Goal: Information Seeking & Learning: Learn about a topic

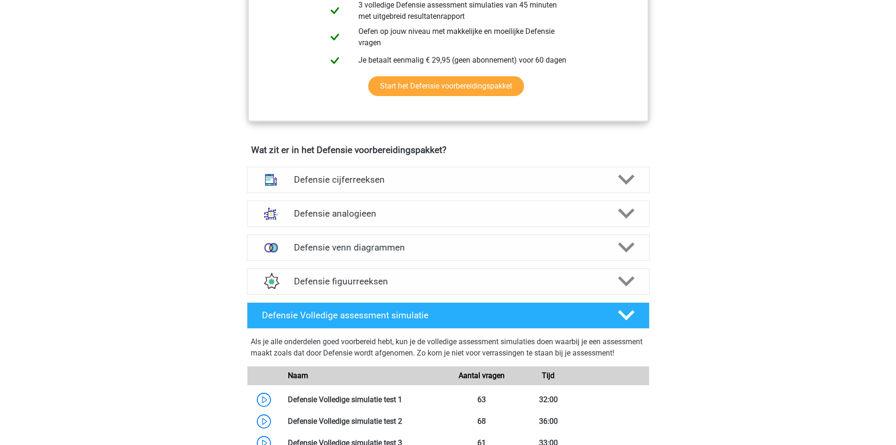
scroll to position [612, 0]
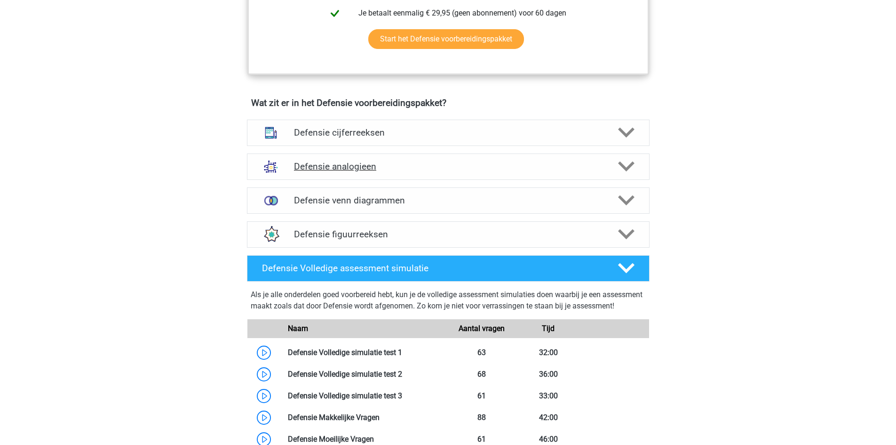
click at [554, 170] on h4 "Defensie analogieen" at bounding box center [448, 166] width 308 height 11
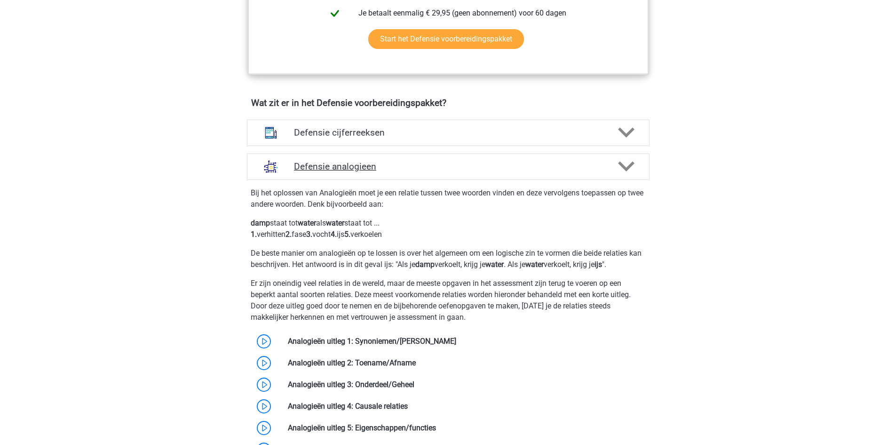
click at [554, 170] on h4 "Defensie analogieen" at bounding box center [448, 166] width 308 height 11
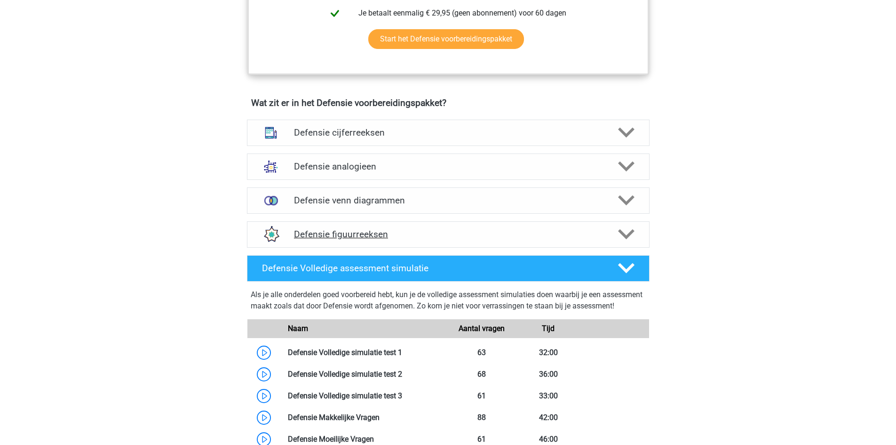
scroll to position [659, 0]
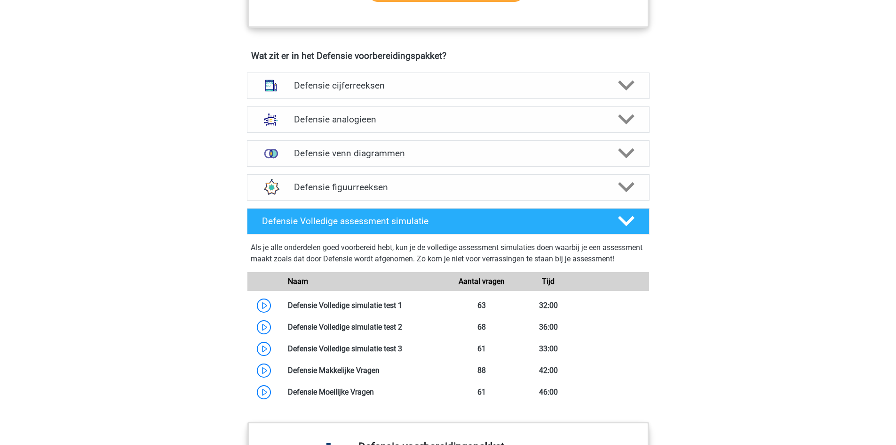
click at [539, 162] on div "Defensie venn diagrammen" at bounding box center [448, 153] width 403 height 26
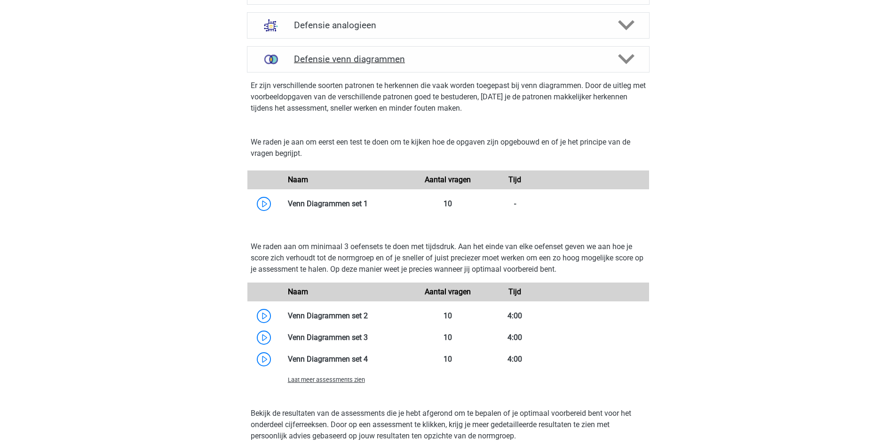
scroll to position [800, 0]
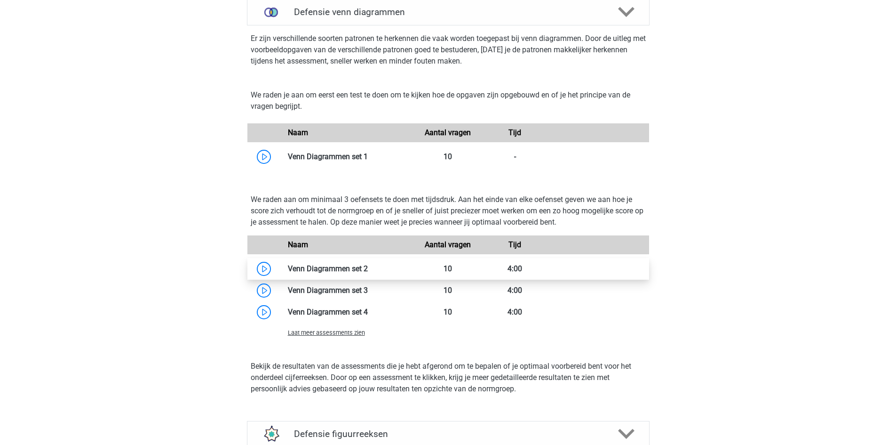
click at [368, 271] on link at bounding box center [368, 268] width 0 height 9
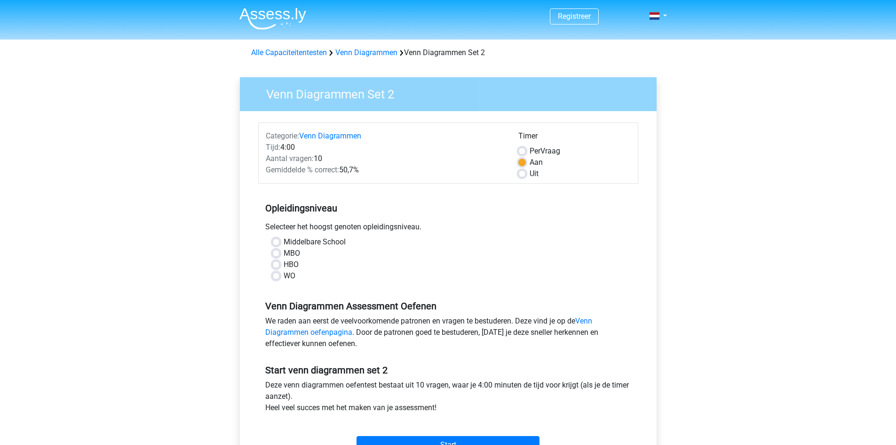
click at [288, 250] on label "MBO" at bounding box center [292, 252] width 16 height 11
click at [280, 250] on input "MBO" at bounding box center [276, 251] width 8 height 9
radio input "true"
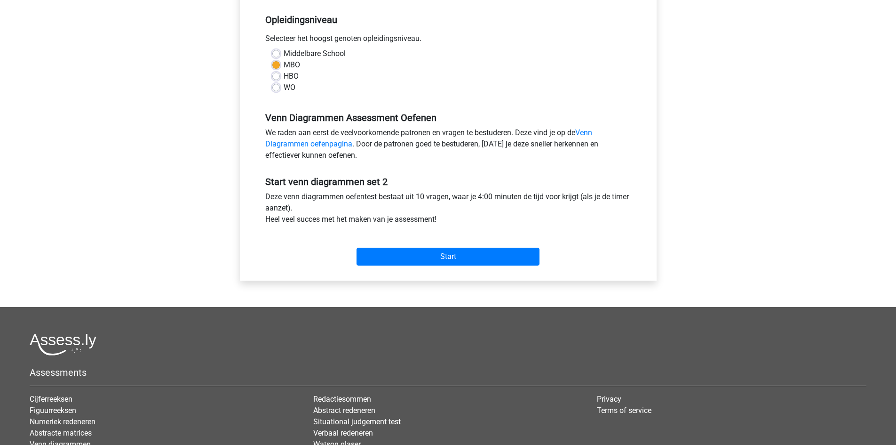
scroll to position [141, 0]
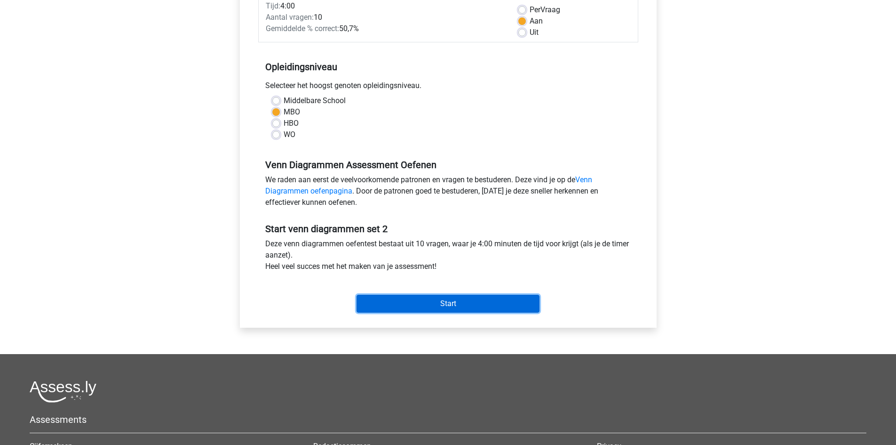
click at [384, 309] on input "Start" at bounding box center [448, 304] width 183 height 18
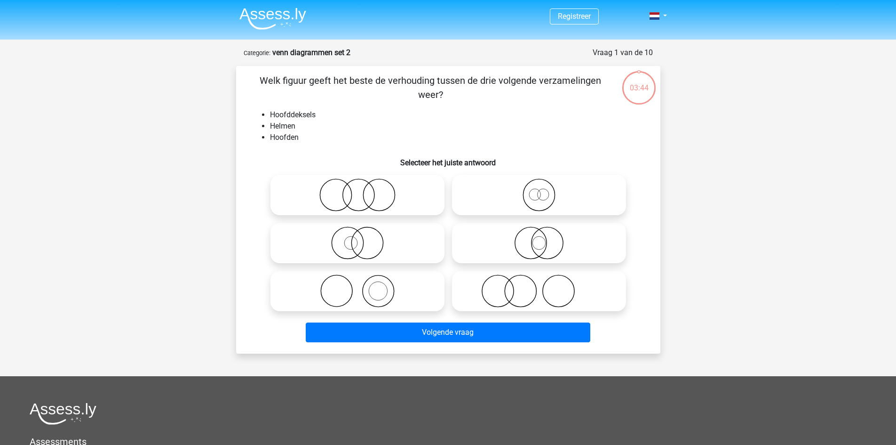
click at [517, 199] on icon at bounding box center [539, 194] width 167 height 33
click at [539, 190] on input "radio" at bounding box center [542, 187] width 6 height 6
radio input "true"
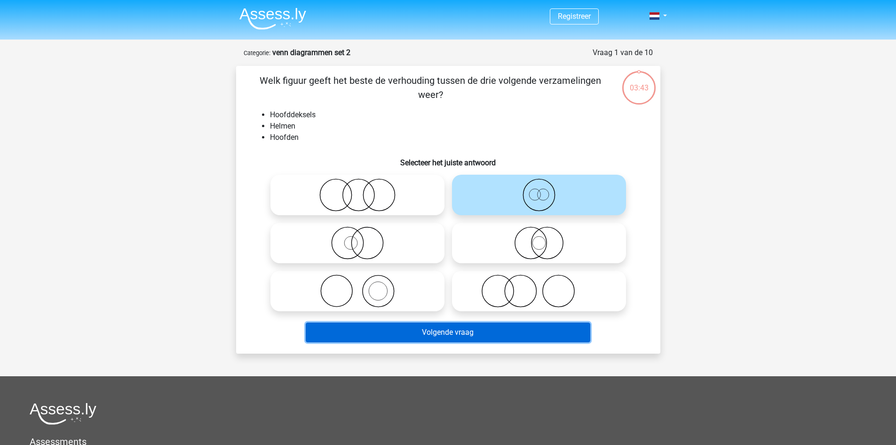
click at [493, 330] on button "Volgende vraag" at bounding box center [448, 332] width 285 height 20
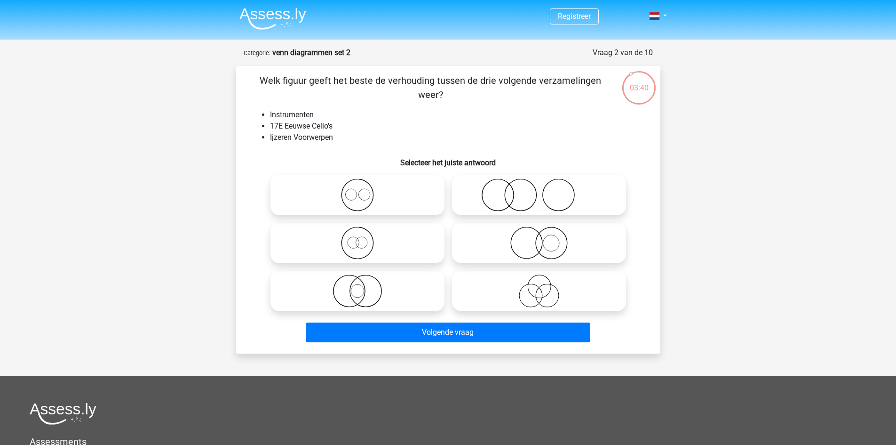
click at [212, 236] on div "Registreer Nederlands English" at bounding box center [448, 312] width 896 height 624
click at [564, 247] on icon at bounding box center [539, 242] width 167 height 33
click at [545, 238] on input "radio" at bounding box center [542, 235] width 6 height 6
radio input "true"
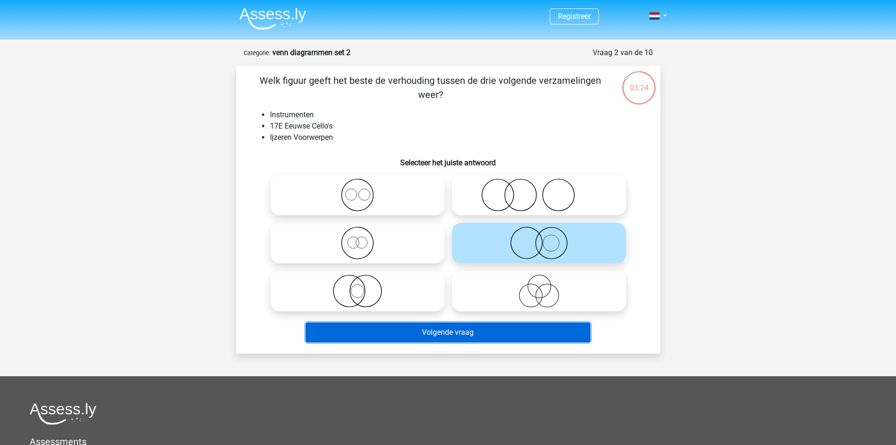
click at [563, 334] on button "Volgende vraag" at bounding box center [448, 332] width 285 height 20
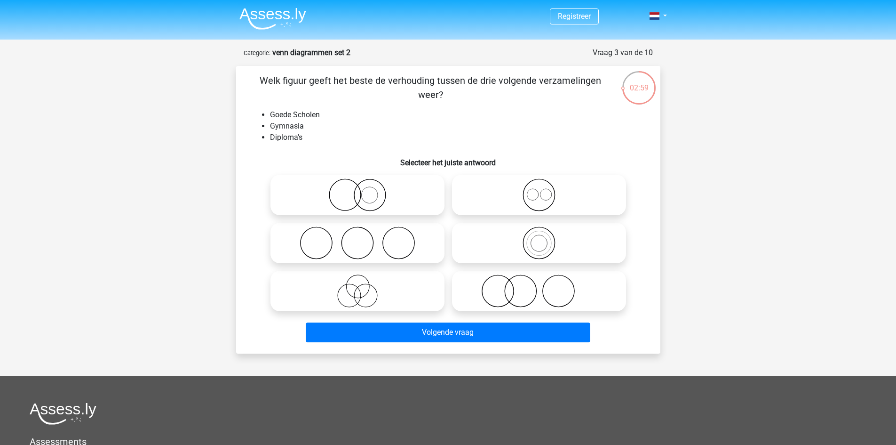
click at [336, 244] on icon at bounding box center [357, 242] width 167 height 33
click at [358, 238] on input "radio" at bounding box center [361, 235] width 6 height 6
radio input "true"
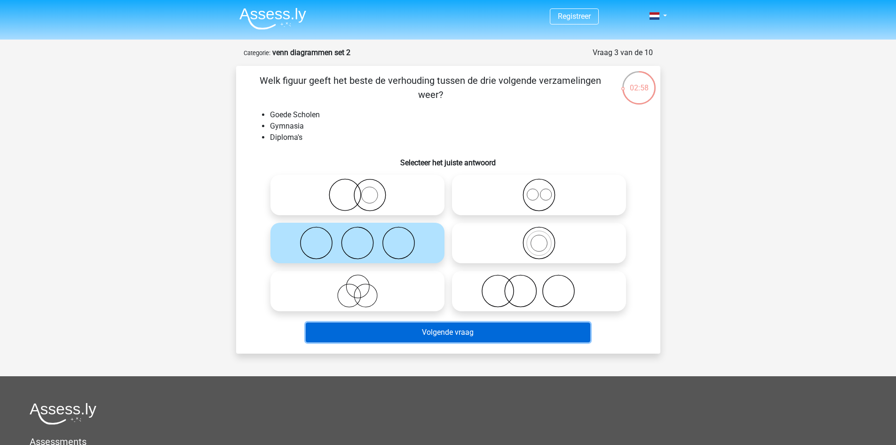
click at [399, 328] on button "Volgende vraag" at bounding box center [448, 332] width 285 height 20
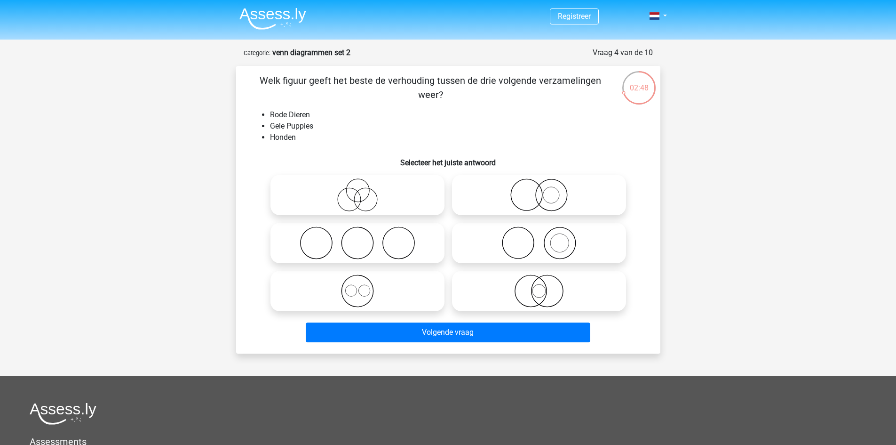
click at [549, 232] on circle at bounding box center [560, 243] width 32 height 32
click at [545, 232] on input "radio" at bounding box center [542, 235] width 6 height 6
radio input "true"
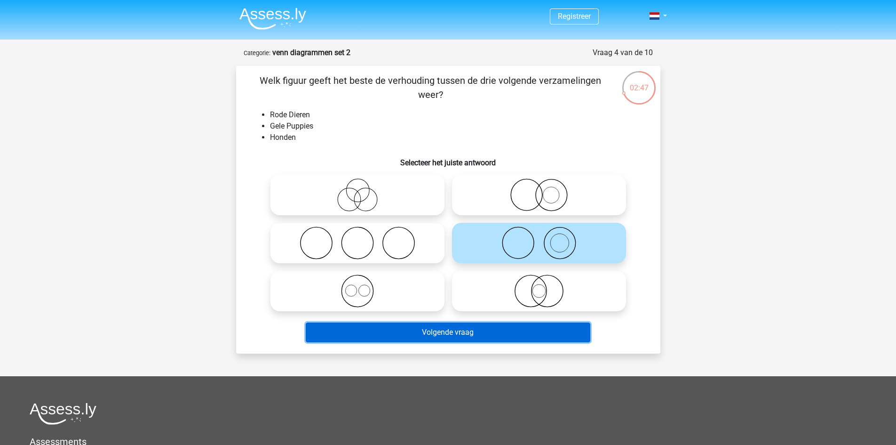
click at [494, 337] on button "Volgende vraag" at bounding box center [448, 332] width 285 height 20
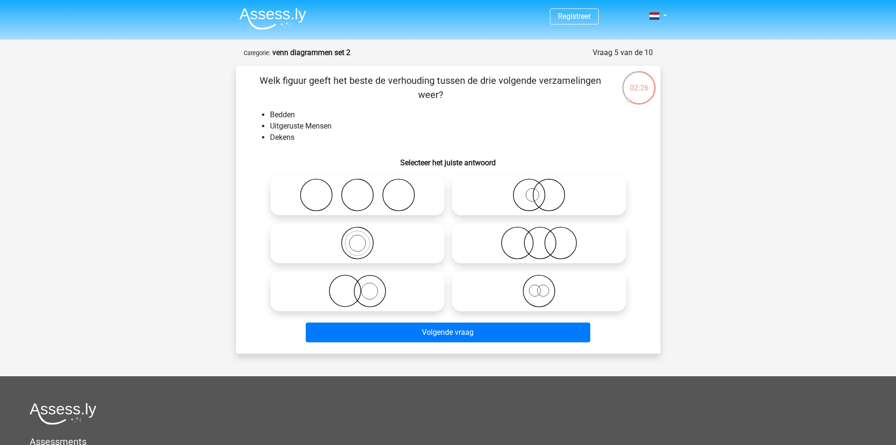
click at [549, 200] on icon at bounding box center [539, 194] width 167 height 33
click at [545, 190] on input "radio" at bounding box center [542, 187] width 6 height 6
radio input "true"
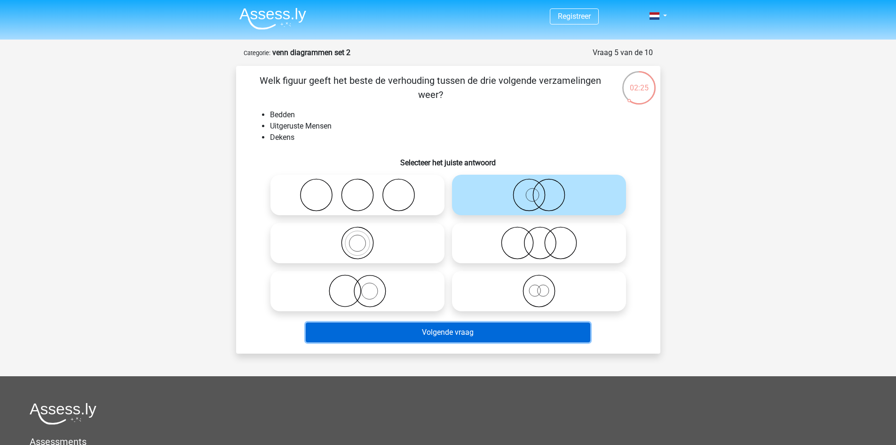
click at [538, 327] on button "Volgende vraag" at bounding box center [448, 332] width 285 height 20
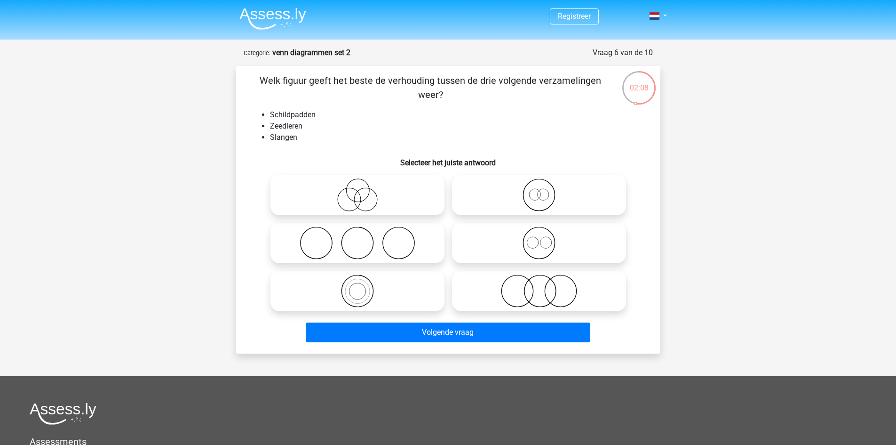
click at [524, 200] on icon at bounding box center [539, 194] width 167 height 33
click at [539, 190] on input "radio" at bounding box center [542, 187] width 6 height 6
radio input "true"
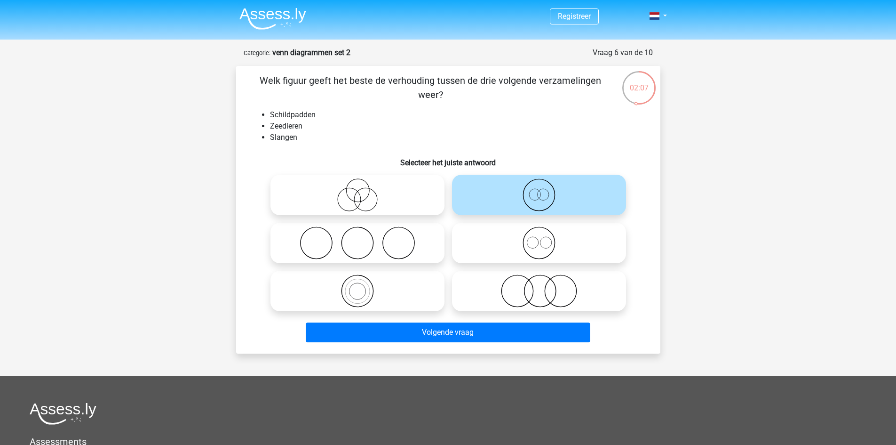
click at [536, 245] on icon at bounding box center [539, 242] width 167 height 33
click at [539, 238] on input "radio" at bounding box center [542, 235] width 6 height 6
radio input "true"
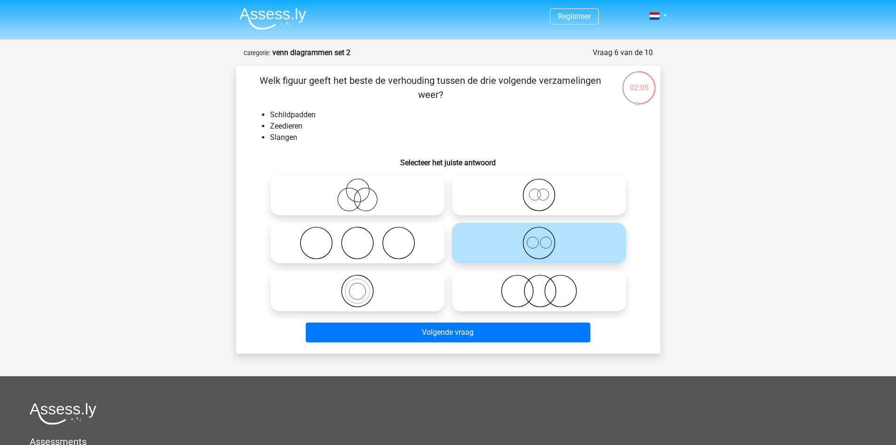
click at [551, 201] on icon at bounding box center [539, 194] width 167 height 33
click at [545, 190] on input "radio" at bounding box center [542, 187] width 6 height 6
radio input "true"
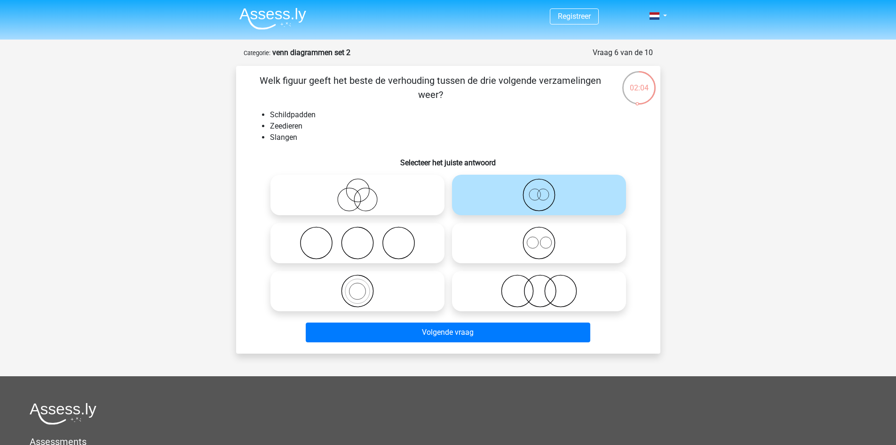
click at [550, 252] on icon at bounding box center [539, 242] width 167 height 33
click at [545, 238] on input "radio" at bounding box center [542, 235] width 6 height 6
radio input "true"
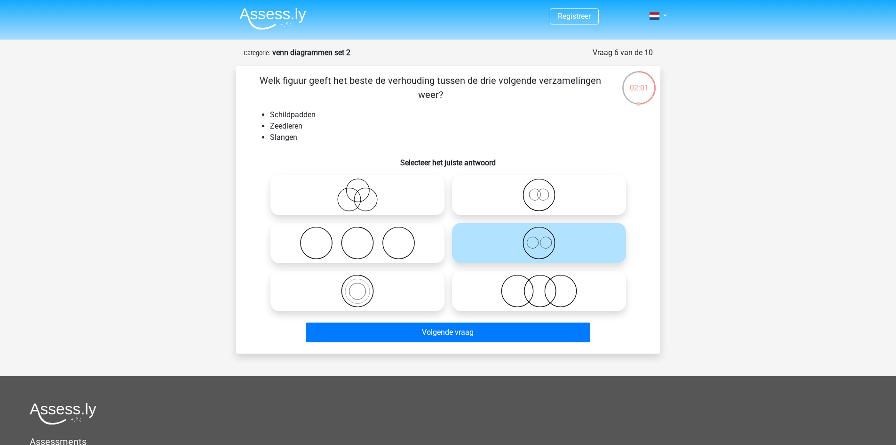
click at [546, 192] on icon at bounding box center [539, 194] width 167 height 33
click input "radio"
radio input "true"
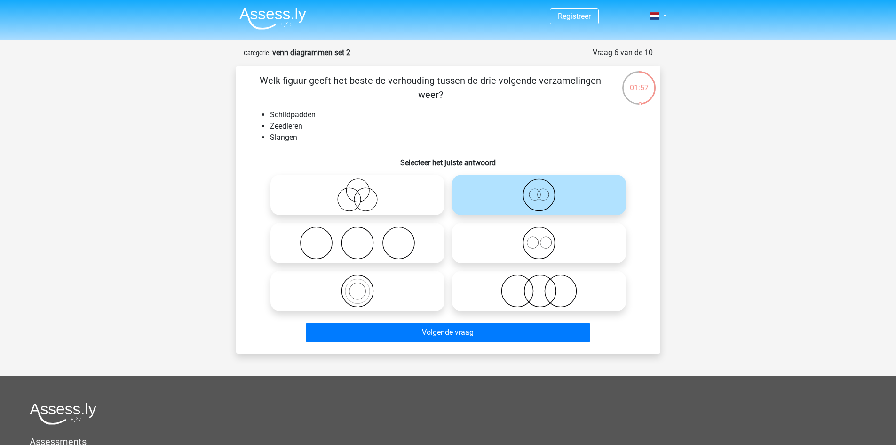
click icon
click input "radio"
radio input "true"
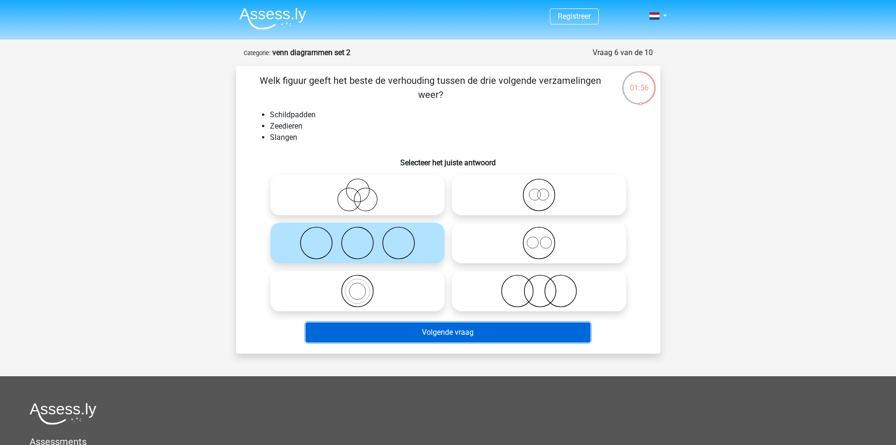
click button "Volgende vraag"
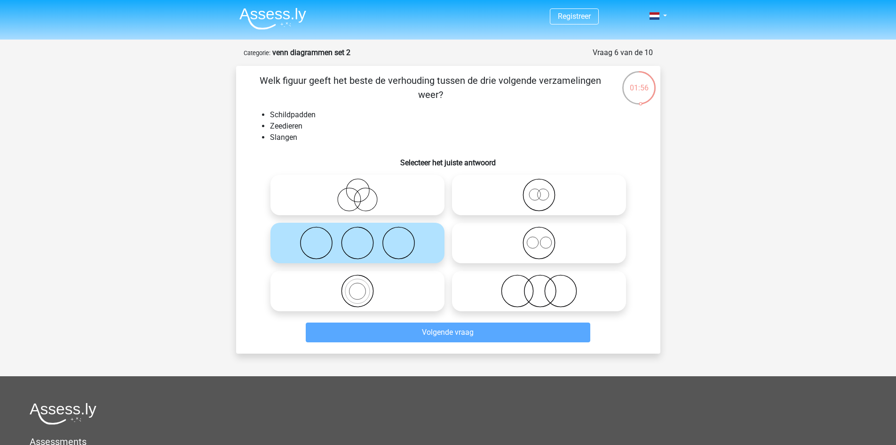
scroll to position [47, 0]
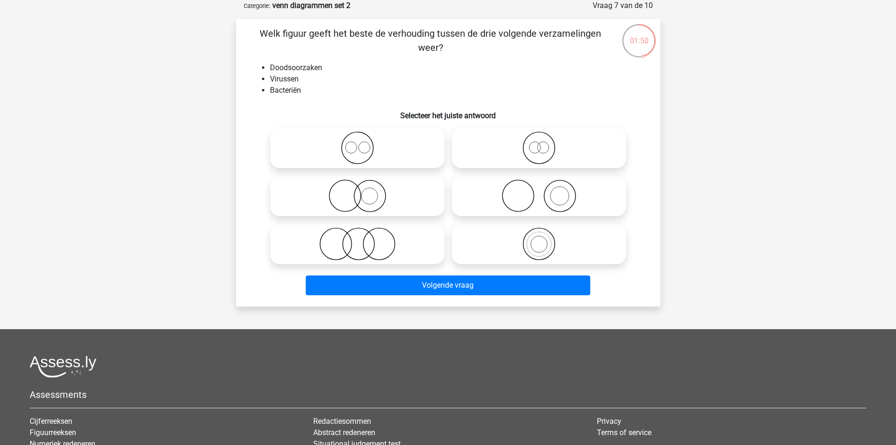
click icon
click input "radio"
radio input "true"
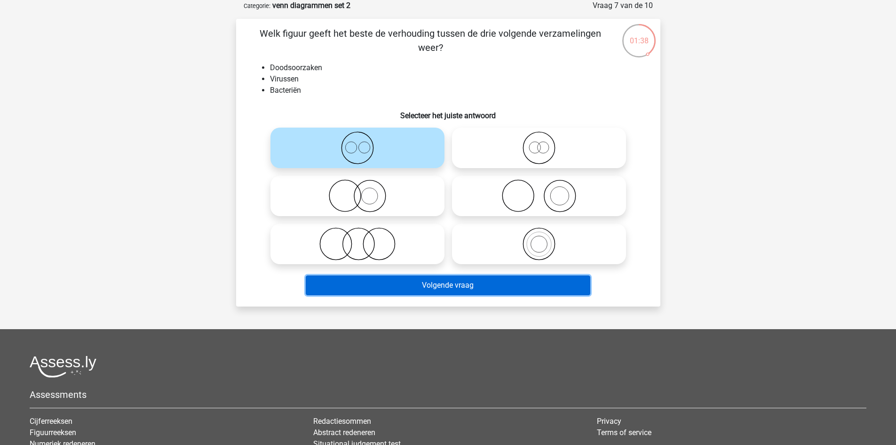
click button "Volgende vraag"
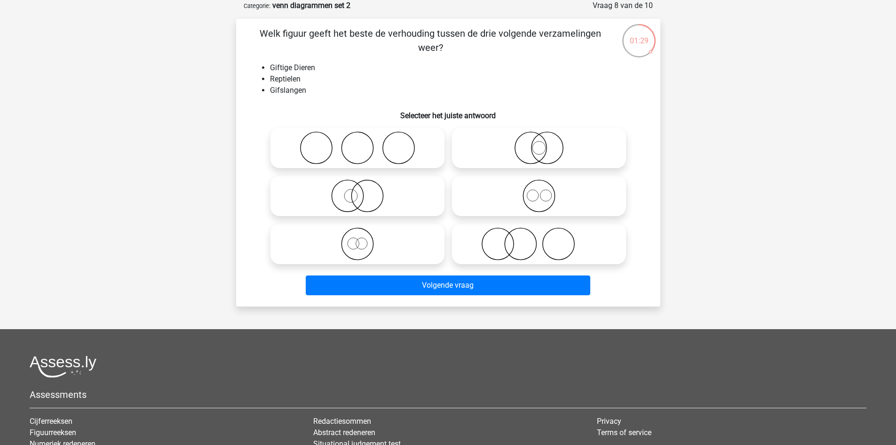
click icon
click input "radio"
radio input "true"
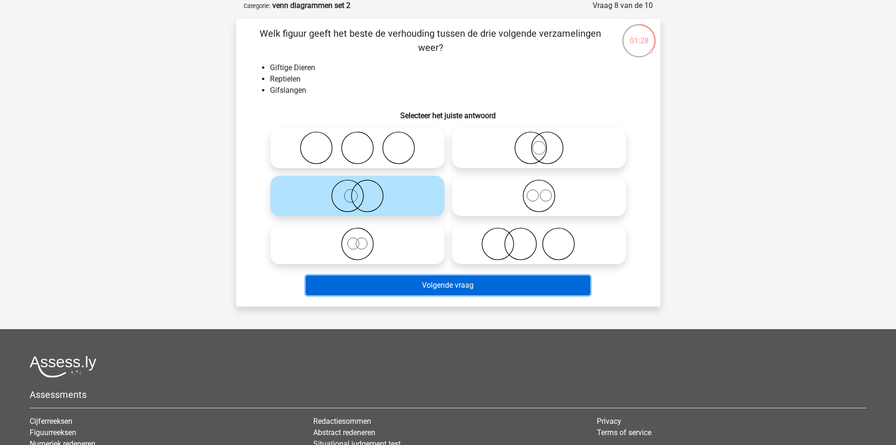
click button "Volgende vraag"
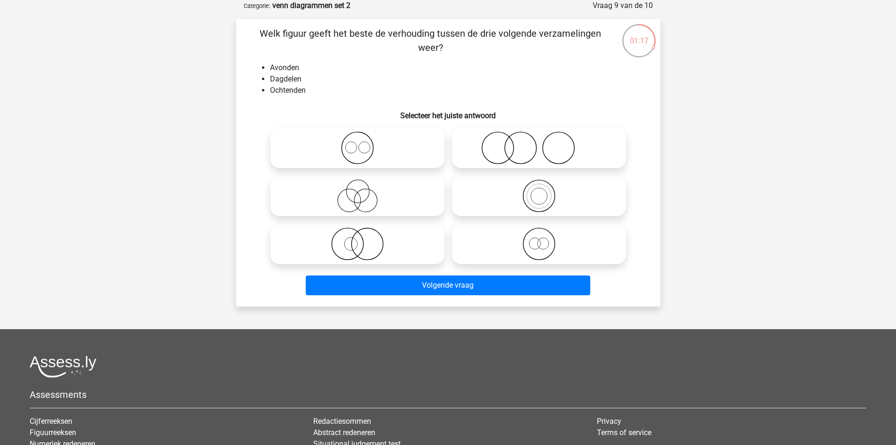
click icon
click input "radio"
radio input "true"
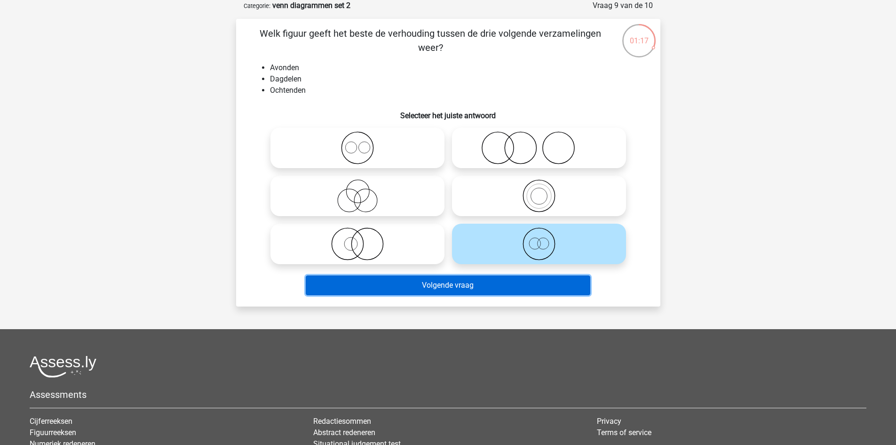
click button "Volgende vraag"
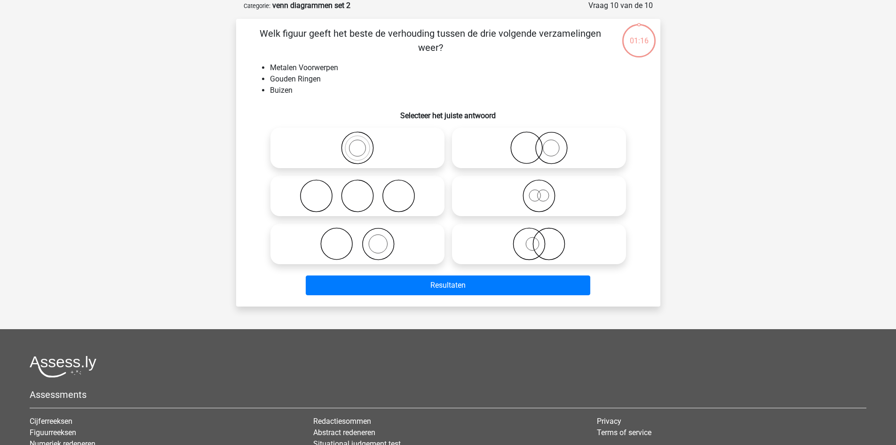
scroll to position [0, 0]
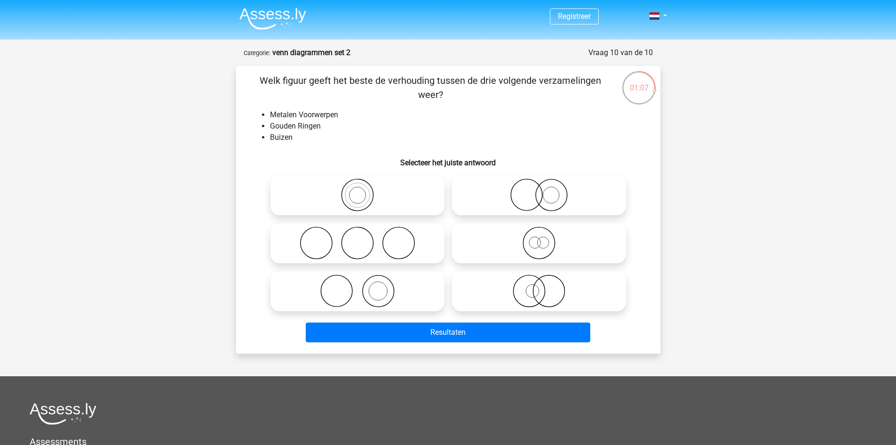
click icon
click input "radio"
radio input "true"
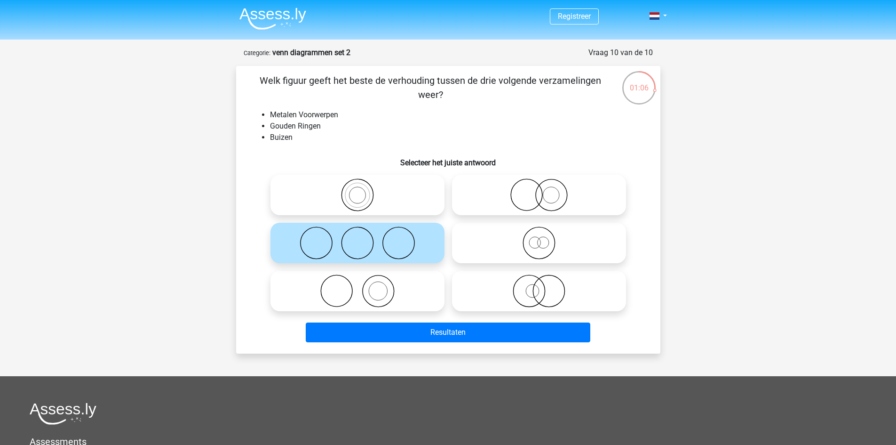
click div "Resultaten"
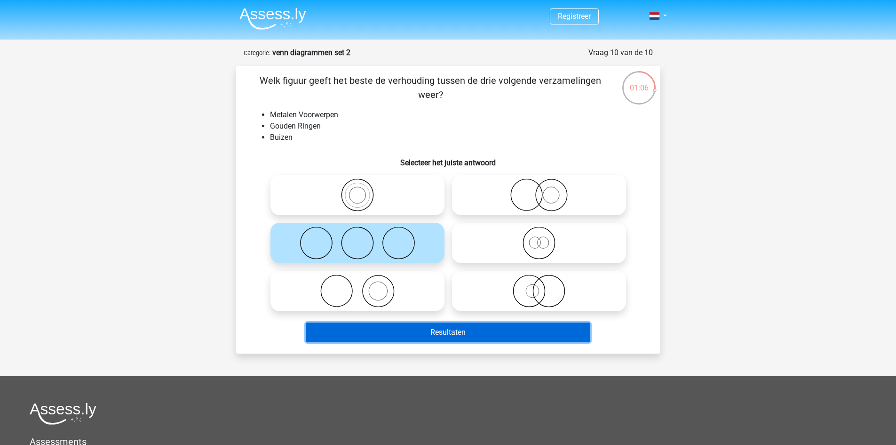
click button "Resultaten"
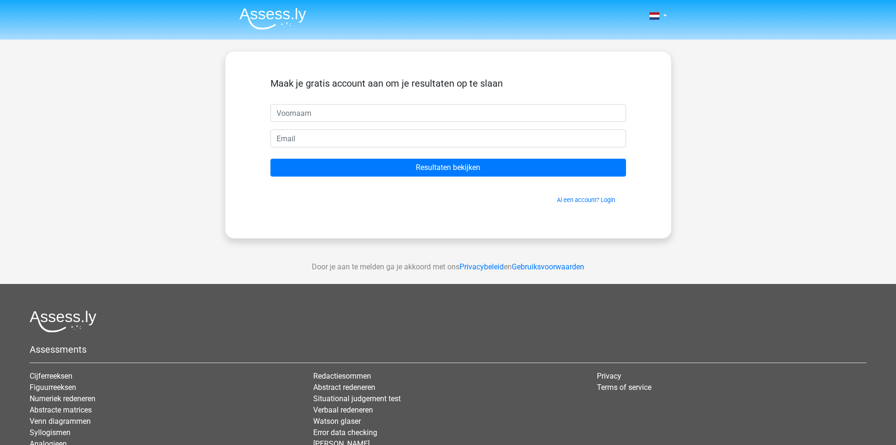
click at [386, 114] on input "text" at bounding box center [449, 113] width 356 height 18
type input "Rowan"
drag, startPoint x: 372, startPoint y: 135, endPoint x: 371, endPoint y: 143, distance: 8.6
click at [372, 135] on input "email" at bounding box center [449, 138] width 356 height 18
type input "rowanverhelst@gmail.com"
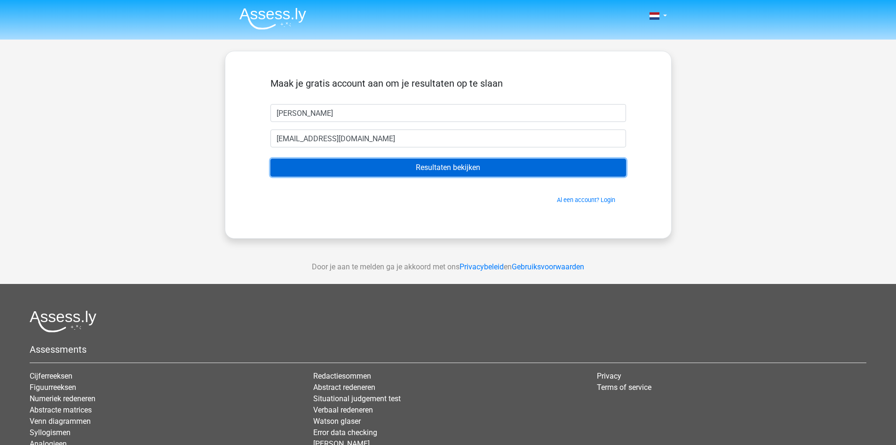
click at [362, 170] on input "Resultaten bekijken" at bounding box center [449, 168] width 356 height 18
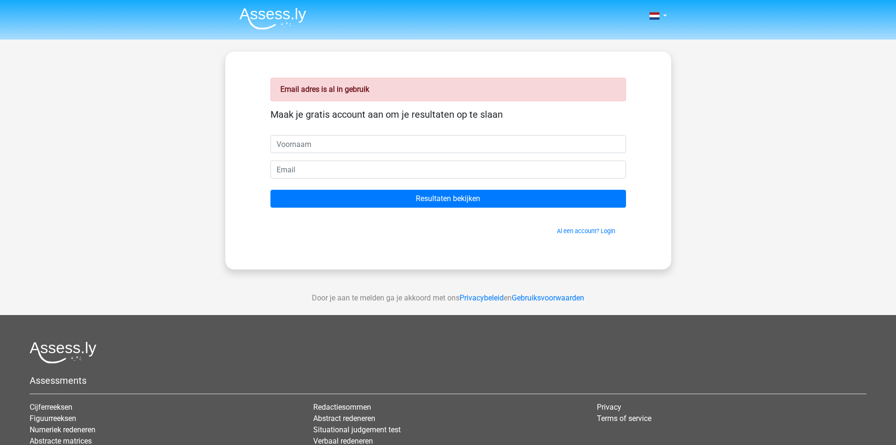
click at [354, 151] on input "text" at bounding box center [449, 144] width 356 height 18
type input "[PERSON_NAME]"
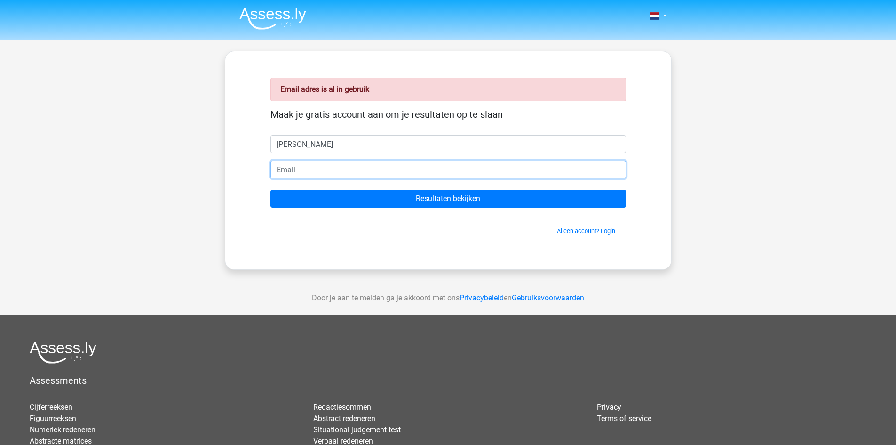
click at [339, 174] on input "email" at bounding box center [449, 169] width 356 height 18
type input "[EMAIL_ADDRESS][DOMAIN_NAME]"
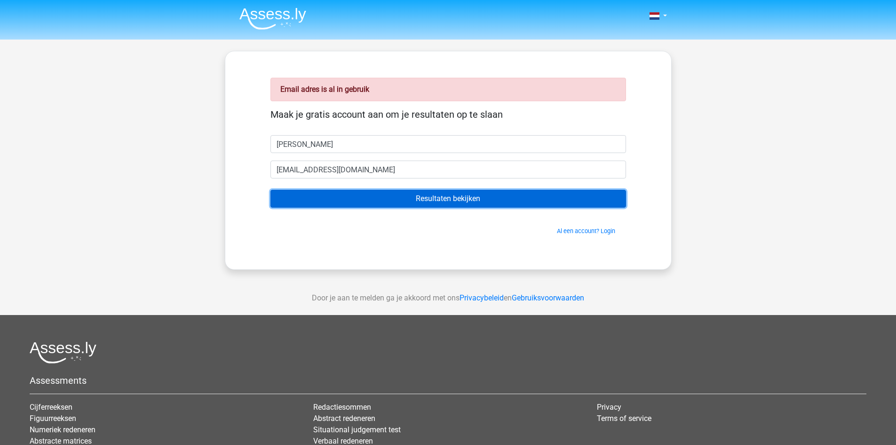
click at [361, 199] on input "Resultaten bekijken" at bounding box center [449, 199] width 356 height 18
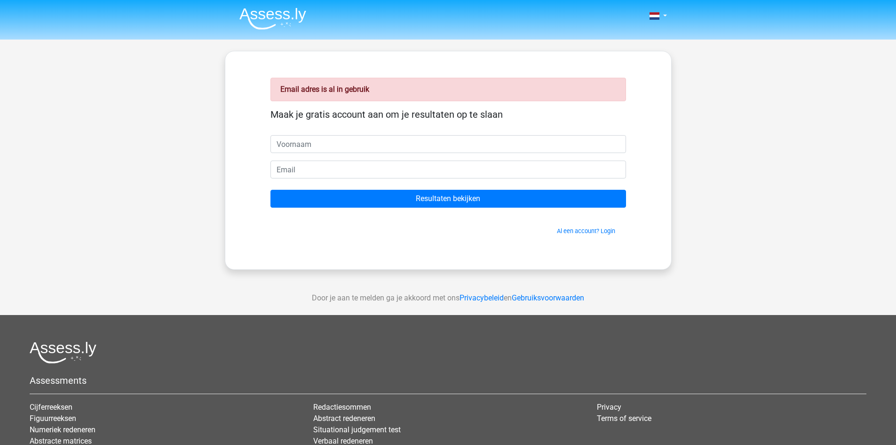
drag, startPoint x: 421, startPoint y: 89, endPoint x: 478, endPoint y: 84, distance: 57.6
click at [478, 84] on div "Email adres is al in gebruik" at bounding box center [449, 90] width 356 height 24
click at [652, 13] on span at bounding box center [655, 16] width 10 height 8
click at [640, 67] on link "Login" at bounding box center [630, 67] width 65 height 15
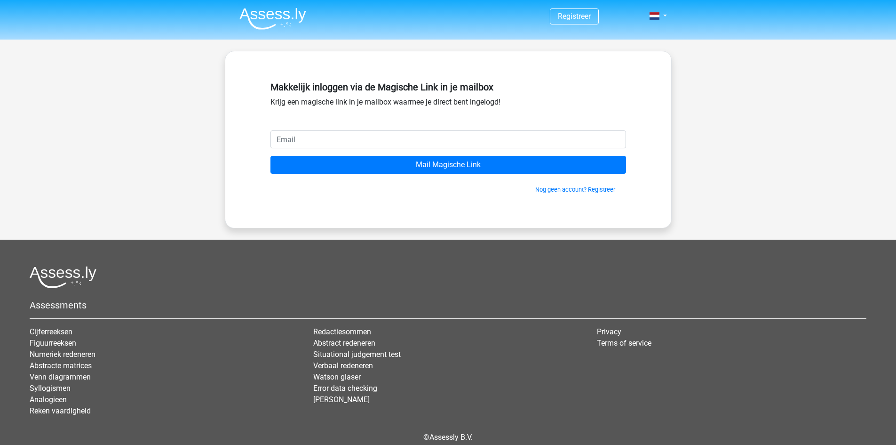
click at [426, 142] on input "email" at bounding box center [449, 139] width 356 height 18
type input "rowanverhelst@gmail.com"
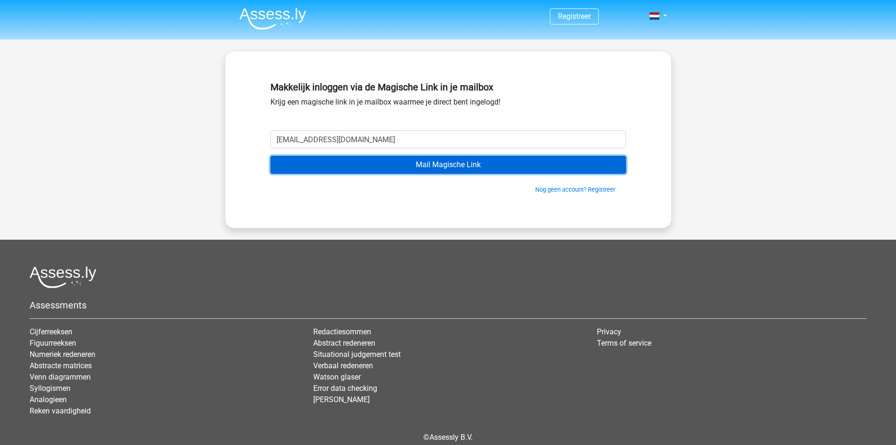
click at [363, 167] on input "Mail Magische Link" at bounding box center [449, 165] width 356 height 18
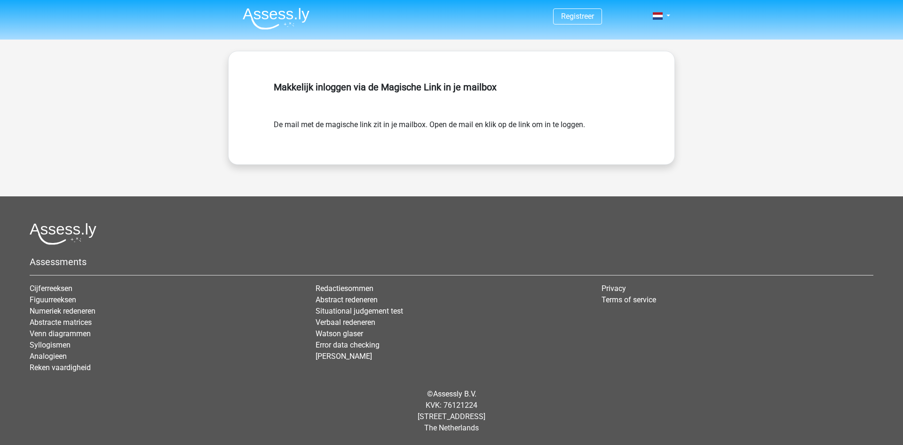
click at [279, 18] on img at bounding box center [276, 19] width 67 height 22
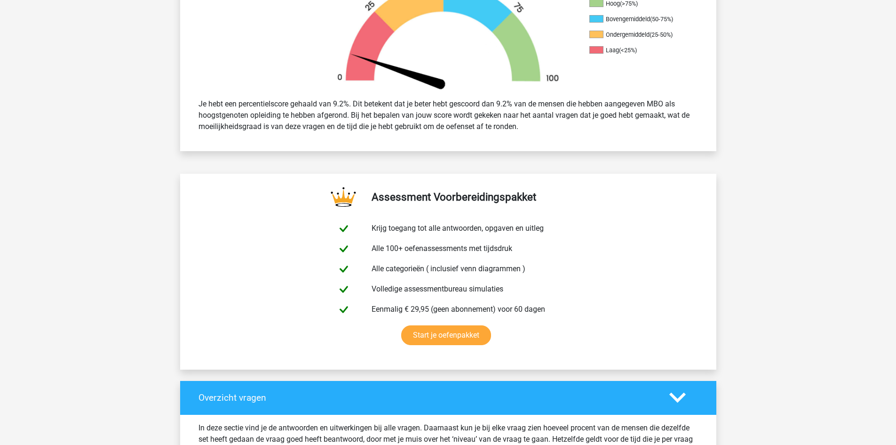
scroll to position [753, 0]
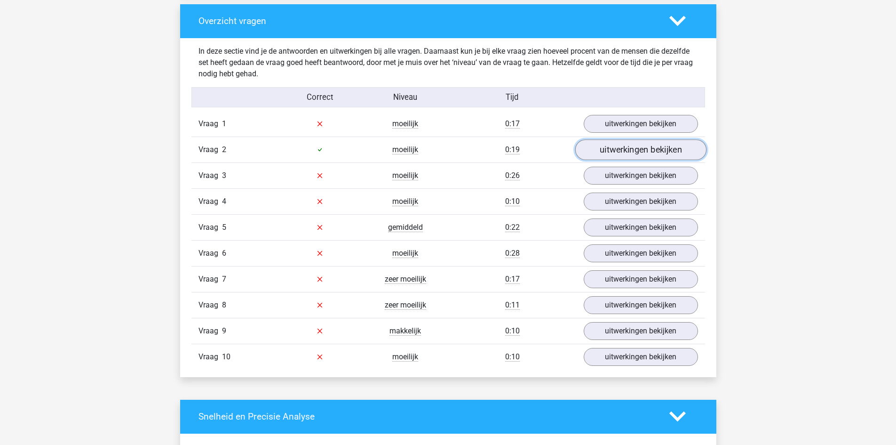
click at [621, 151] on link "uitwerkingen bekijken" at bounding box center [640, 149] width 131 height 21
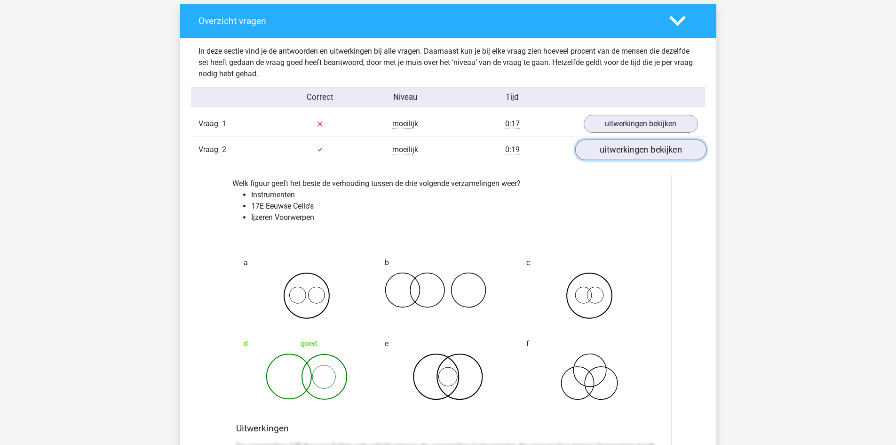
click at [621, 151] on link "uitwerkingen bekijken" at bounding box center [640, 149] width 131 height 21
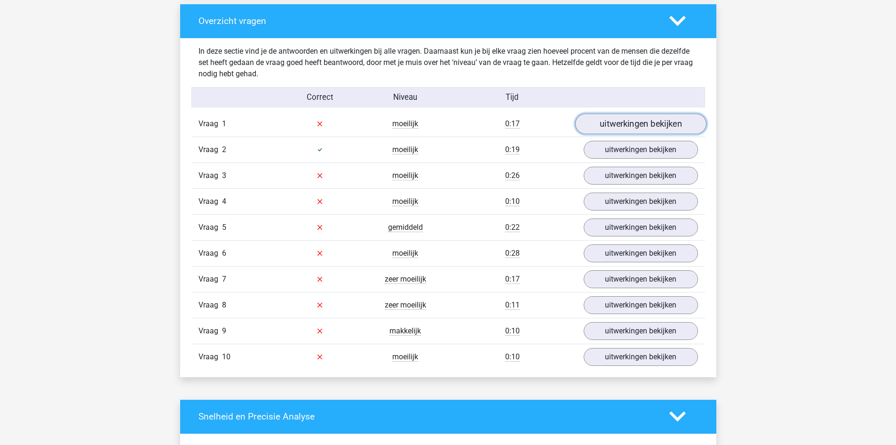
click at [622, 122] on link "uitwerkingen bekijken" at bounding box center [640, 123] width 131 height 21
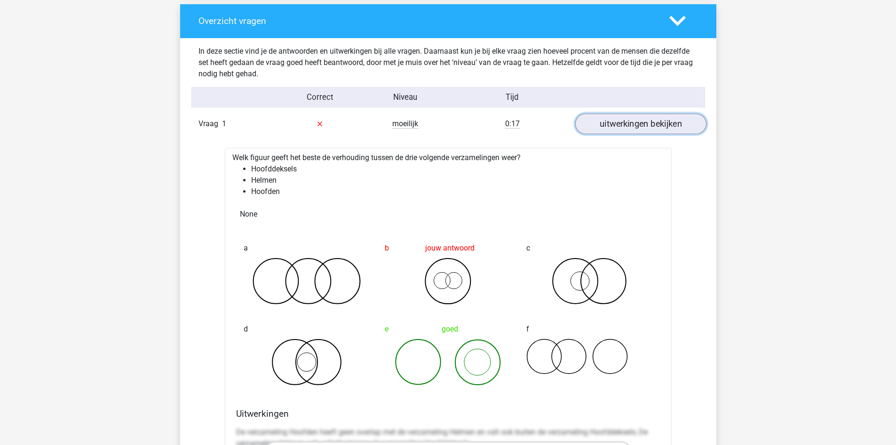
click at [622, 122] on link "uitwerkingen bekijken" at bounding box center [640, 123] width 131 height 21
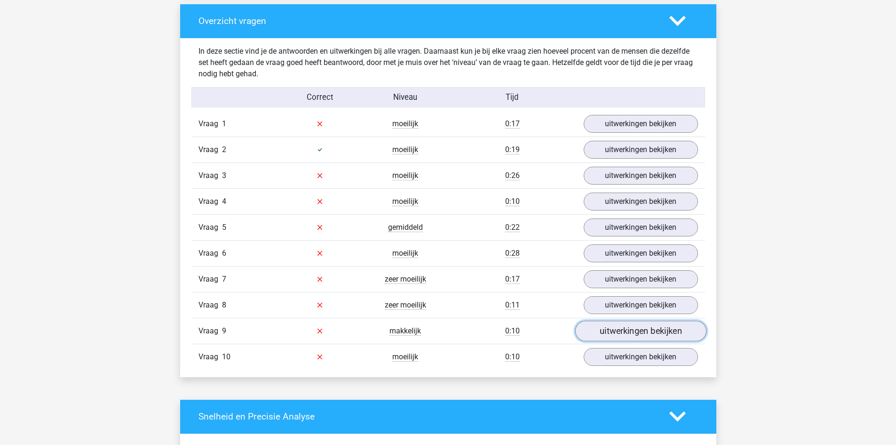
click at [626, 332] on link "uitwerkingen bekijken" at bounding box center [640, 330] width 131 height 21
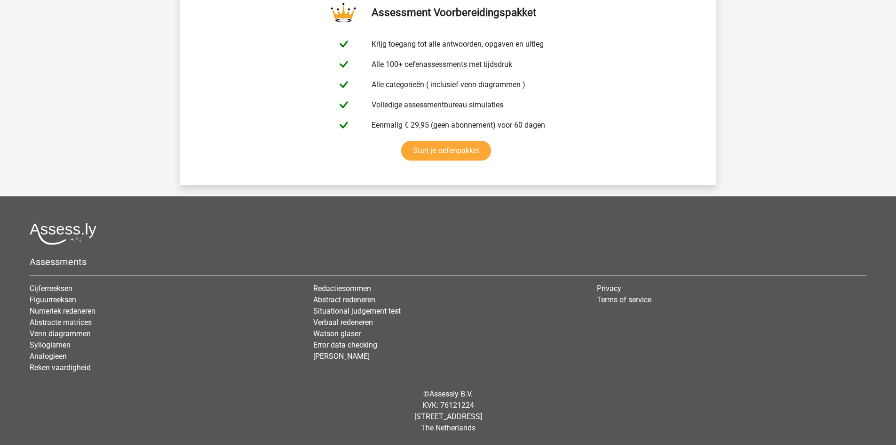
scroll to position [2009, 0]
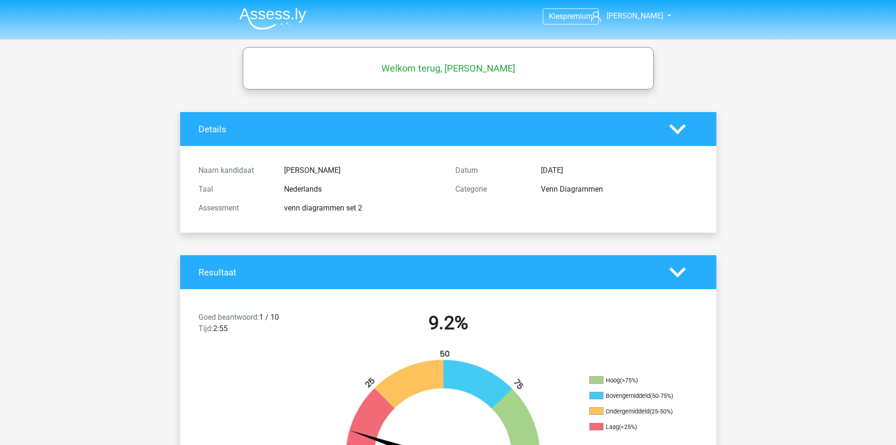
click at [257, 16] on img at bounding box center [272, 19] width 67 height 22
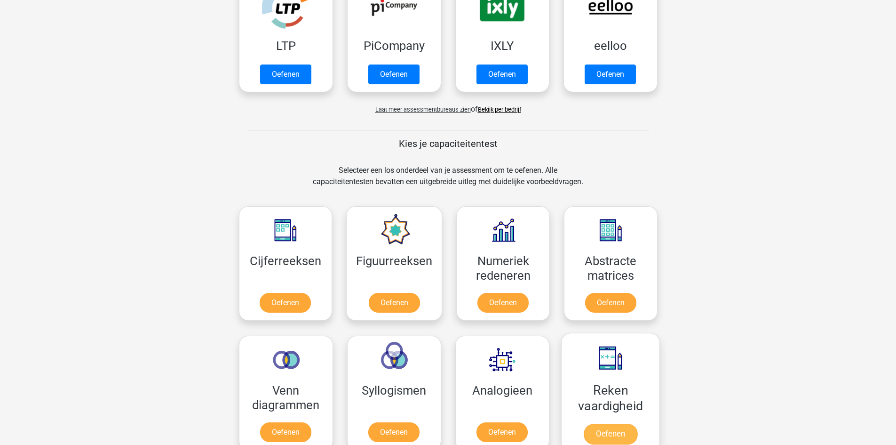
scroll to position [329, 0]
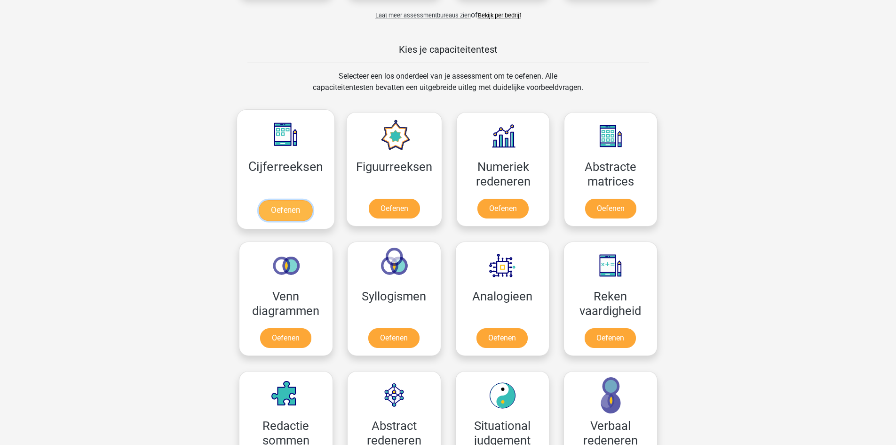
click at [302, 213] on link "Oefenen" at bounding box center [286, 210] width 54 height 21
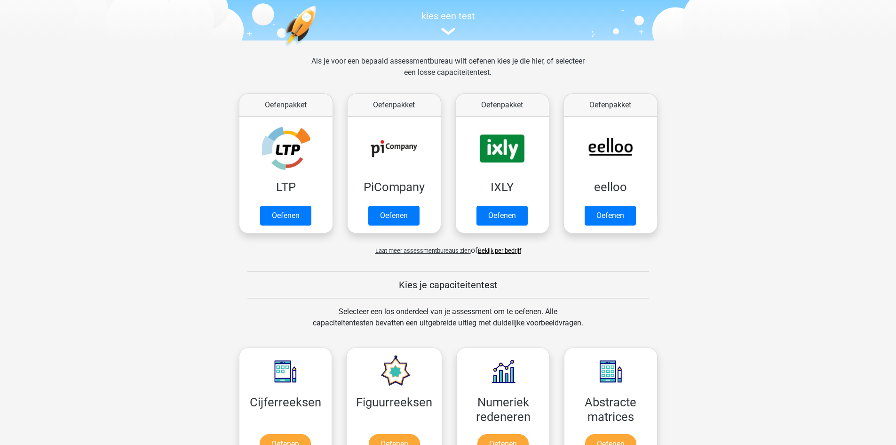
scroll to position [0, 0]
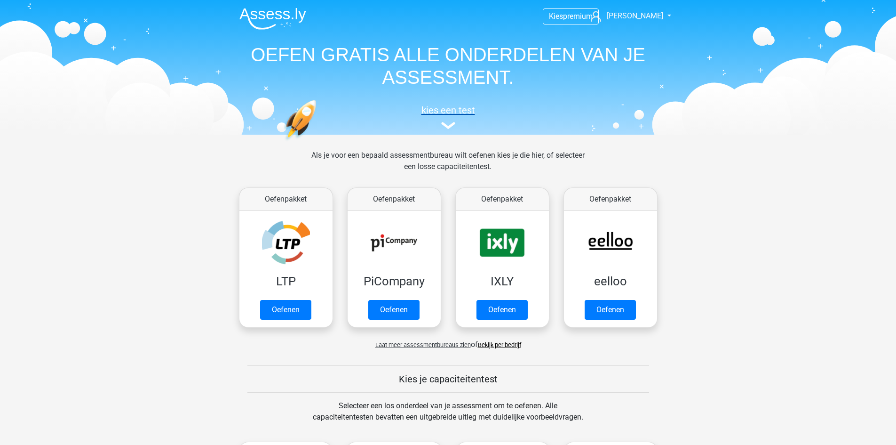
click at [467, 112] on h5 "kies een test" at bounding box center [448, 109] width 433 height 11
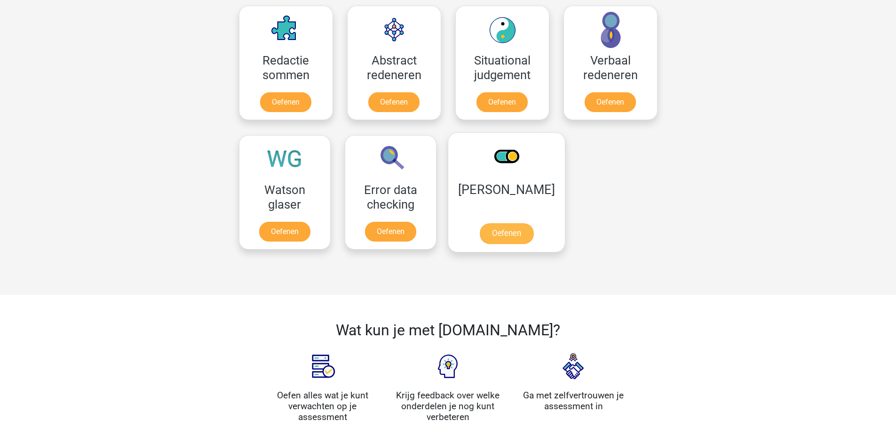
scroll to position [930, 0]
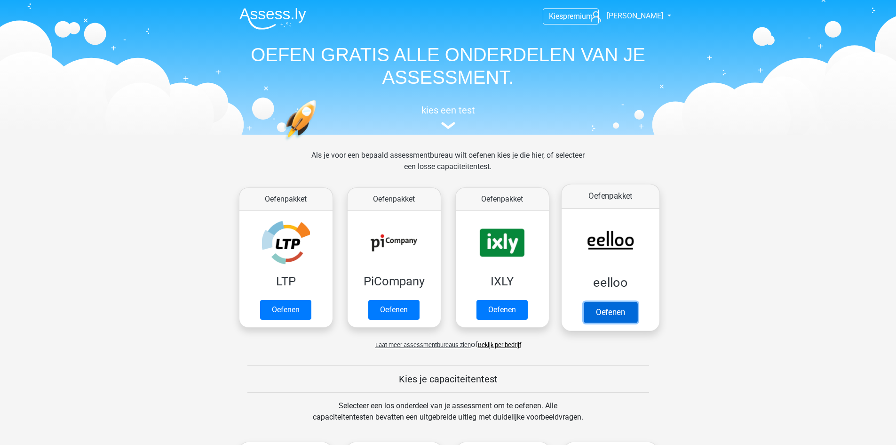
click at [626, 310] on link "Oefenen" at bounding box center [610, 312] width 54 height 21
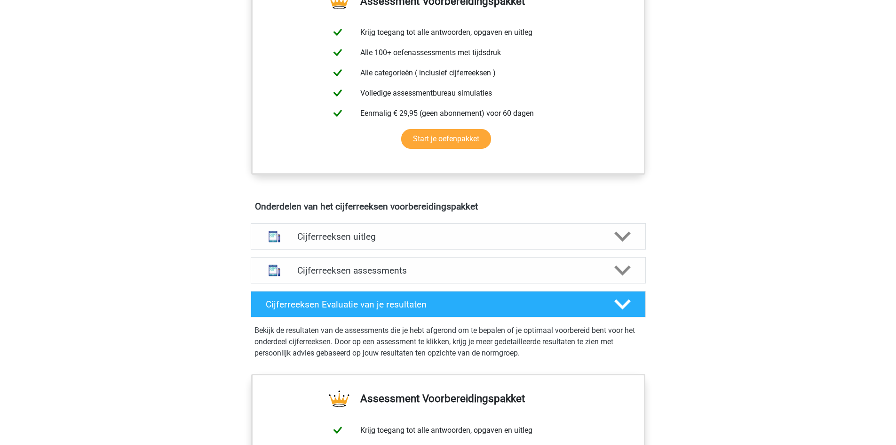
scroll to position [188, 0]
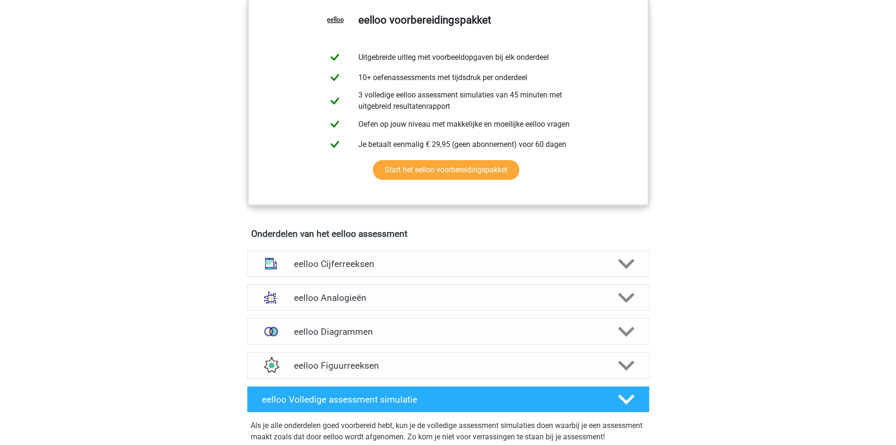
scroll to position [423, 0]
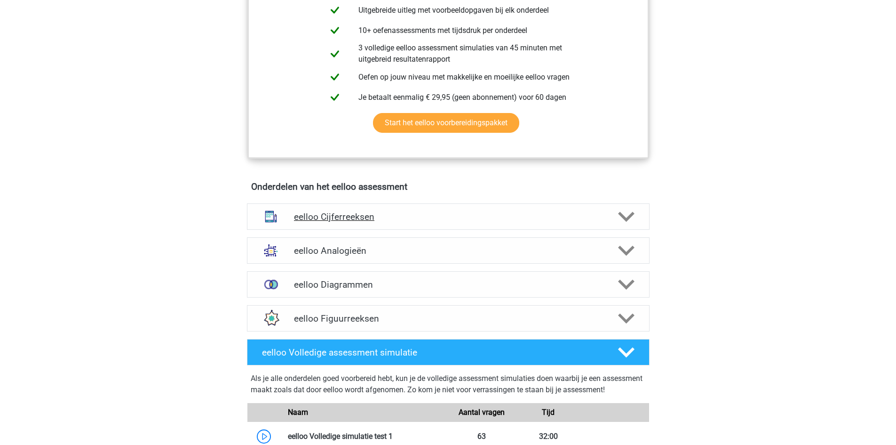
click at [598, 230] on div "eelloo Cijferreeksen" at bounding box center [448, 216] width 403 height 26
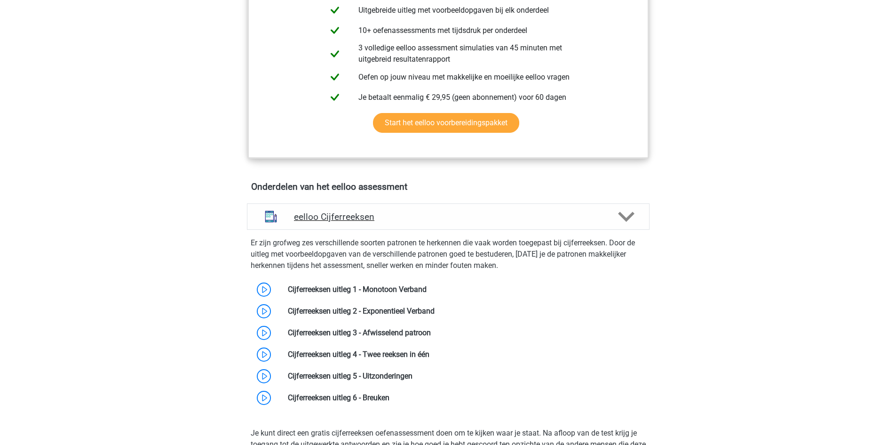
click at [598, 230] on div "eelloo Cijferreeksen" at bounding box center [448, 216] width 403 height 26
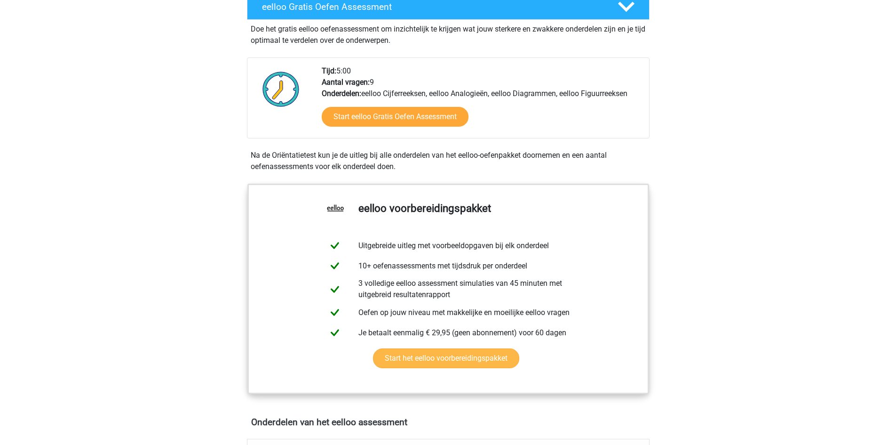
scroll to position [0, 0]
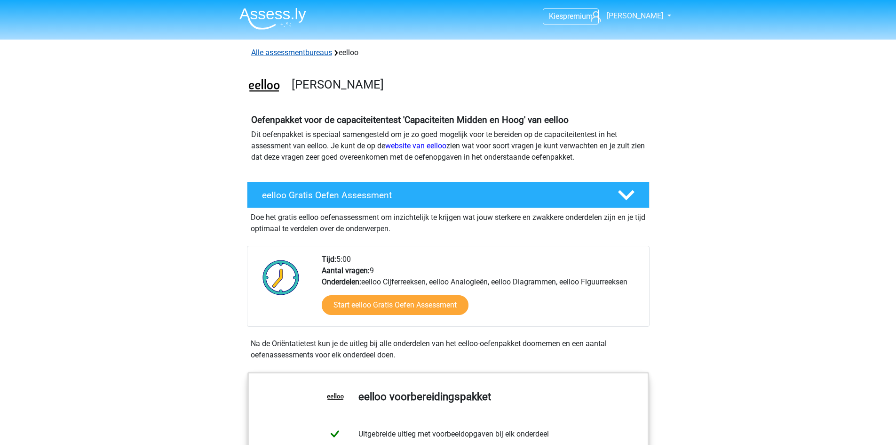
click at [308, 55] on link "Alle assessmentbureaus" at bounding box center [291, 52] width 81 height 9
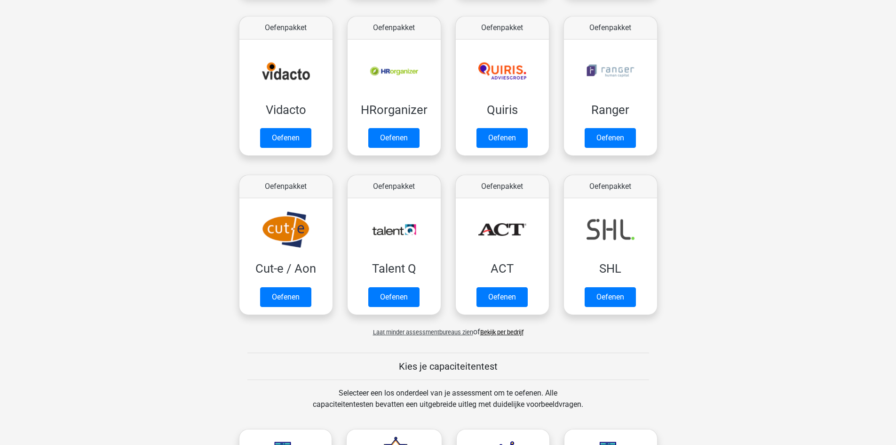
scroll to position [536, 0]
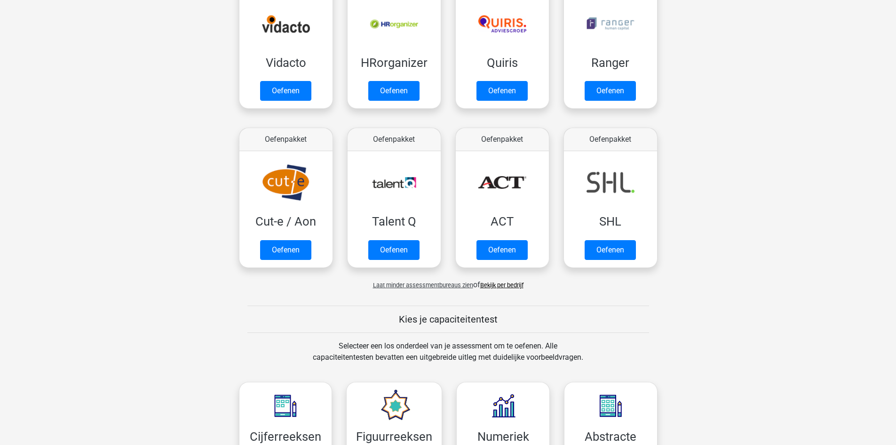
click at [512, 286] on link "Bekijk per bedrijf" at bounding box center [501, 284] width 43 height 7
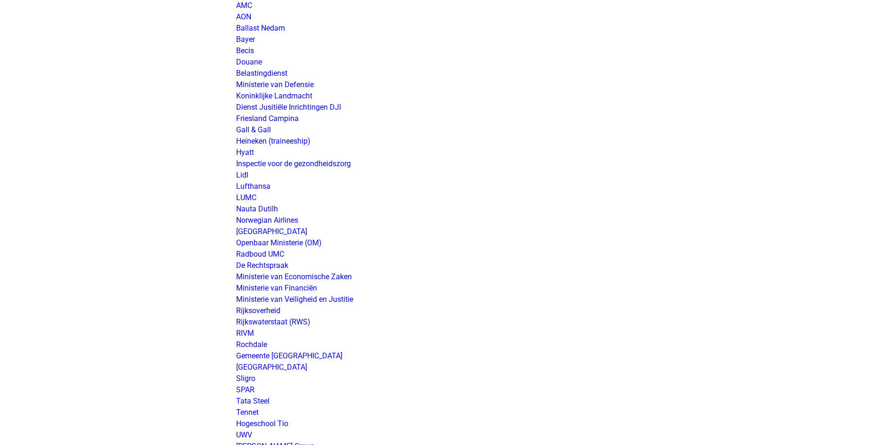
scroll to position [1506, 0]
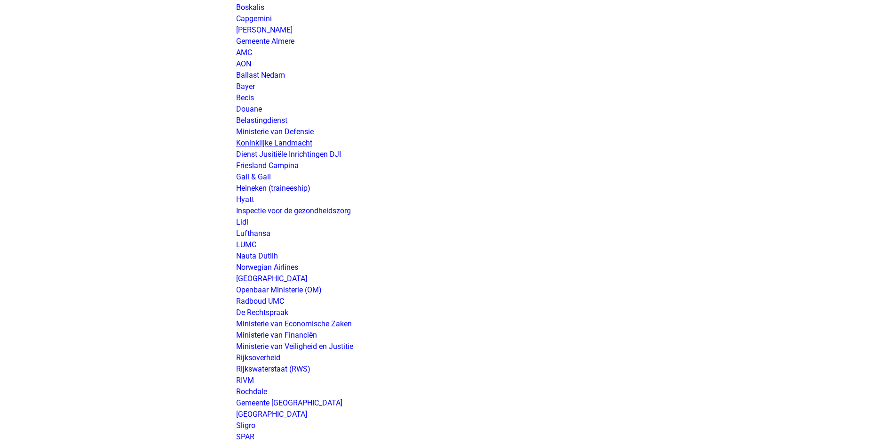
click at [303, 143] on link "Koninklijke Landmacht" at bounding box center [274, 142] width 76 height 9
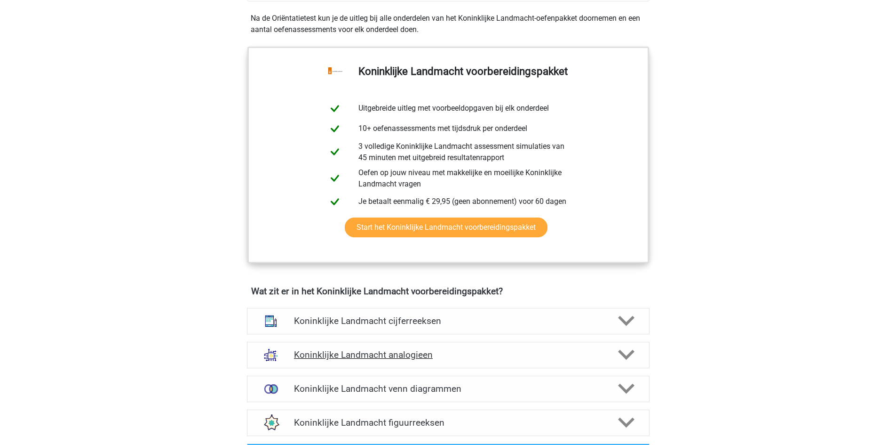
scroll to position [470, 0]
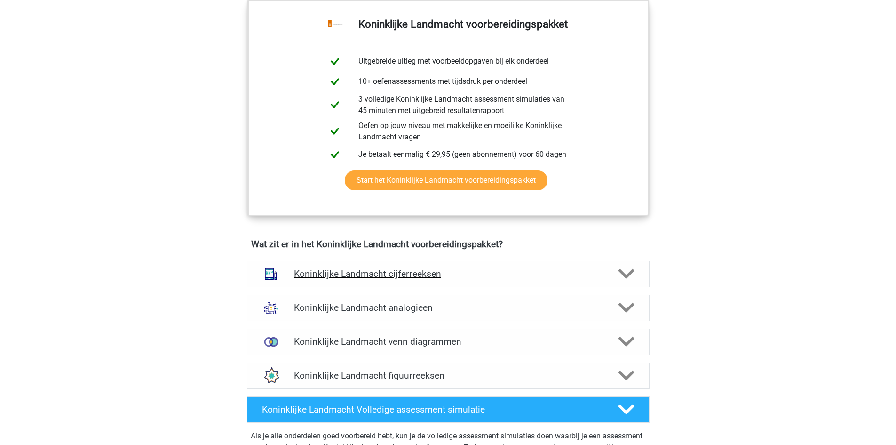
click at [544, 279] on div "Koninklijke Landmacht cijferreeksen" at bounding box center [448, 274] width 403 height 26
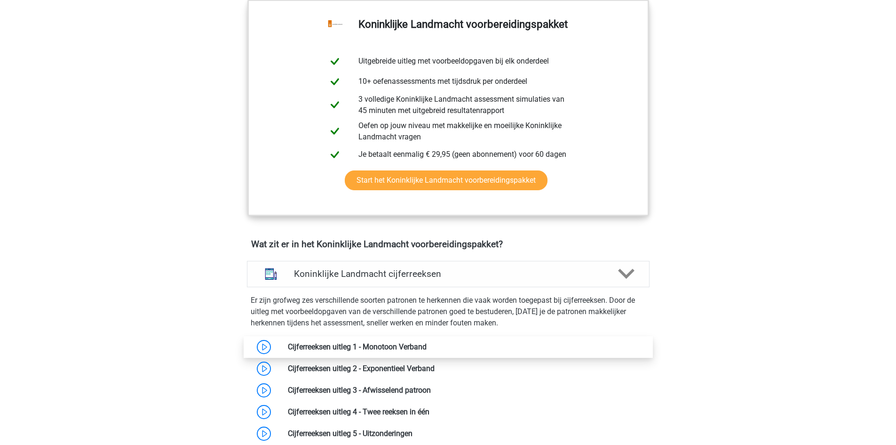
scroll to position [565, 0]
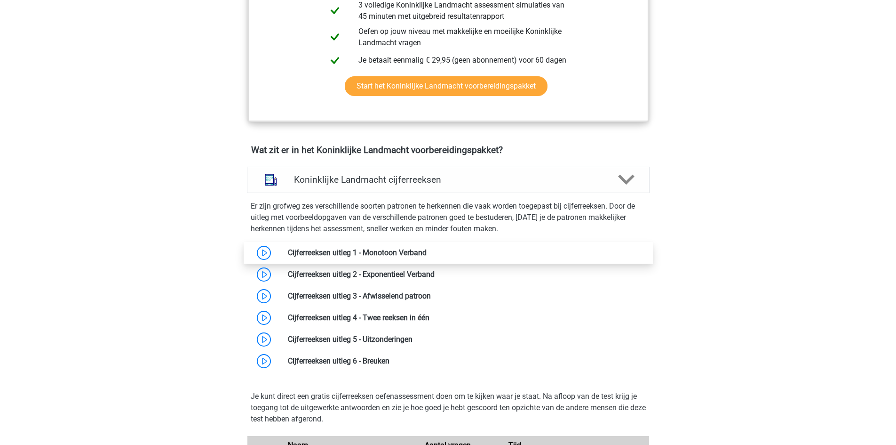
click at [427, 252] on link at bounding box center [427, 252] width 0 height 9
click at [609, 182] on div "Koninklijke Landmacht cijferreeksen" at bounding box center [448, 179] width 322 height 11
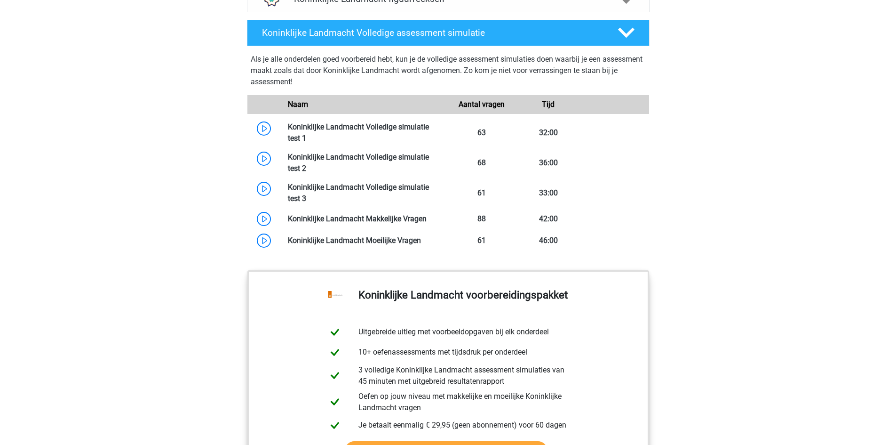
scroll to position [706, 0]
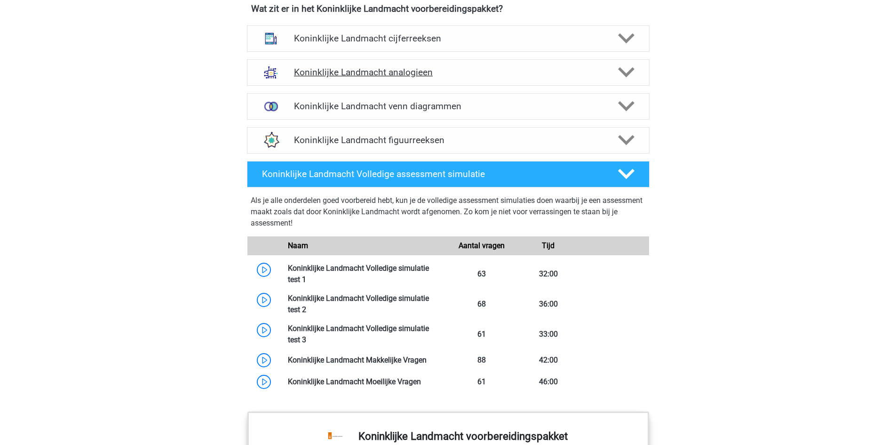
click at [512, 77] on h4 "Koninklijke Landmacht analogieen" at bounding box center [448, 72] width 308 height 11
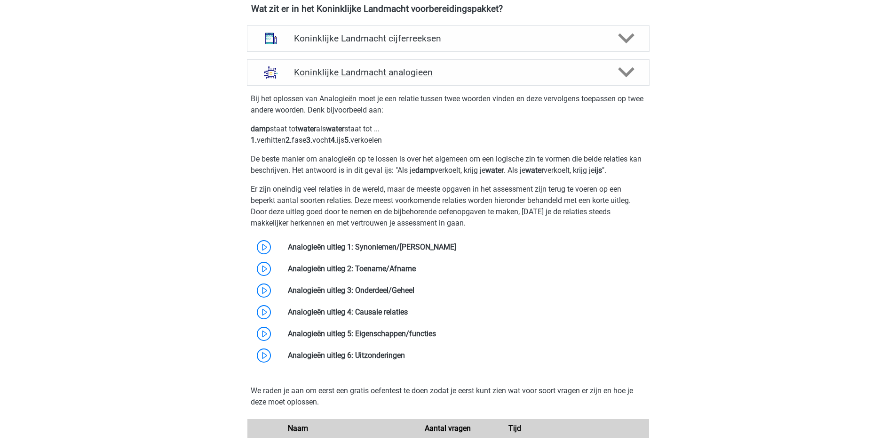
click at [517, 82] on div "Koninklijke Landmacht analogieen" at bounding box center [448, 72] width 403 height 26
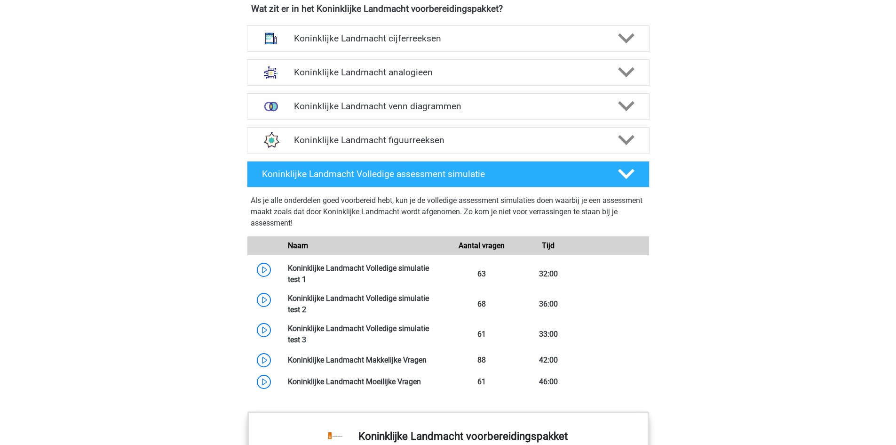
click at [506, 116] on div "Koninklijke Landmacht venn diagrammen" at bounding box center [448, 106] width 403 height 26
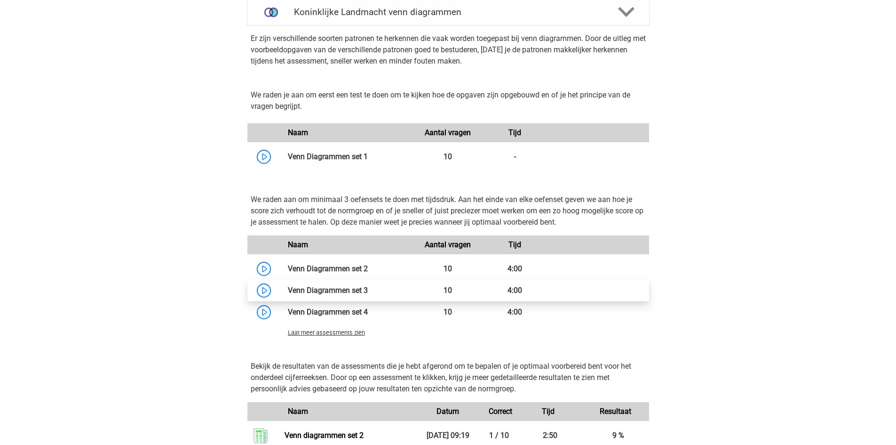
scroll to position [894, 0]
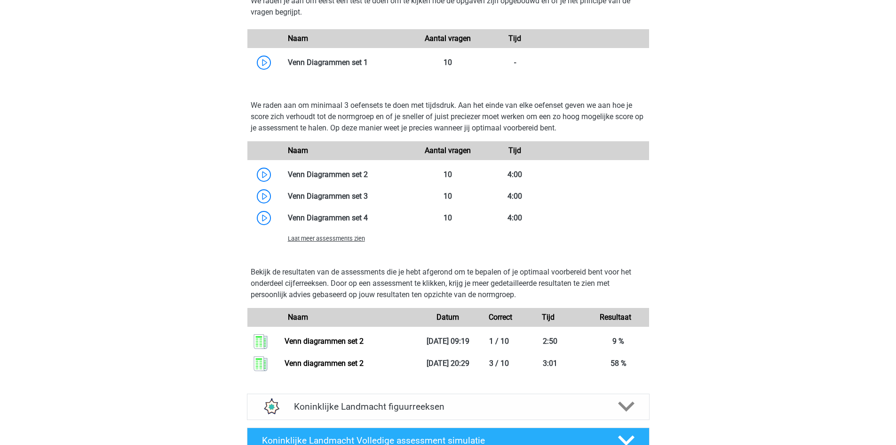
click at [11, 439] on div "Kies premium Rowan rowanverhelst@gmail.com" at bounding box center [448, 135] width 896 height 2059
click at [368, 173] on link at bounding box center [368, 174] width 0 height 9
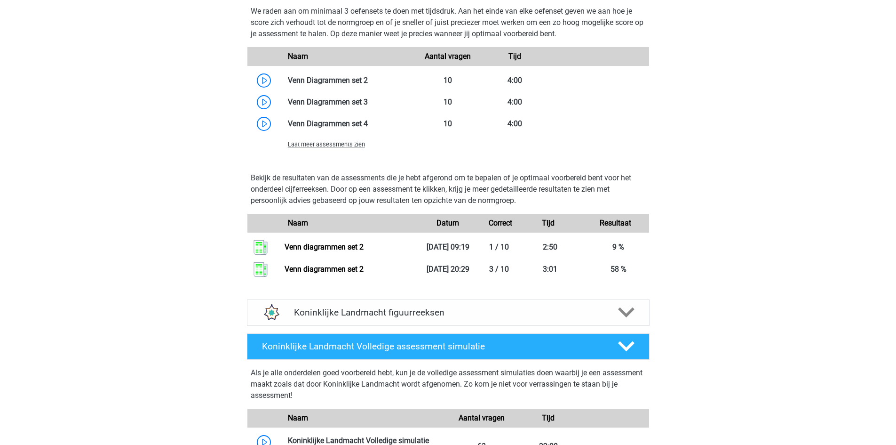
scroll to position [941, 0]
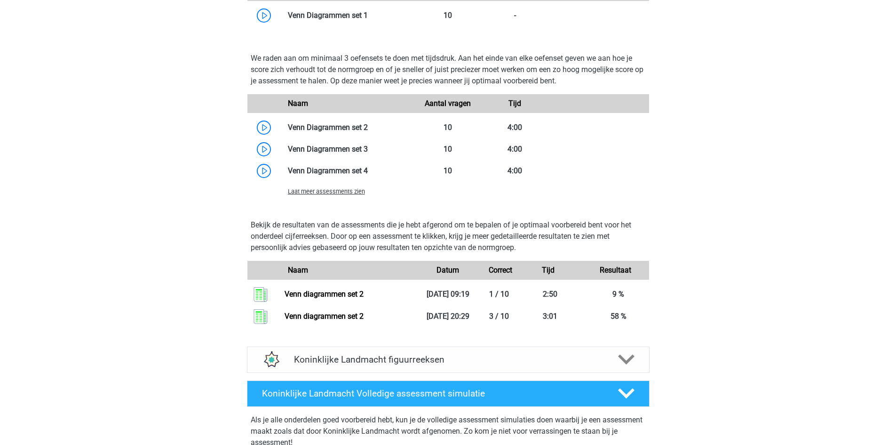
click at [304, 193] on span "Laat meer assessments zien" at bounding box center [326, 191] width 77 height 7
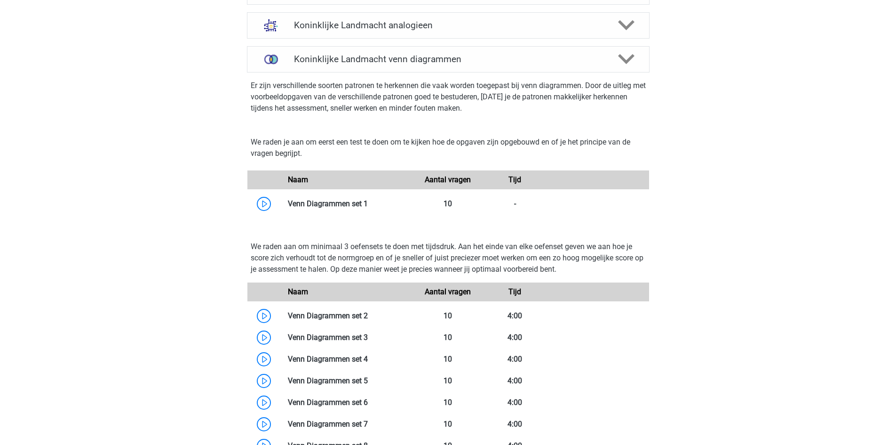
scroll to position [988, 0]
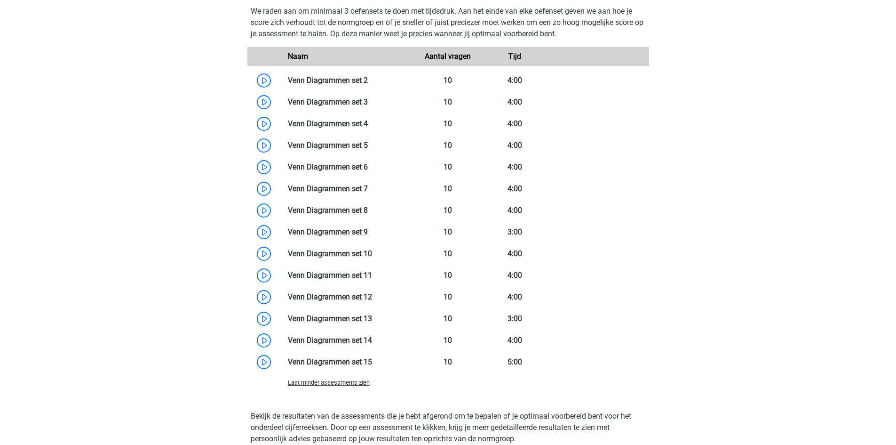
click at [353, 380] on span "Laat minder assessments zien" at bounding box center [329, 382] width 82 height 7
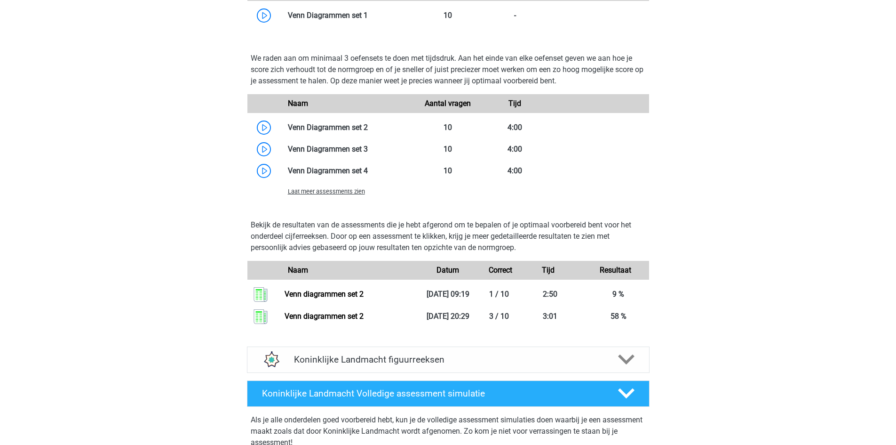
scroll to position [894, 0]
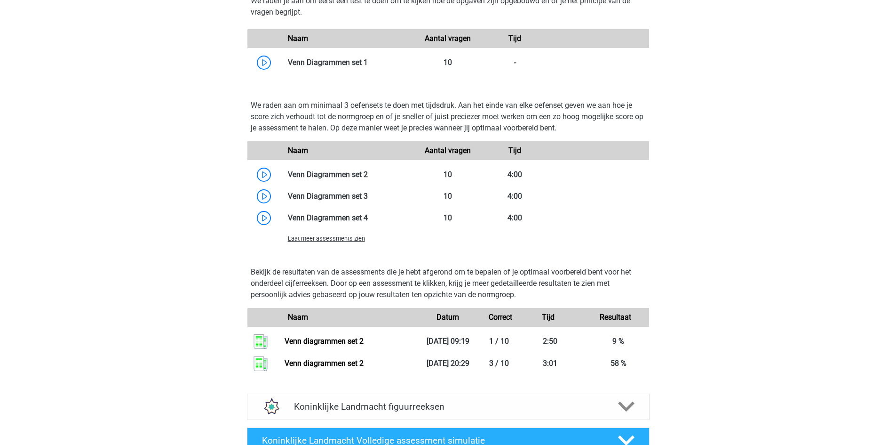
click at [119, 230] on div "Kies premium Rowan rowanverhelst@gmail.com" at bounding box center [448, 135] width 896 height 2059
click at [368, 200] on link at bounding box center [368, 195] width 0 height 9
click at [368, 221] on link at bounding box center [368, 217] width 0 height 9
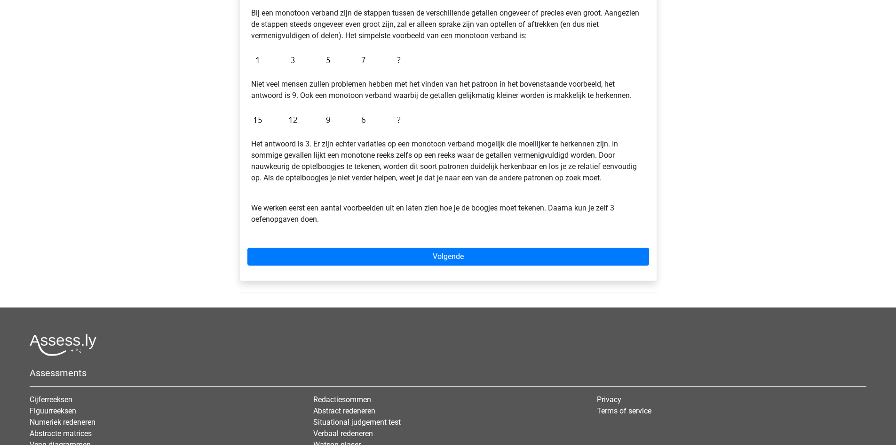
scroll to position [94, 0]
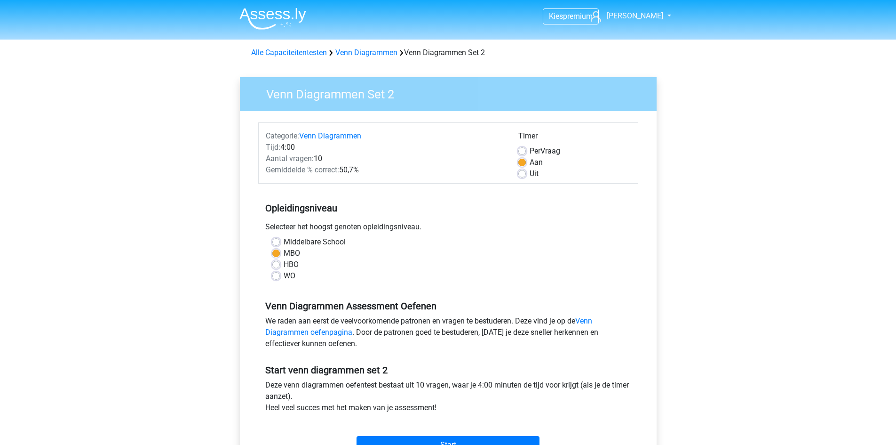
scroll to position [188, 0]
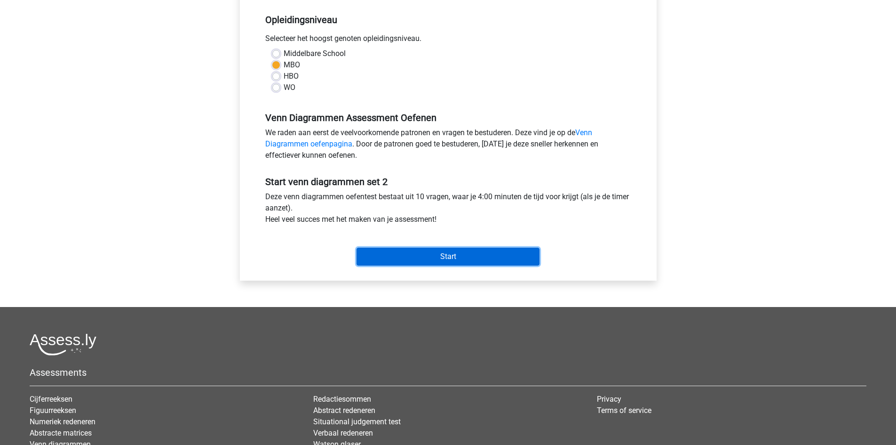
click at [468, 250] on input "Start" at bounding box center [448, 256] width 183 height 18
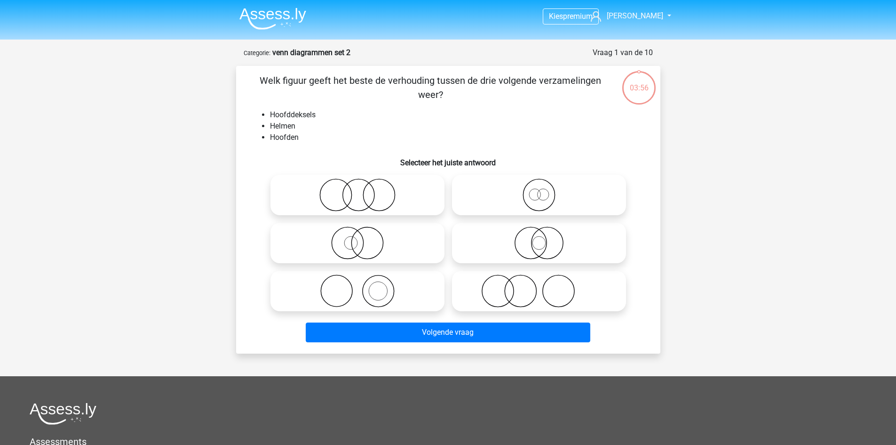
click at [357, 289] on icon at bounding box center [357, 290] width 167 height 33
click at [358, 286] on input "radio" at bounding box center [361, 283] width 6 height 6
radio input "true"
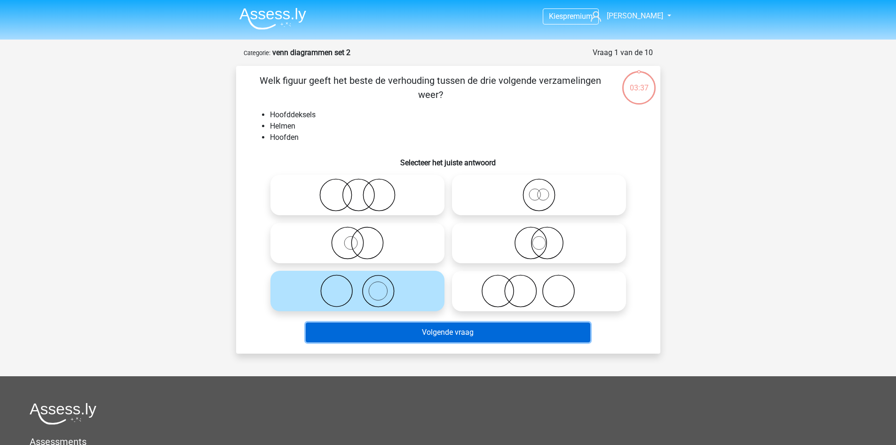
click at [502, 336] on button "Volgende vraag" at bounding box center [448, 332] width 285 height 20
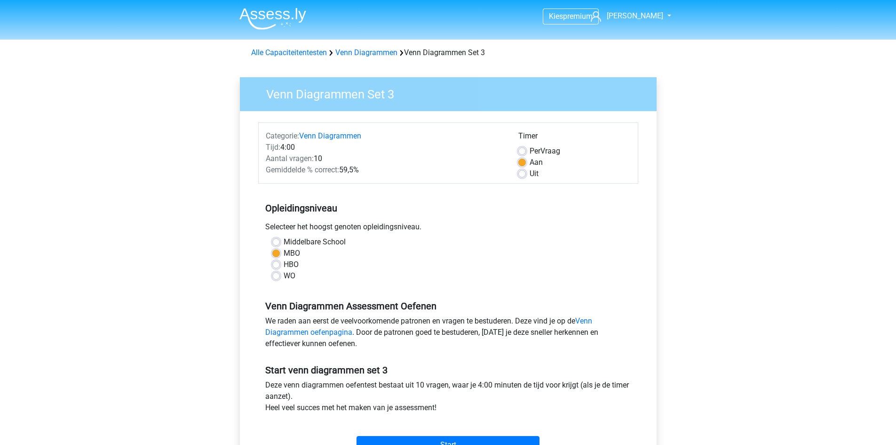
click at [284, 241] on label "Middelbare School" at bounding box center [315, 241] width 62 height 11
click at [274, 241] on input "Middelbare School" at bounding box center [276, 240] width 8 height 9
radio input "true"
click at [284, 276] on label "WO" at bounding box center [290, 275] width 12 height 11
click at [275, 276] on input "WO" at bounding box center [276, 274] width 8 height 9
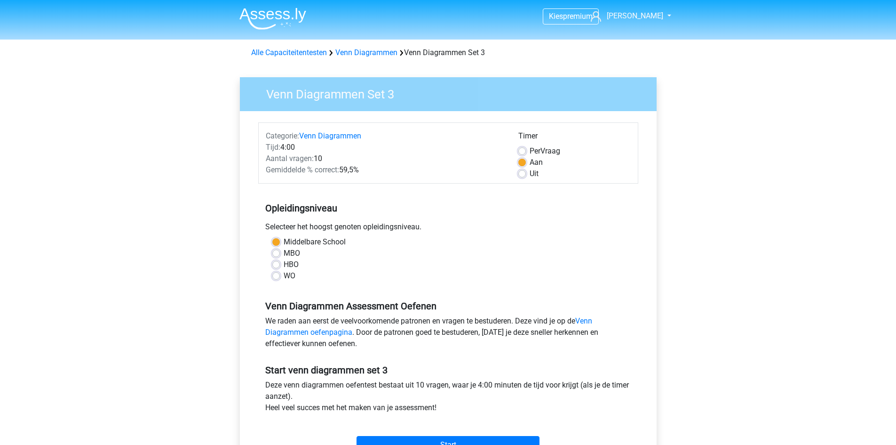
radio input "true"
click at [284, 262] on label "HBO" at bounding box center [291, 264] width 15 height 11
click at [279, 262] on input "HBO" at bounding box center [276, 263] width 8 height 9
radio input "true"
click at [284, 250] on label "MBO" at bounding box center [292, 252] width 16 height 11
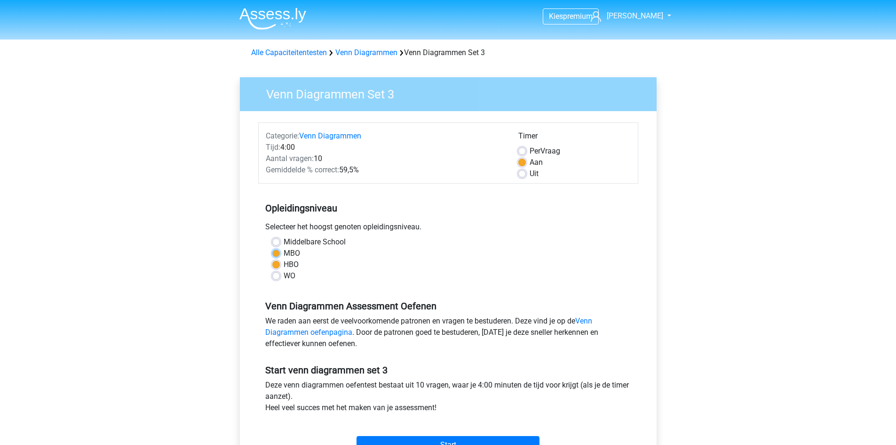
click at [278, 250] on input "MBO" at bounding box center [276, 251] width 8 height 9
radio input "true"
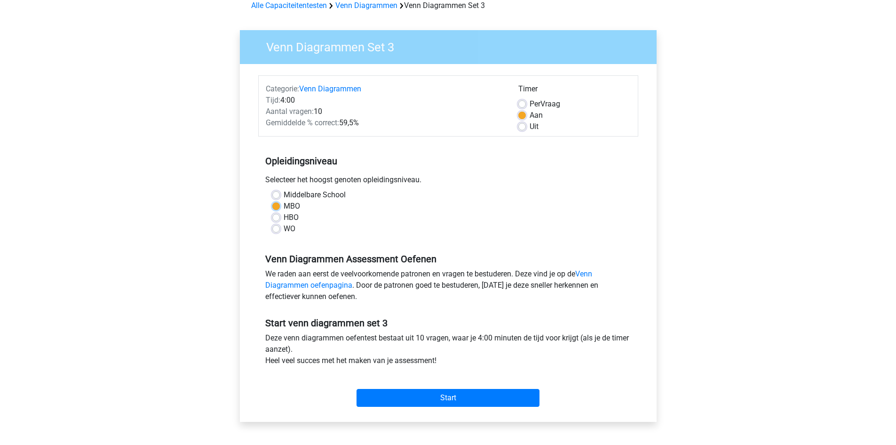
scroll to position [94, 0]
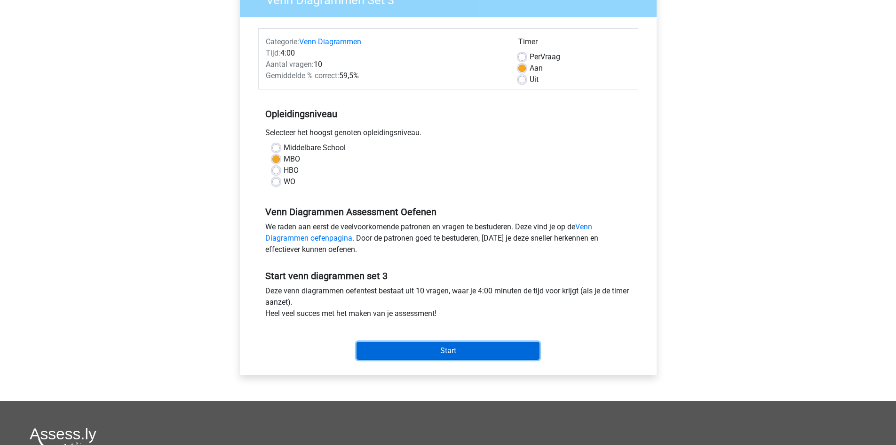
click at [486, 351] on input "Start" at bounding box center [448, 351] width 183 height 18
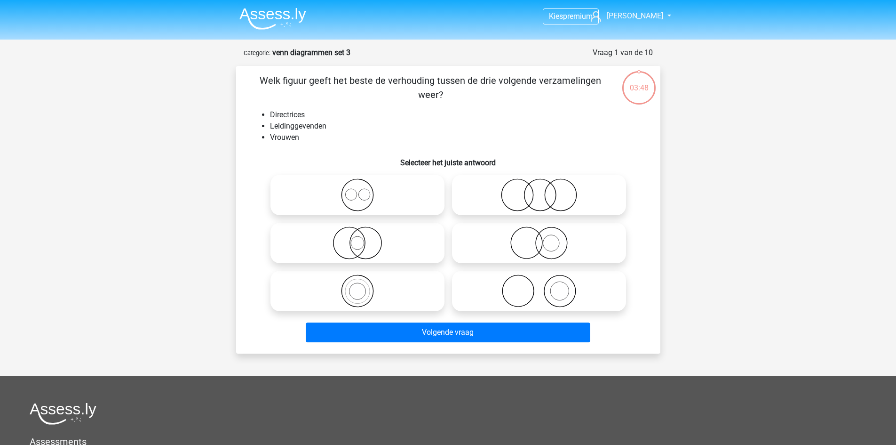
click at [530, 293] on icon at bounding box center [539, 290] width 167 height 33
click at [539, 286] on input "radio" at bounding box center [542, 283] width 6 height 6
radio input "true"
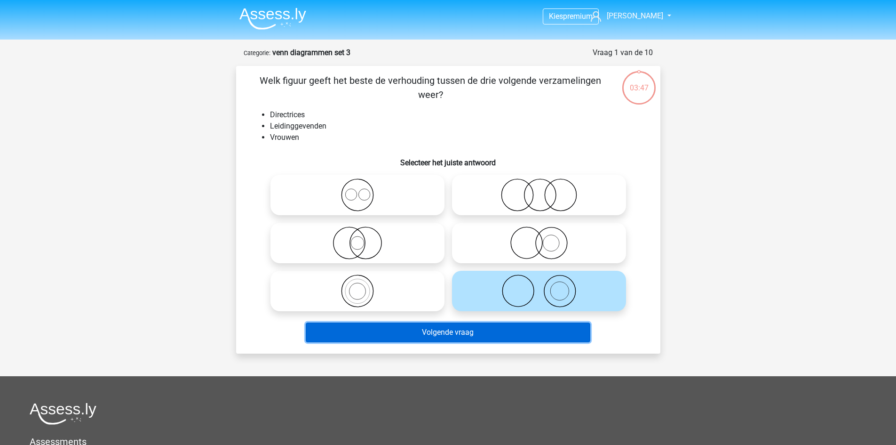
click at [519, 327] on button "Volgende vraag" at bounding box center [448, 332] width 285 height 20
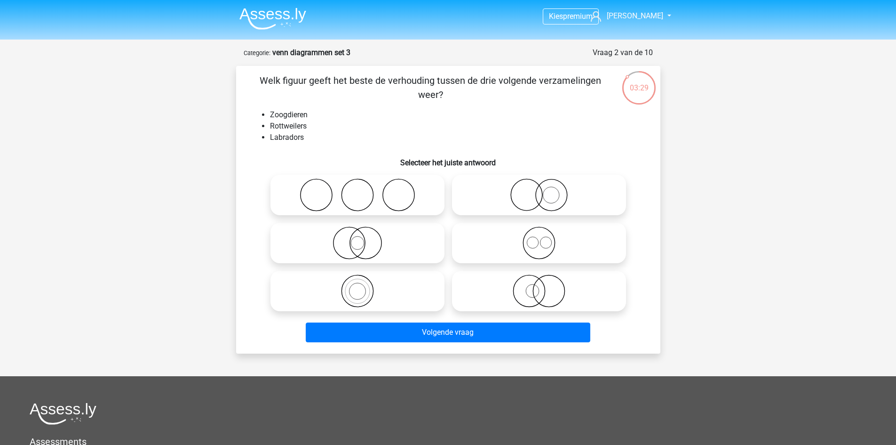
click at [511, 245] on icon at bounding box center [539, 242] width 167 height 33
click at [539, 238] on input "radio" at bounding box center [542, 235] width 6 height 6
radio input "true"
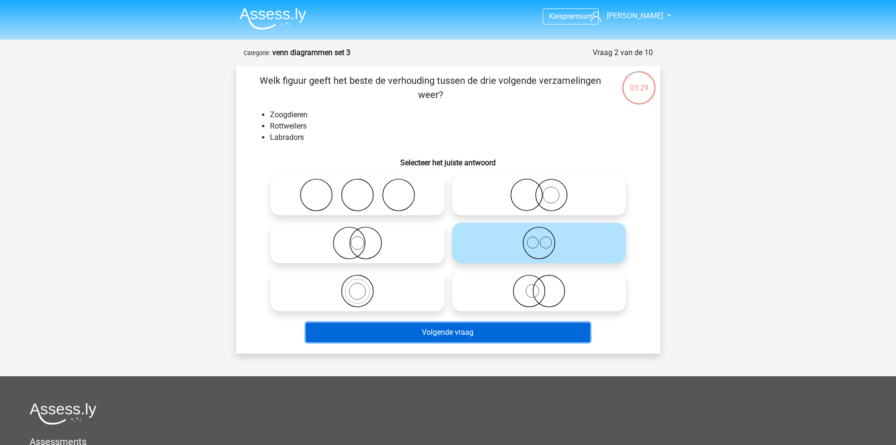
click at [502, 335] on button "Volgende vraag" at bounding box center [448, 332] width 285 height 20
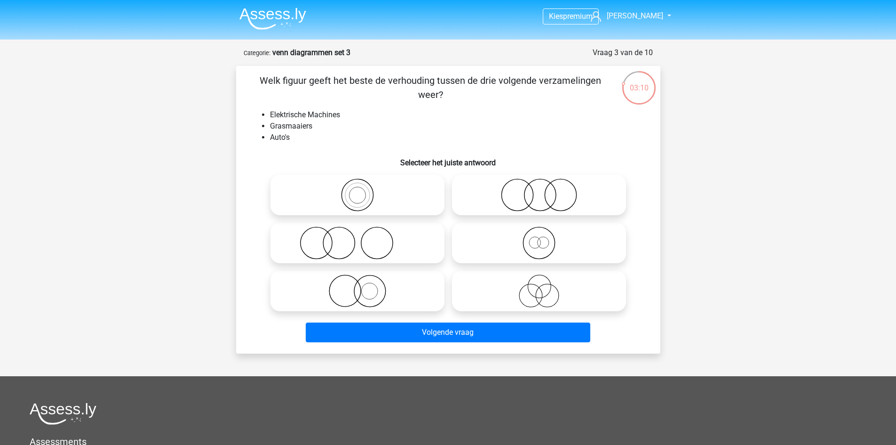
click at [328, 251] on icon at bounding box center [357, 242] width 167 height 33
click at [358, 238] on input "radio" at bounding box center [361, 235] width 6 height 6
radio input "true"
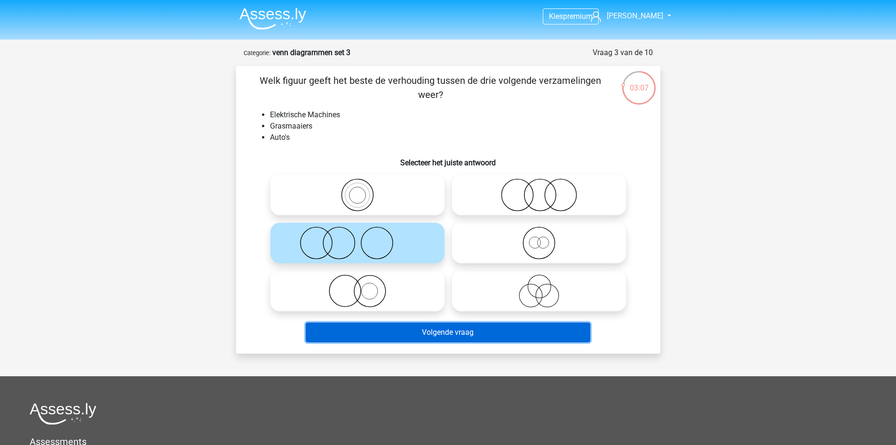
click at [417, 341] on button "Volgende vraag" at bounding box center [448, 332] width 285 height 20
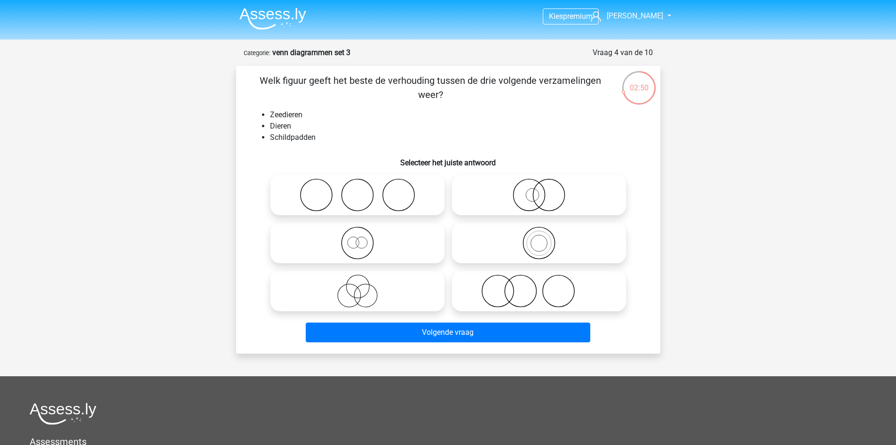
click at [587, 255] on icon at bounding box center [539, 242] width 167 height 33
click at [545, 238] on input "radio" at bounding box center [542, 235] width 6 height 6
radio input "true"
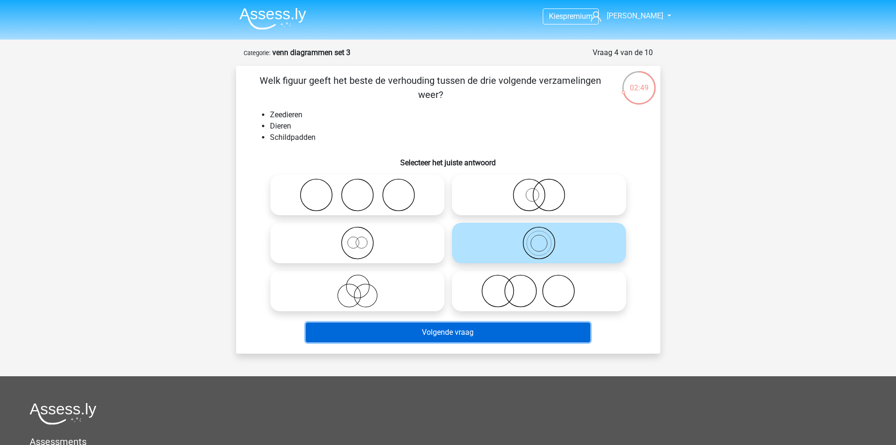
click at [548, 338] on button "Volgende vraag" at bounding box center [448, 332] width 285 height 20
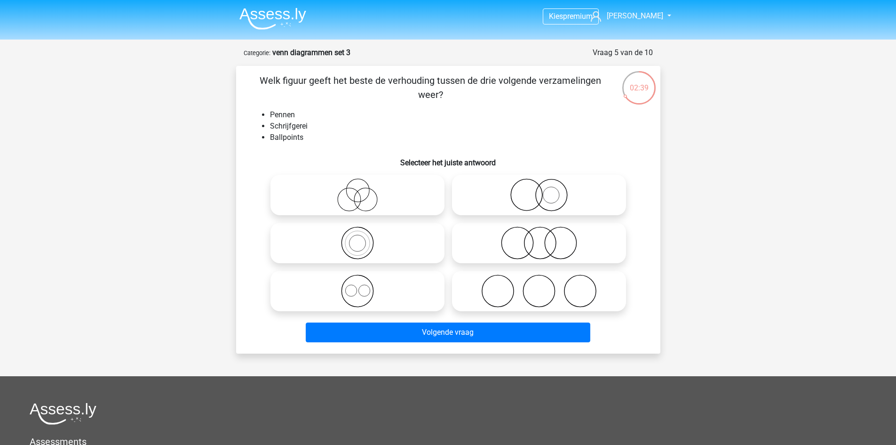
click at [310, 245] on icon at bounding box center [357, 242] width 167 height 33
click at [358, 238] on input "radio" at bounding box center [361, 235] width 6 height 6
radio input "true"
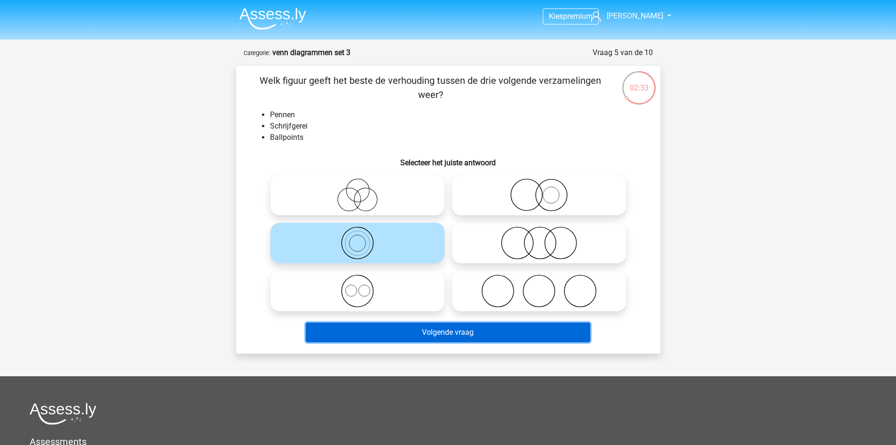
click at [406, 328] on button "Volgende vraag" at bounding box center [448, 332] width 285 height 20
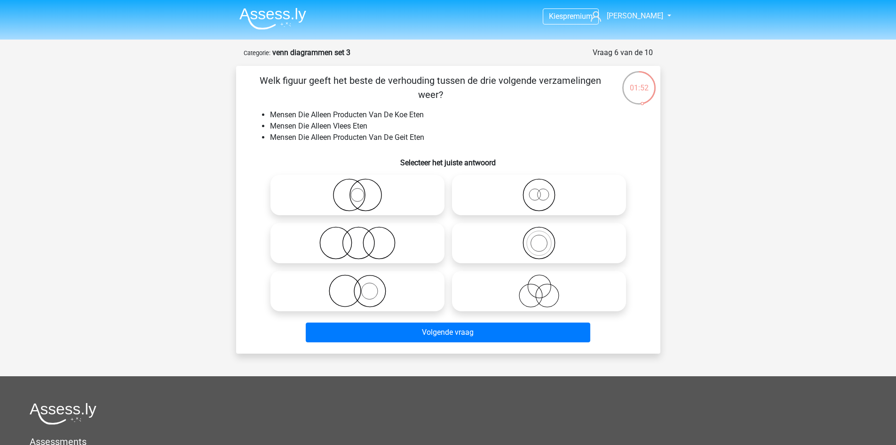
click at [313, 254] on icon at bounding box center [357, 242] width 167 height 33
click at [358, 238] on input "radio" at bounding box center [361, 235] width 6 height 6
radio input "true"
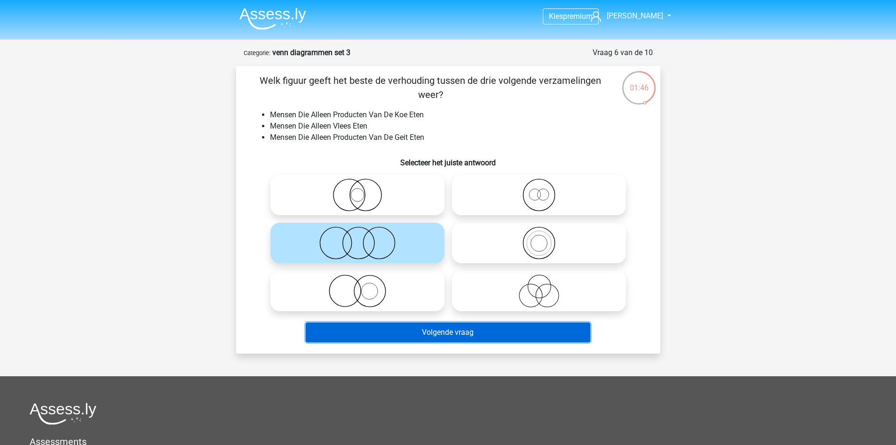
click at [450, 330] on button "Volgende vraag" at bounding box center [448, 332] width 285 height 20
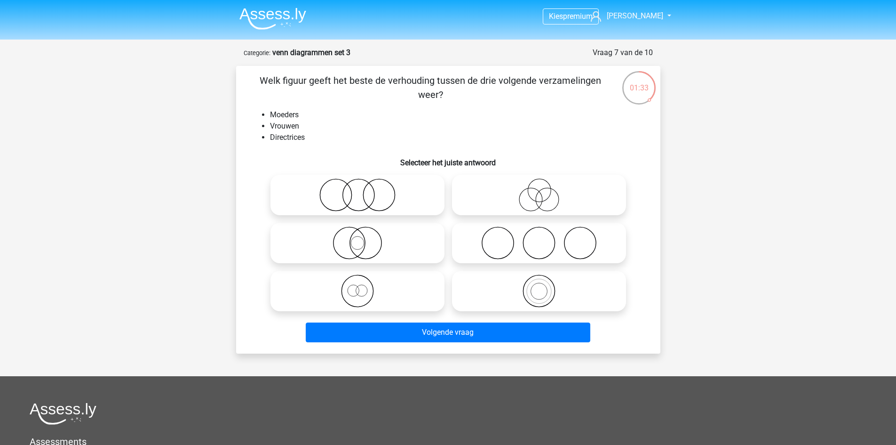
click at [508, 192] on icon at bounding box center [539, 194] width 167 height 33
click at [539, 190] on input "radio" at bounding box center [542, 187] width 6 height 6
radio input "true"
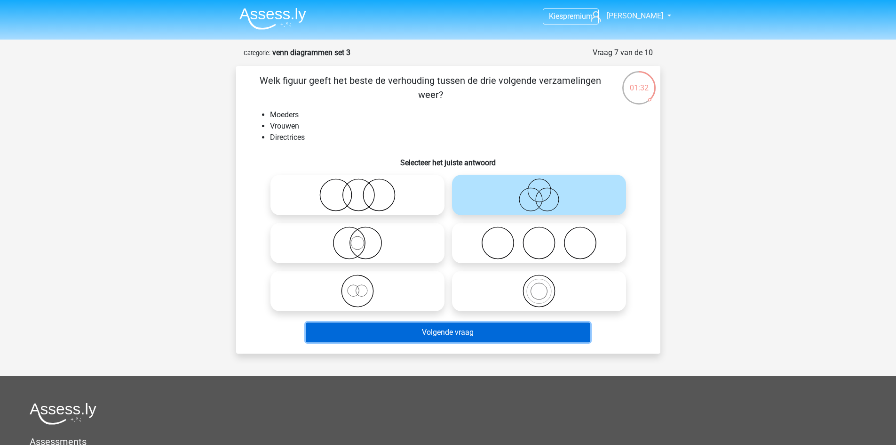
click at [470, 329] on button "Volgende vraag" at bounding box center [448, 332] width 285 height 20
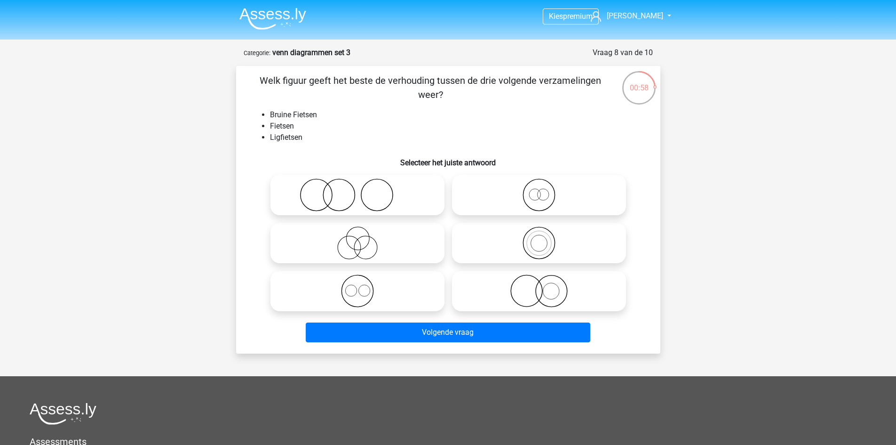
click at [354, 297] on icon at bounding box center [357, 290] width 167 height 33
click at [358, 286] on input "radio" at bounding box center [361, 283] width 6 height 6
radio input "true"
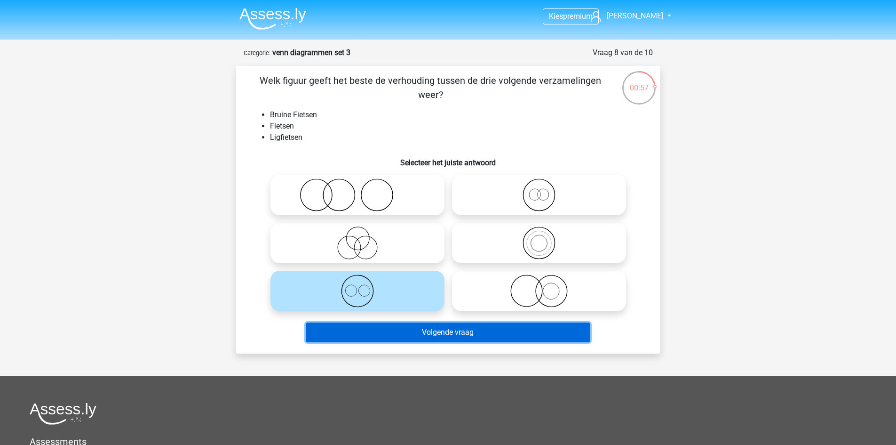
click at [392, 337] on button "Volgende vraag" at bounding box center [448, 332] width 285 height 20
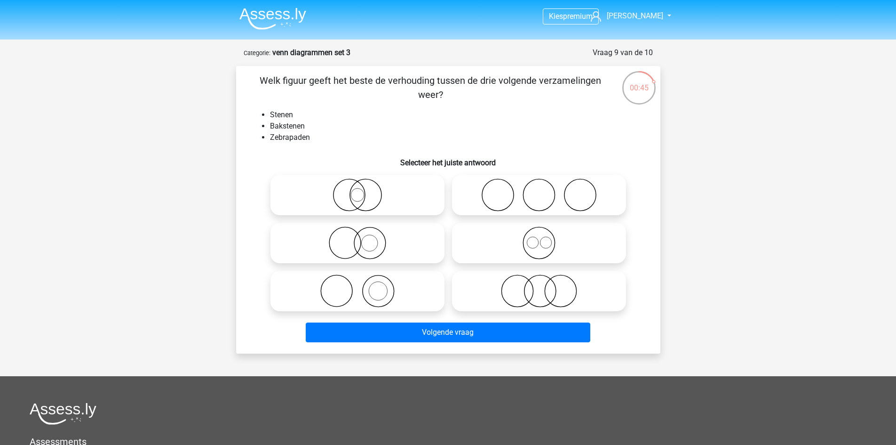
click at [352, 279] on icon at bounding box center [357, 290] width 167 height 33
click at [358, 280] on input "radio" at bounding box center [361, 283] width 6 height 6
radio input "true"
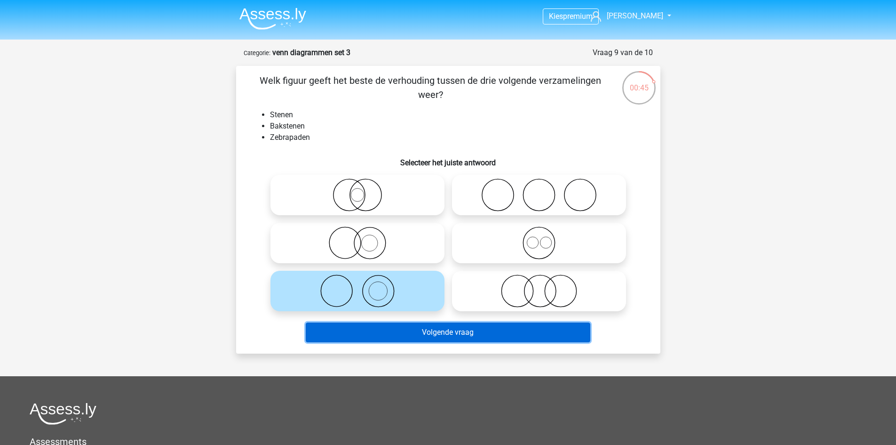
click at [406, 334] on button "Volgende vraag" at bounding box center [448, 332] width 285 height 20
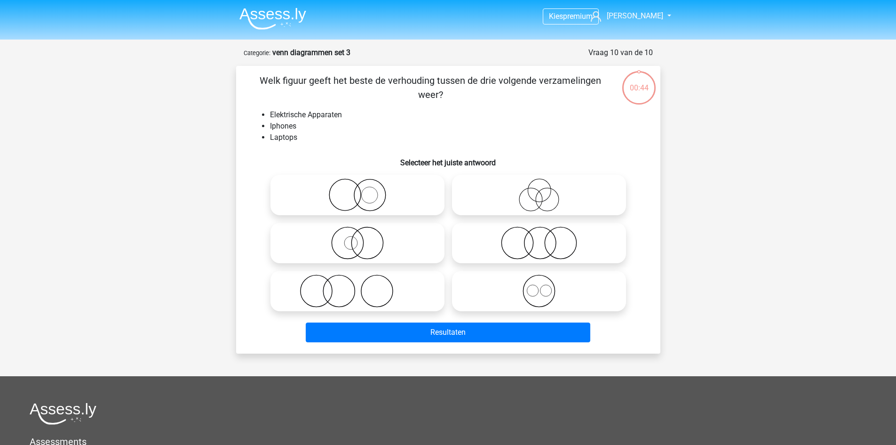
scroll to position [47, 0]
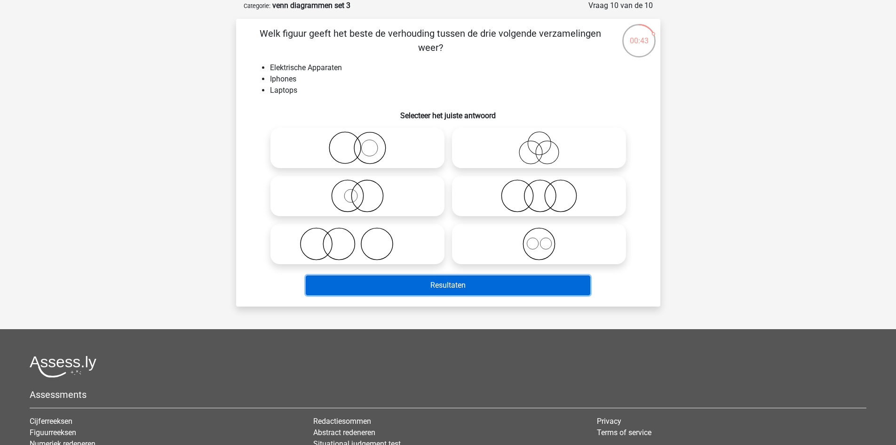
click at [429, 291] on button "Resultaten" at bounding box center [448, 285] width 285 height 20
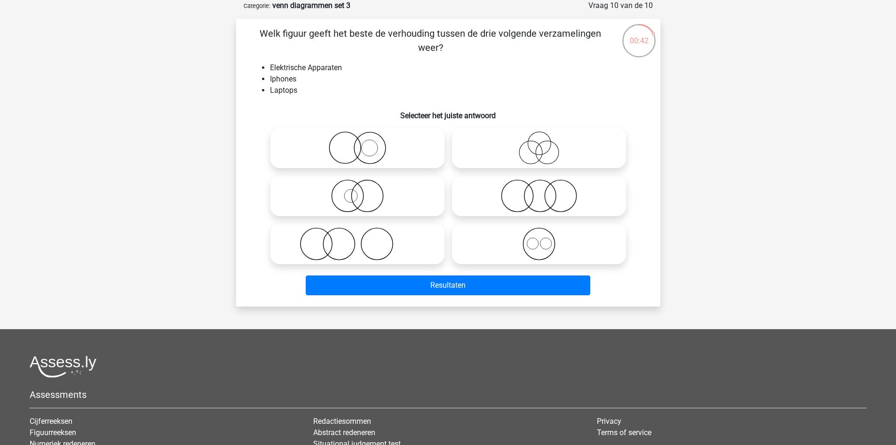
scroll to position [0, 0]
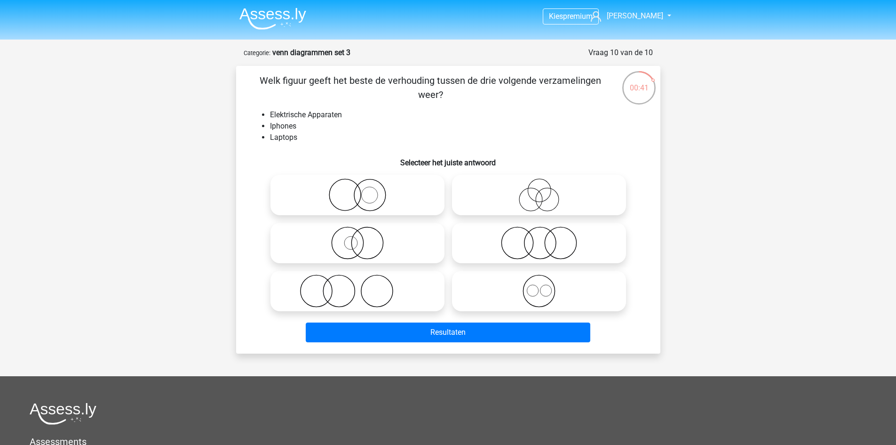
click at [190, 269] on div "Kies premium Rowan rowanverhelst@gmail.com" at bounding box center [448, 312] width 896 height 624
click at [522, 299] on icon at bounding box center [539, 290] width 167 height 33
click at [539, 286] on input "radio" at bounding box center [542, 283] width 6 height 6
radio input "true"
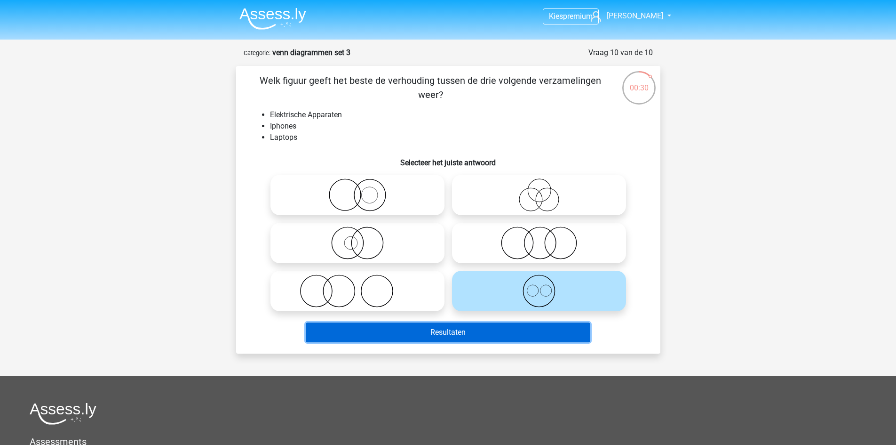
click at [513, 331] on button "Resultaten" at bounding box center [448, 332] width 285 height 20
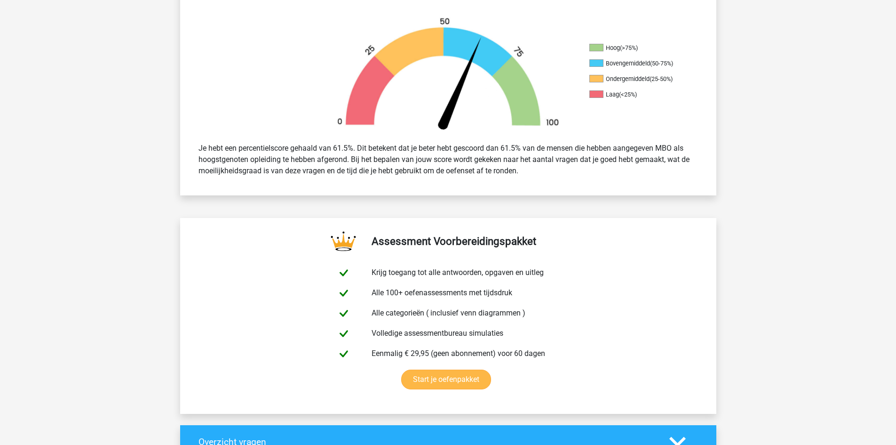
scroll to position [706, 0]
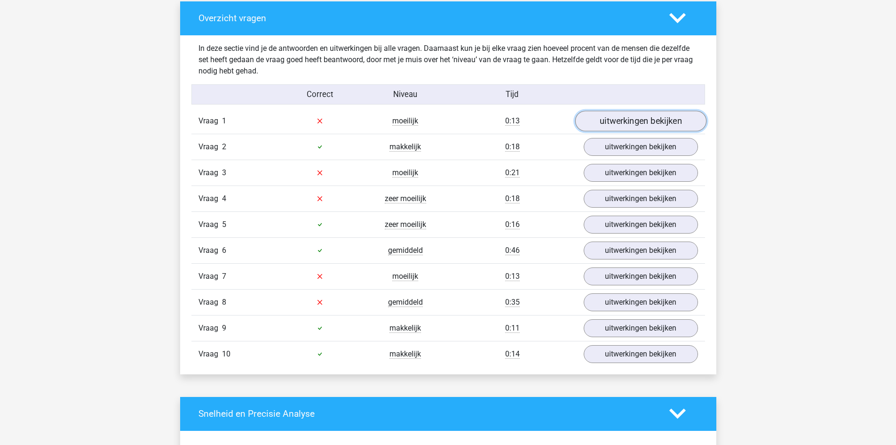
click at [634, 119] on link "uitwerkingen bekijken" at bounding box center [640, 121] width 131 height 21
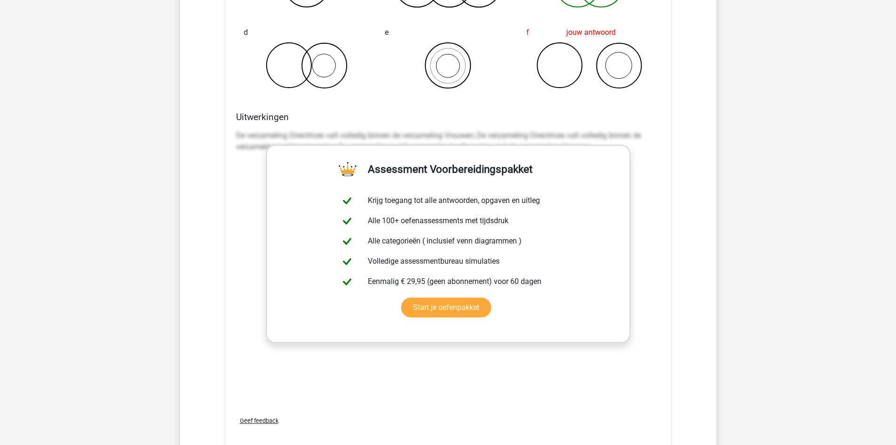
scroll to position [1270, 0]
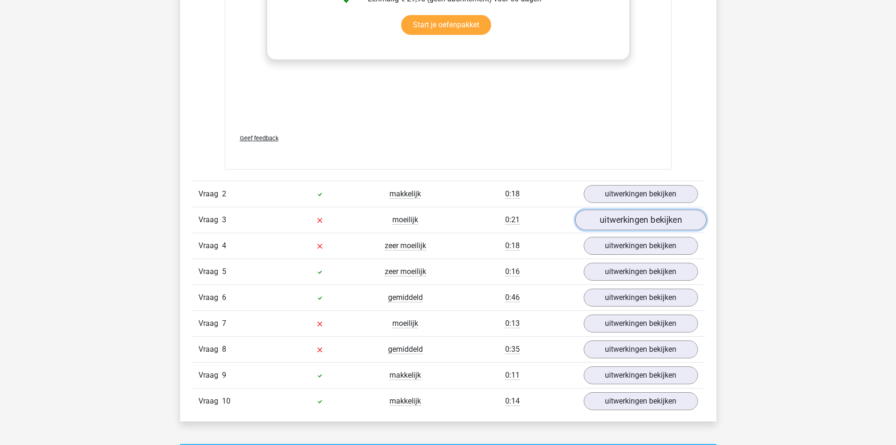
click at [657, 217] on link "uitwerkingen bekijken" at bounding box center [640, 219] width 131 height 21
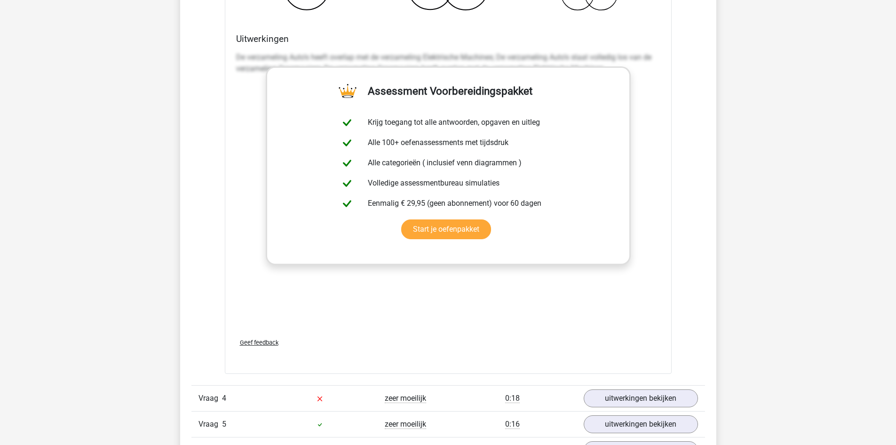
scroll to position [1976, 0]
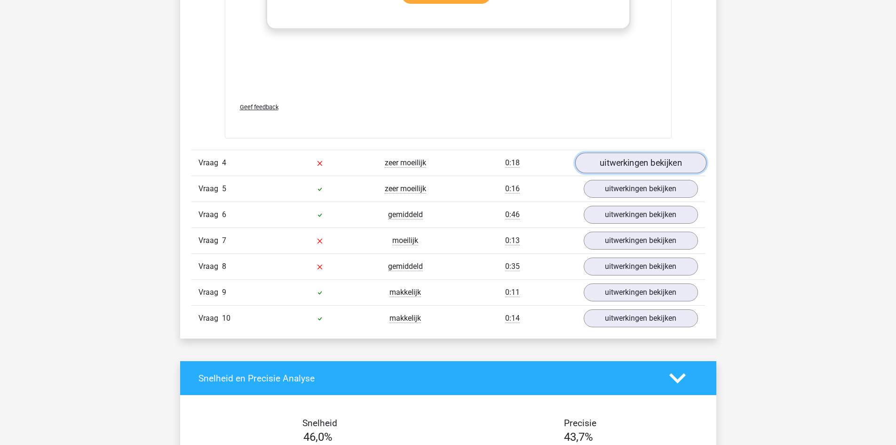
click at [646, 166] on link "uitwerkingen bekijken" at bounding box center [640, 162] width 131 height 21
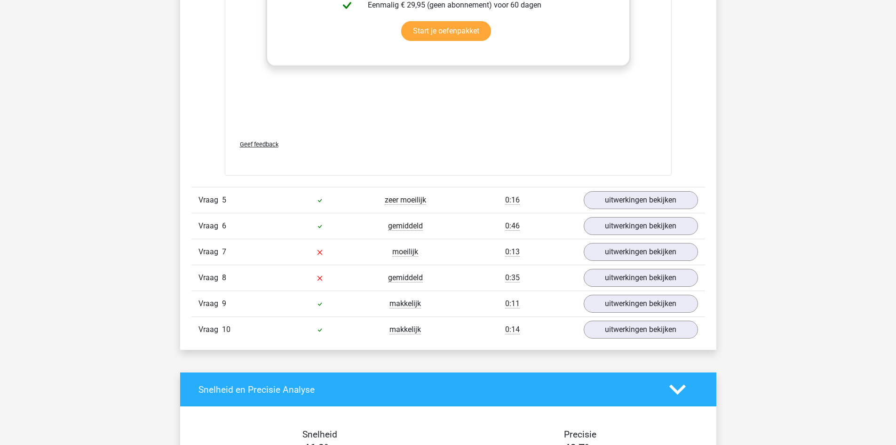
scroll to position [2635, 0]
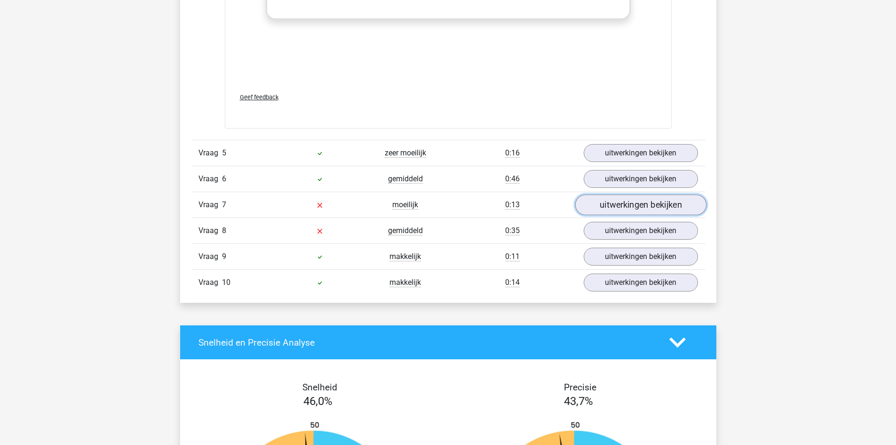
click at [608, 208] on link "uitwerkingen bekijken" at bounding box center [640, 204] width 131 height 21
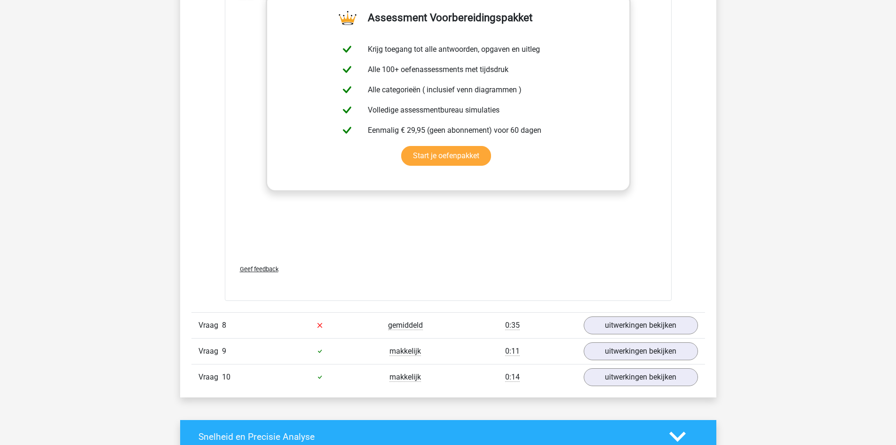
scroll to position [3340, 0]
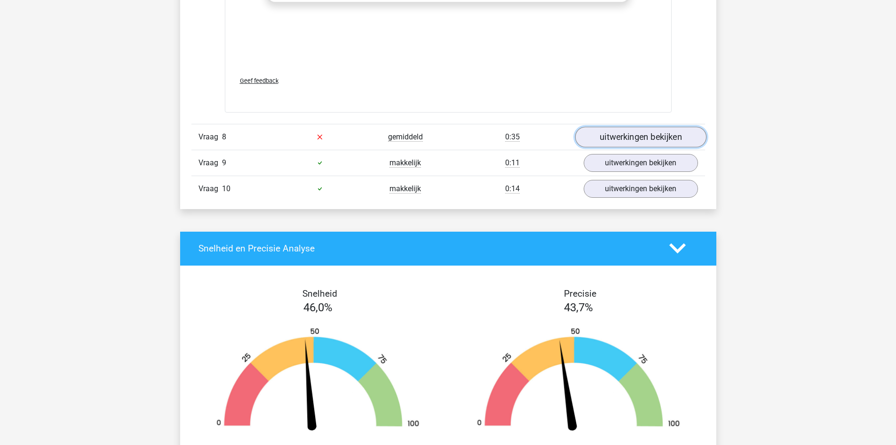
click at [622, 133] on link "uitwerkingen bekijken" at bounding box center [640, 137] width 131 height 21
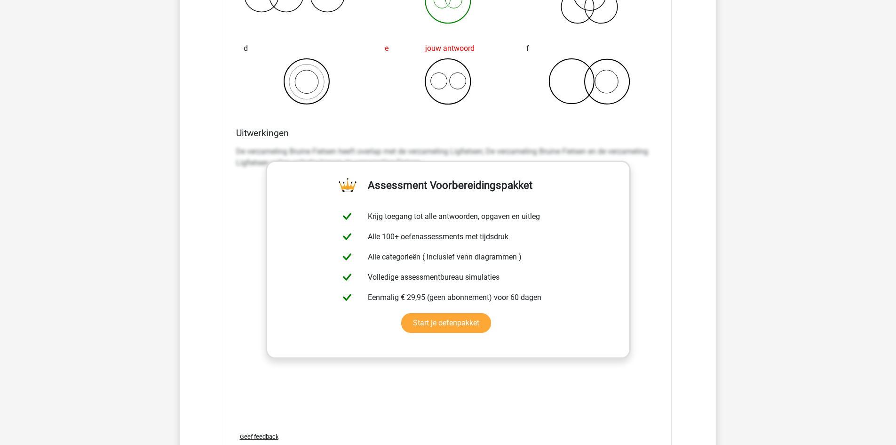
scroll to position [3435, 0]
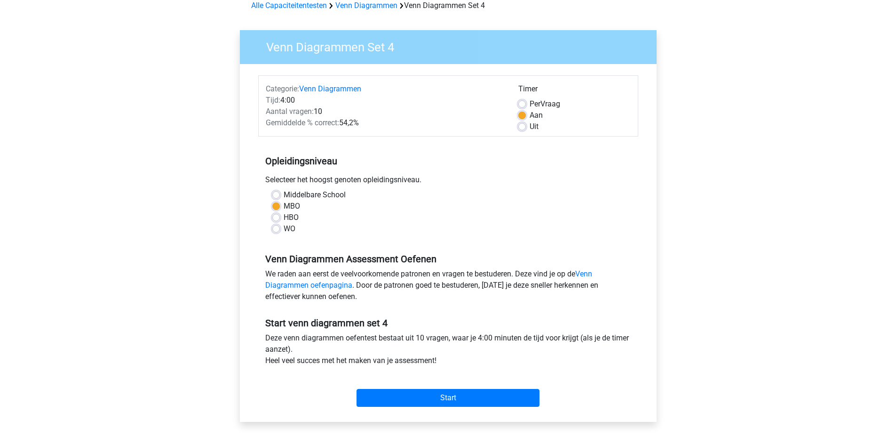
scroll to position [94, 0]
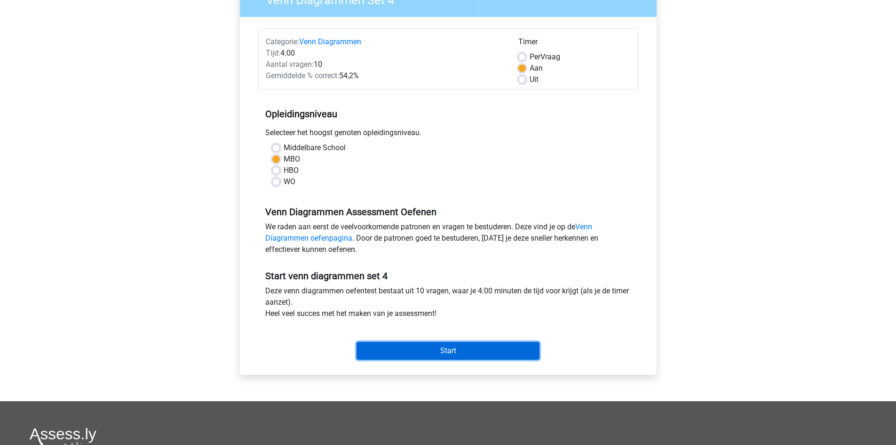
click at [466, 354] on input "Start" at bounding box center [448, 351] width 183 height 18
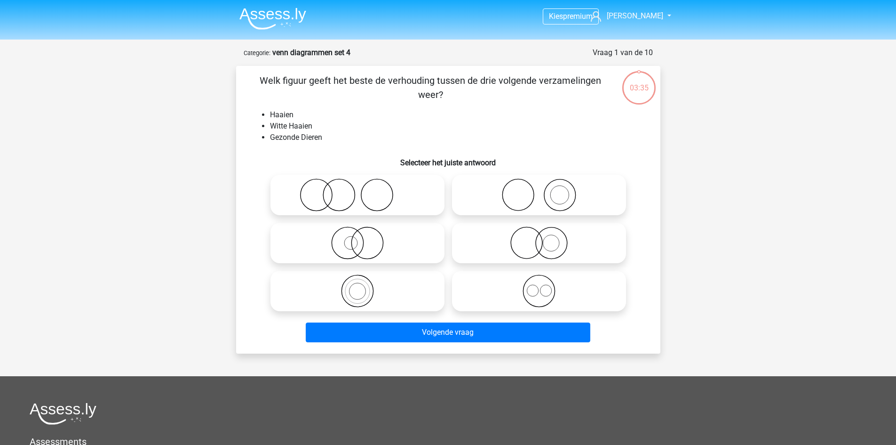
click at [561, 240] on icon at bounding box center [539, 242] width 167 height 33
click at [545, 238] on input "radio" at bounding box center [542, 235] width 6 height 6
radio input "true"
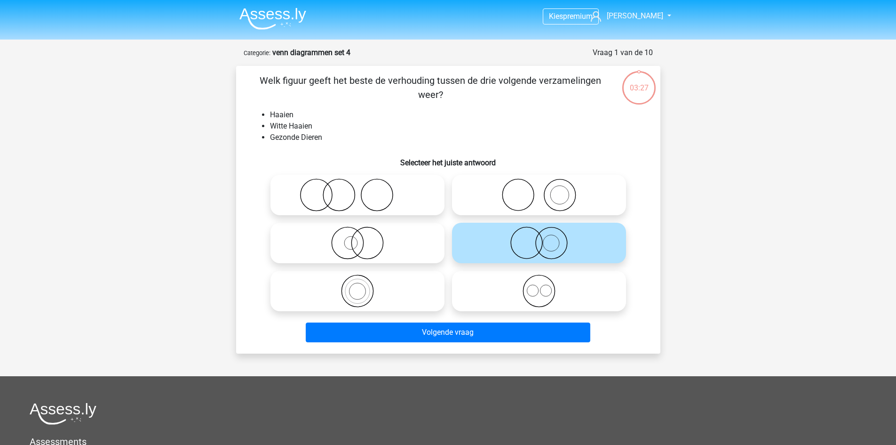
click at [371, 251] on icon at bounding box center [357, 242] width 167 height 33
click at [364, 238] on input "radio" at bounding box center [361, 235] width 6 height 6
radio input "true"
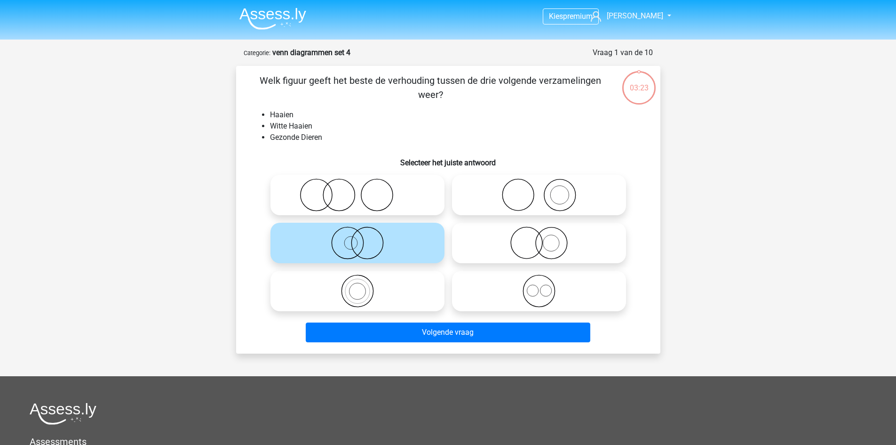
click at [497, 253] on icon at bounding box center [539, 242] width 167 height 33
click at [539, 238] on input "radio" at bounding box center [542, 235] width 6 height 6
radio input "true"
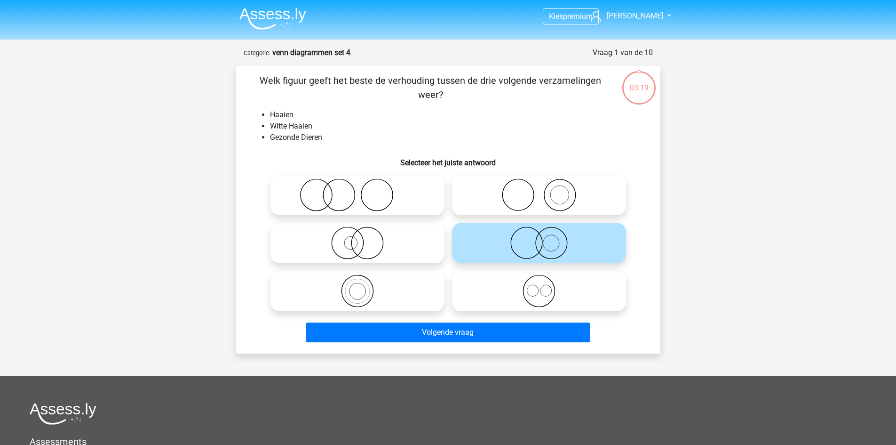
click at [401, 237] on icon at bounding box center [357, 242] width 167 height 33
click at [364, 237] on input "radio" at bounding box center [361, 235] width 6 height 6
radio input "true"
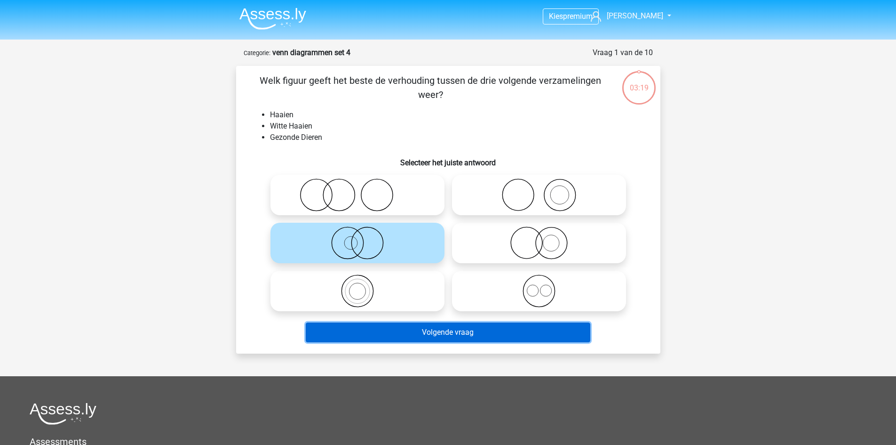
click at [450, 339] on button "Volgende vraag" at bounding box center [448, 332] width 285 height 20
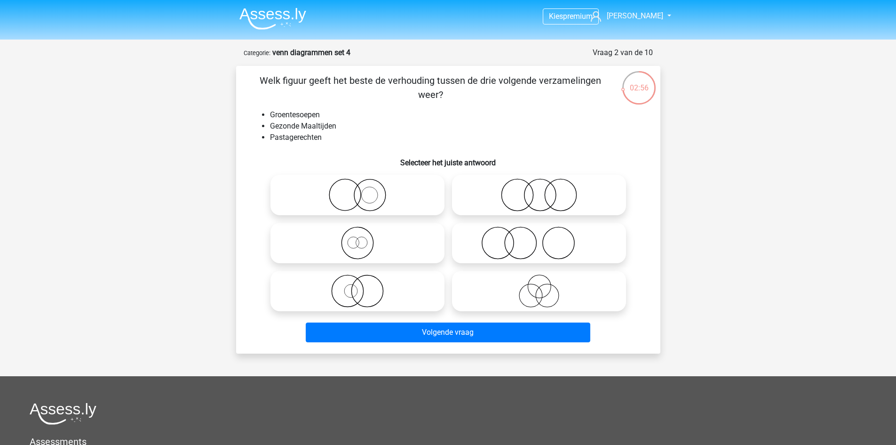
click at [556, 195] on circle at bounding box center [540, 195] width 32 height 32
click at [545, 190] on input "radio" at bounding box center [542, 187] width 6 height 6
radio input "true"
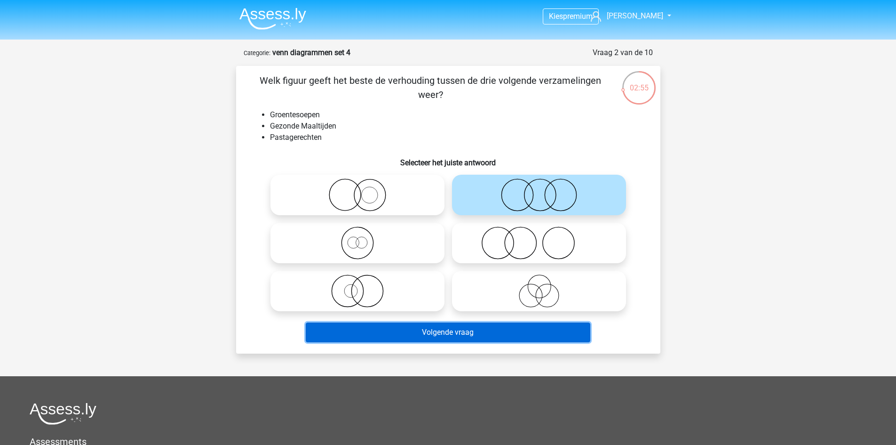
click at [516, 327] on button "Volgende vraag" at bounding box center [448, 332] width 285 height 20
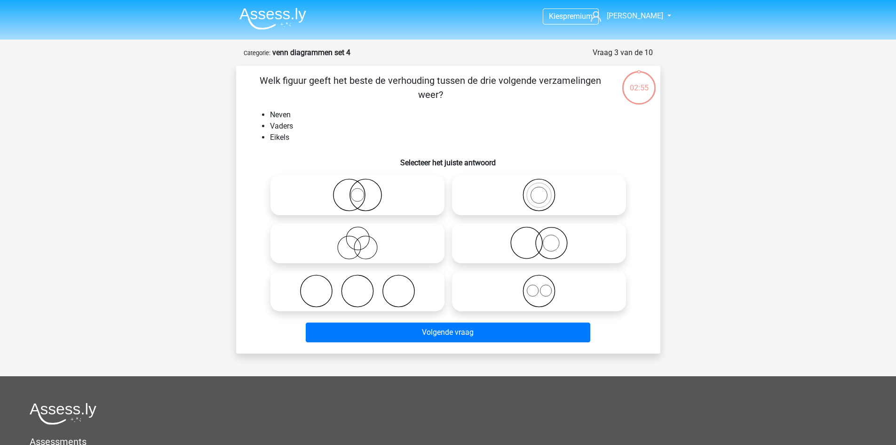
scroll to position [47, 0]
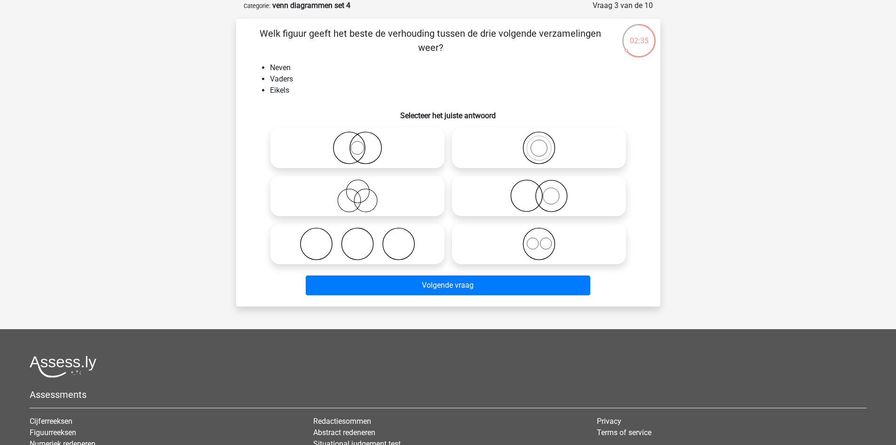
click at [394, 156] on icon at bounding box center [357, 147] width 167 height 33
click at [364, 143] on input "radio" at bounding box center [361, 140] width 6 height 6
radio input "true"
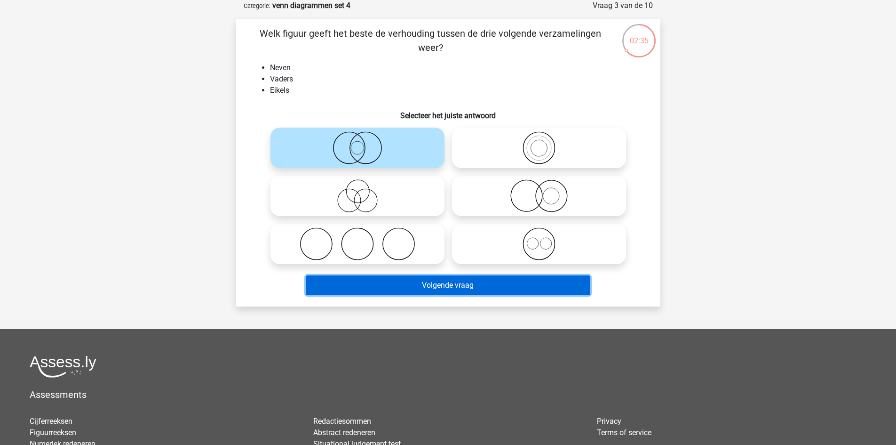
click at [445, 284] on button "Volgende vraag" at bounding box center [448, 285] width 285 height 20
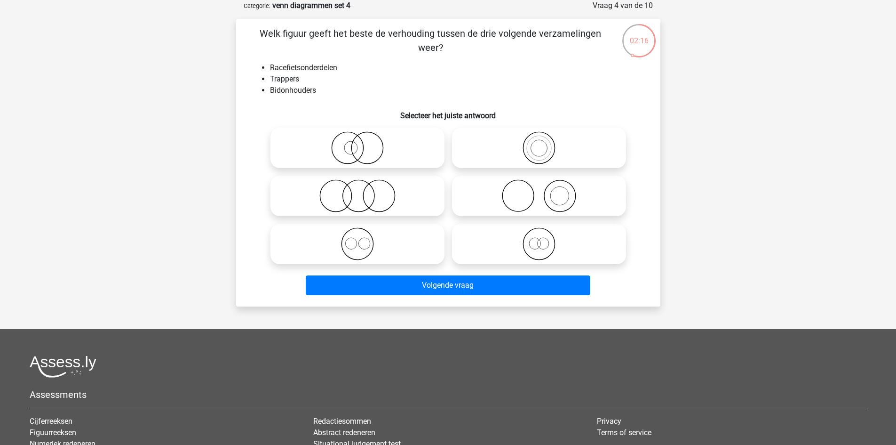
click at [367, 247] on icon at bounding box center [357, 243] width 167 height 33
click at [364, 239] on input "radio" at bounding box center [361, 236] width 6 height 6
radio input "true"
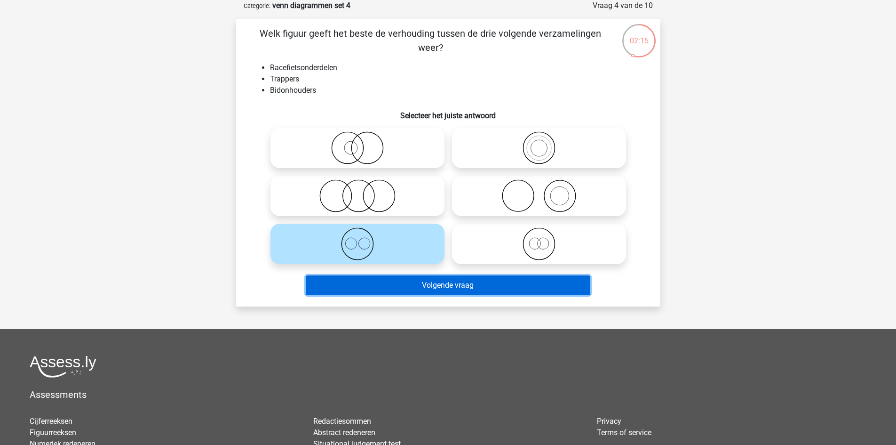
click at [390, 287] on button "Volgende vraag" at bounding box center [448, 285] width 285 height 20
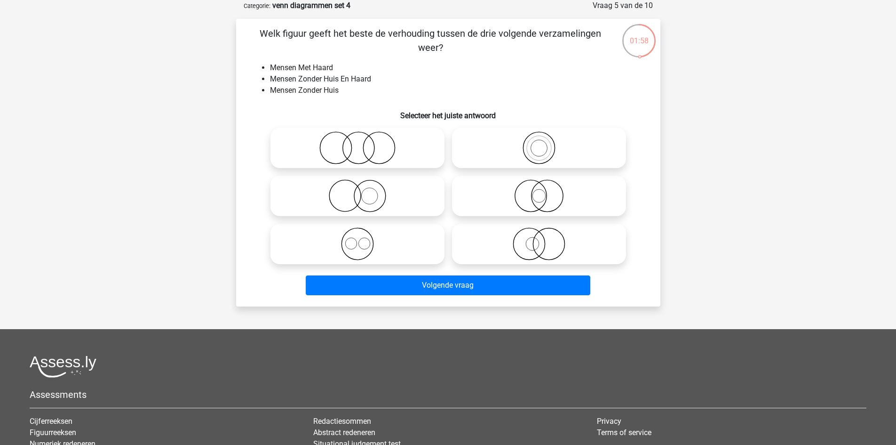
click at [542, 151] on icon at bounding box center [539, 147] width 167 height 33
click at [542, 143] on input "radio" at bounding box center [542, 140] width 6 height 6
radio input "true"
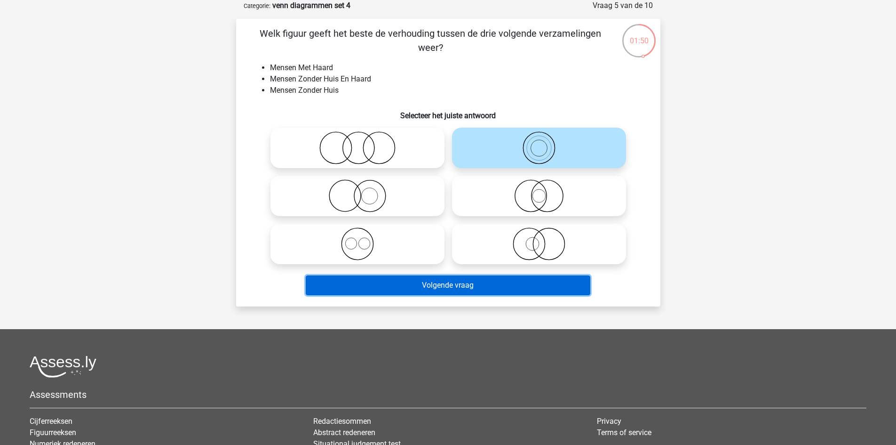
click at [446, 283] on button "Volgende vraag" at bounding box center [448, 285] width 285 height 20
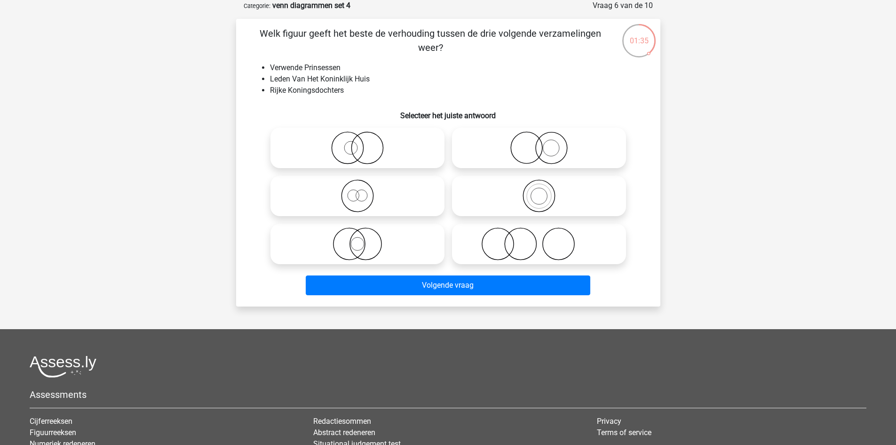
click at [383, 254] on icon at bounding box center [357, 243] width 167 height 33
click at [364, 239] on input "radio" at bounding box center [361, 236] width 6 height 6
radio input "true"
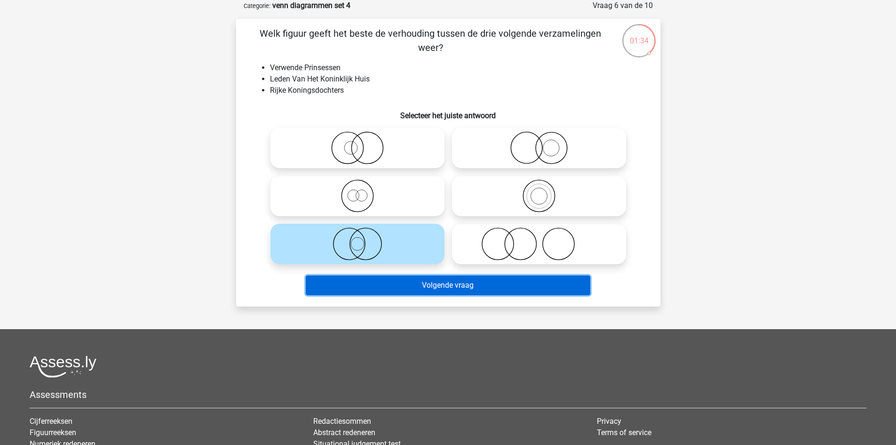
click at [418, 292] on button "Volgende vraag" at bounding box center [448, 285] width 285 height 20
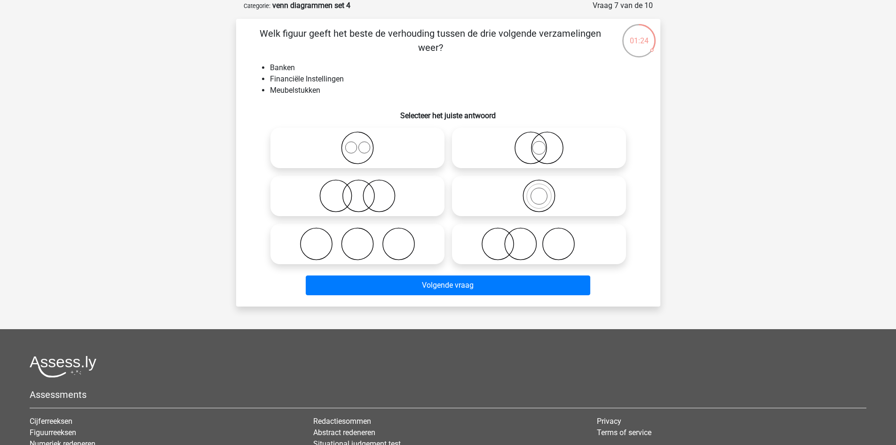
click at [509, 250] on icon at bounding box center [539, 243] width 167 height 33
click at [539, 239] on input "radio" at bounding box center [542, 236] width 6 height 6
radio input "true"
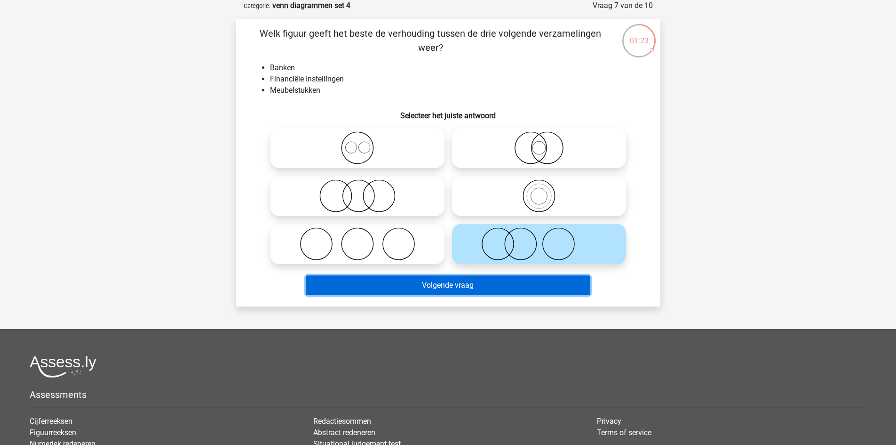
click at [496, 280] on button "Volgende vraag" at bounding box center [448, 285] width 285 height 20
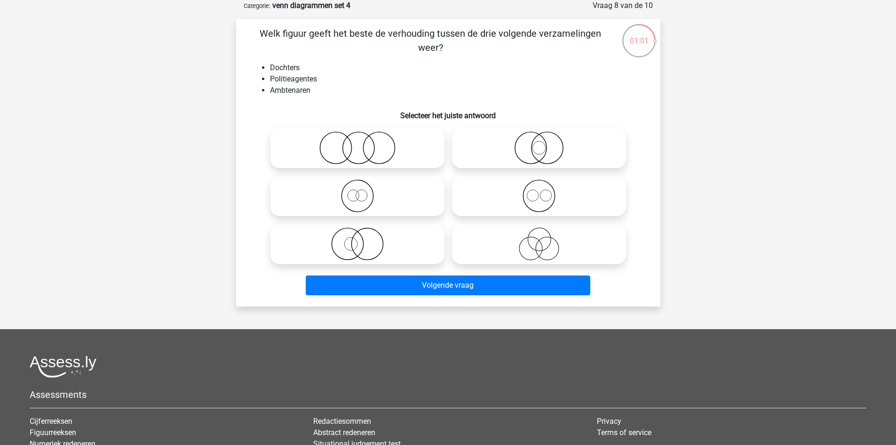
click at [518, 148] on icon at bounding box center [539, 147] width 167 height 33
click at [539, 143] on input "radio" at bounding box center [542, 140] width 6 height 6
radio input "true"
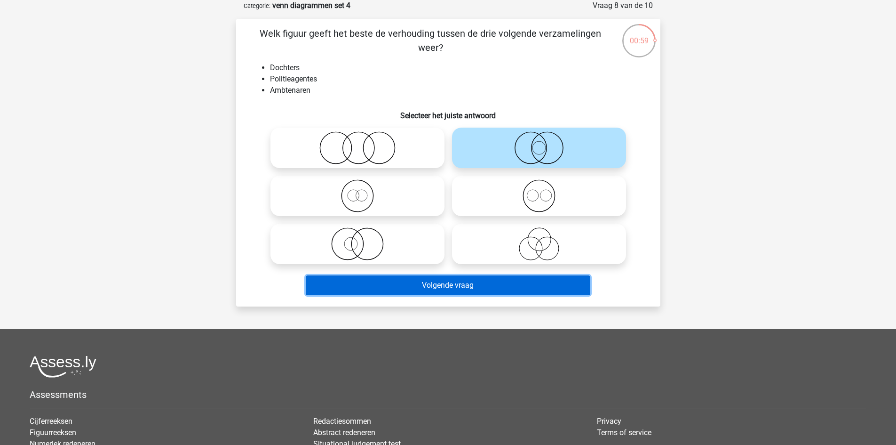
click at [515, 279] on button "Volgende vraag" at bounding box center [448, 285] width 285 height 20
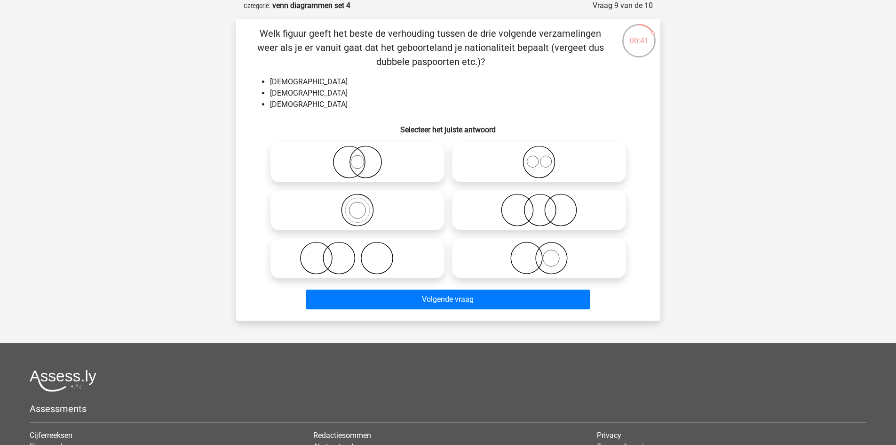
click at [536, 164] on icon at bounding box center [539, 161] width 167 height 33
click at [539, 157] on input "radio" at bounding box center [542, 154] width 6 height 6
radio input "true"
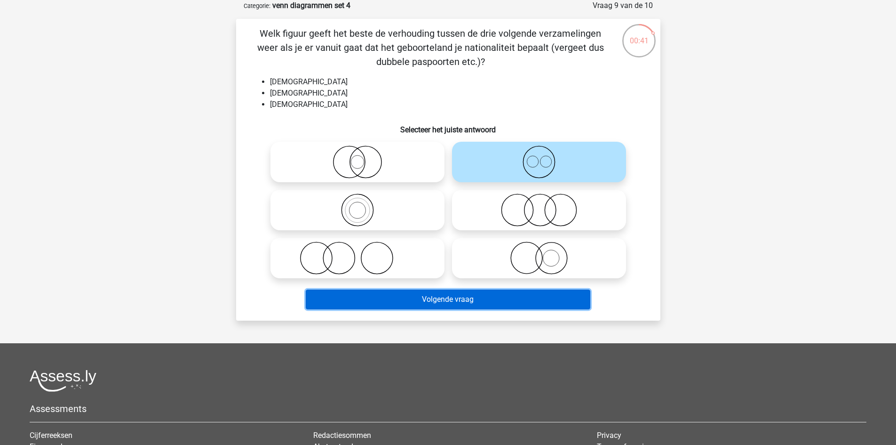
click at [464, 296] on button "Volgende vraag" at bounding box center [448, 299] width 285 height 20
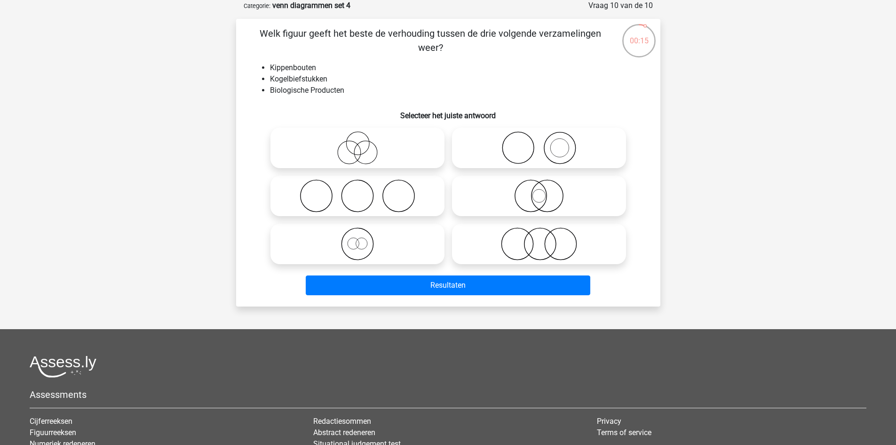
click at [421, 245] on icon at bounding box center [357, 243] width 167 height 33
click at [364, 239] on input "radio" at bounding box center [361, 236] width 6 height 6
radio input "true"
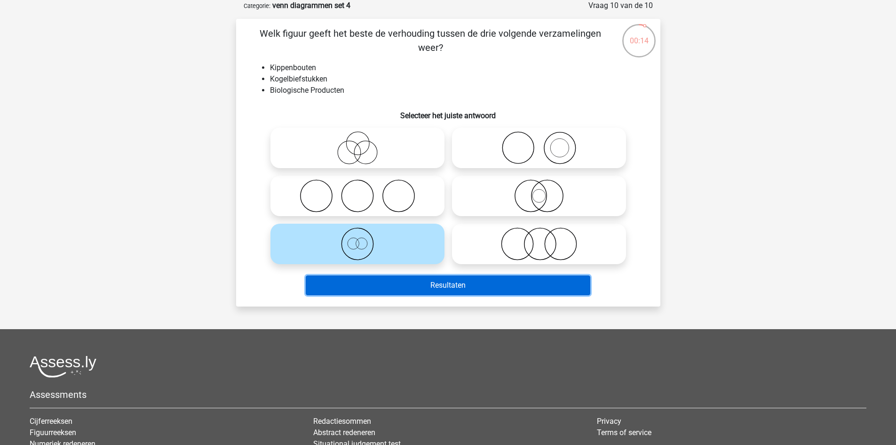
click at [414, 281] on button "Resultaten" at bounding box center [448, 285] width 285 height 20
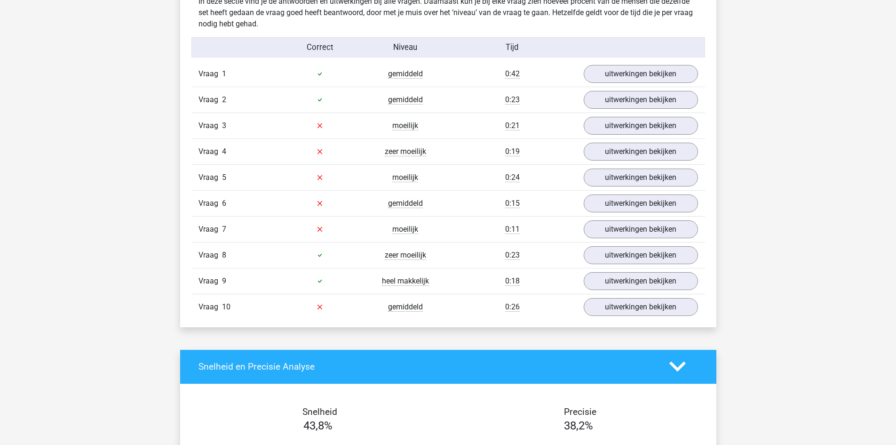
scroll to position [706, 0]
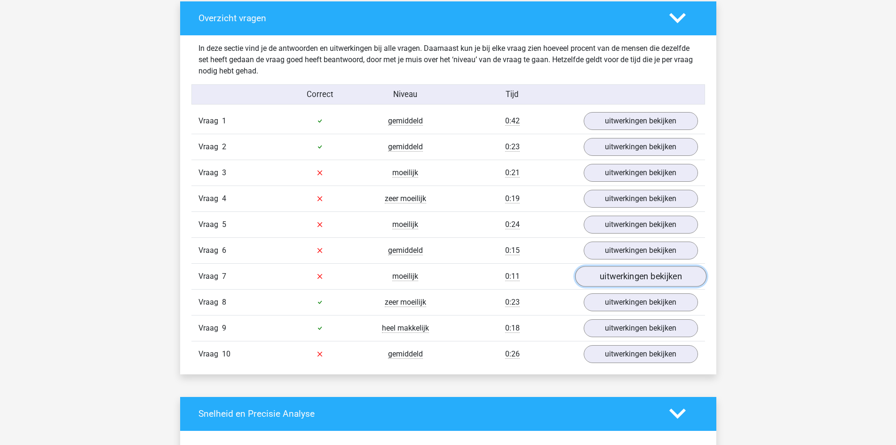
click at [652, 273] on link "uitwerkingen bekijken" at bounding box center [640, 276] width 131 height 21
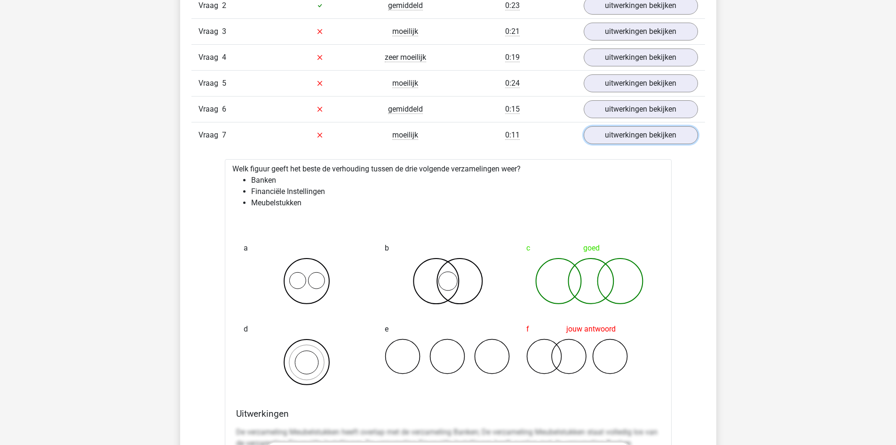
scroll to position [894, 0]
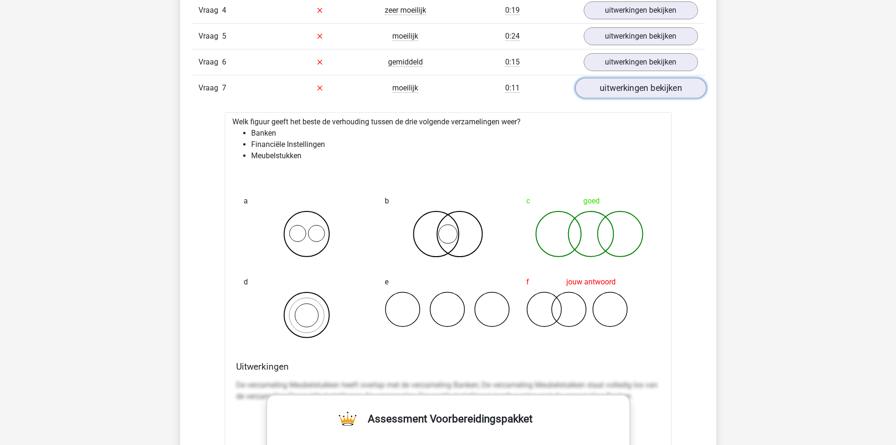
click at [677, 90] on link "uitwerkingen bekijken" at bounding box center [640, 88] width 131 height 21
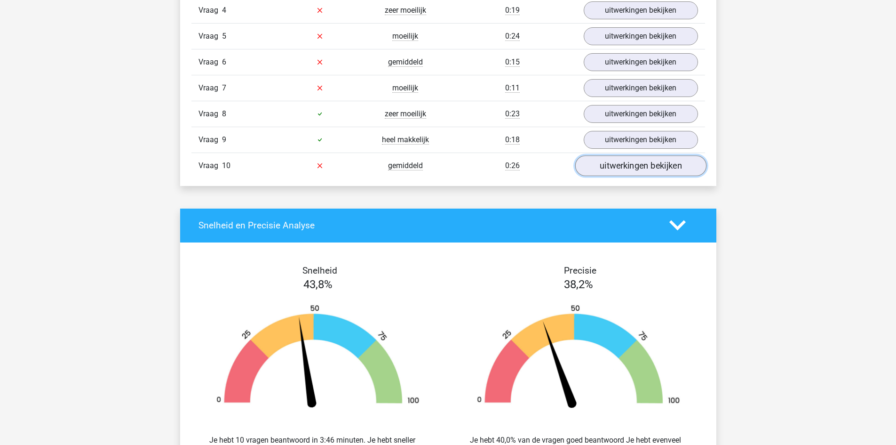
click at [633, 173] on link "uitwerkingen bekijken" at bounding box center [640, 165] width 131 height 21
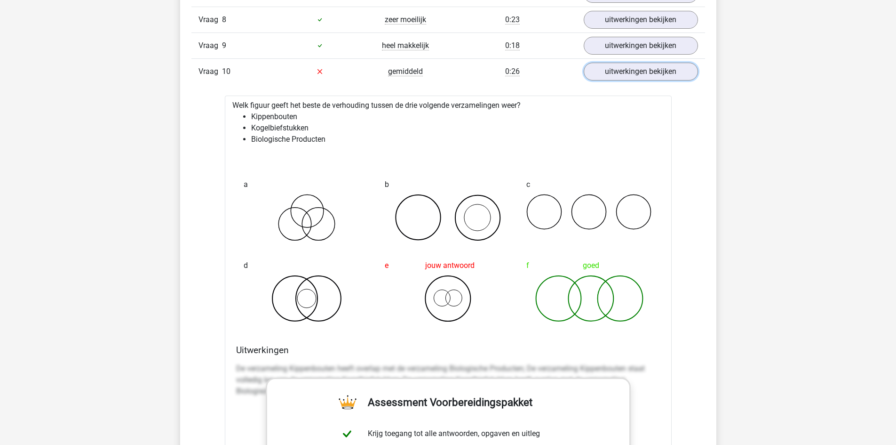
scroll to position [753, 0]
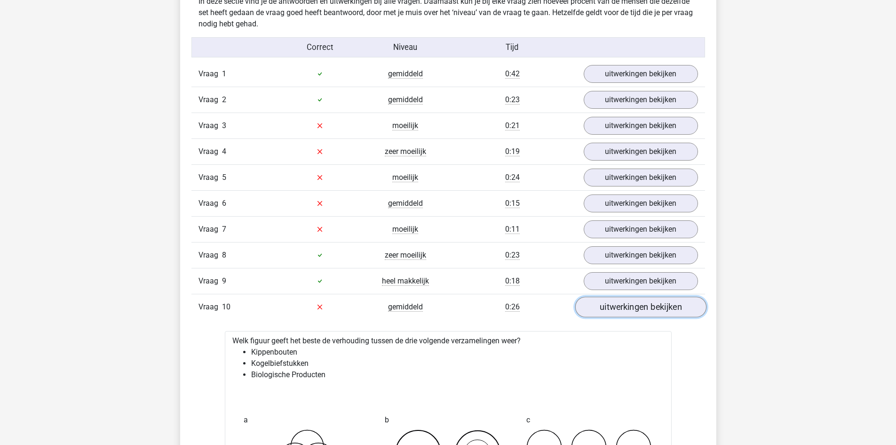
click at [648, 304] on link "uitwerkingen bekijken" at bounding box center [640, 306] width 131 height 21
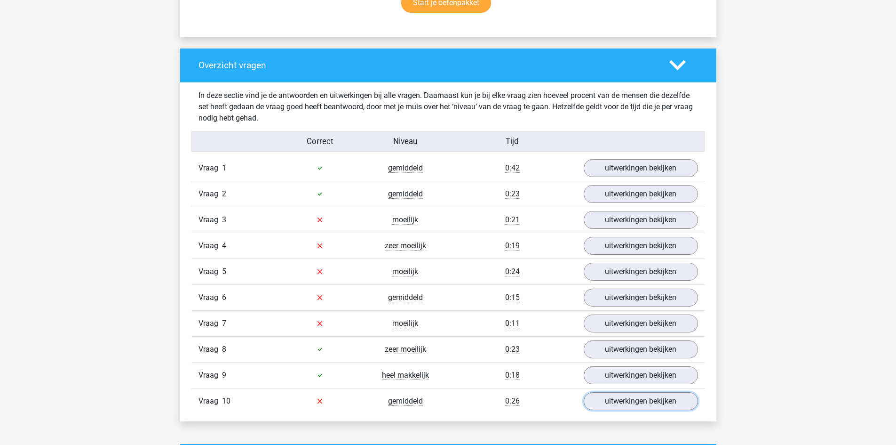
scroll to position [706, 0]
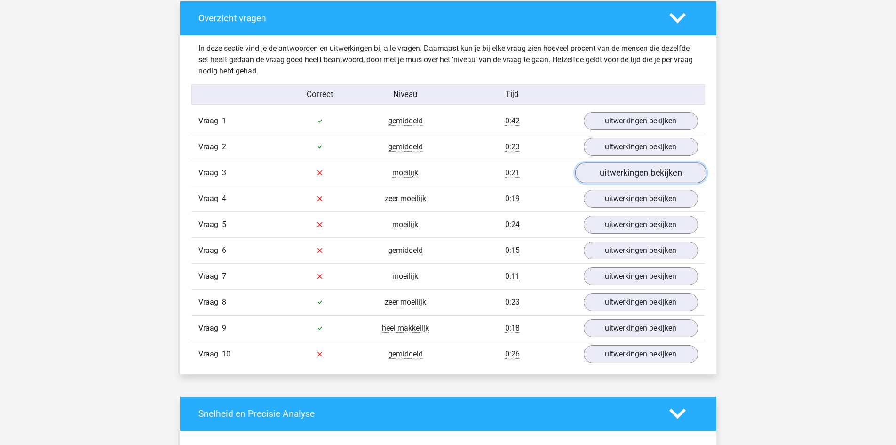
click at [620, 175] on link "uitwerkingen bekijken" at bounding box center [640, 172] width 131 height 21
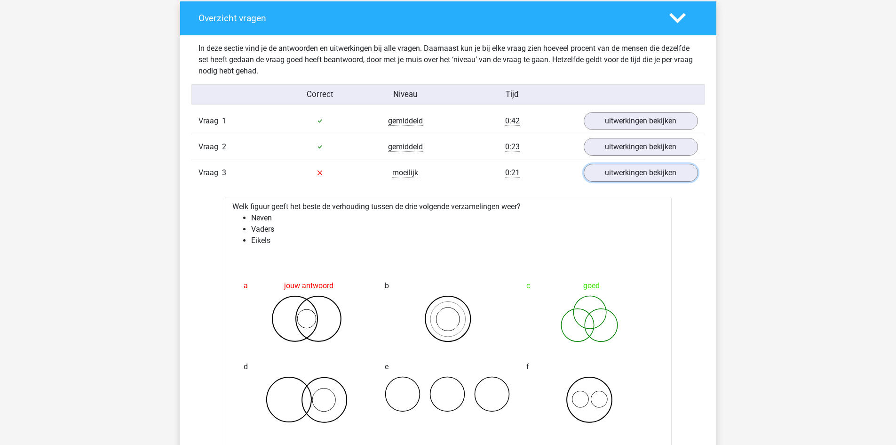
scroll to position [753, 0]
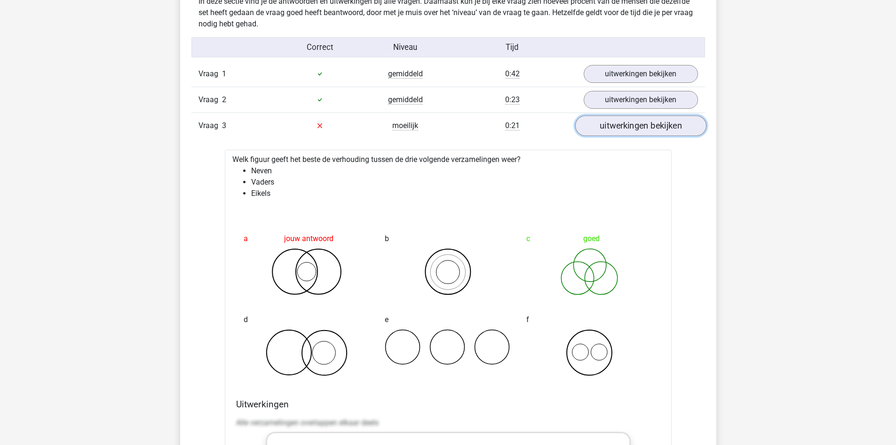
click at [647, 126] on link "uitwerkingen bekijken" at bounding box center [640, 125] width 131 height 21
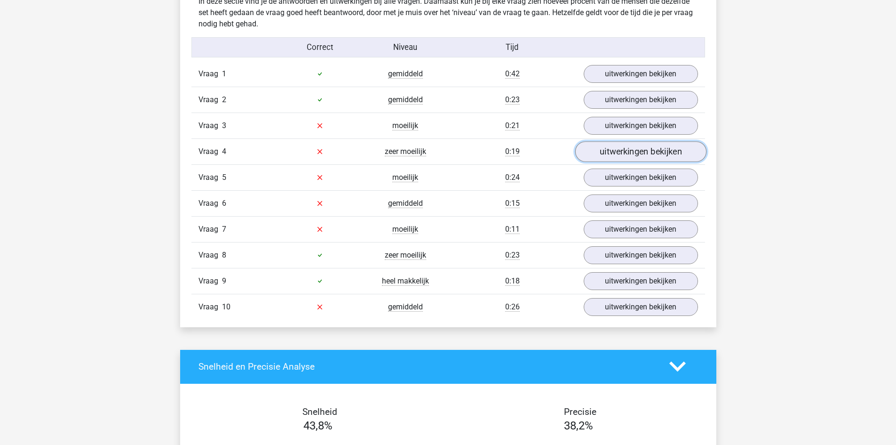
click at [629, 151] on link "uitwerkingen bekijken" at bounding box center [640, 151] width 131 height 21
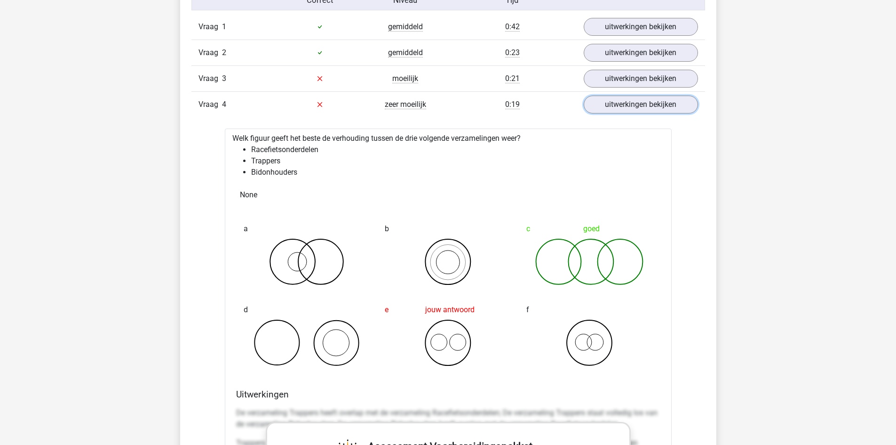
scroll to position [847, 0]
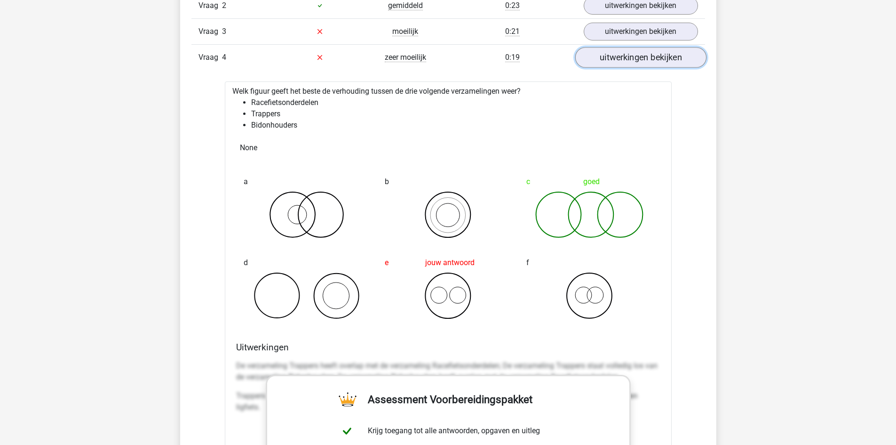
click at [646, 63] on link "uitwerkingen bekijken" at bounding box center [640, 57] width 131 height 21
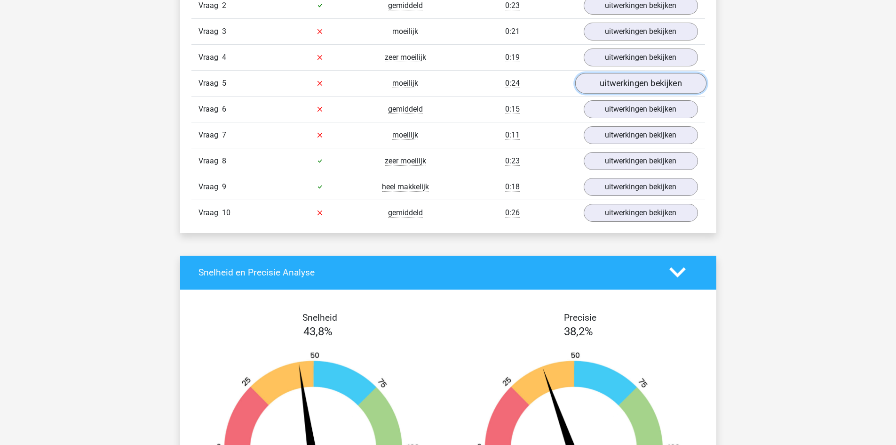
click at [629, 89] on link "uitwerkingen bekijken" at bounding box center [640, 83] width 131 height 21
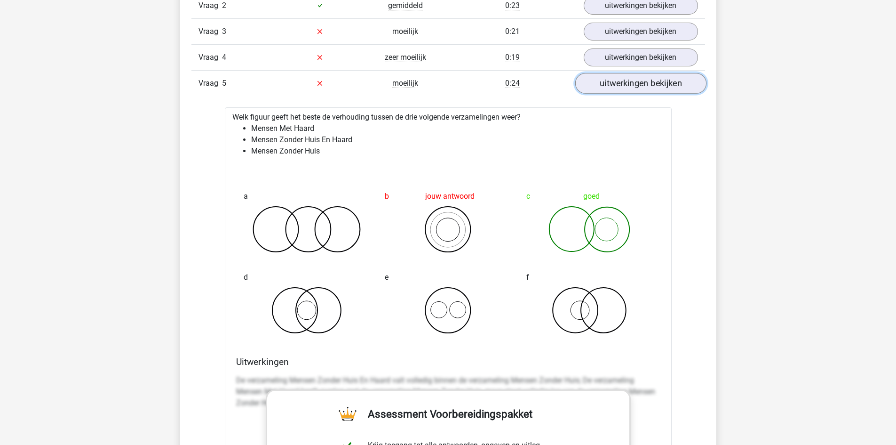
click at [618, 86] on link "uitwerkingen bekijken" at bounding box center [640, 83] width 131 height 21
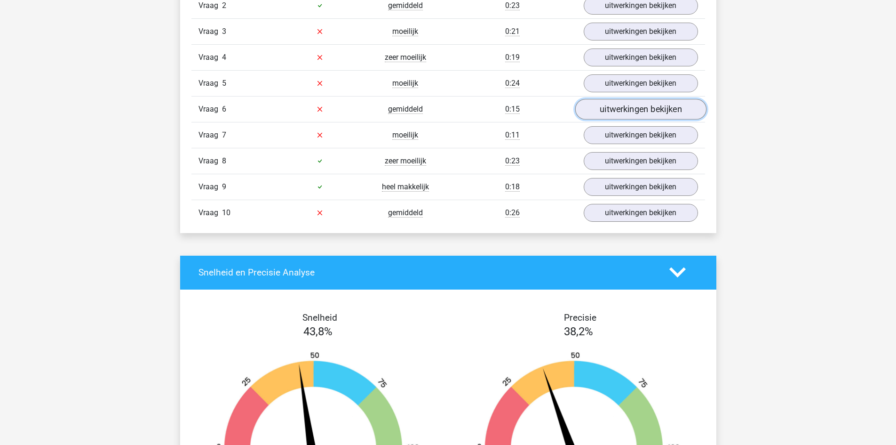
click at [628, 112] on link "uitwerkingen bekijken" at bounding box center [640, 109] width 131 height 21
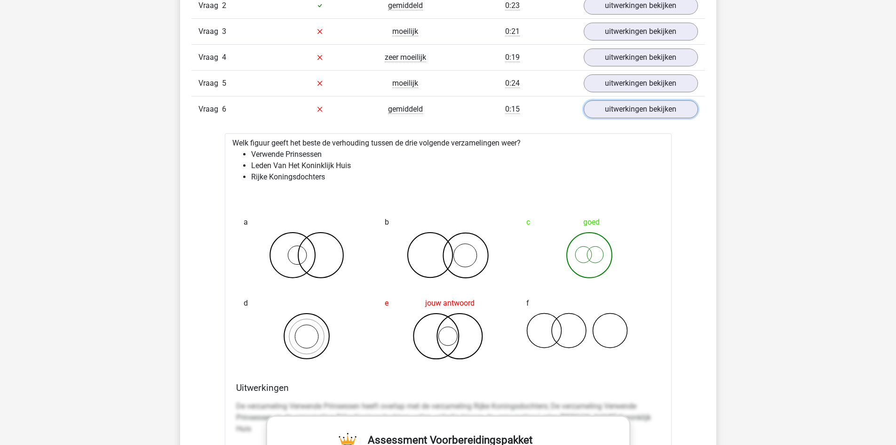
scroll to position [894, 0]
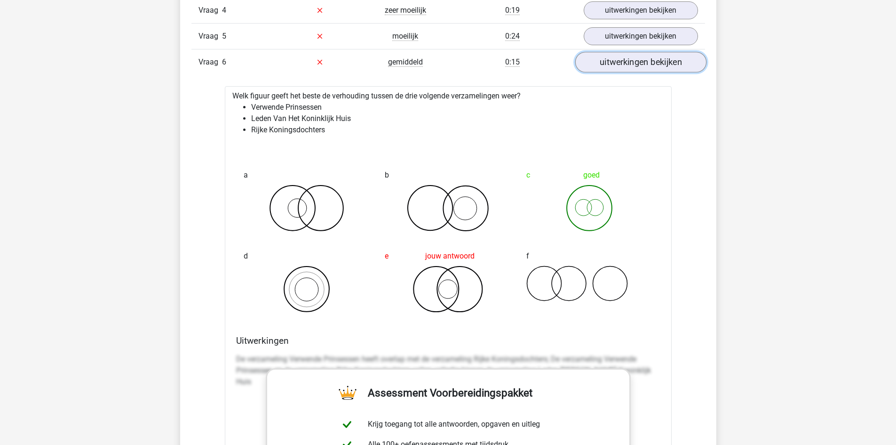
click at [610, 64] on link "uitwerkingen bekijken" at bounding box center [640, 62] width 131 height 21
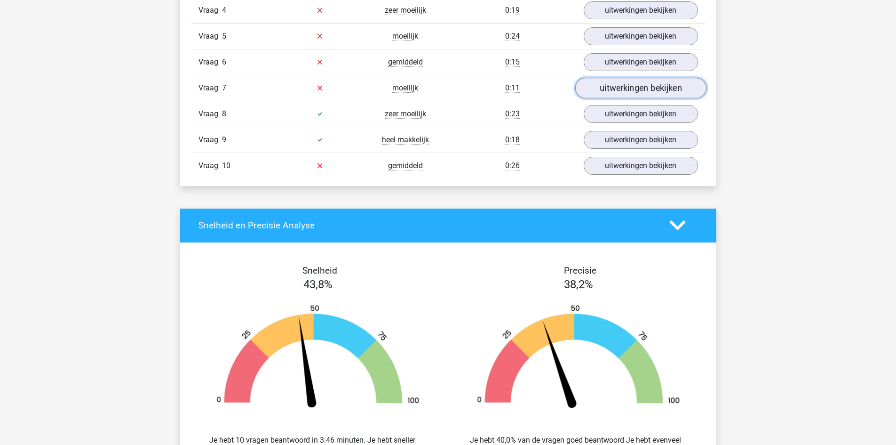
click at [607, 87] on link "uitwerkingen bekijken" at bounding box center [640, 88] width 131 height 21
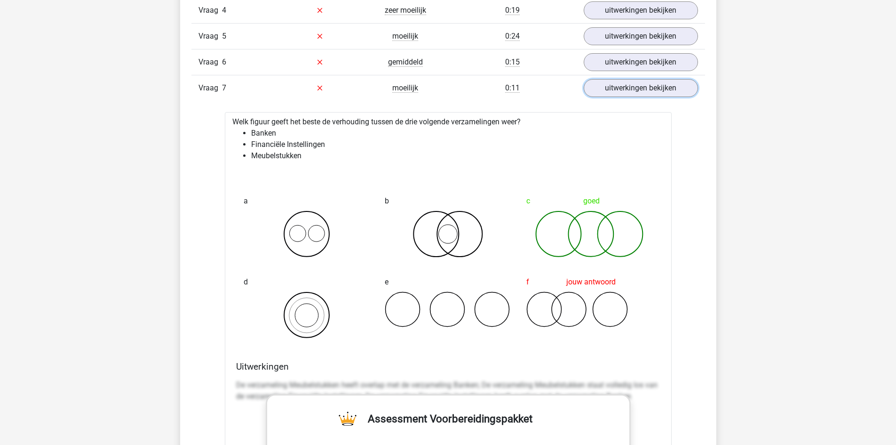
scroll to position [941, 0]
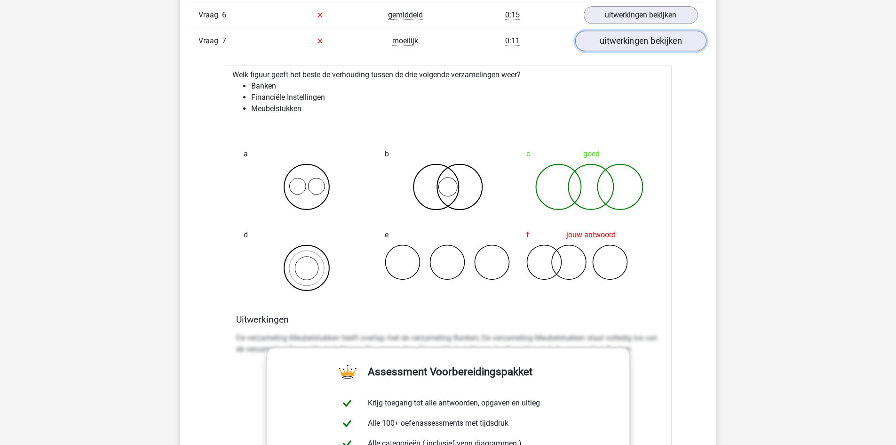
click at [642, 39] on link "uitwerkingen bekijken" at bounding box center [640, 41] width 131 height 21
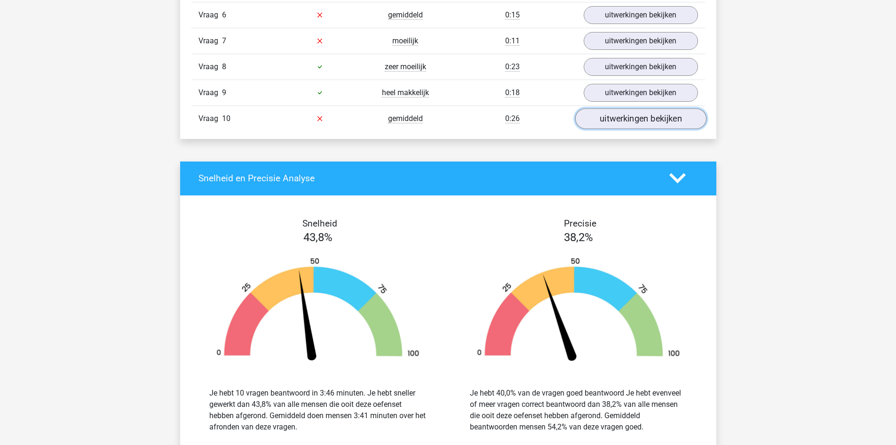
click at [618, 124] on link "uitwerkingen bekijken" at bounding box center [640, 118] width 131 height 21
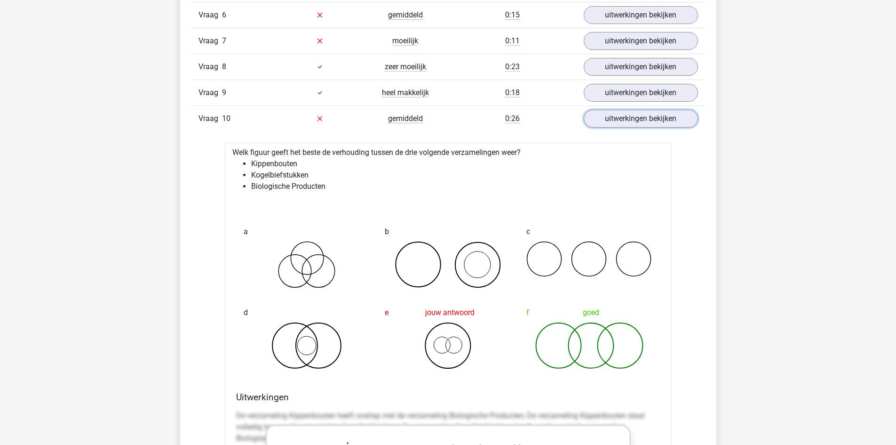
scroll to position [988, 0]
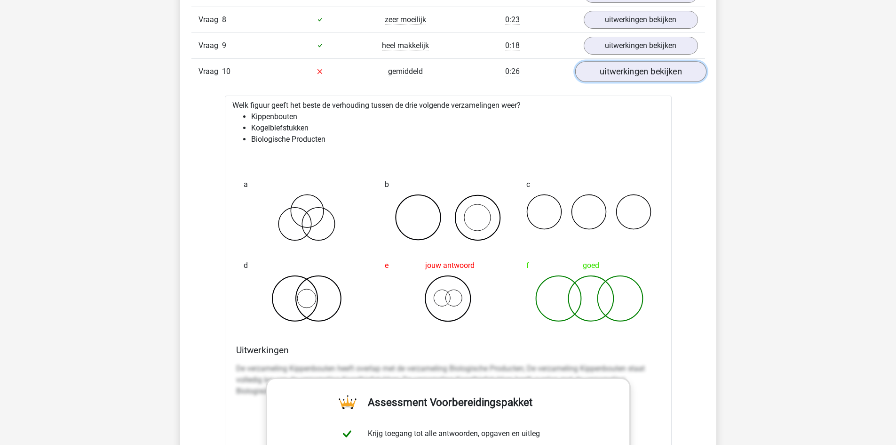
click at [655, 69] on link "uitwerkingen bekijken" at bounding box center [640, 71] width 131 height 21
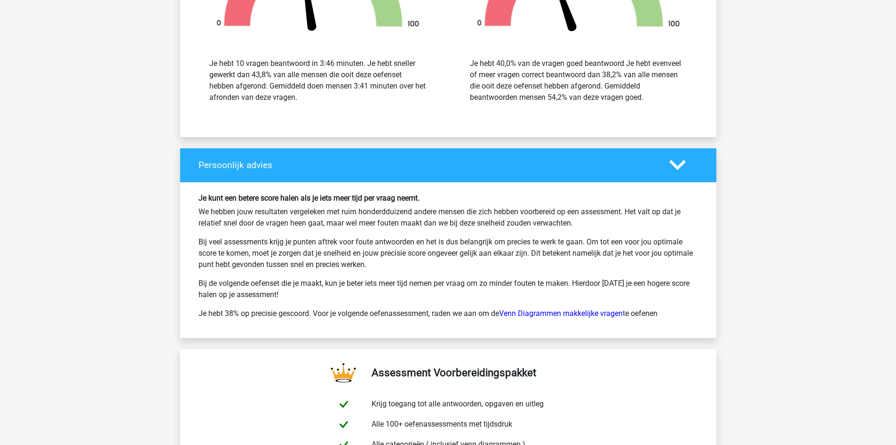
scroll to position [1459, 0]
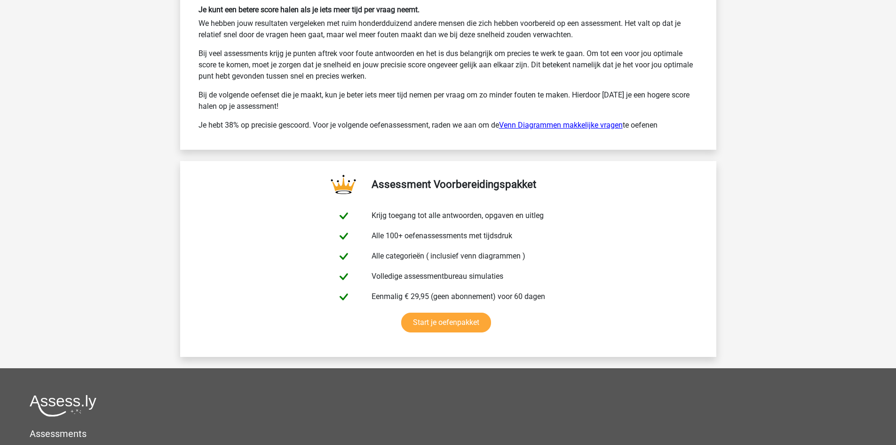
click at [549, 122] on link "Venn Diagrammen makkelijke vragen" at bounding box center [561, 124] width 124 height 9
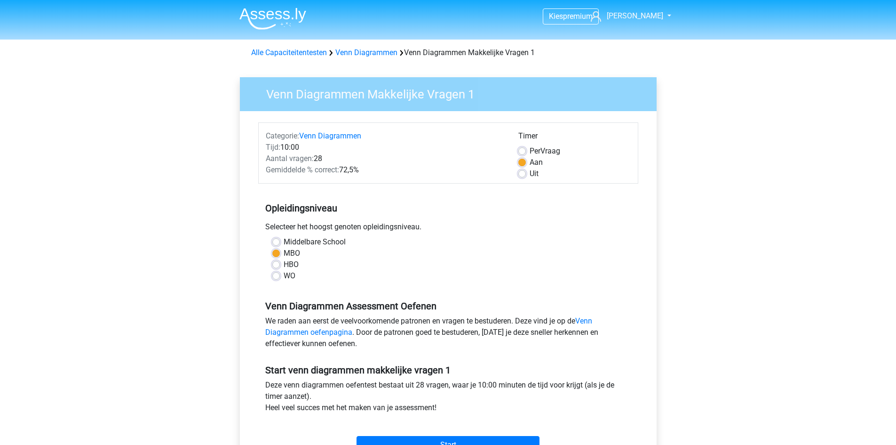
scroll to position [94, 0]
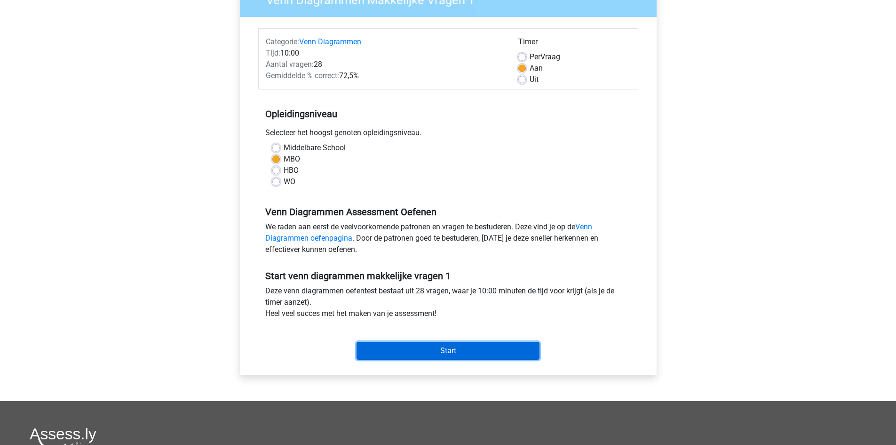
click at [502, 352] on input "Start" at bounding box center [448, 351] width 183 height 18
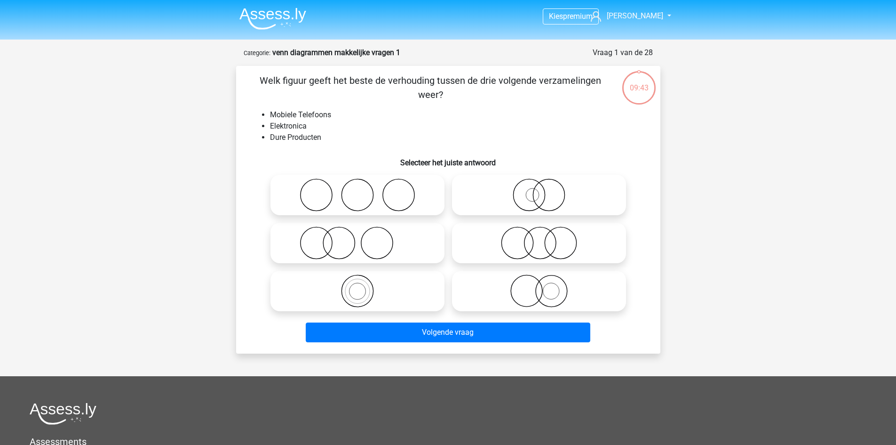
click at [533, 291] on icon at bounding box center [539, 290] width 167 height 33
click at [539, 286] on input "radio" at bounding box center [542, 283] width 6 height 6
radio input "true"
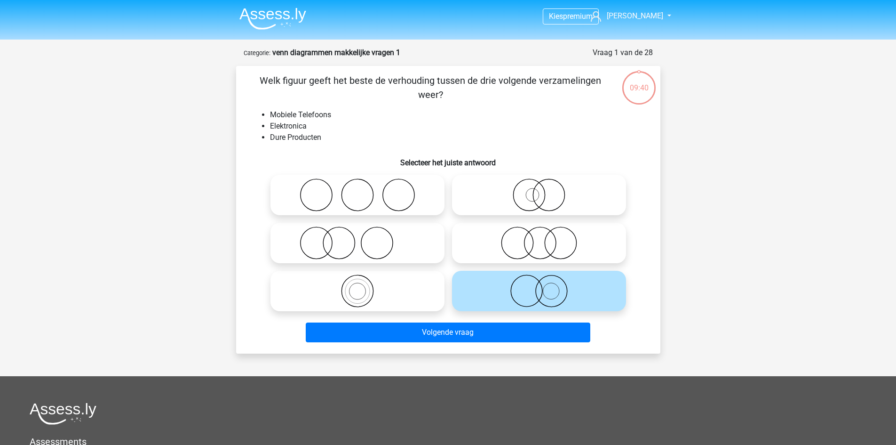
click at [540, 245] on icon at bounding box center [539, 242] width 167 height 33
click at [540, 238] on input "radio" at bounding box center [542, 235] width 6 height 6
radio input "true"
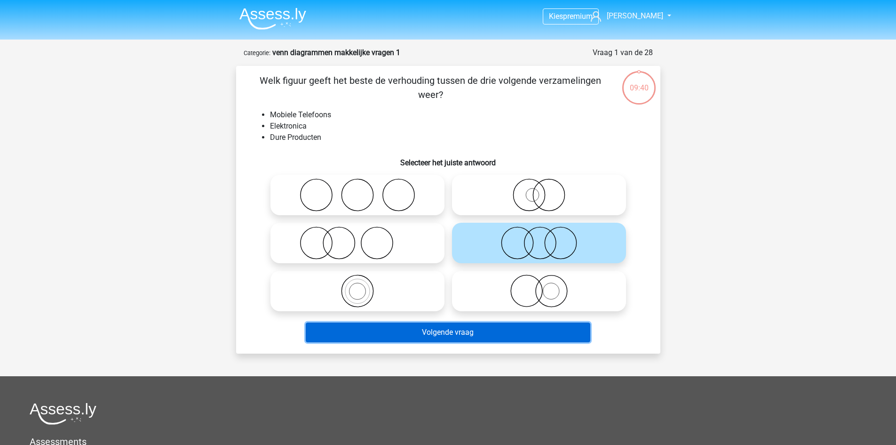
click at [545, 335] on button "Volgende vraag" at bounding box center [448, 332] width 285 height 20
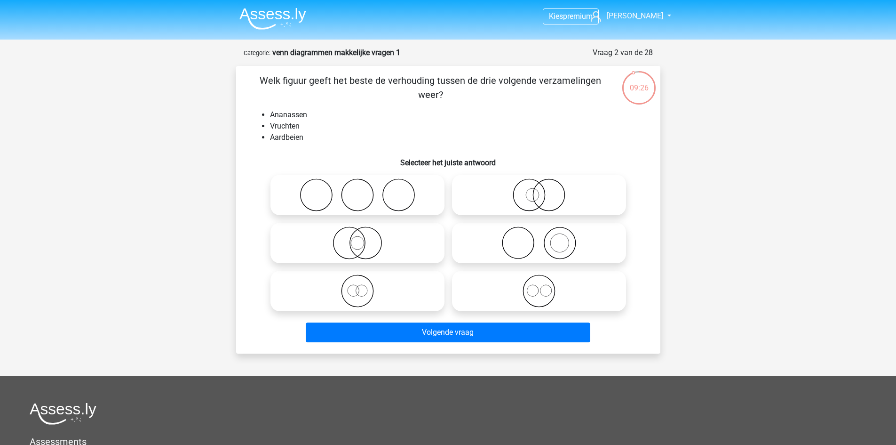
click at [381, 197] on icon at bounding box center [357, 194] width 167 height 33
click at [364, 190] on input "radio" at bounding box center [361, 187] width 6 height 6
radio input "true"
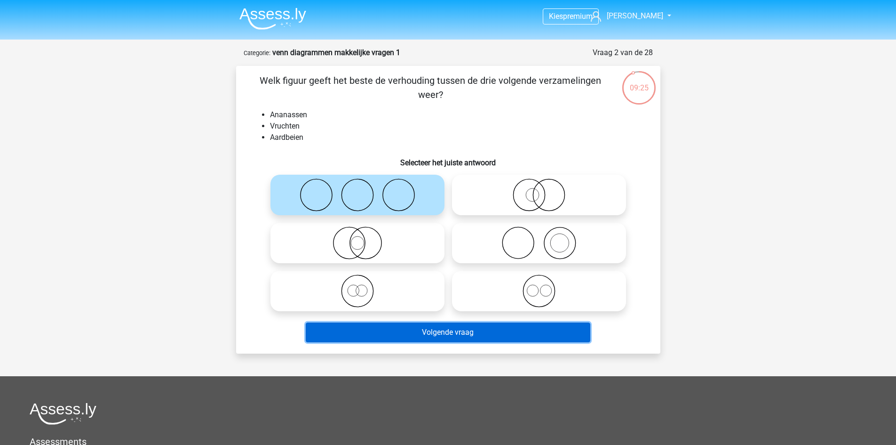
click at [441, 330] on button "Volgende vraag" at bounding box center [448, 332] width 285 height 20
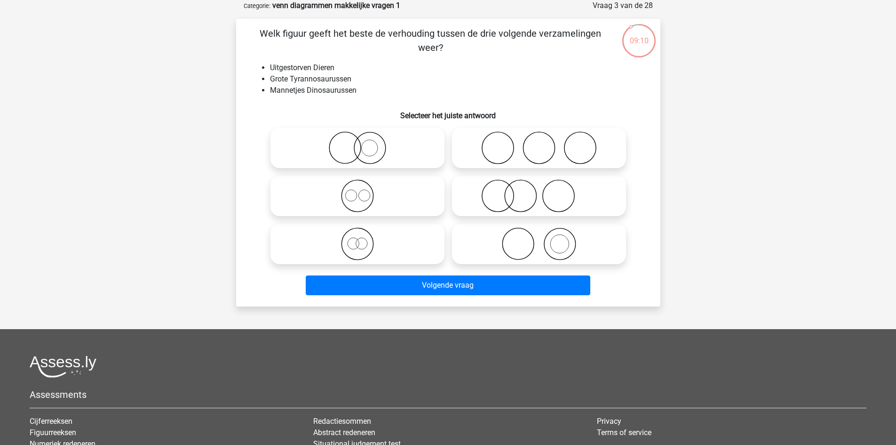
click at [336, 247] on icon at bounding box center [357, 243] width 167 height 33
click at [358, 239] on input "radio" at bounding box center [361, 236] width 6 height 6
radio input "true"
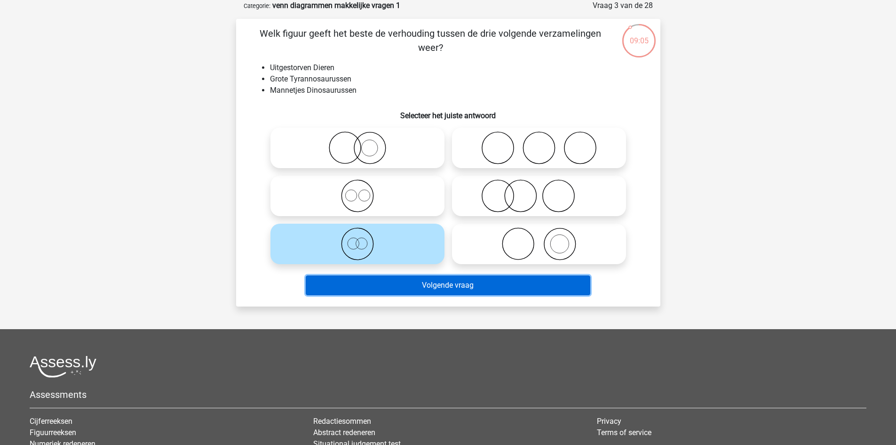
click at [439, 284] on button "Volgende vraag" at bounding box center [448, 285] width 285 height 20
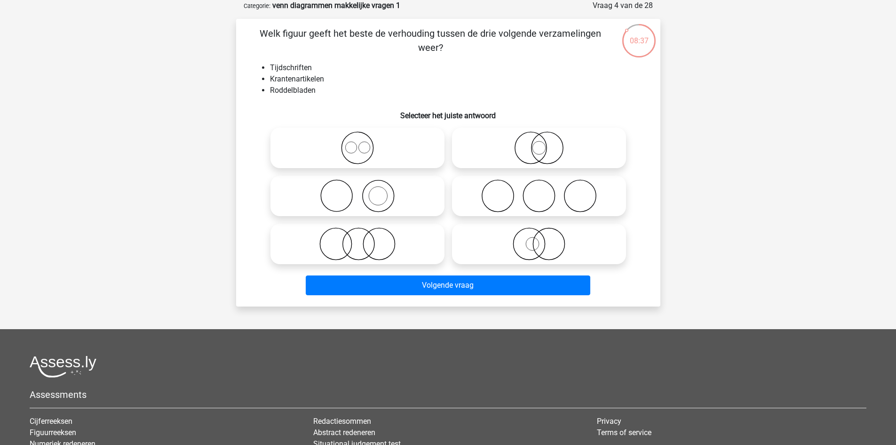
click at [560, 204] on icon at bounding box center [539, 195] width 167 height 33
click at [545, 191] on input "radio" at bounding box center [542, 188] width 6 height 6
radio input "true"
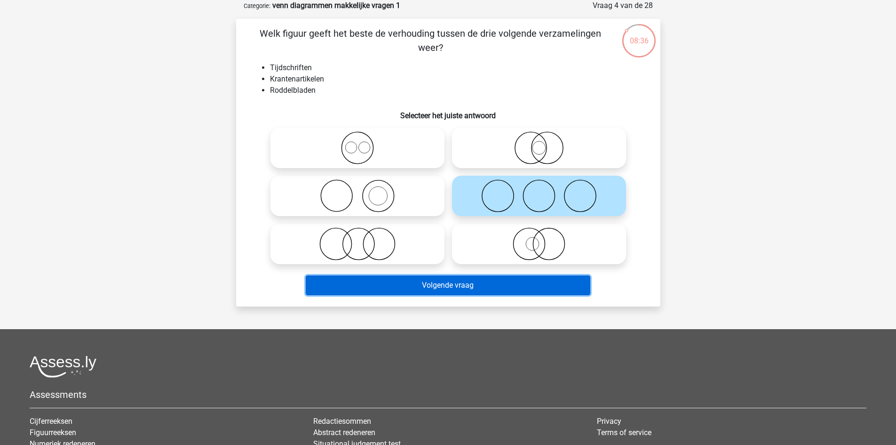
click at [545, 280] on button "Volgende vraag" at bounding box center [448, 285] width 285 height 20
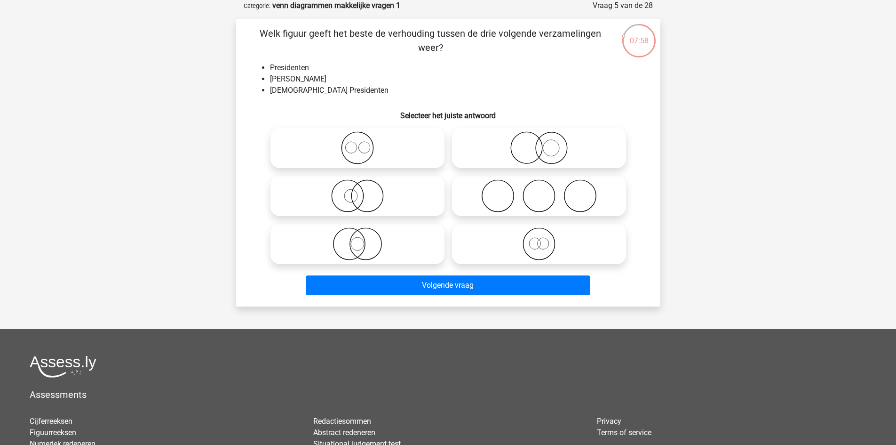
click at [505, 143] on icon at bounding box center [539, 147] width 167 height 33
click at [539, 143] on input "radio" at bounding box center [542, 140] width 6 height 6
radio input "true"
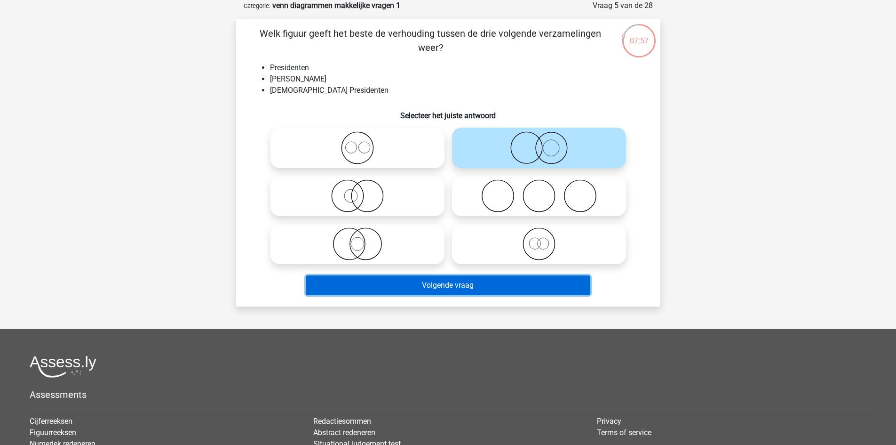
click at [512, 279] on button "Volgende vraag" at bounding box center [448, 285] width 285 height 20
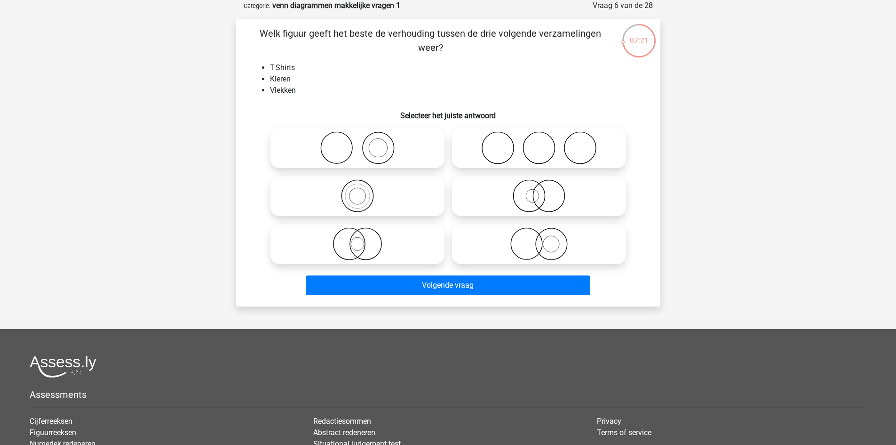
click at [566, 249] on circle at bounding box center [552, 244] width 32 height 32
click at [545, 239] on input "radio" at bounding box center [542, 236] width 6 height 6
radio input "true"
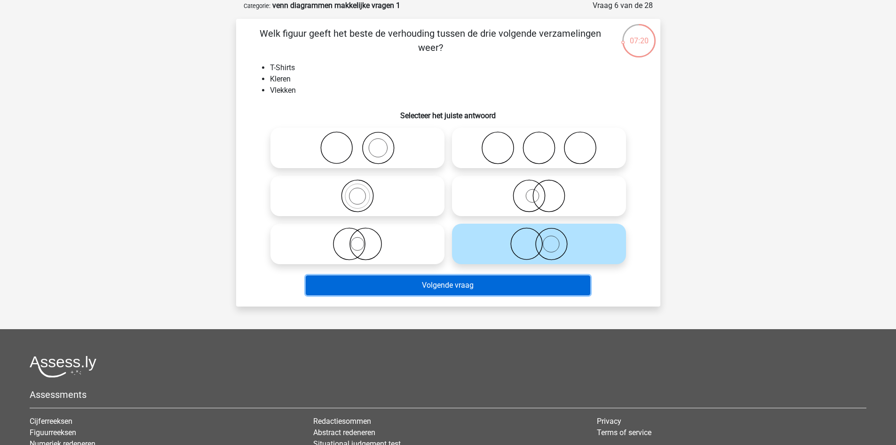
click at [538, 288] on button "Volgende vraag" at bounding box center [448, 285] width 285 height 20
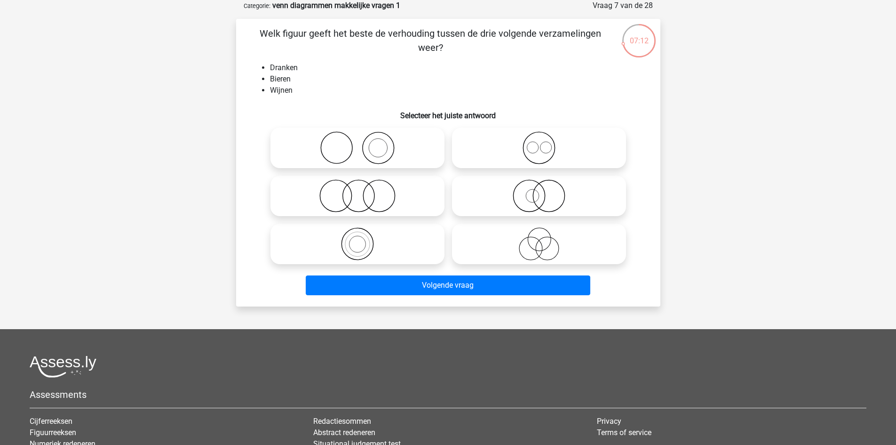
click at [375, 202] on icon at bounding box center [357, 195] width 167 height 33
click at [364, 191] on input "radio" at bounding box center [361, 188] width 6 height 6
radio input "true"
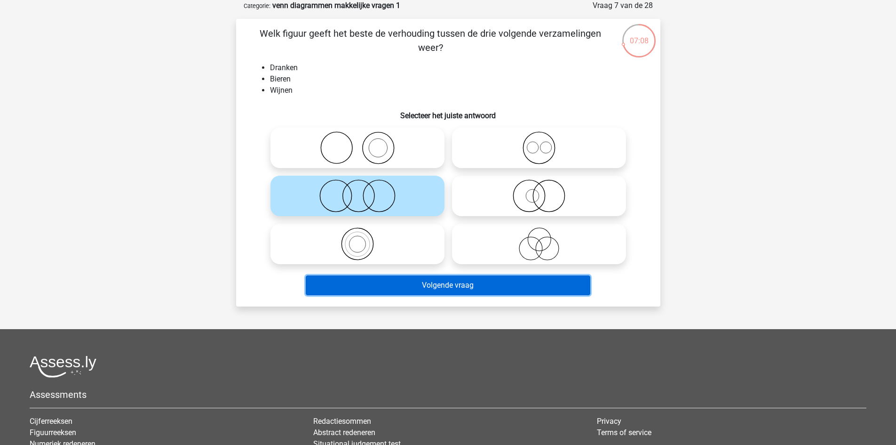
click at [416, 285] on button "Volgende vraag" at bounding box center [448, 285] width 285 height 20
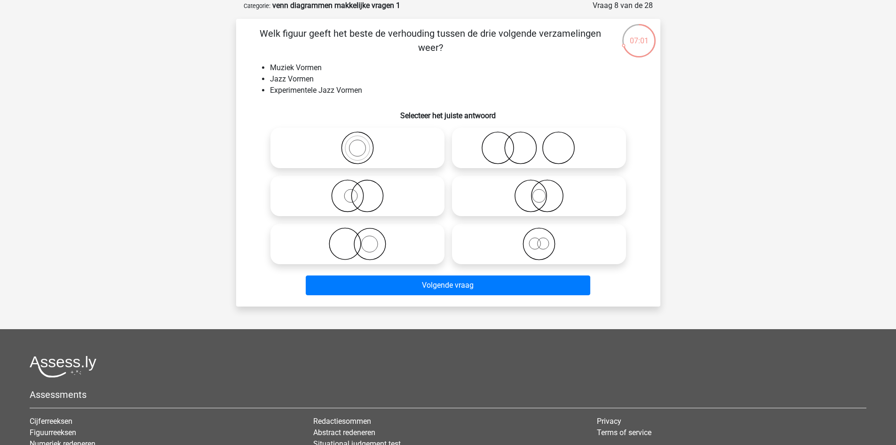
click at [296, 150] on icon at bounding box center [357, 147] width 167 height 33
click at [358, 143] on input "radio" at bounding box center [361, 140] width 6 height 6
radio input "true"
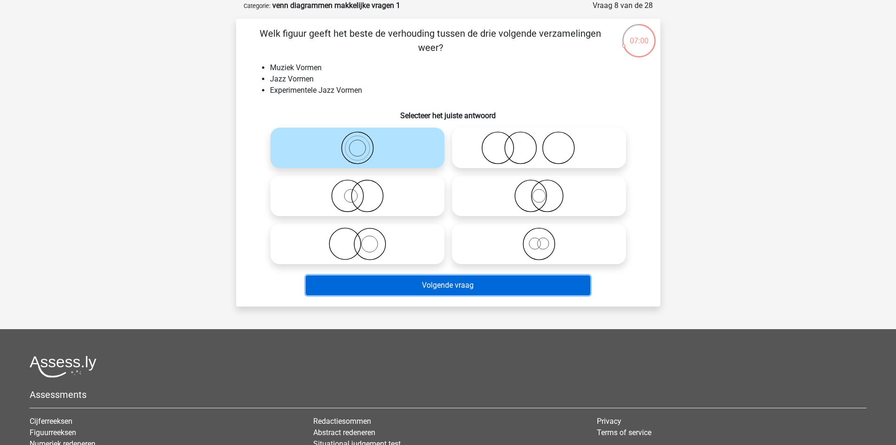
click at [369, 285] on button "Volgende vraag" at bounding box center [448, 285] width 285 height 20
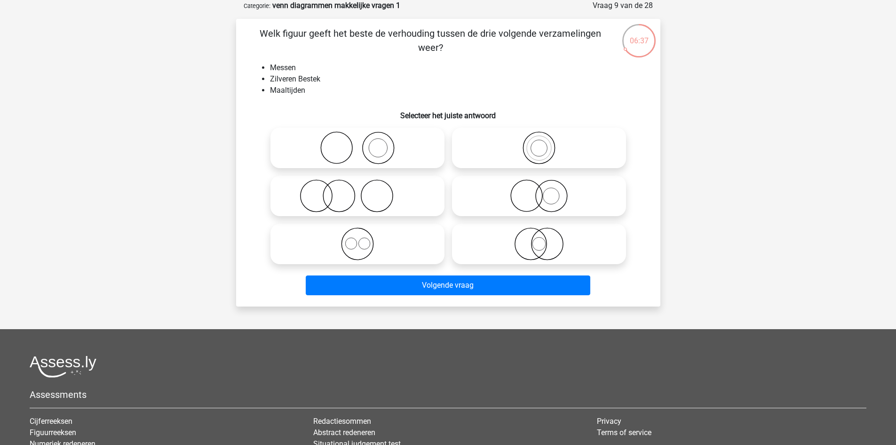
click at [393, 150] on icon at bounding box center [357, 147] width 167 height 33
click at [364, 143] on input "radio" at bounding box center [361, 140] width 6 height 6
radio input "true"
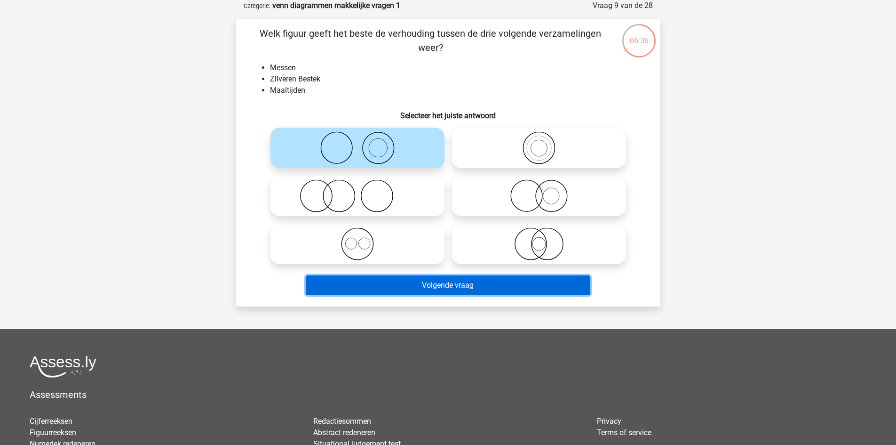
click at [467, 279] on button "Volgende vraag" at bounding box center [448, 285] width 285 height 20
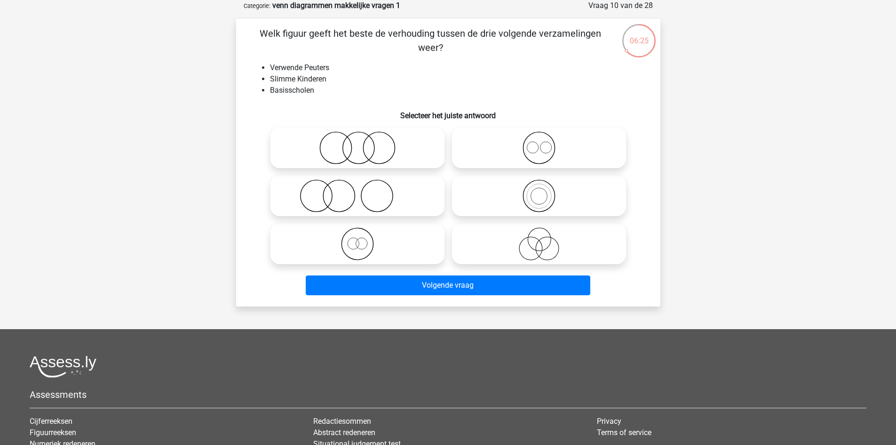
click at [583, 136] on icon at bounding box center [539, 147] width 167 height 33
click at [545, 137] on input "radio" at bounding box center [542, 140] width 6 height 6
radio input "true"
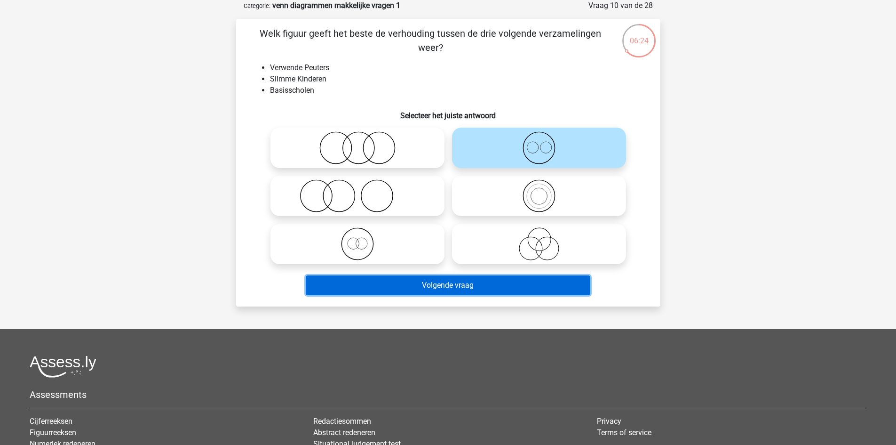
click at [546, 279] on button "Volgende vraag" at bounding box center [448, 285] width 285 height 20
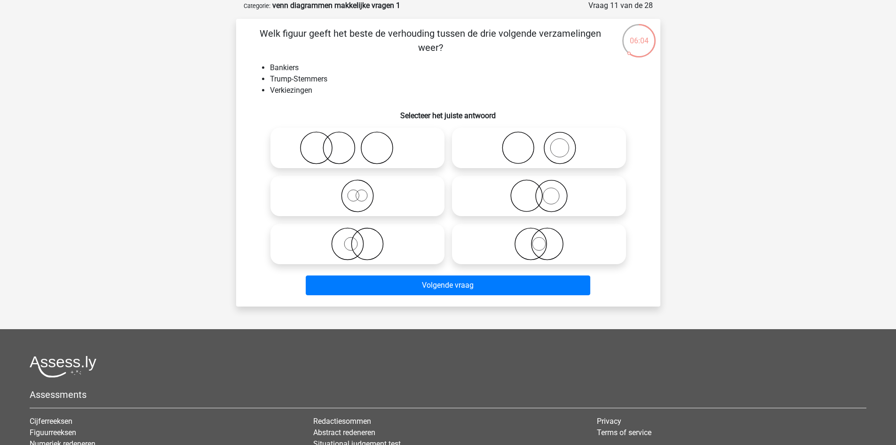
click at [506, 144] on icon at bounding box center [539, 147] width 167 height 33
click at [539, 143] on input "radio" at bounding box center [542, 140] width 6 height 6
radio input "true"
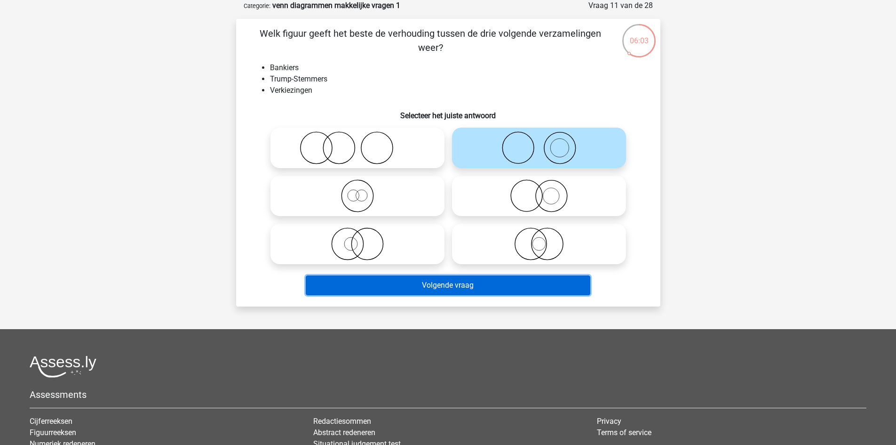
click at [506, 288] on button "Volgende vraag" at bounding box center [448, 285] width 285 height 20
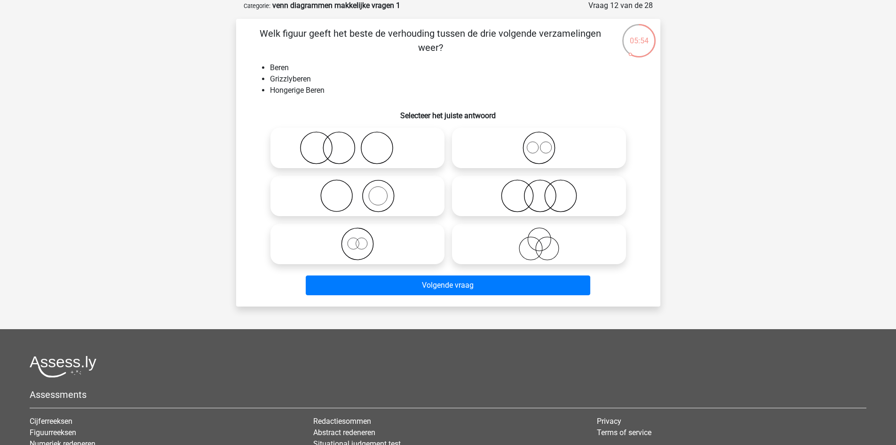
click at [375, 250] on icon at bounding box center [357, 243] width 167 height 33
click at [364, 239] on input "radio" at bounding box center [361, 236] width 6 height 6
radio input "true"
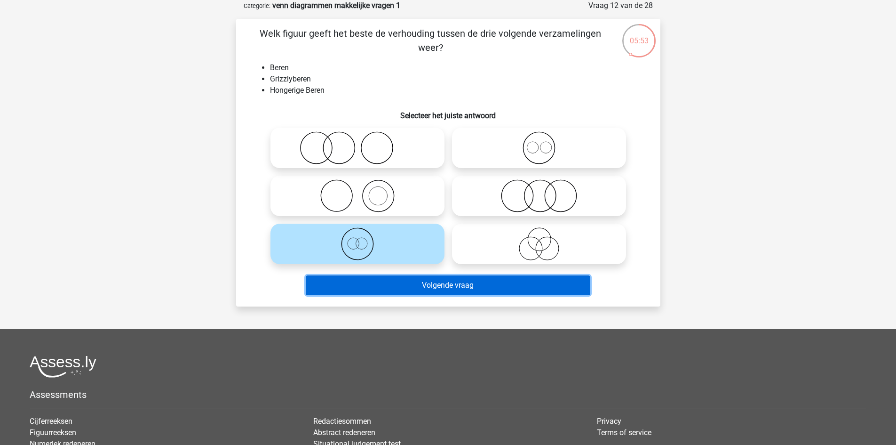
click at [400, 286] on button "Volgende vraag" at bounding box center [448, 285] width 285 height 20
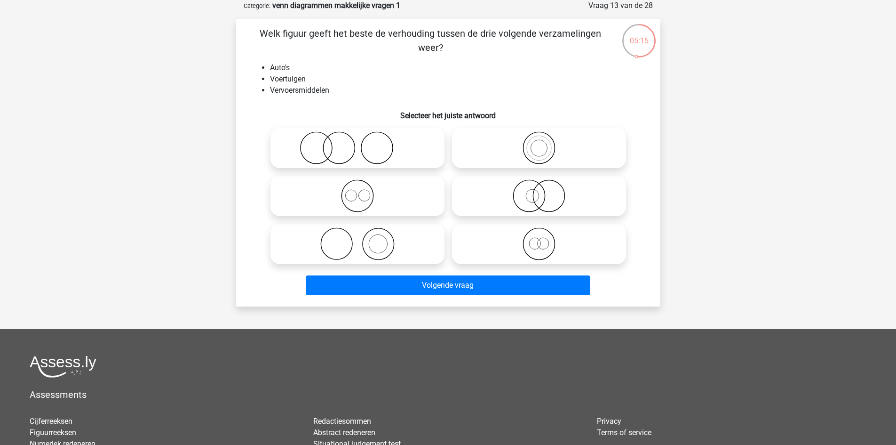
click at [364, 151] on icon at bounding box center [357, 147] width 167 height 33
click at [364, 143] on input "radio" at bounding box center [361, 140] width 6 height 6
radio input "true"
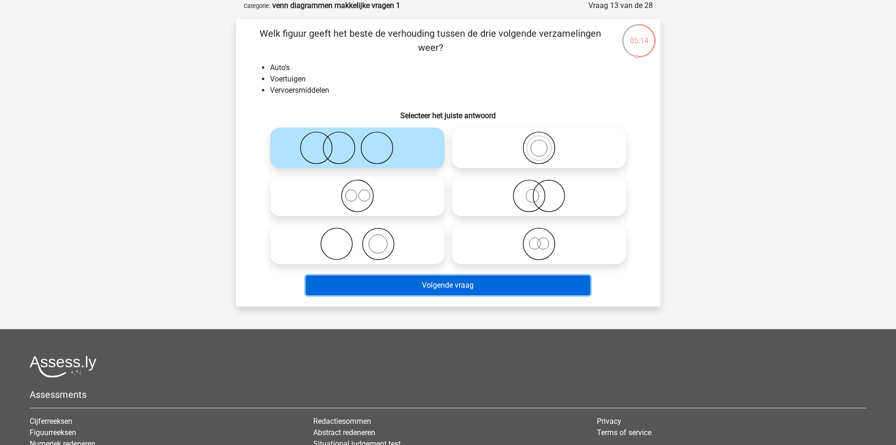
click at [409, 283] on button "Volgende vraag" at bounding box center [448, 285] width 285 height 20
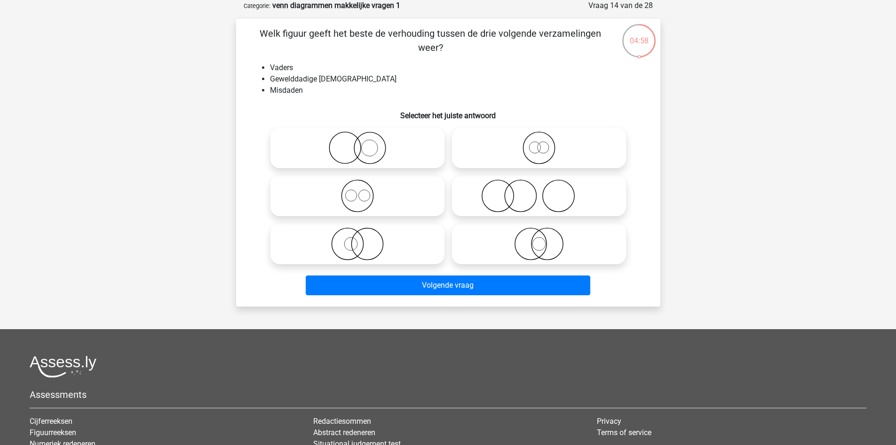
click at [490, 204] on icon at bounding box center [539, 195] width 167 height 33
click at [539, 191] on input "radio" at bounding box center [542, 188] width 6 height 6
radio input "true"
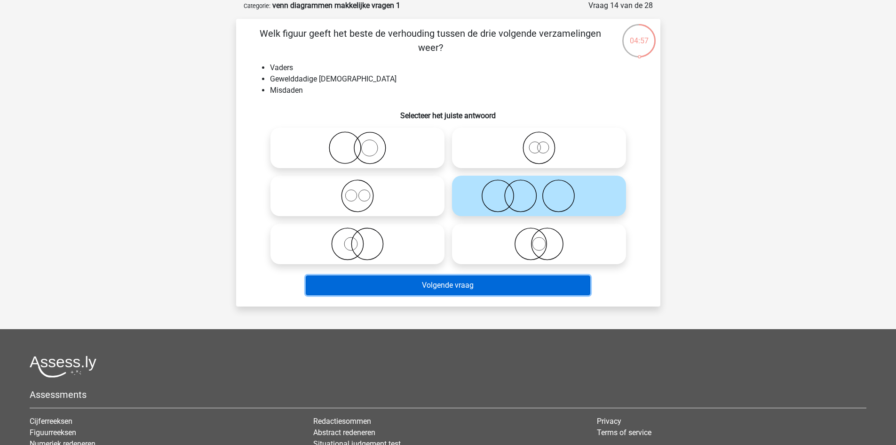
click at [470, 284] on button "Volgende vraag" at bounding box center [448, 285] width 285 height 20
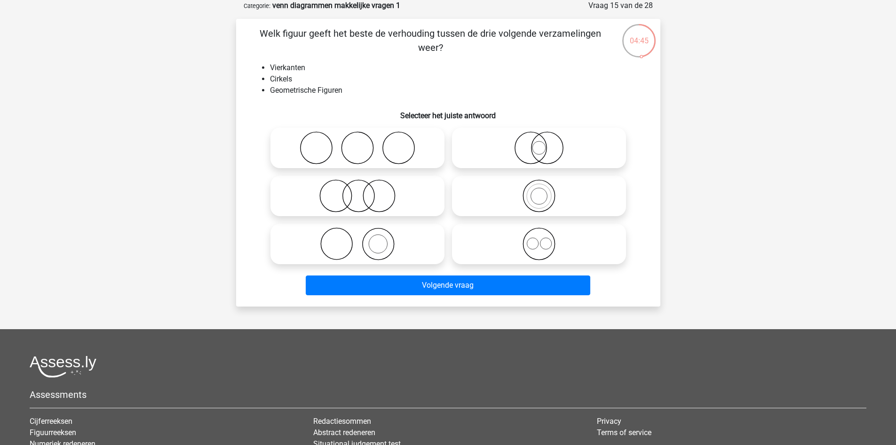
click at [394, 196] on icon at bounding box center [357, 195] width 167 height 33
click at [364, 191] on input "radio" at bounding box center [361, 188] width 6 height 6
radio input "true"
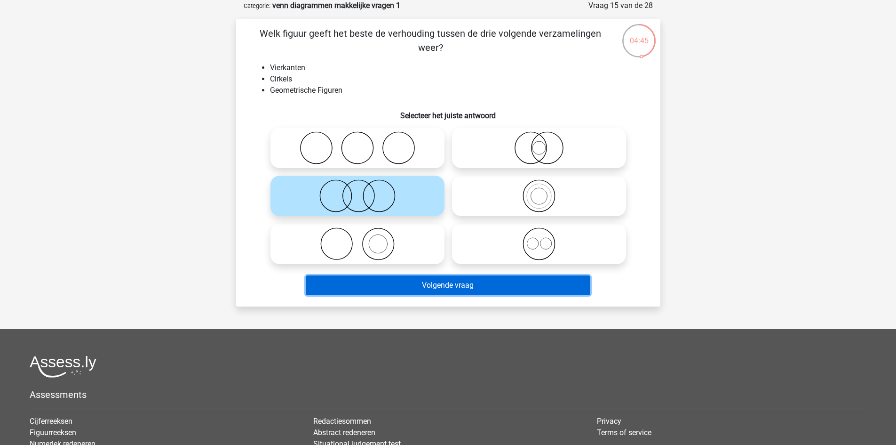
click at [438, 284] on button "Volgende vraag" at bounding box center [448, 285] width 285 height 20
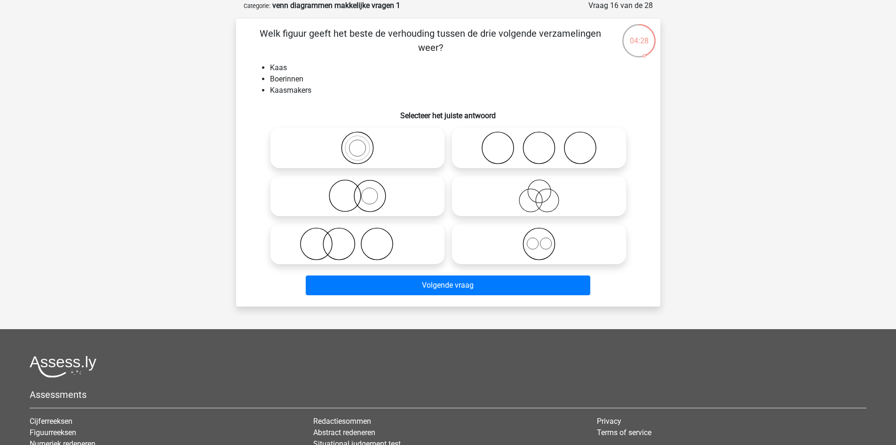
click at [563, 196] on icon at bounding box center [539, 195] width 167 height 33
click at [545, 191] on input "radio" at bounding box center [542, 188] width 6 height 6
radio input "true"
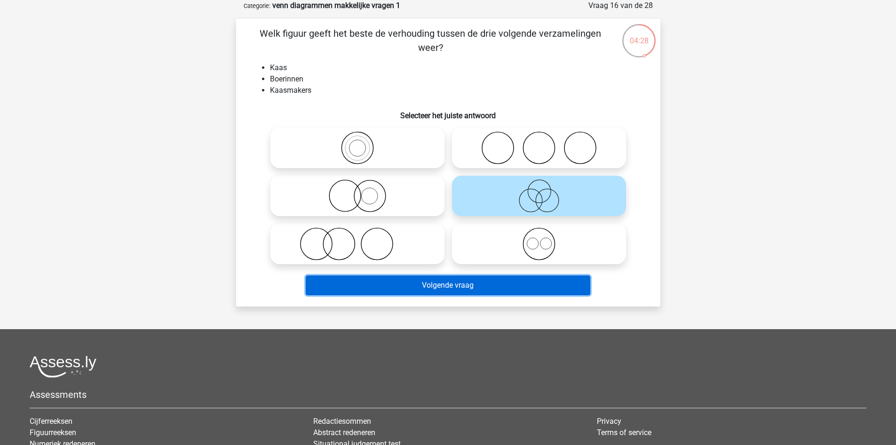
click at [547, 276] on button "Volgende vraag" at bounding box center [448, 285] width 285 height 20
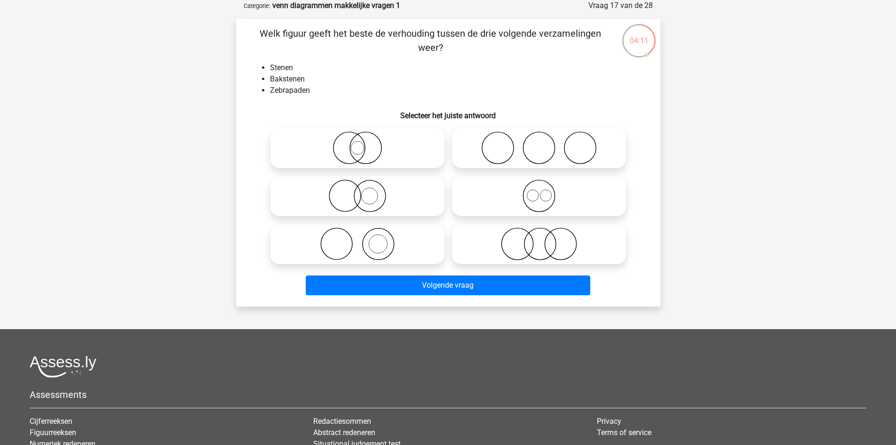
click at [538, 209] on icon at bounding box center [539, 195] width 167 height 33
click at [539, 191] on input "radio" at bounding box center [542, 188] width 6 height 6
radio input "true"
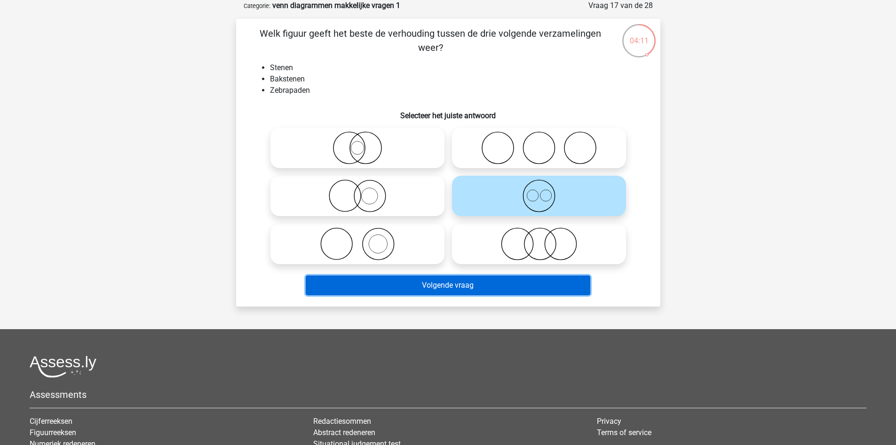
click at [530, 280] on button "Volgende vraag" at bounding box center [448, 285] width 285 height 20
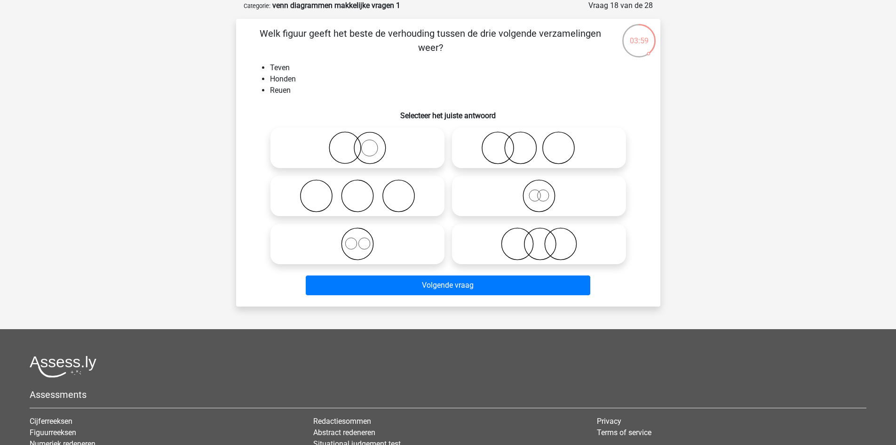
click at [407, 244] on icon at bounding box center [357, 243] width 167 height 33
click at [364, 239] on input "radio" at bounding box center [361, 236] width 6 height 6
radio input "true"
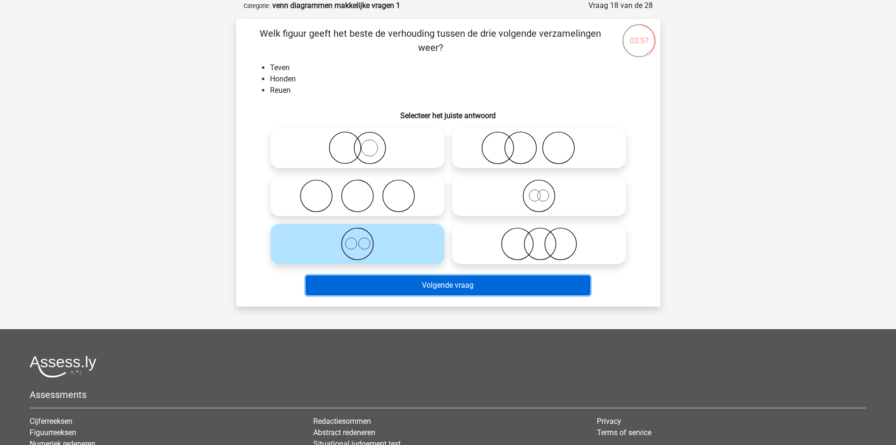
click at [435, 284] on button "Volgende vraag" at bounding box center [448, 285] width 285 height 20
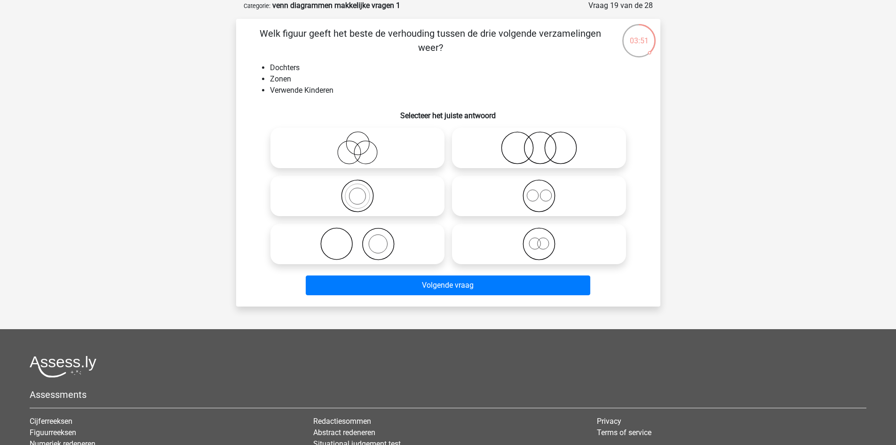
click at [558, 191] on icon at bounding box center [539, 195] width 167 height 33
click at [545, 191] on input "radio" at bounding box center [542, 188] width 6 height 6
radio input "true"
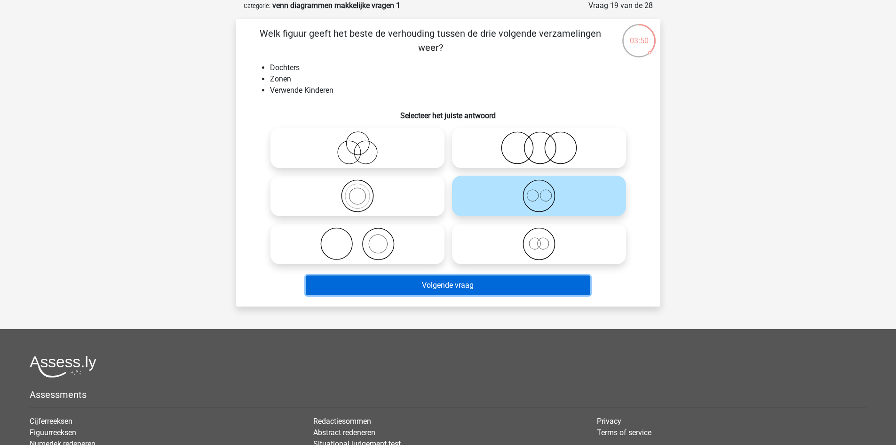
click at [542, 280] on button "Volgende vraag" at bounding box center [448, 285] width 285 height 20
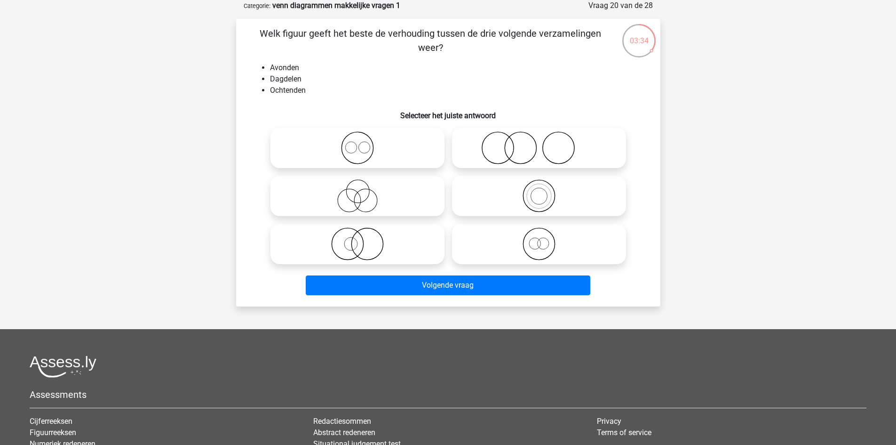
click at [513, 250] on icon at bounding box center [539, 243] width 167 height 33
click at [539, 239] on input "radio" at bounding box center [542, 236] width 6 height 6
radio input "true"
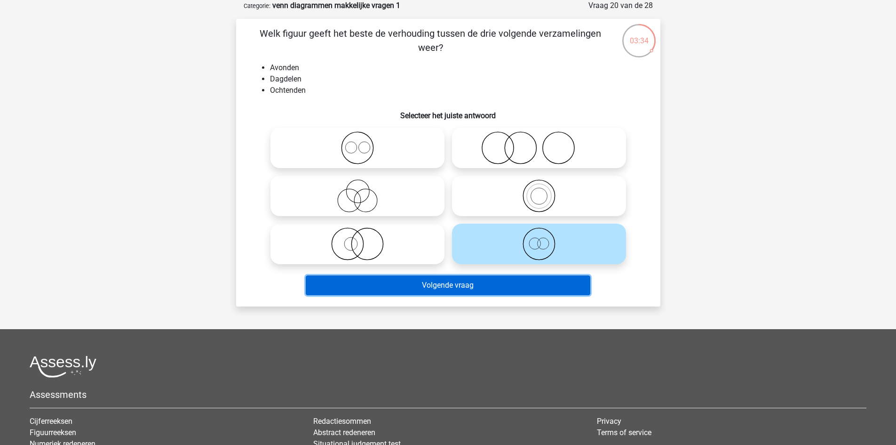
click at [501, 283] on button "Volgende vraag" at bounding box center [448, 285] width 285 height 20
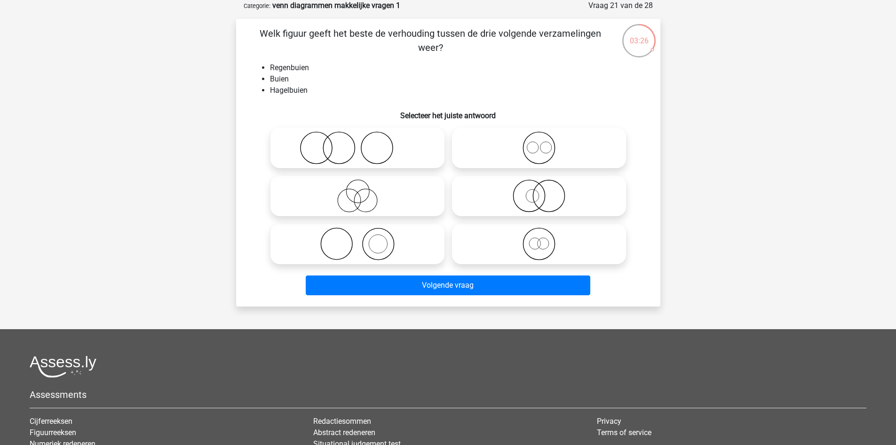
click at [600, 130] on label at bounding box center [539, 148] width 174 height 40
click at [545, 137] on input "radio" at bounding box center [542, 140] width 6 height 6
radio input "true"
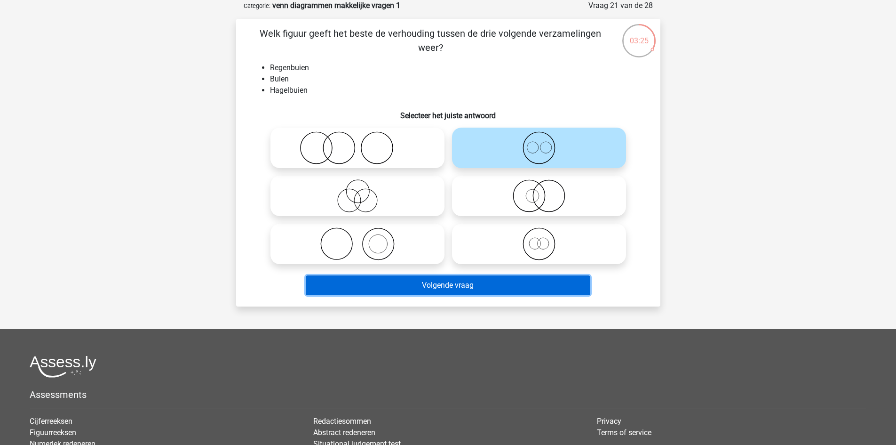
click at [538, 281] on button "Volgende vraag" at bounding box center [448, 285] width 285 height 20
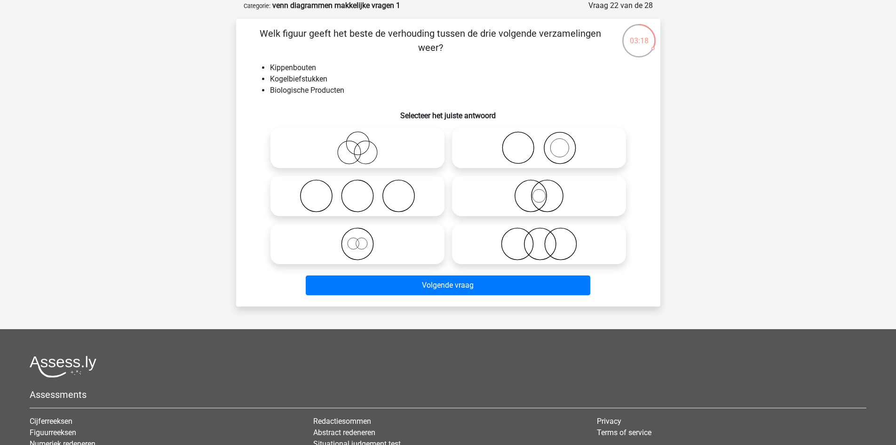
click at [548, 244] on icon at bounding box center [539, 243] width 167 height 33
click at [545, 239] on input "radio" at bounding box center [542, 236] width 6 height 6
radio input "true"
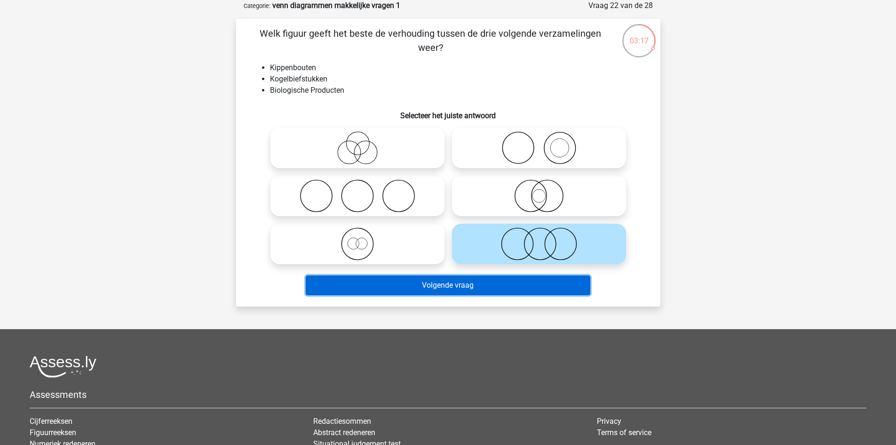
click at [522, 289] on button "Volgende vraag" at bounding box center [448, 285] width 285 height 20
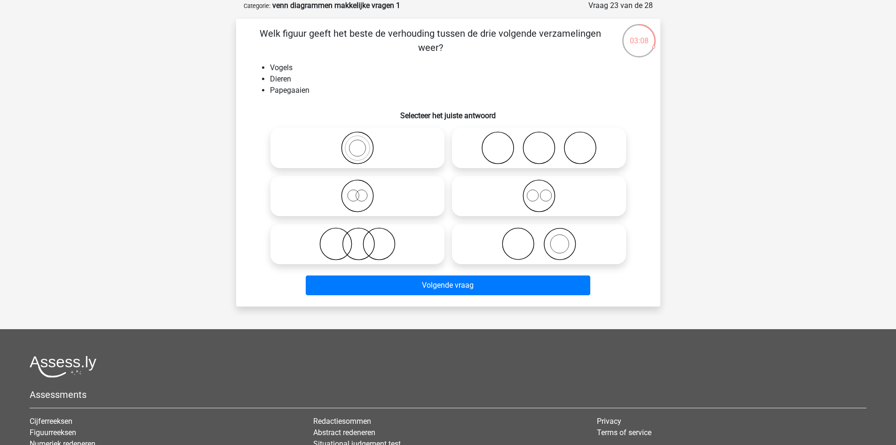
click at [569, 245] on icon at bounding box center [539, 243] width 167 height 33
click at [545, 239] on input "radio" at bounding box center [542, 236] width 6 height 6
radio input "true"
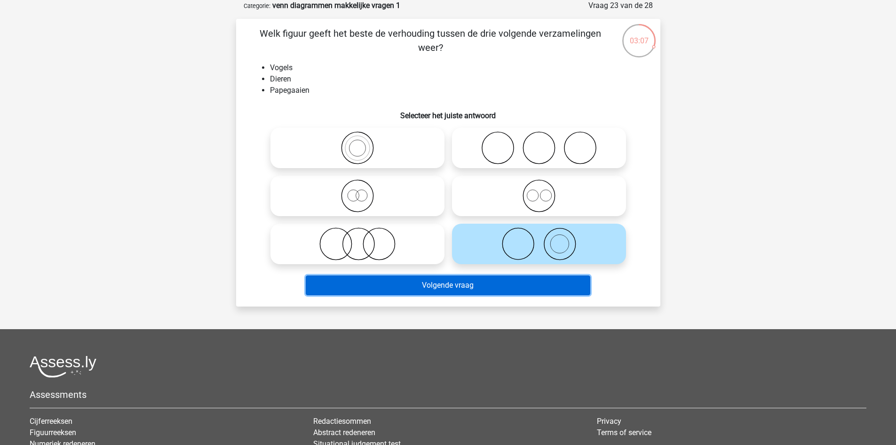
click at [534, 287] on button "Volgende vraag" at bounding box center [448, 285] width 285 height 20
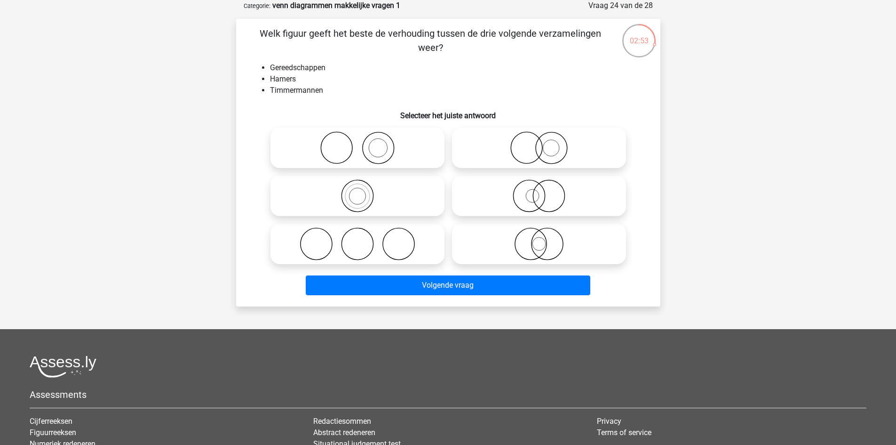
click at [540, 147] on icon at bounding box center [539, 147] width 167 height 33
click at [540, 143] on input "radio" at bounding box center [542, 140] width 6 height 6
radio input "true"
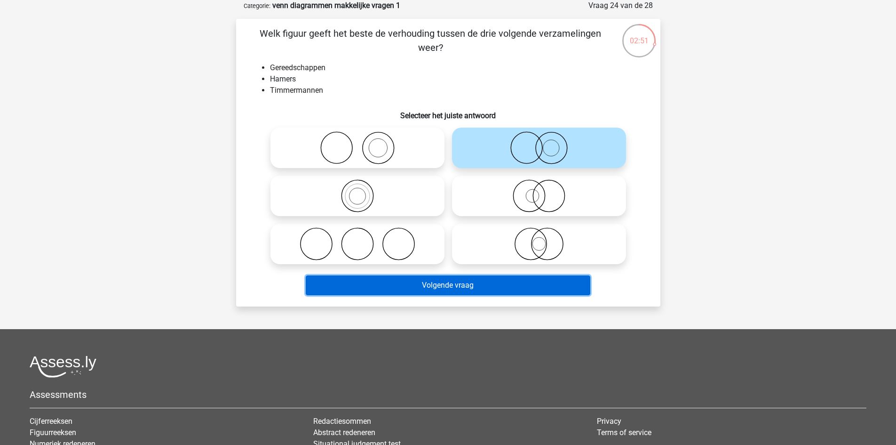
click at [550, 284] on button "Volgende vraag" at bounding box center [448, 285] width 285 height 20
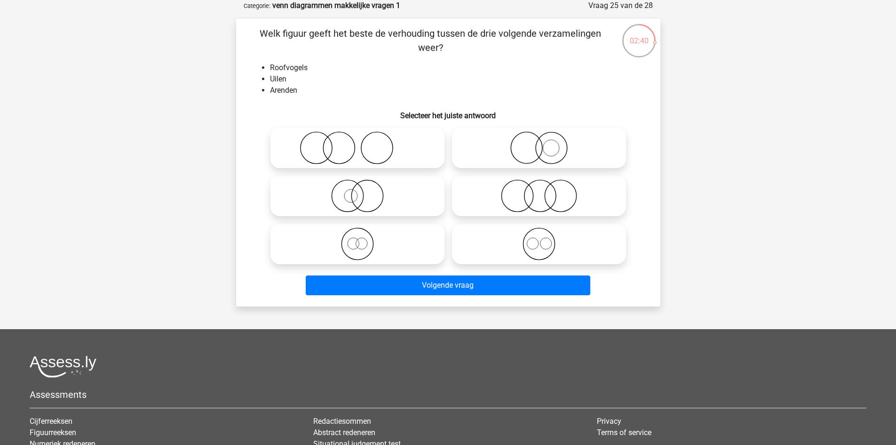
click at [503, 226] on label at bounding box center [539, 243] width 174 height 40
click at [539, 233] on input "radio" at bounding box center [542, 236] width 6 height 6
radio input "true"
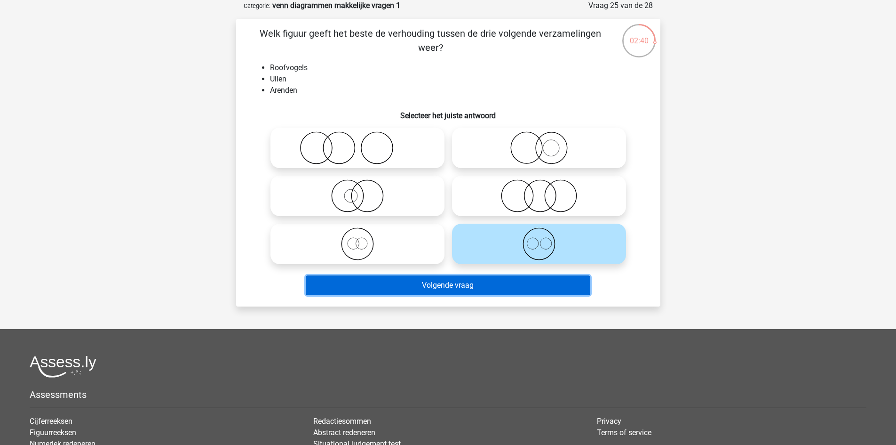
click at [514, 286] on button "Volgende vraag" at bounding box center [448, 285] width 285 height 20
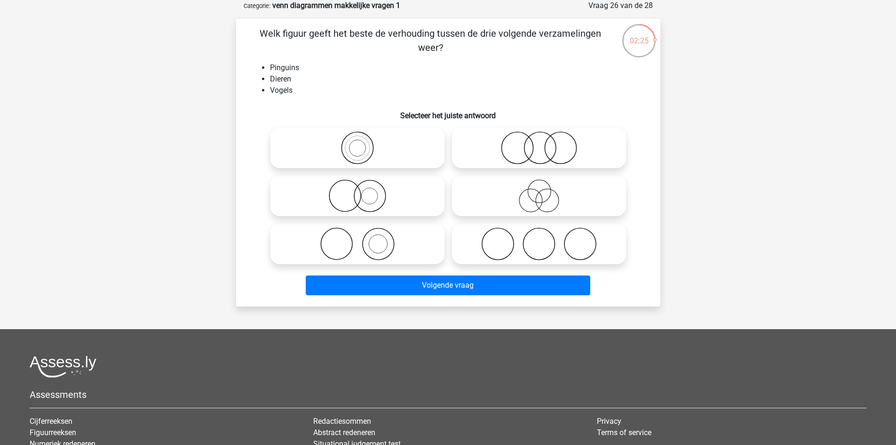
click at [396, 205] on icon at bounding box center [357, 195] width 167 height 33
click at [364, 191] on input "radio" at bounding box center [361, 188] width 6 height 6
radio input "true"
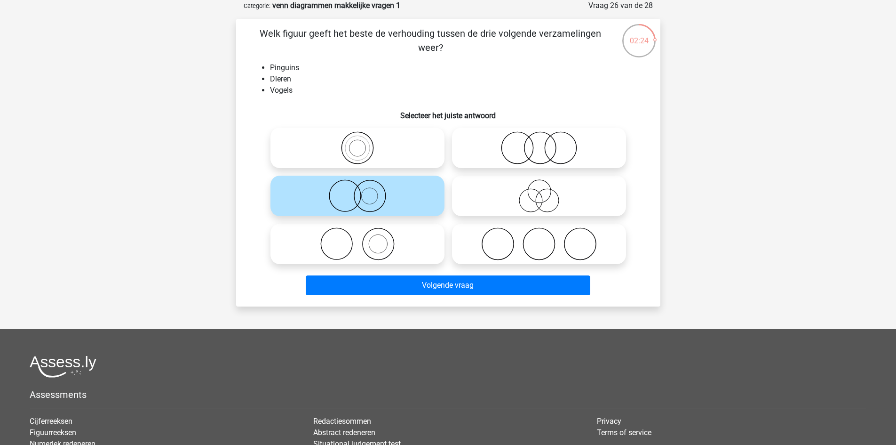
click at [434, 272] on div "Volgende vraag" at bounding box center [448, 283] width 394 height 31
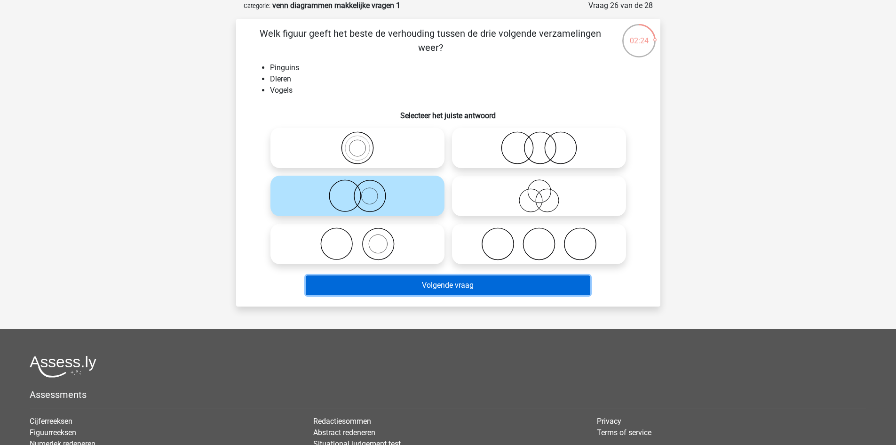
click at [435, 281] on button "Volgende vraag" at bounding box center [448, 285] width 285 height 20
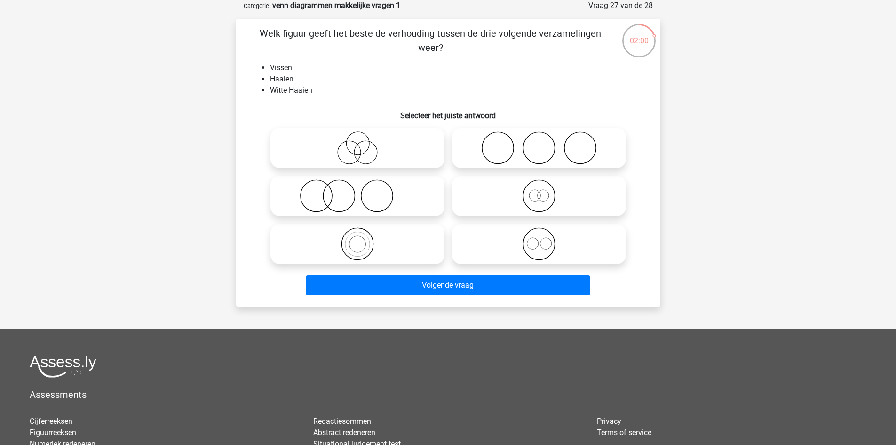
click at [403, 237] on icon at bounding box center [357, 243] width 167 height 33
click at [364, 237] on input "radio" at bounding box center [361, 236] width 6 height 6
radio input "true"
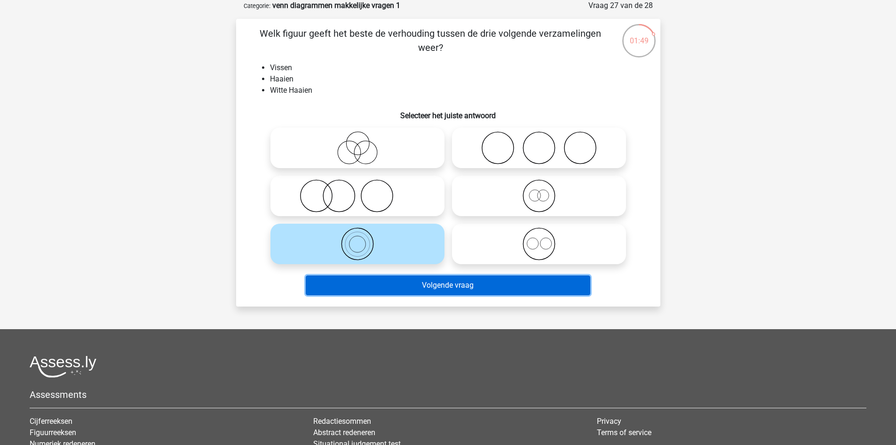
click at [438, 289] on button "Volgende vraag" at bounding box center [448, 285] width 285 height 20
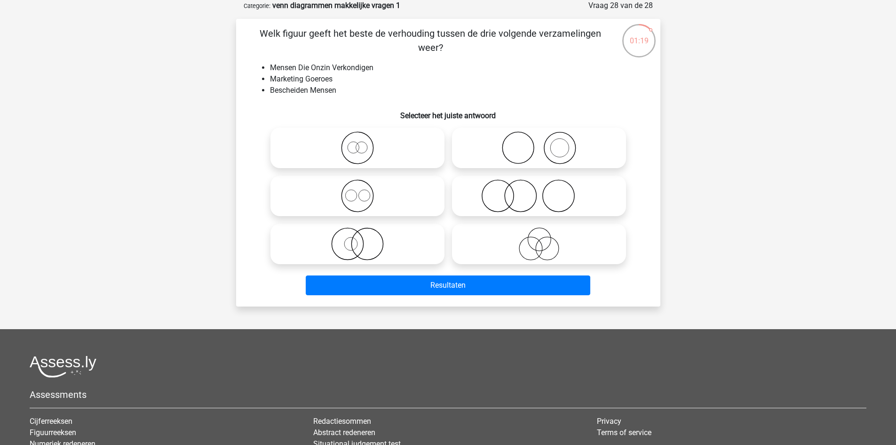
click at [539, 191] on input "radio" at bounding box center [542, 188] width 6 height 6
radio input "true"
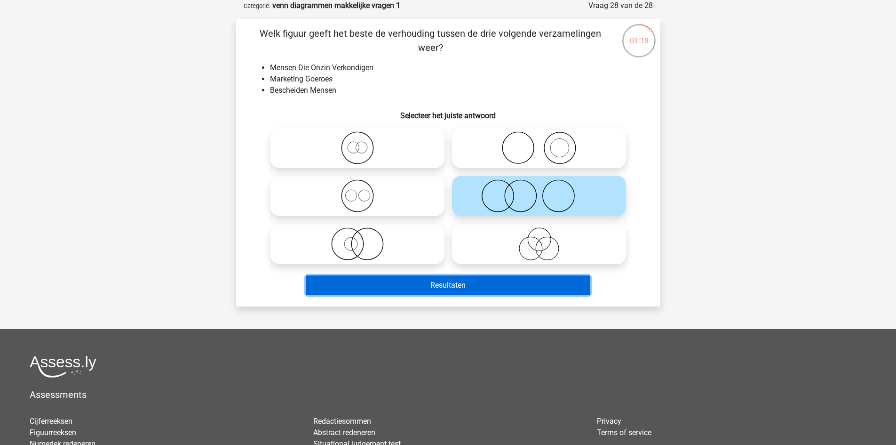
click at [514, 285] on button "Resultaten" at bounding box center [448, 285] width 285 height 20
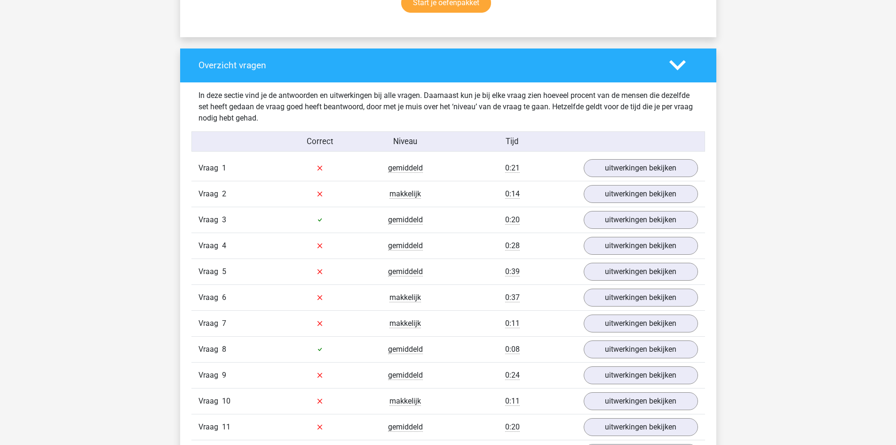
scroll to position [706, 0]
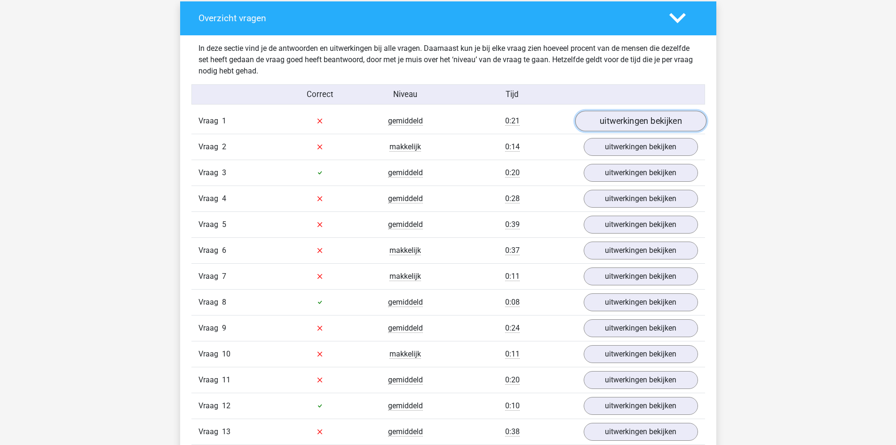
click at [622, 117] on link "uitwerkingen bekijken" at bounding box center [640, 121] width 131 height 21
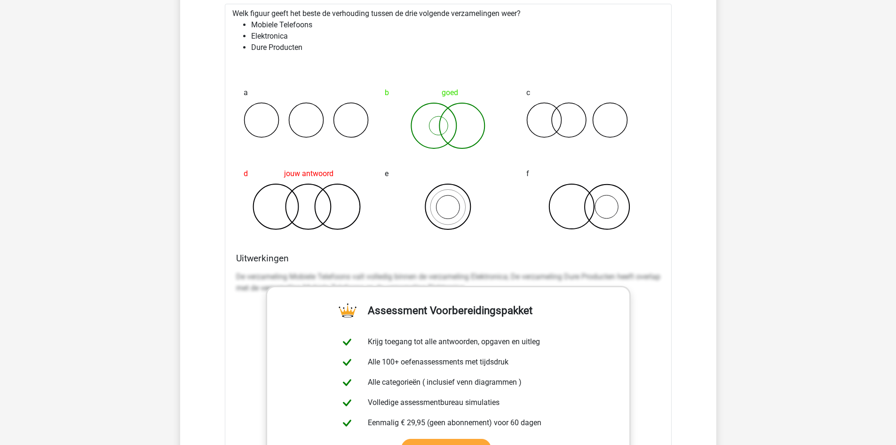
scroll to position [753, 0]
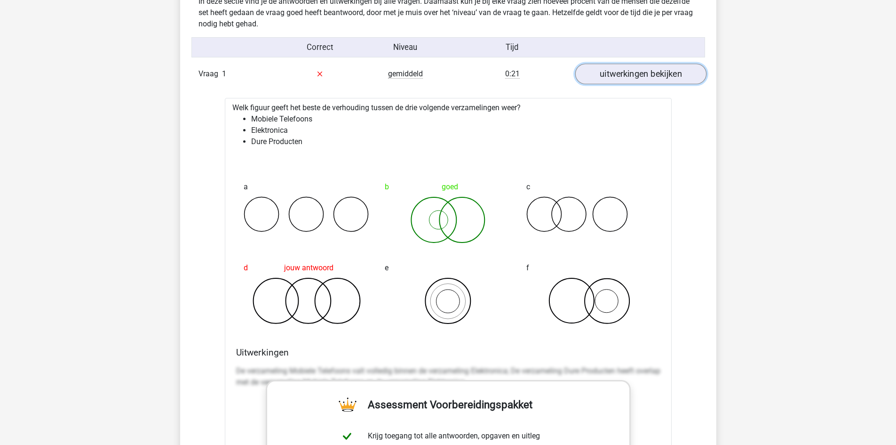
click at [644, 69] on link "uitwerkingen bekijken" at bounding box center [640, 74] width 131 height 21
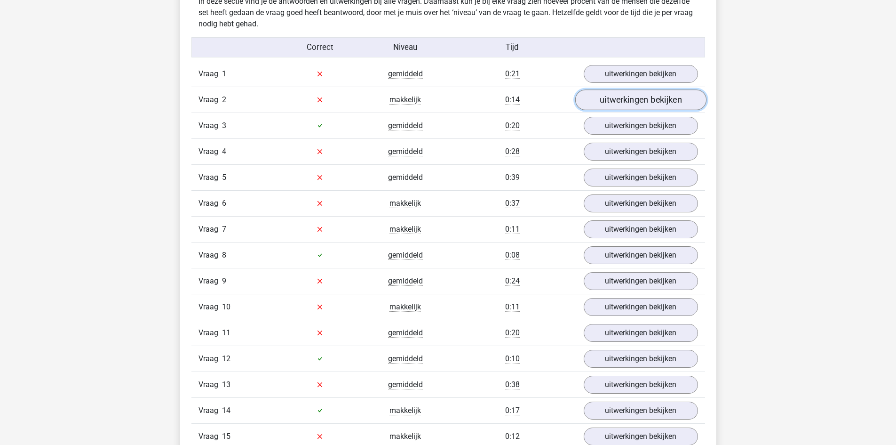
click at [647, 97] on link "uitwerkingen bekijken" at bounding box center [640, 99] width 131 height 21
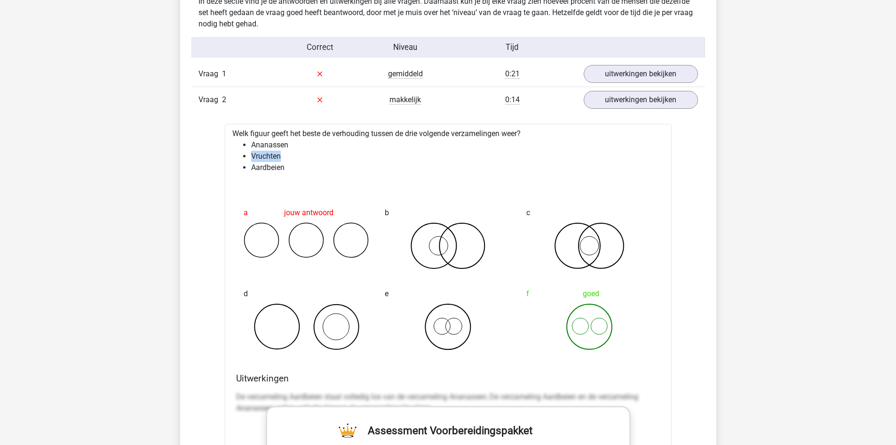
drag, startPoint x: 250, startPoint y: 156, endPoint x: 291, endPoint y: 154, distance: 40.5
click at [285, 155] on ul "Ananassen Vruchten Aardbeien" at bounding box center [448, 156] width 432 height 34
click at [360, 176] on div "Welk figuur geeft het beste de verhouding tussen de drie volgende verzamelingen…" at bounding box center [448, 418] width 447 height 589
click at [647, 107] on link "uitwerkingen bekijken" at bounding box center [640, 99] width 131 height 21
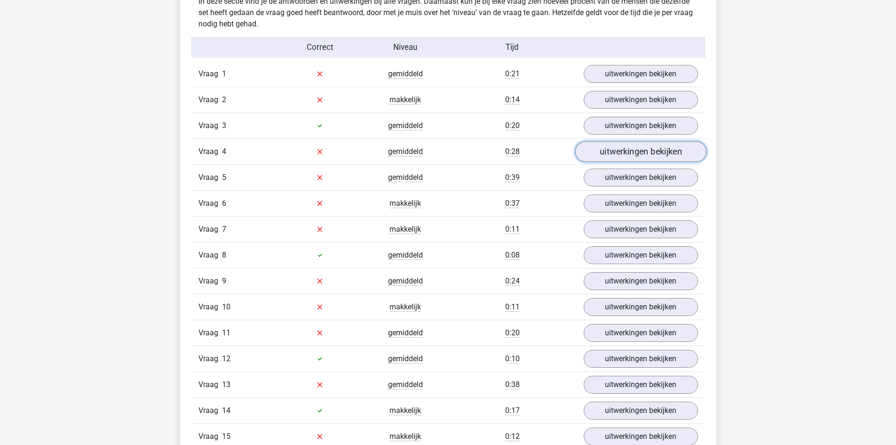
click at [623, 148] on link "uitwerkingen bekijken" at bounding box center [640, 151] width 131 height 21
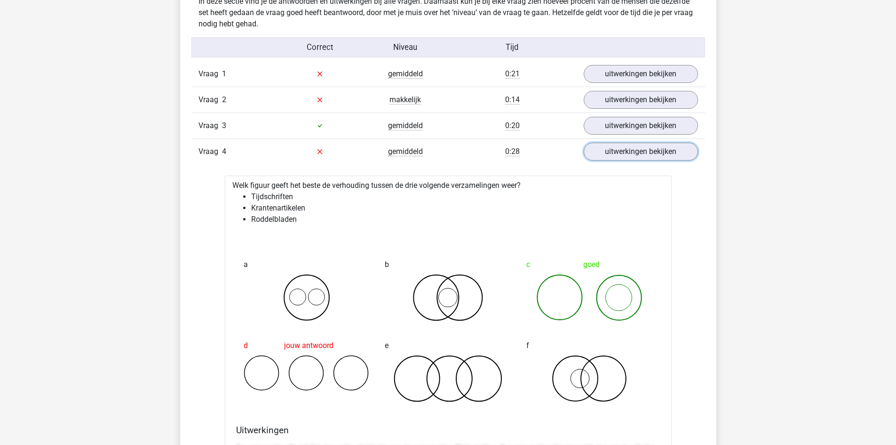
scroll to position [800, 0]
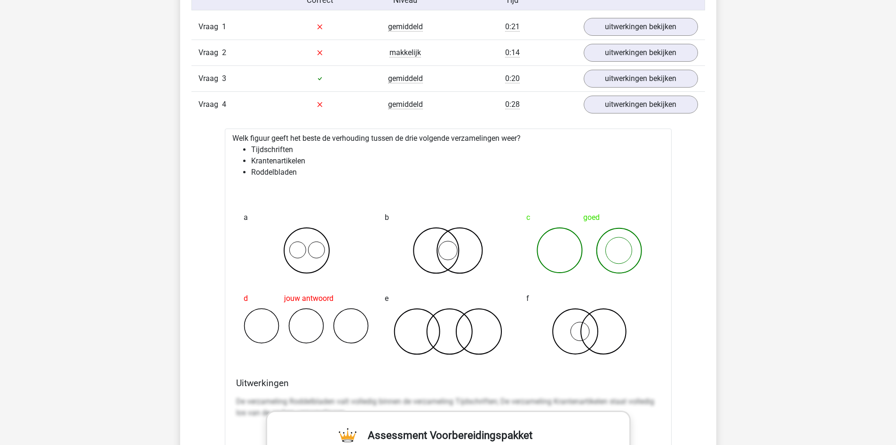
click at [621, 115] on div "Vraag 4 gemiddeld 0:28 uitwerkingen bekijken" at bounding box center [448, 104] width 514 height 26
click at [624, 110] on link "uitwerkingen bekijken" at bounding box center [640, 104] width 131 height 21
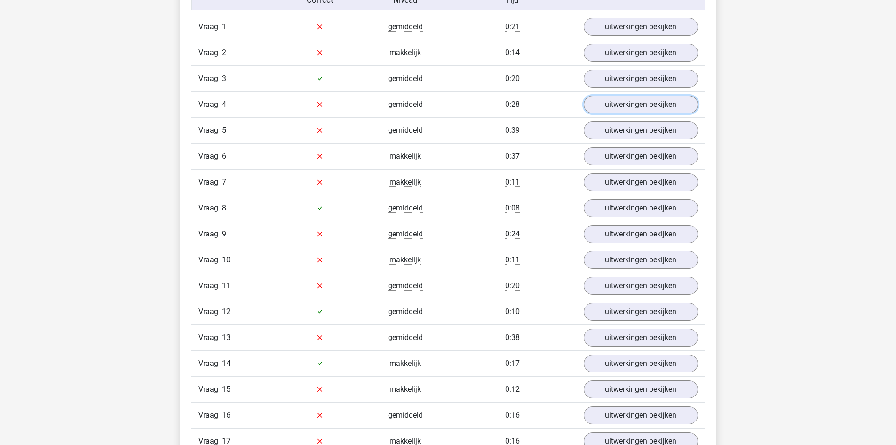
scroll to position [847, 0]
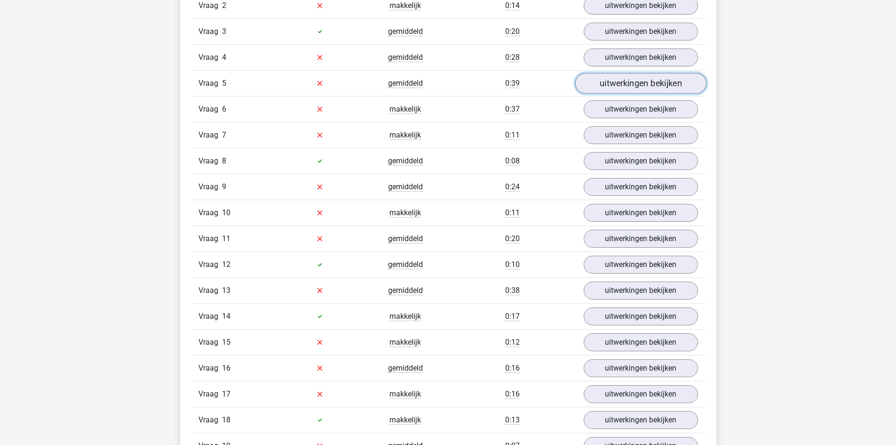
click at [623, 85] on link "uitwerkingen bekijken" at bounding box center [640, 83] width 131 height 21
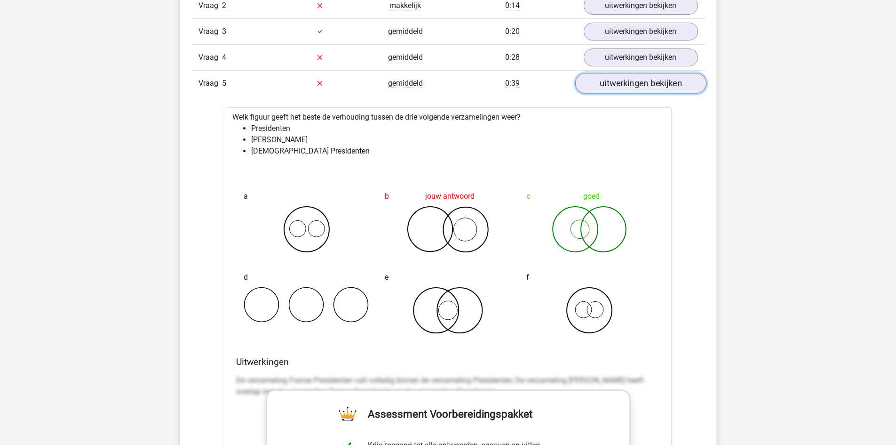
click at [653, 91] on link "uitwerkingen bekijken" at bounding box center [640, 83] width 131 height 21
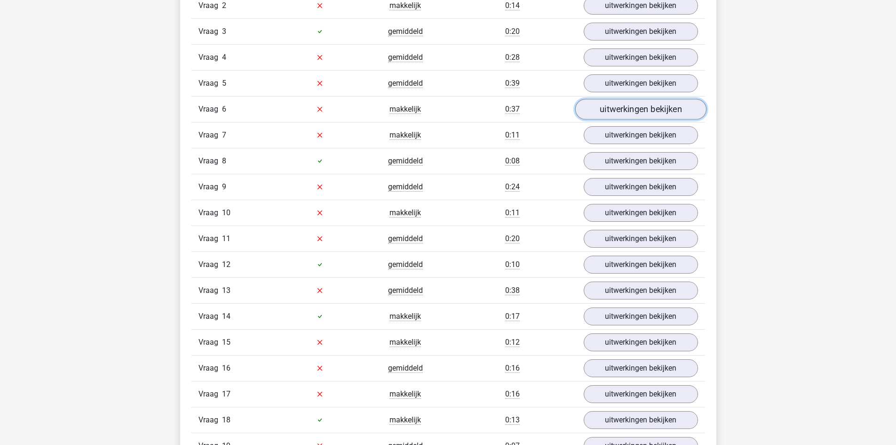
click at [654, 107] on link "uitwerkingen bekijken" at bounding box center [640, 109] width 131 height 21
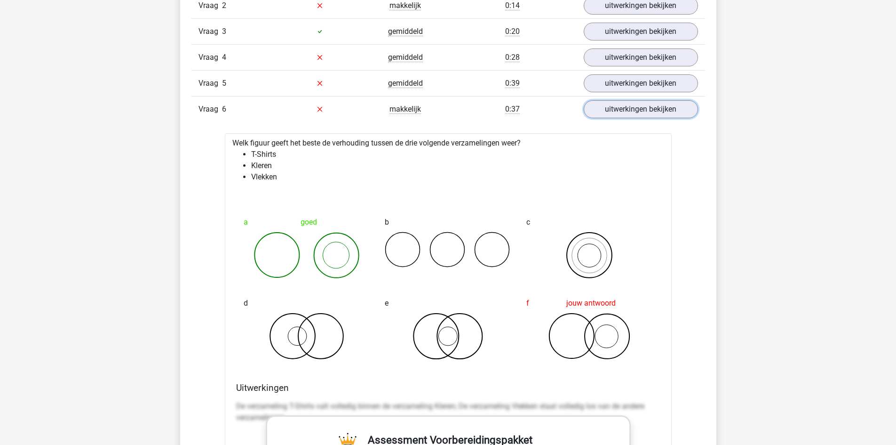
scroll to position [894, 0]
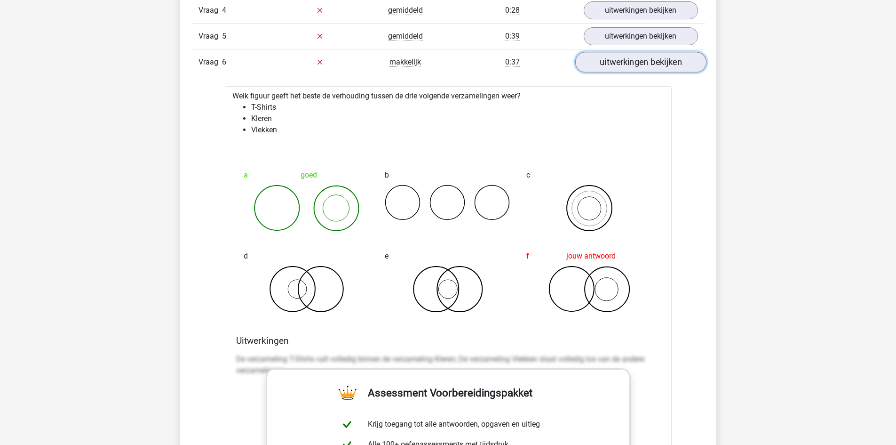
click at [614, 59] on link "uitwerkingen bekijken" at bounding box center [640, 62] width 131 height 21
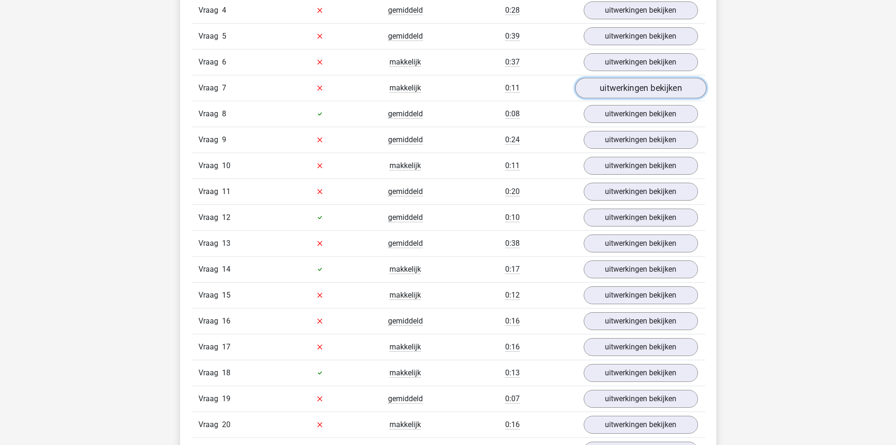
click at [621, 95] on link "uitwerkingen bekijken" at bounding box center [640, 88] width 131 height 21
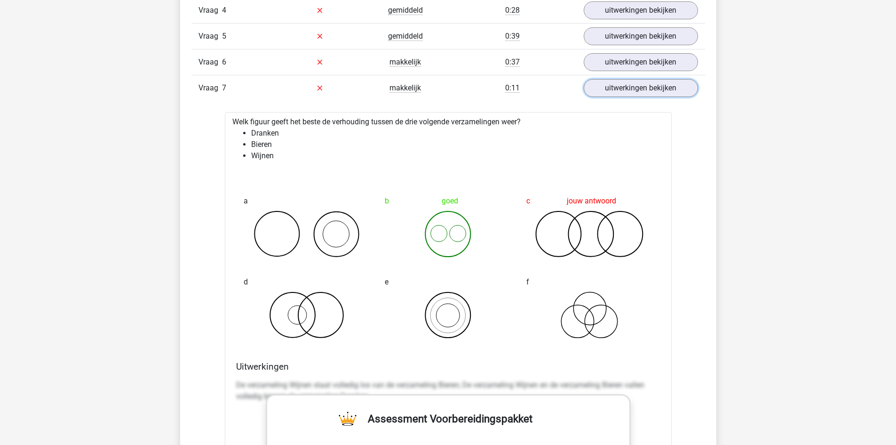
scroll to position [941, 0]
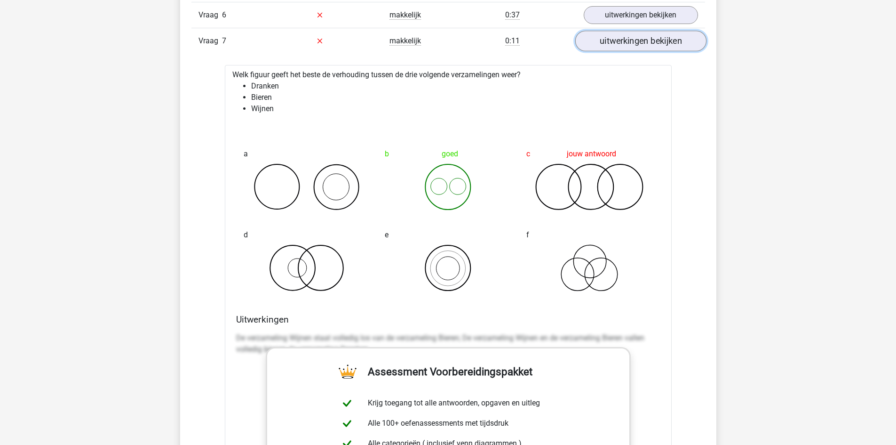
click at [629, 45] on link "uitwerkingen bekijken" at bounding box center [640, 41] width 131 height 21
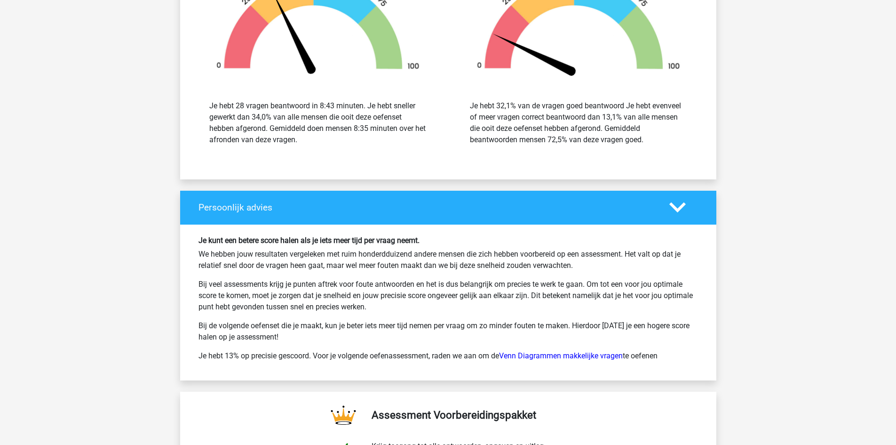
scroll to position [1788, 0]
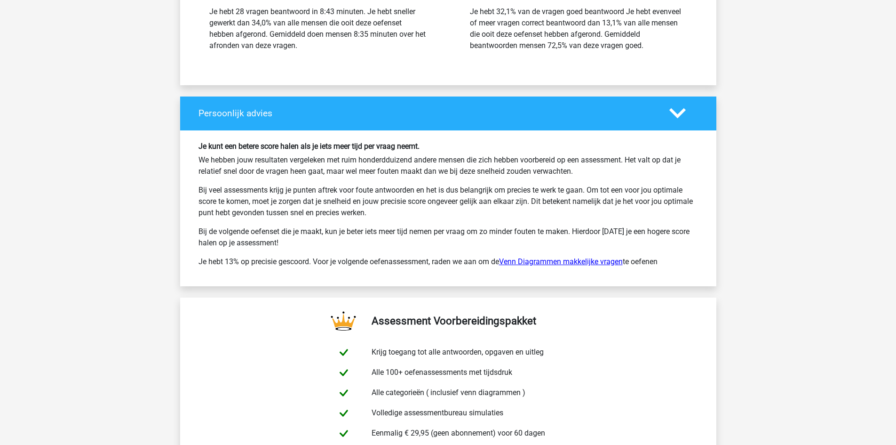
click at [583, 262] on link "Venn Diagrammen makkelijke vragen" at bounding box center [561, 261] width 124 height 9
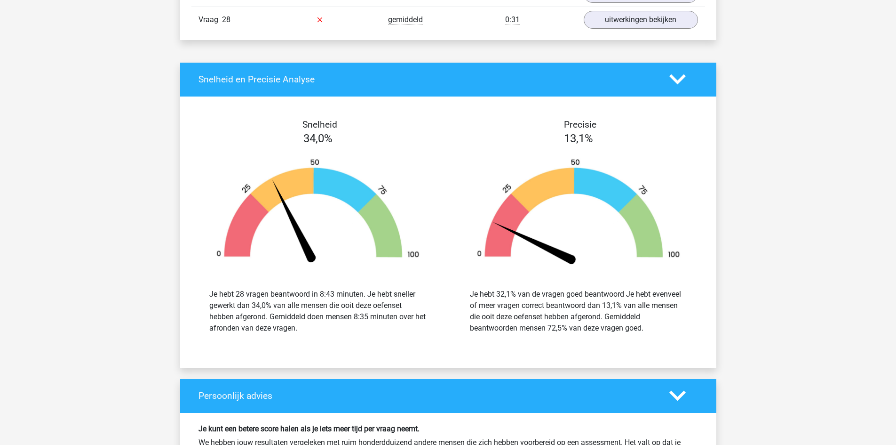
scroll to position [1317, 0]
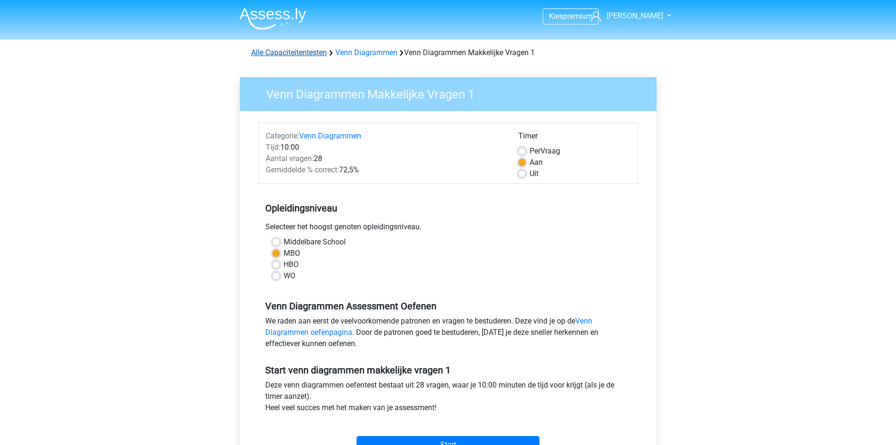
click at [308, 53] on link "Alle Capaciteitentesten" at bounding box center [289, 52] width 76 height 9
click at [330, 138] on link "Venn Diagrammen" at bounding box center [330, 135] width 62 height 9
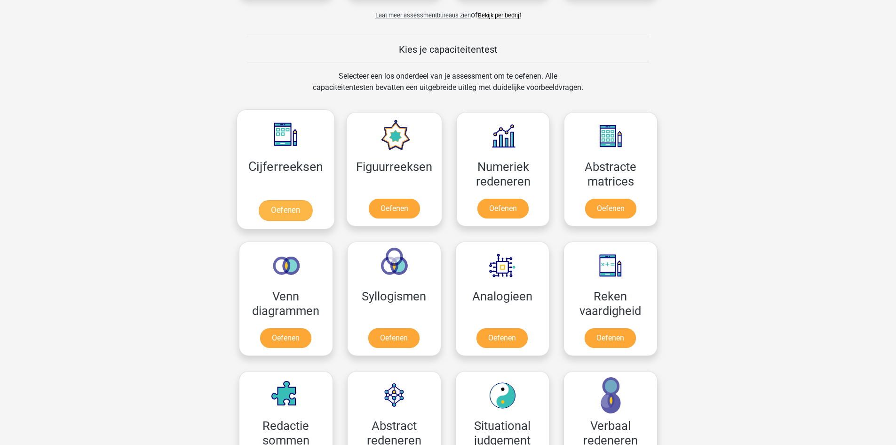
scroll to position [376, 0]
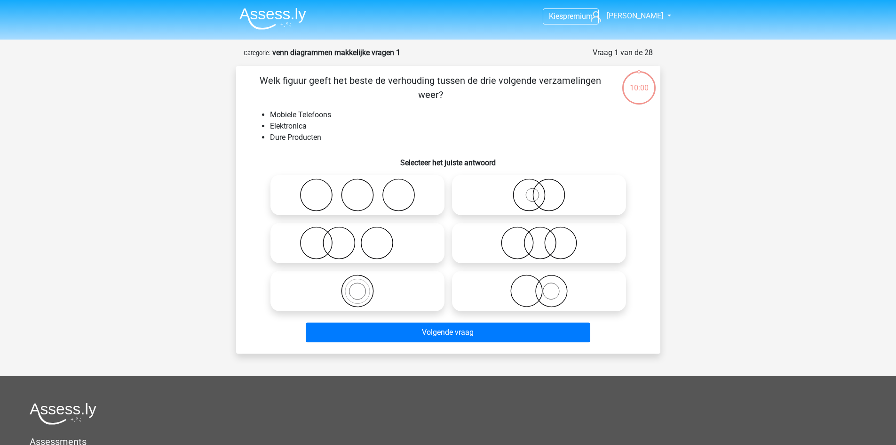
scroll to position [47, 0]
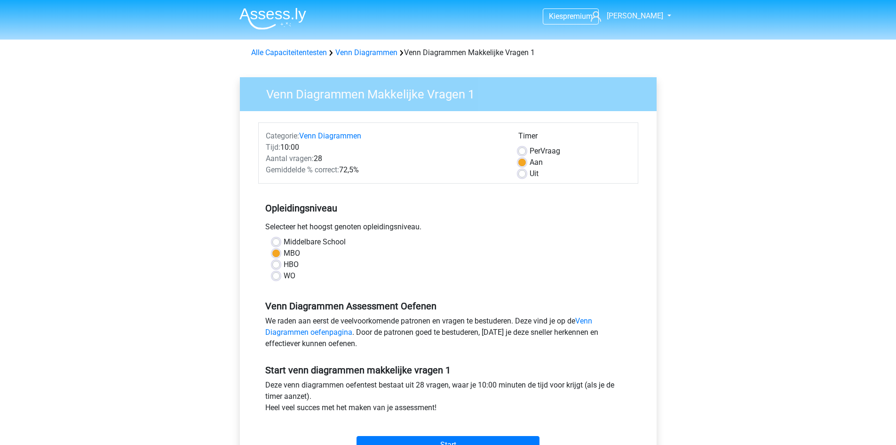
scroll to position [94, 0]
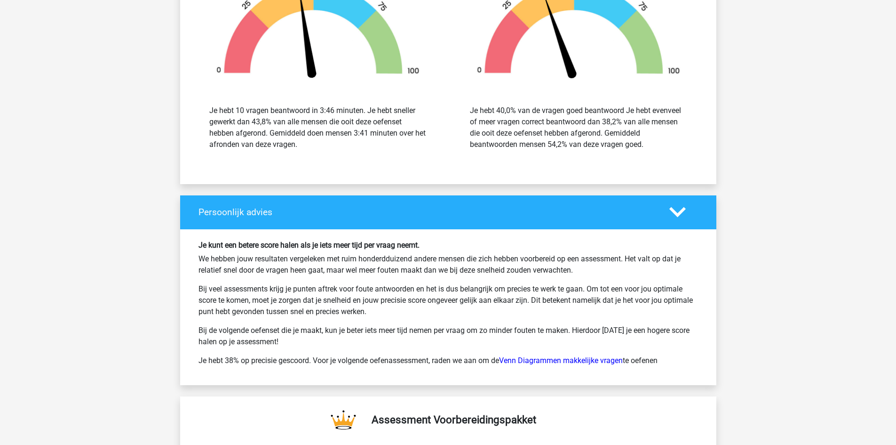
scroll to position [988, 0]
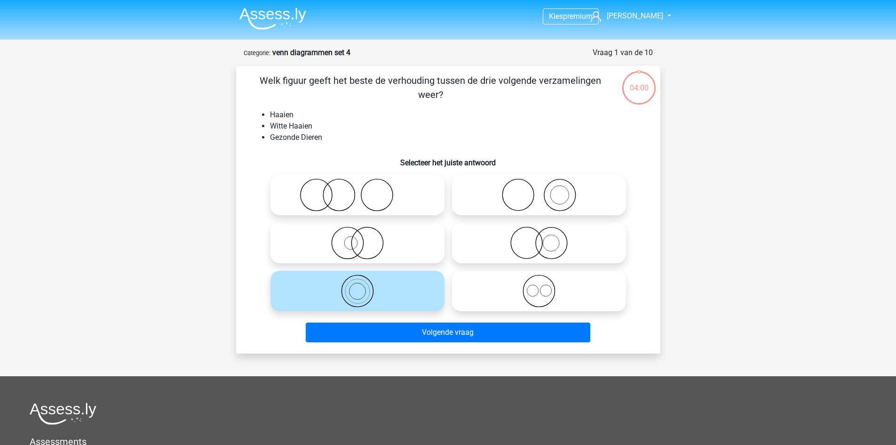
scroll to position [47, 0]
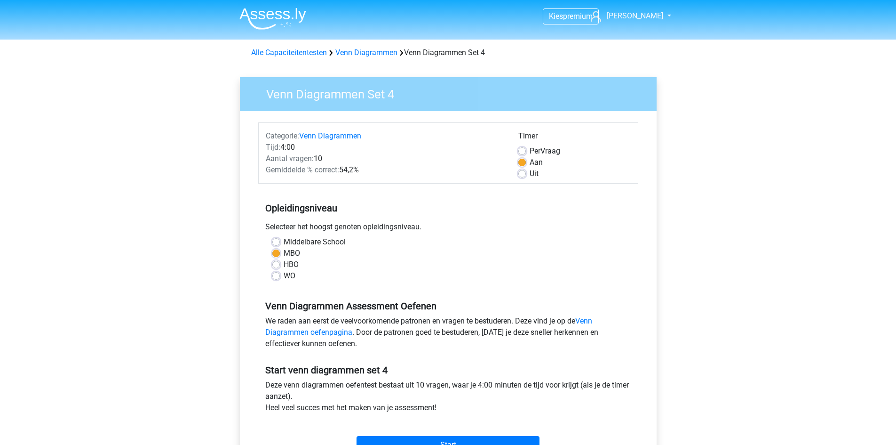
click at [584, 326] on div "We raden aan eerst de veelvoorkomende patronen en vragen te bestuderen. Deze vi…" at bounding box center [448, 334] width 380 height 38
click at [585, 322] on link "Venn Diagrammen oefenpagina" at bounding box center [428, 326] width 327 height 20
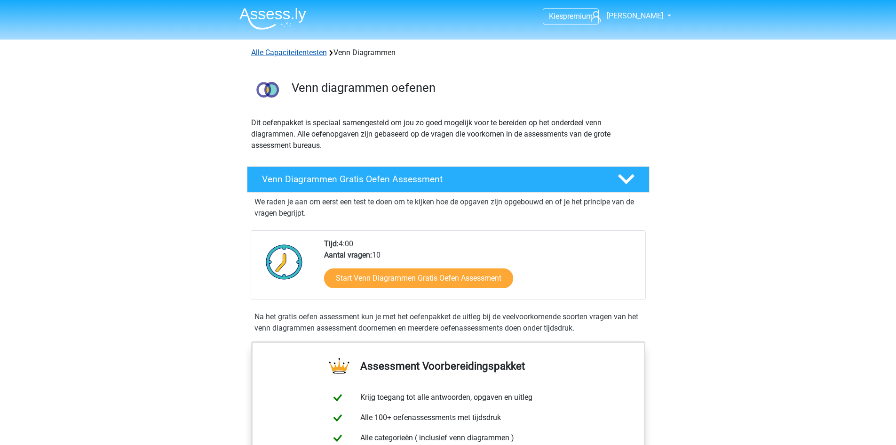
click at [316, 56] on link "Alle Capaciteitentesten" at bounding box center [289, 52] width 76 height 9
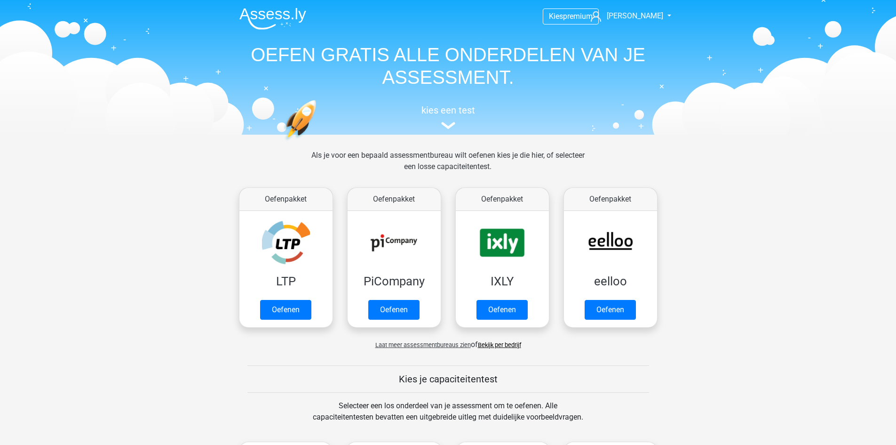
scroll to position [400, 0]
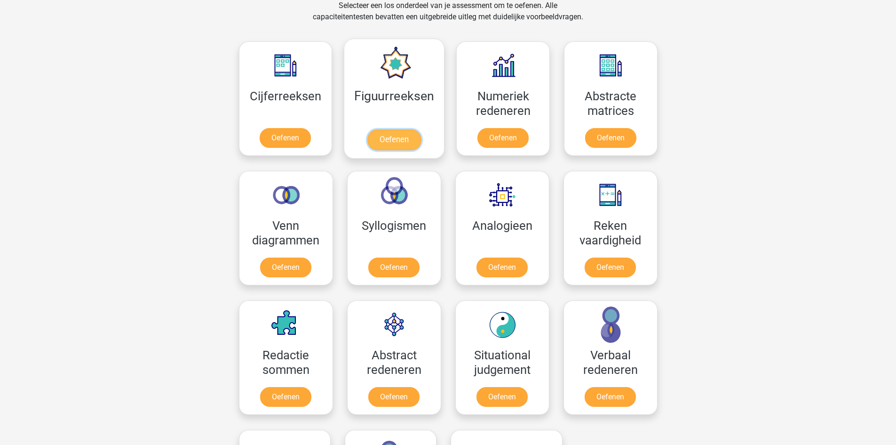
click at [391, 129] on link "Oefenen" at bounding box center [394, 139] width 54 height 21
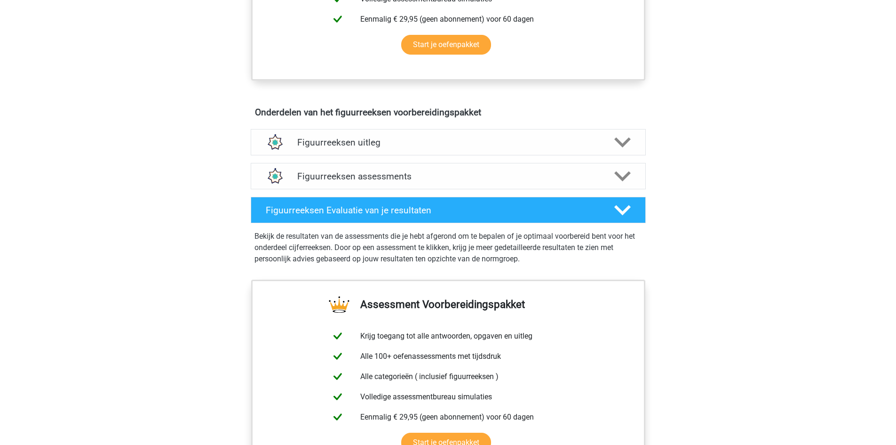
scroll to position [518, 0]
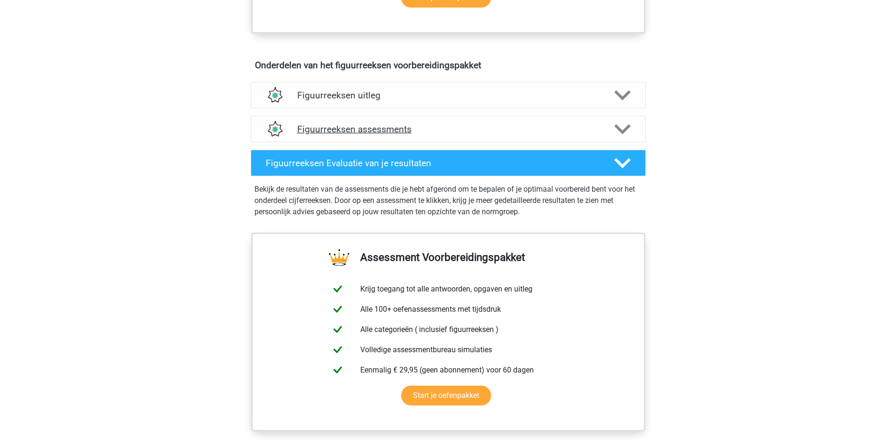
click at [503, 128] on h4 "Figuurreeksen assessments" at bounding box center [448, 129] width 302 height 11
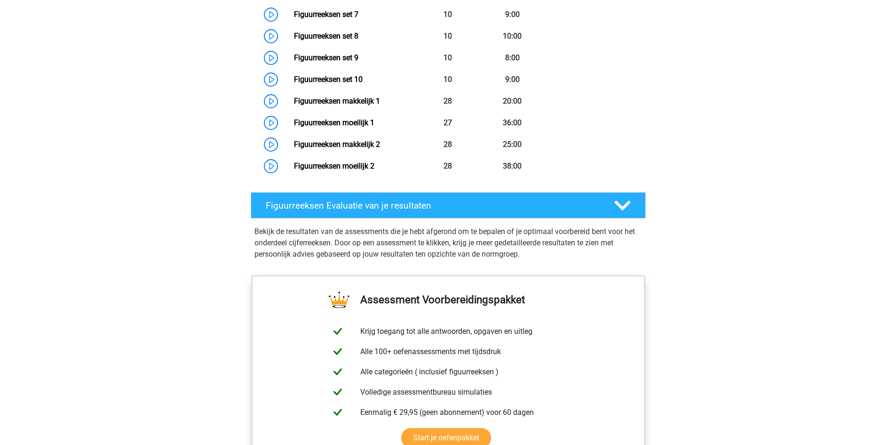
scroll to position [659, 0]
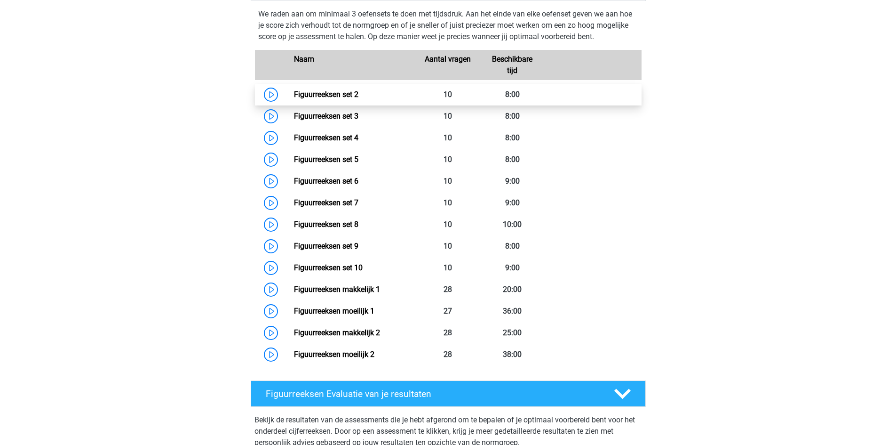
click at [294, 94] on link "Figuurreeksen set 2" at bounding box center [326, 94] width 64 height 9
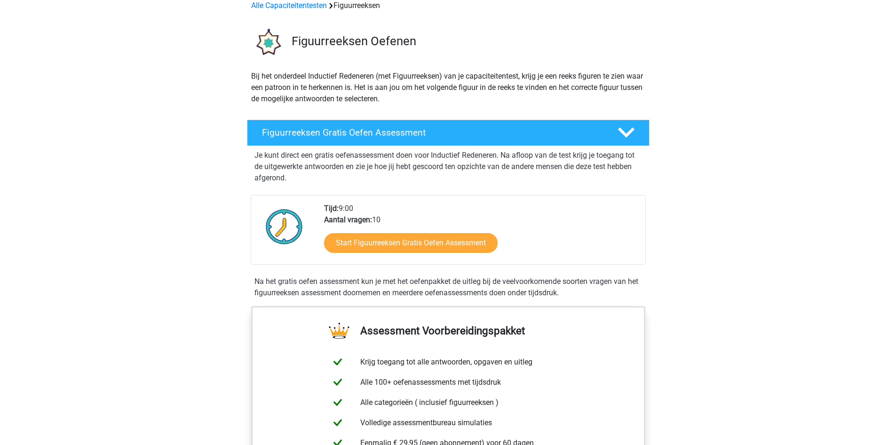
scroll to position [0, 0]
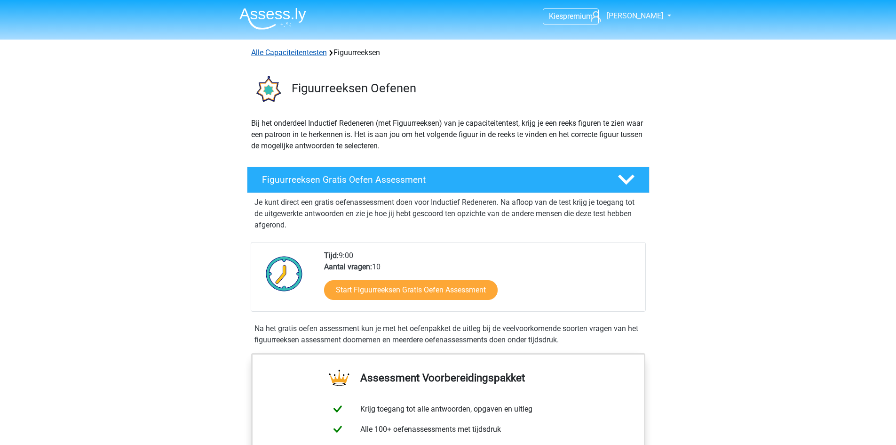
click at [303, 52] on link "Alle Capaciteitentesten" at bounding box center [289, 52] width 76 height 9
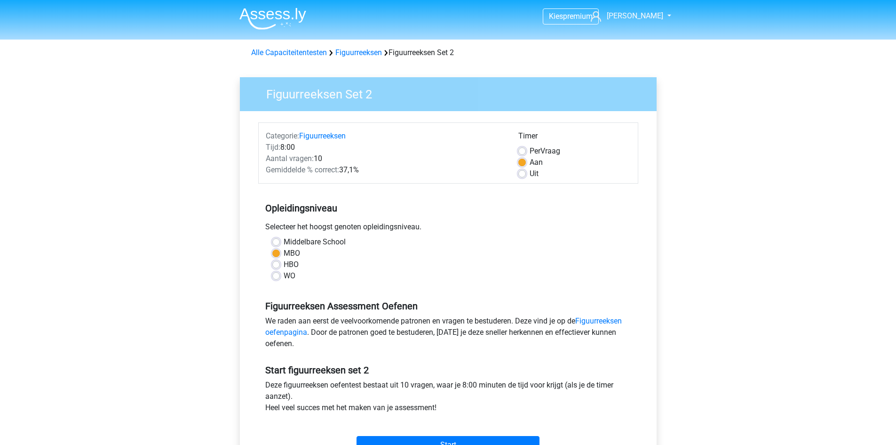
scroll to position [47, 0]
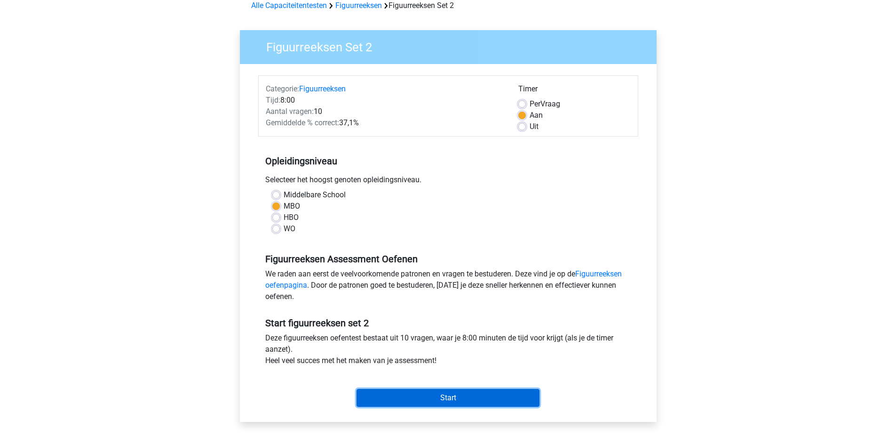
click at [462, 398] on input "Start" at bounding box center [448, 398] width 183 height 18
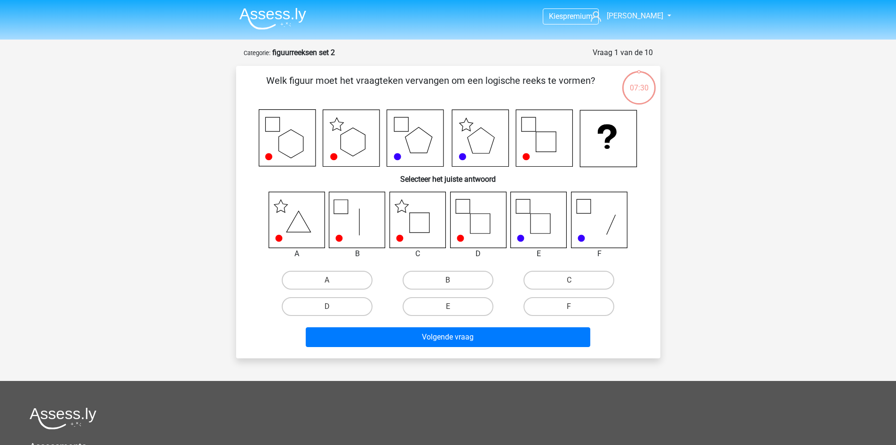
click at [425, 224] on icon at bounding box center [418, 219] width 56 height 56
click at [559, 283] on label "C" at bounding box center [569, 280] width 91 height 19
click at [569, 283] on input "C" at bounding box center [572, 283] width 6 height 6
radio input "true"
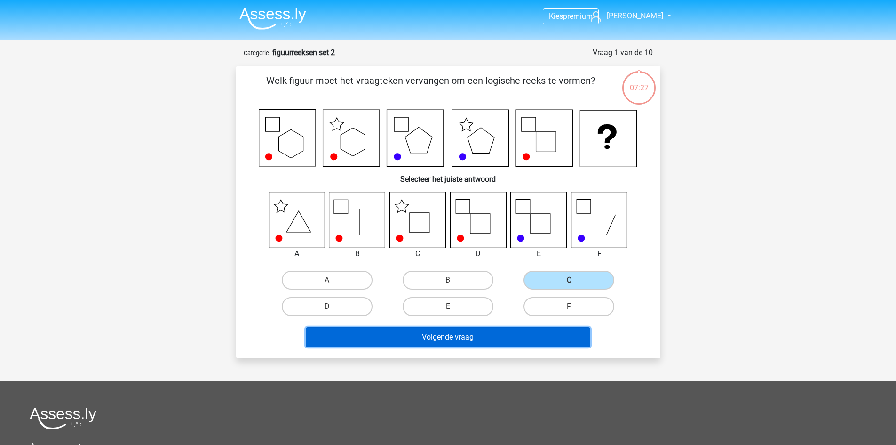
click at [513, 337] on button "Volgende vraag" at bounding box center [448, 337] width 285 height 20
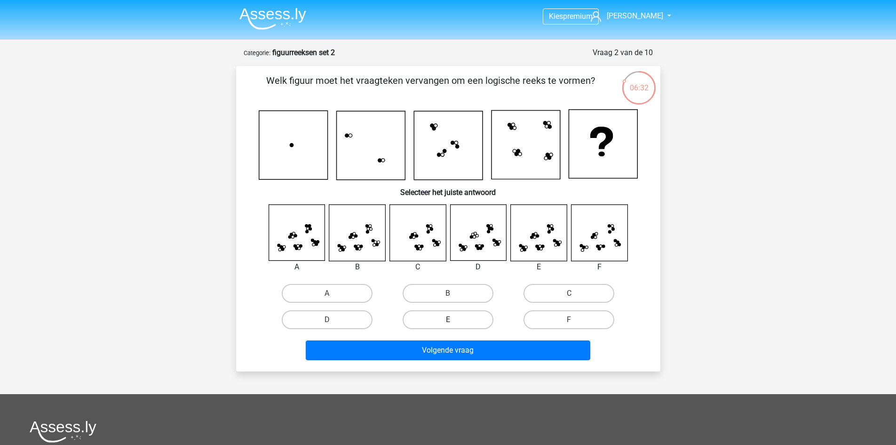
click at [431, 318] on label "E" at bounding box center [448, 319] width 91 height 19
click at [448, 319] on input "E" at bounding box center [451, 322] width 6 height 6
radio input "true"
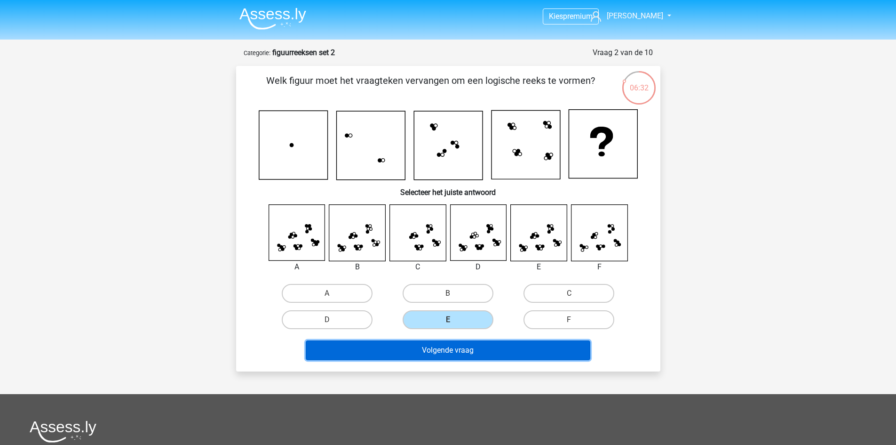
click at [451, 346] on button "Volgende vraag" at bounding box center [448, 350] width 285 height 20
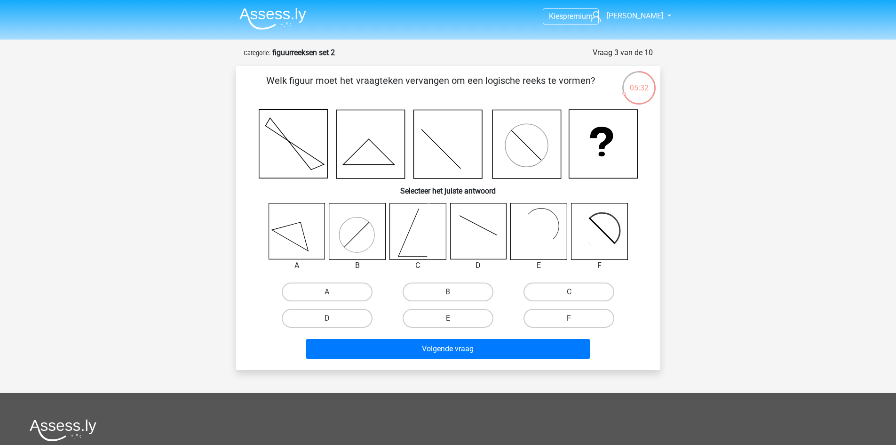
click at [548, 314] on label "F" at bounding box center [569, 318] width 91 height 19
click at [569, 318] on input "F" at bounding box center [572, 321] width 6 height 6
radio input "true"
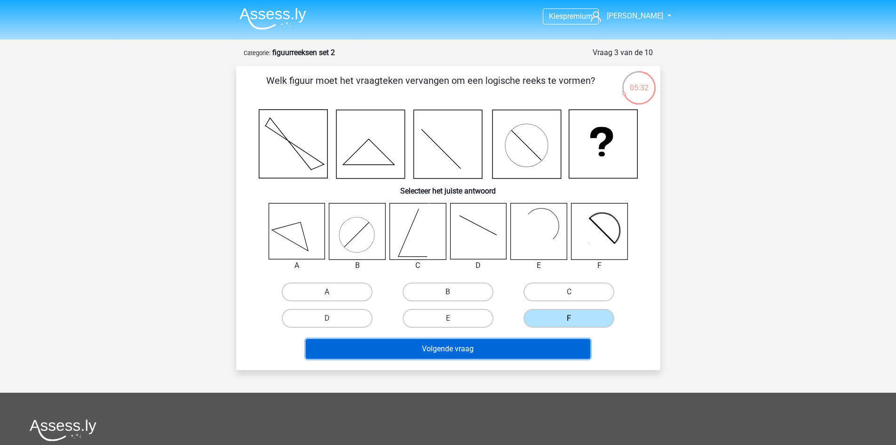
click at [531, 342] on button "Volgende vraag" at bounding box center [448, 349] width 285 height 20
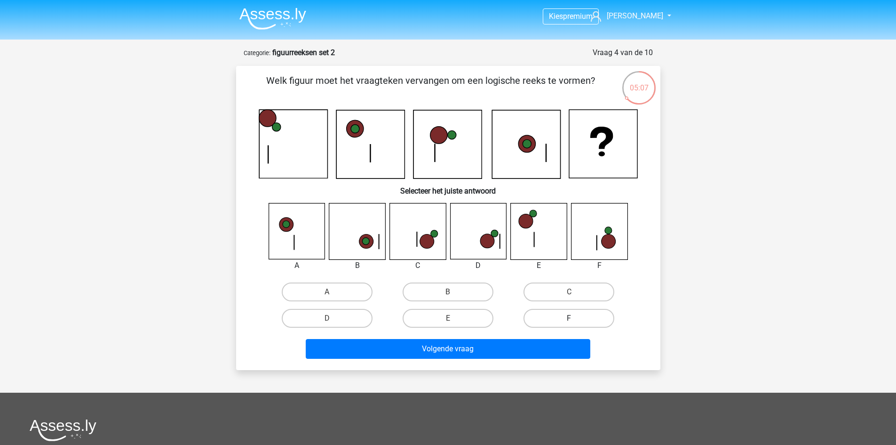
click at [598, 324] on label "F" at bounding box center [569, 318] width 91 height 19
click at [575, 324] on input "F" at bounding box center [572, 321] width 6 height 6
radio input "true"
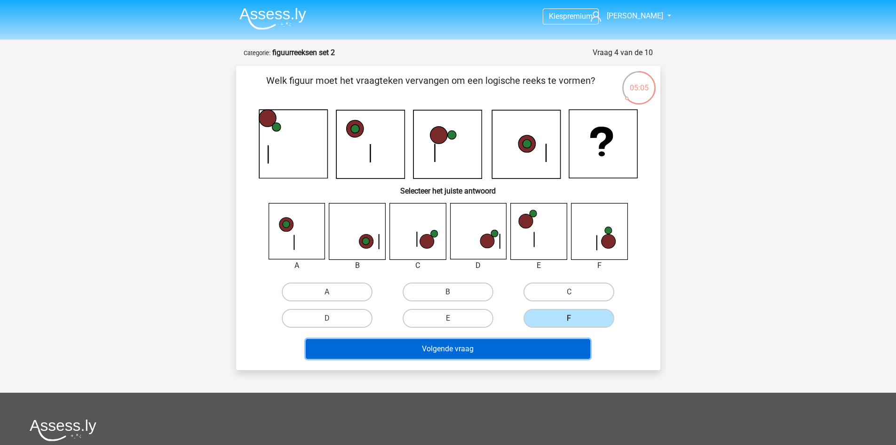
click at [522, 347] on button "Volgende vraag" at bounding box center [448, 349] width 285 height 20
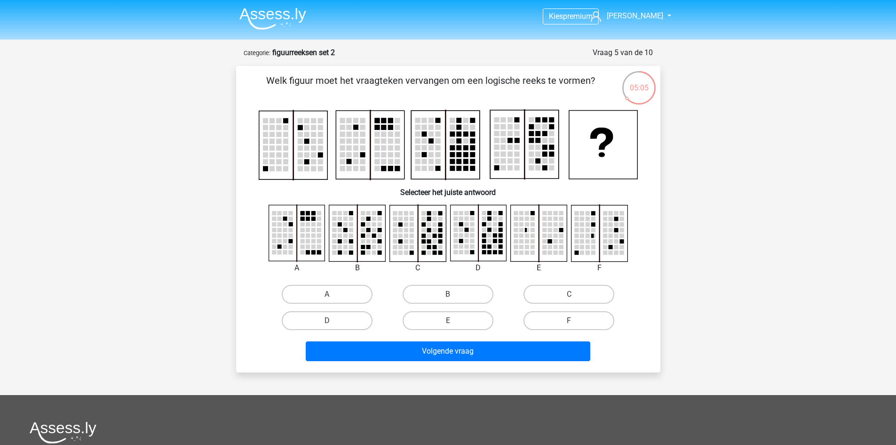
scroll to position [47, 0]
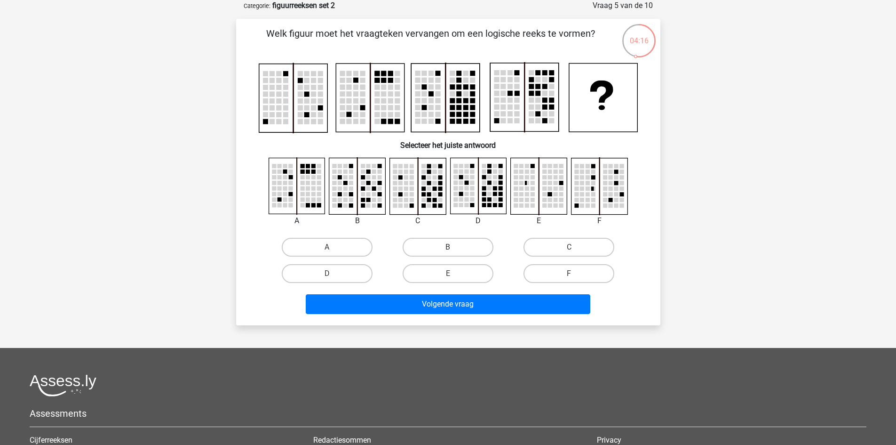
click at [333, 275] on input "D" at bounding box center [330, 276] width 6 height 6
radio input "true"
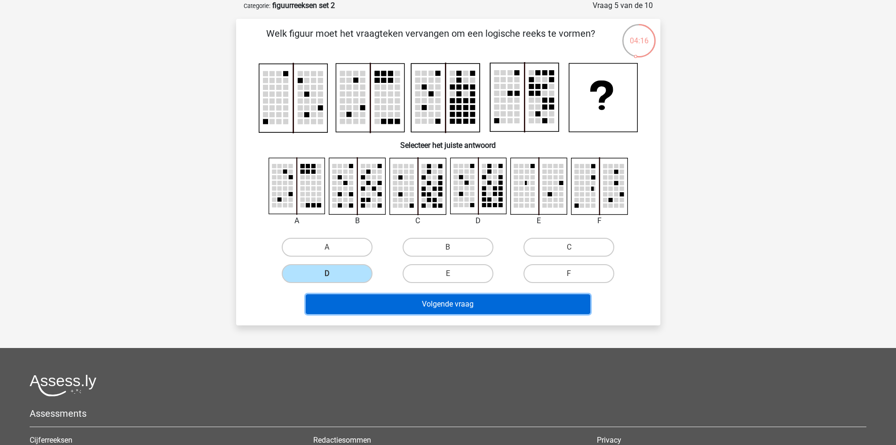
click at [393, 305] on button "Volgende vraag" at bounding box center [448, 304] width 285 height 20
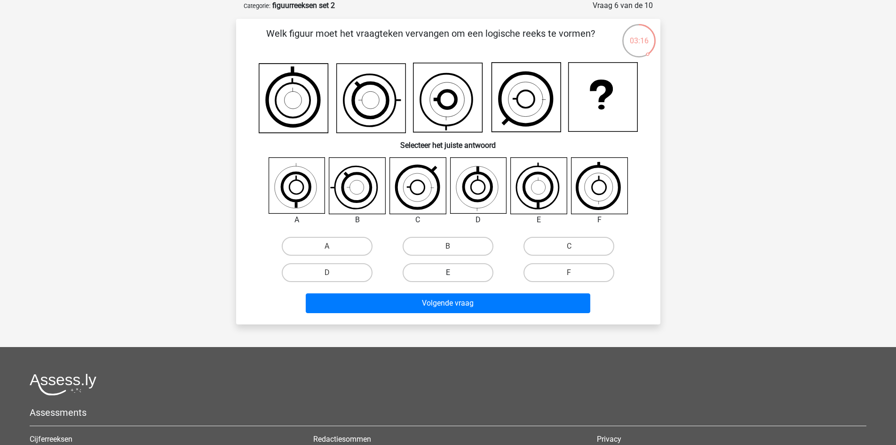
click at [462, 273] on label "E" at bounding box center [448, 272] width 91 height 19
click at [454, 273] on input "E" at bounding box center [451, 275] width 6 height 6
radio input "true"
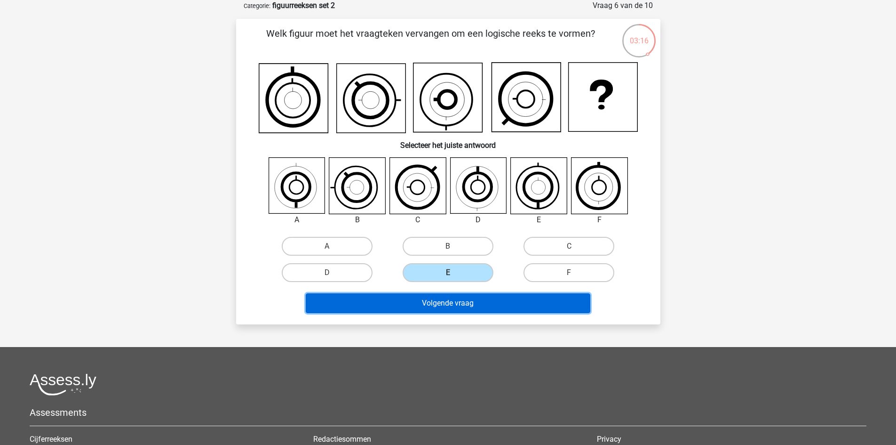
click at [461, 299] on button "Volgende vraag" at bounding box center [448, 303] width 285 height 20
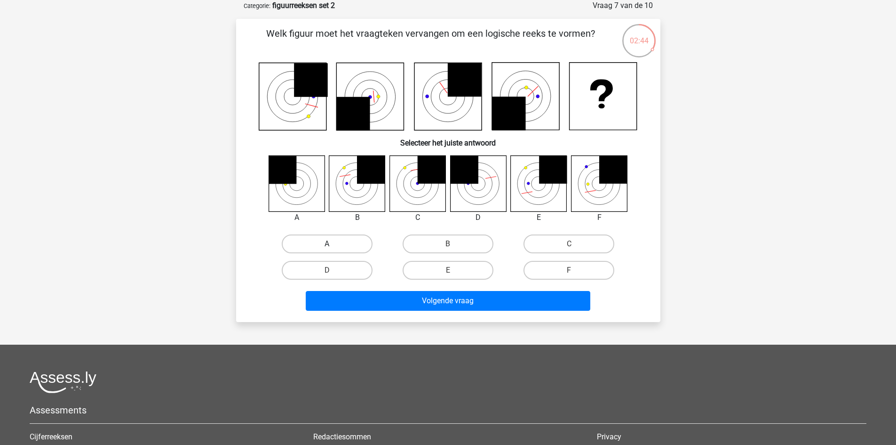
click at [352, 249] on label "A" at bounding box center [327, 243] width 91 height 19
click at [333, 249] on input "A" at bounding box center [330, 247] width 6 height 6
radio input "true"
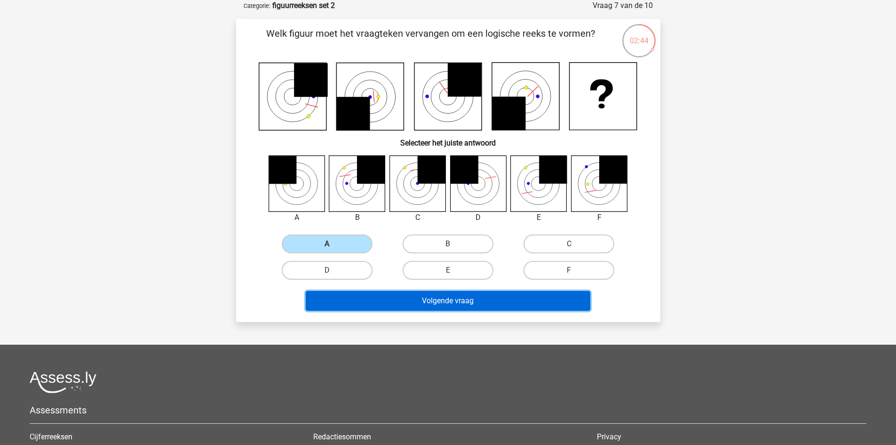
click at [399, 303] on button "Volgende vraag" at bounding box center [448, 301] width 285 height 20
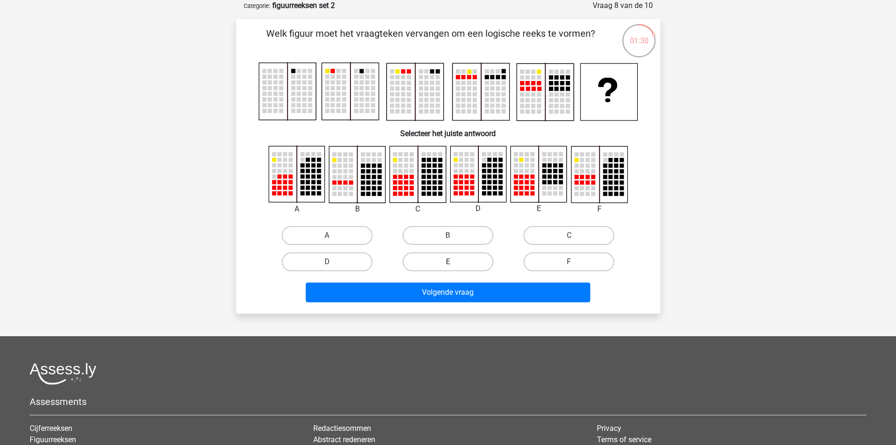
click at [468, 254] on label "E" at bounding box center [448, 261] width 91 height 19
click at [454, 262] on input "E" at bounding box center [451, 265] width 6 height 6
radio input "true"
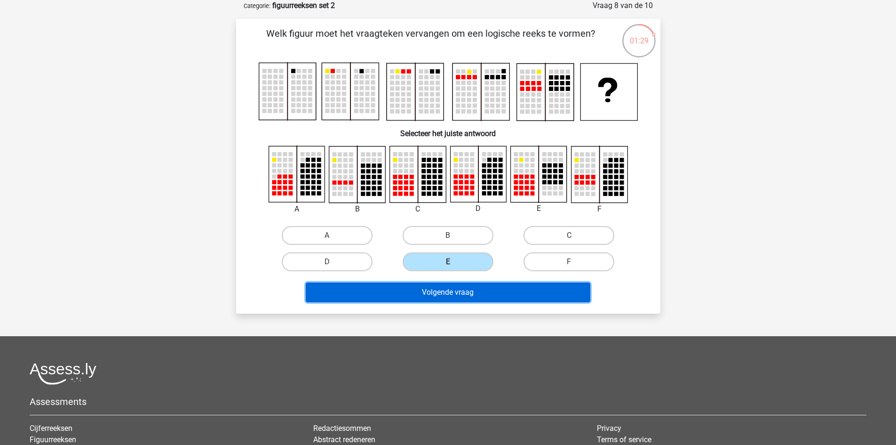
click at [482, 290] on button "Volgende vraag" at bounding box center [448, 292] width 285 height 20
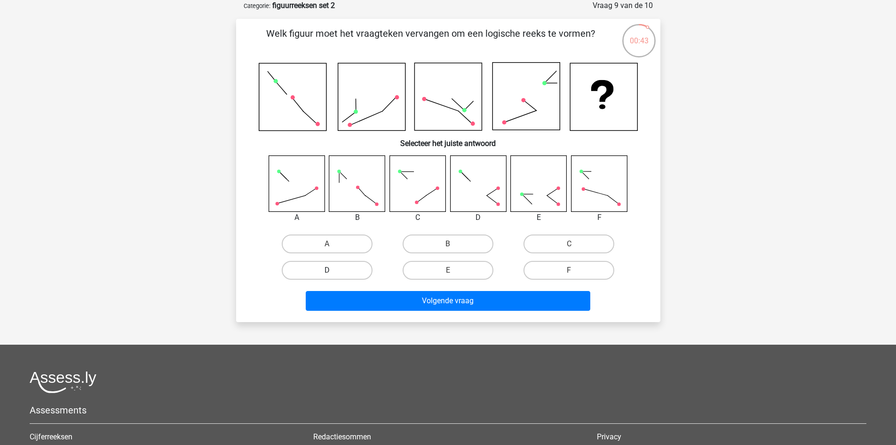
click at [348, 274] on label "D" at bounding box center [327, 270] width 91 height 19
click at [333, 274] on input "D" at bounding box center [330, 273] width 6 height 6
radio input "true"
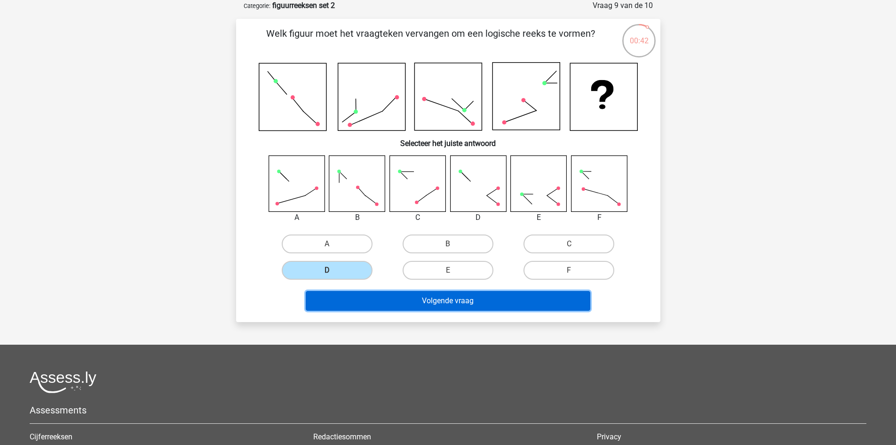
click at [407, 303] on button "Volgende vraag" at bounding box center [448, 301] width 285 height 20
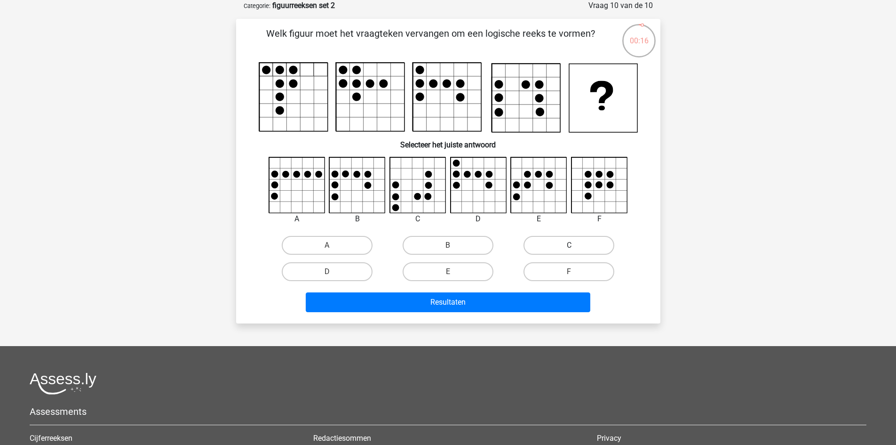
click at [555, 240] on label "C" at bounding box center [569, 245] width 91 height 19
click at [569, 245] on input "C" at bounding box center [572, 248] width 6 height 6
radio input "true"
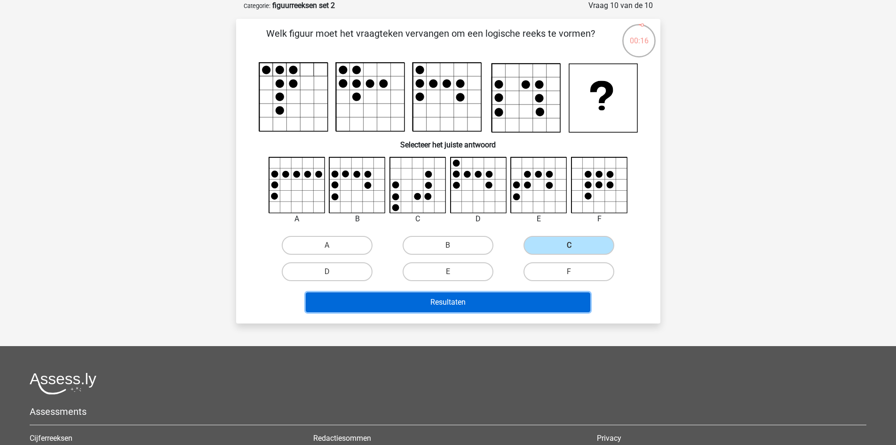
click at [509, 294] on button "Resultaten" at bounding box center [448, 302] width 285 height 20
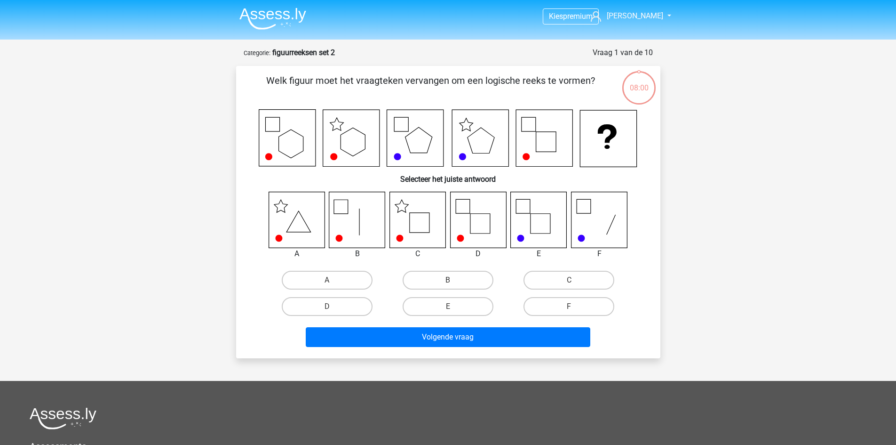
scroll to position [47, 0]
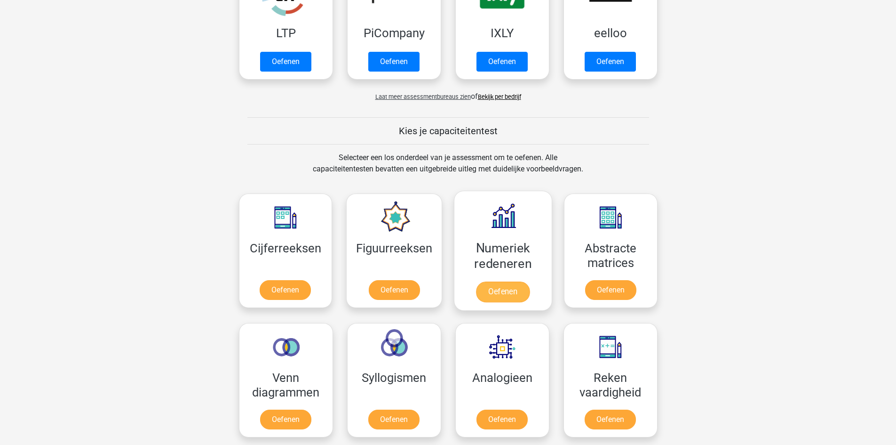
scroll to position [60, 0]
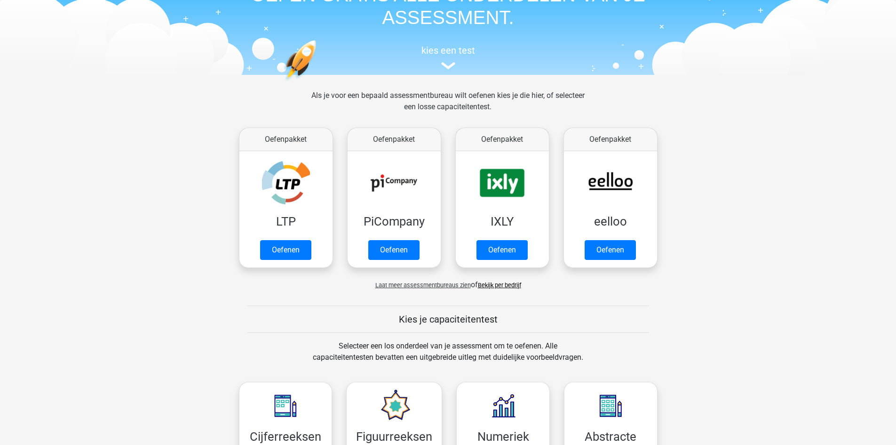
click at [507, 290] on div "Laat meer assessmentbureaus zien of Bekijk per bedrijf" at bounding box center [448, 280] width 433 height 19
click at [509, 287] on link "Bekijk per bedrijf" at bounding box center [499, 284] width 43 height 7
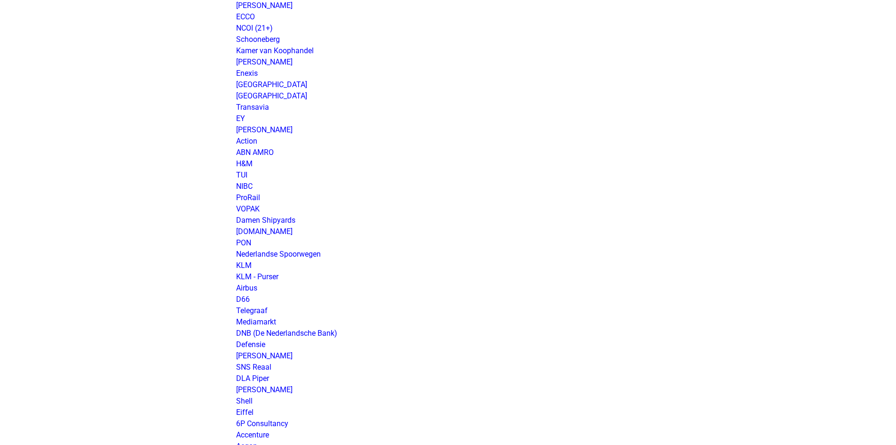
scroll to position [800, 0]
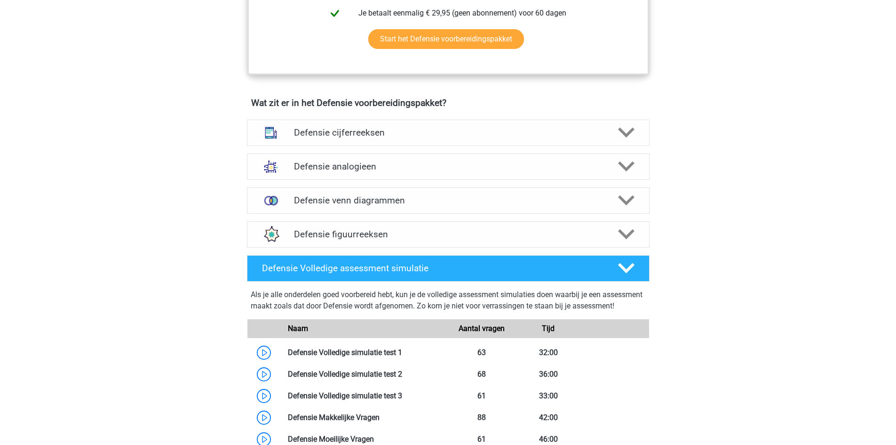
scroll to position [659, 0]
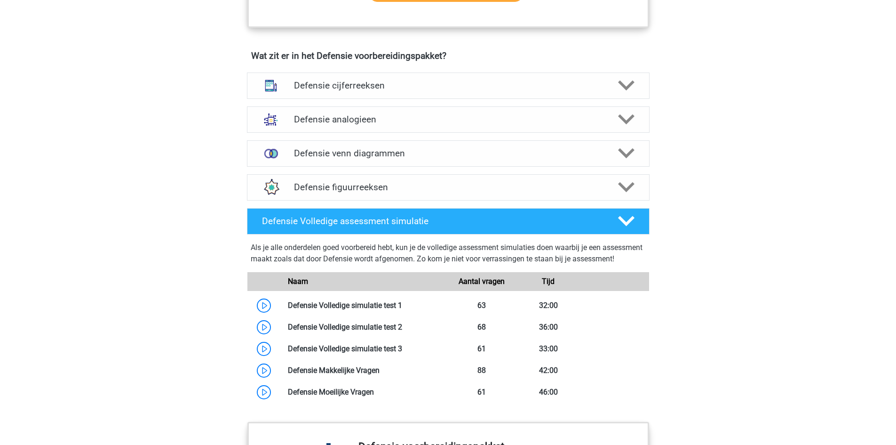
click at [211, 208] on div "Kies premium Rowan [EMAIL_ADDRESS][DOMAIN_NAME]" at bounding box center [448, 125] width 896 height 1568
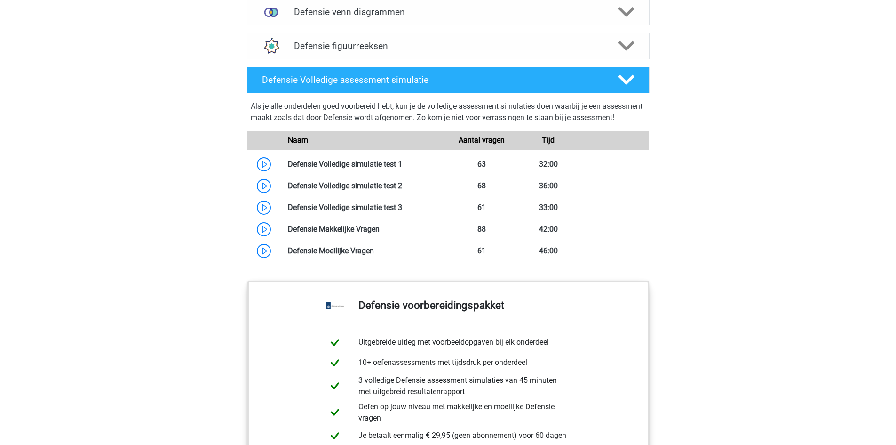
scroll to position [706, 0]
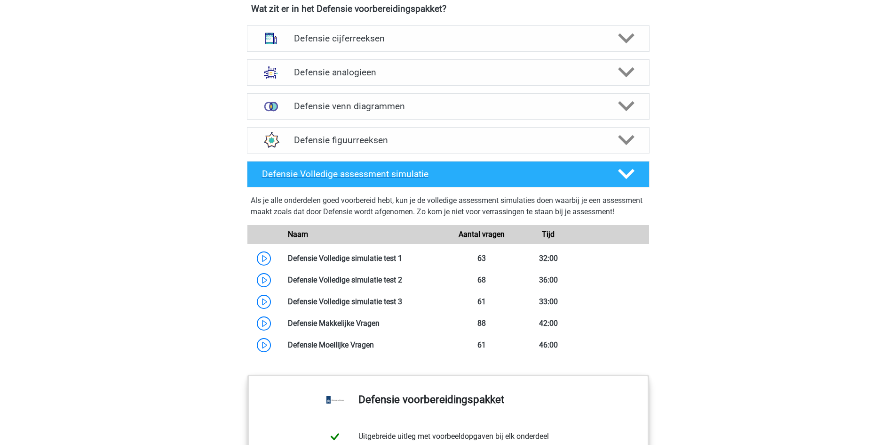
click at [622, 175] on icon at bounding box center [626, 174] width 16 height 16
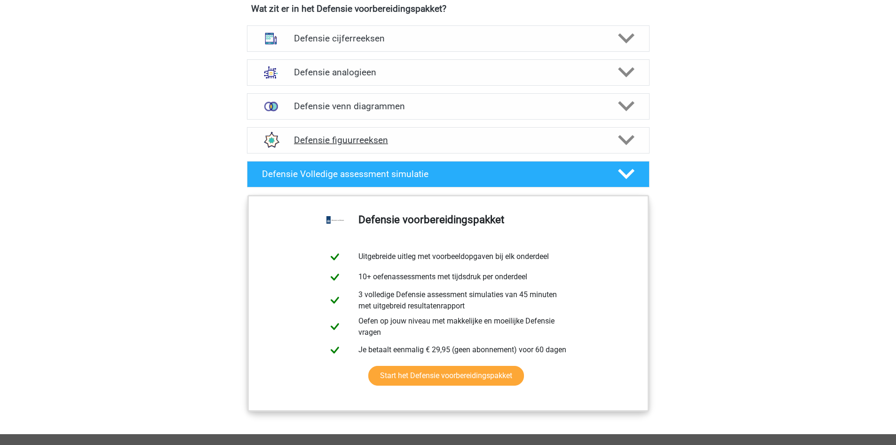
click at [612, 140] on div at bounding box center [625, 140] width 32 height 16
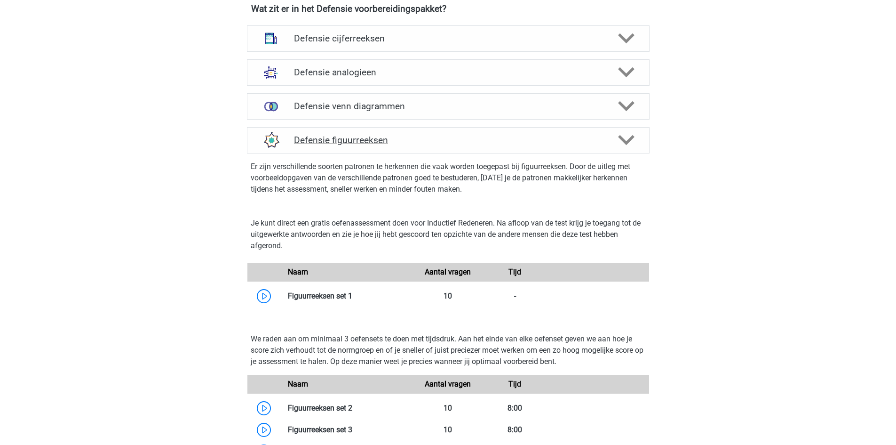
click at [611, 140] on div at bounding box center [625, 140] width 32 height 16
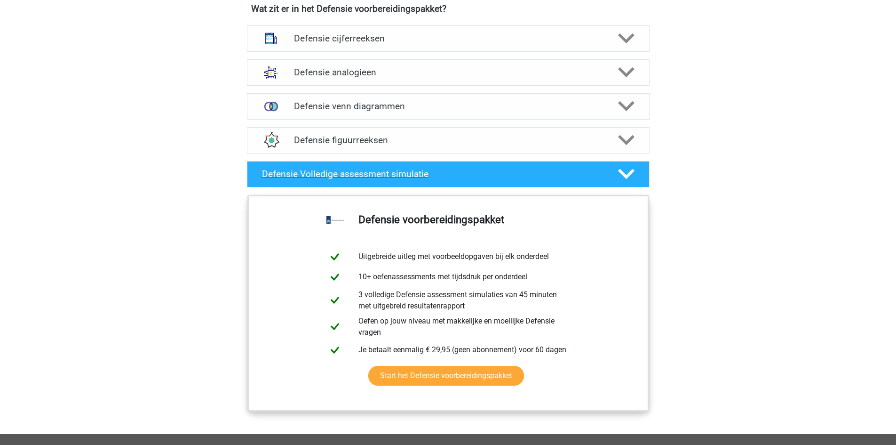
click at [626, 178] on icon at bounding box center [626, 174] width 16 height 16
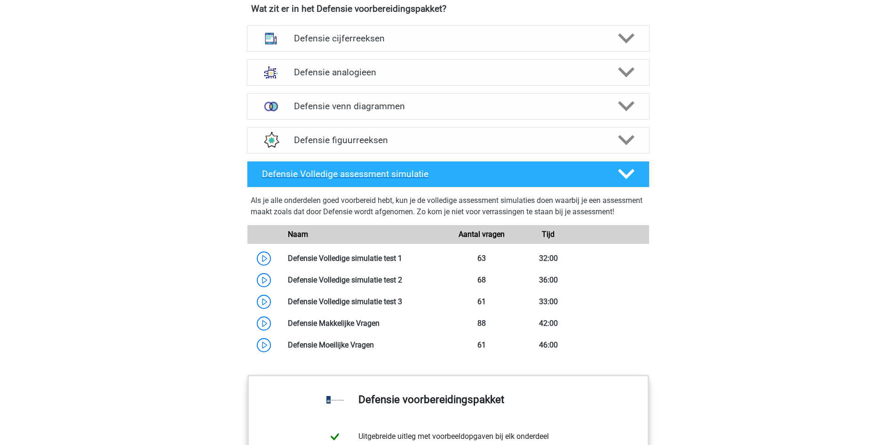
click at [629, 177] on icon at bounding box center [626, 174] width 16 height 16
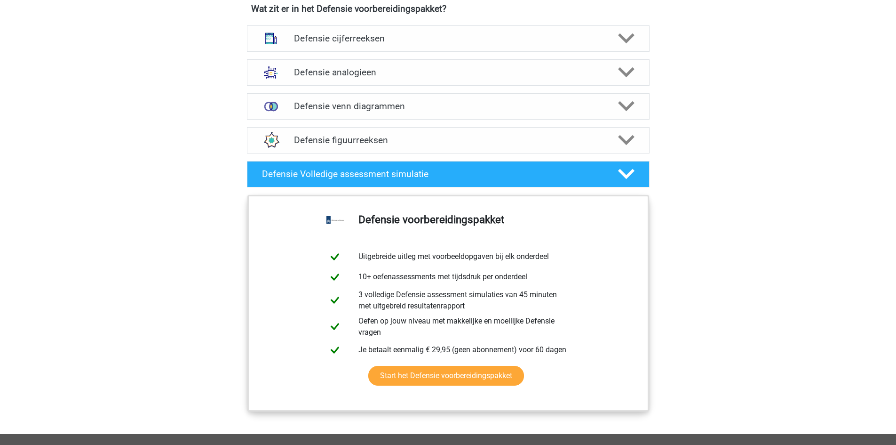
click at [460, 107] on h4 "Defensie venn diagrammen" at bounding box center [448, 106] width 308 height 11
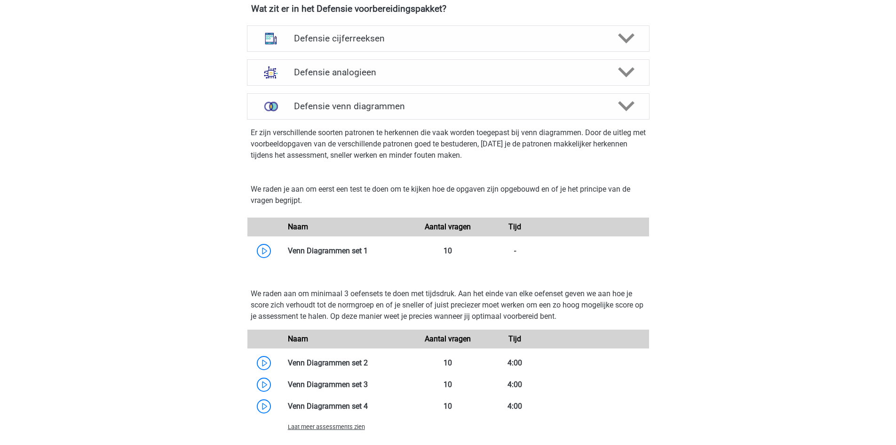
scroll to position [800, 0]
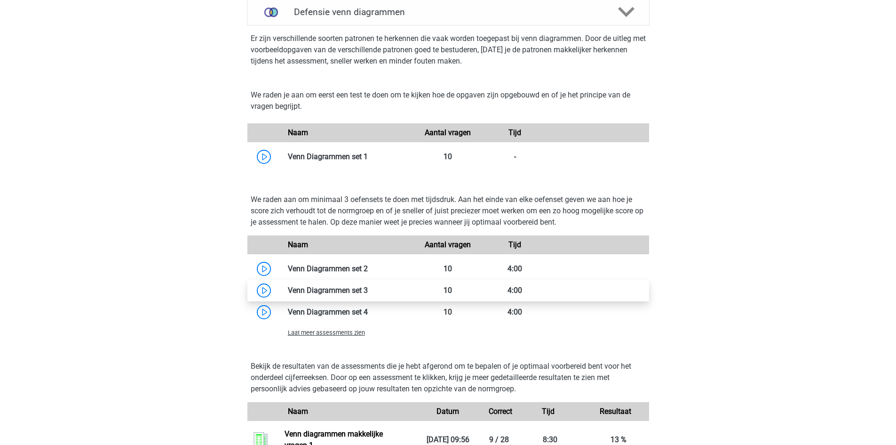
click at [368, 288] on link at bounding box center [368, 290] width 0 height 9
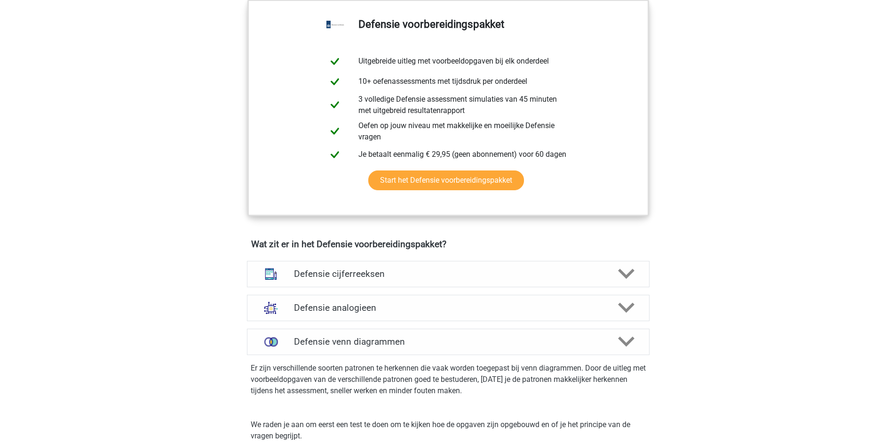
scroll to position [565, 0]
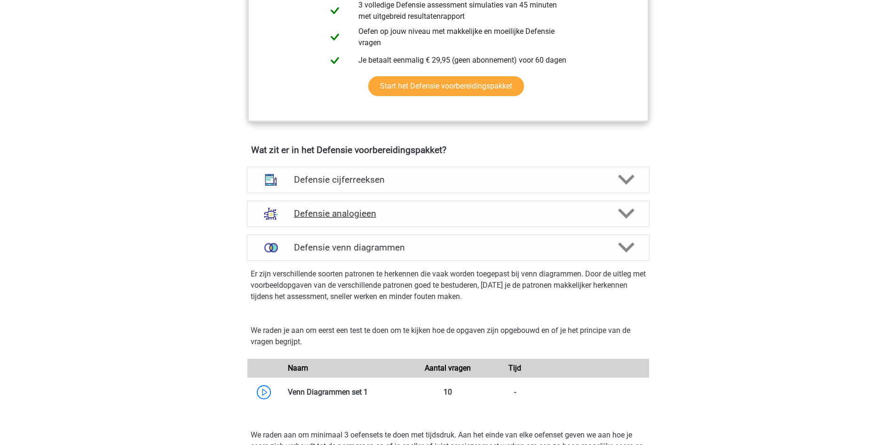
click at [509, 214] on h4 "Defensie analogieen" at bounding box center [448, 213] width 308 height 11
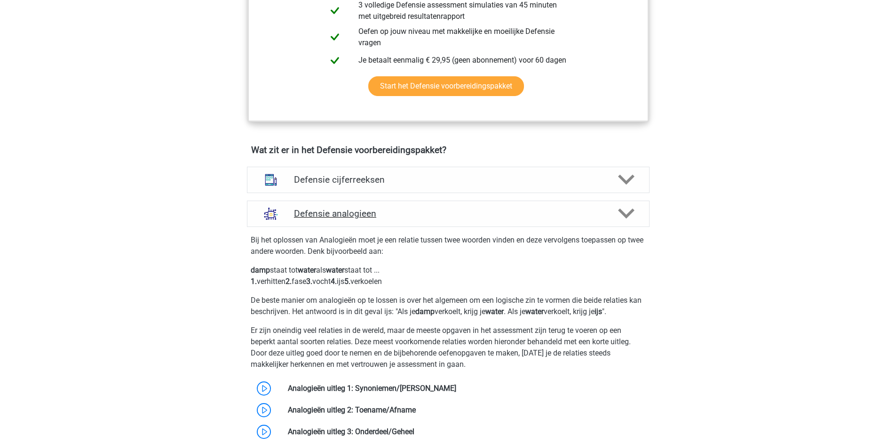
click at [509, 214] on h4 "Defensie analogieen" at bounding box center [448, 213] width 308 height 11
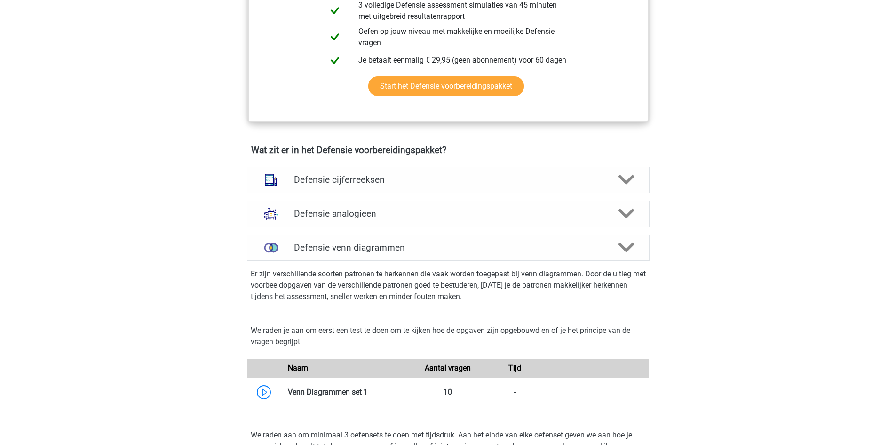
click at [508, 246] on h4 "Defensie venn diagrammen" at bounding box center [448, 247] width 308 height 11
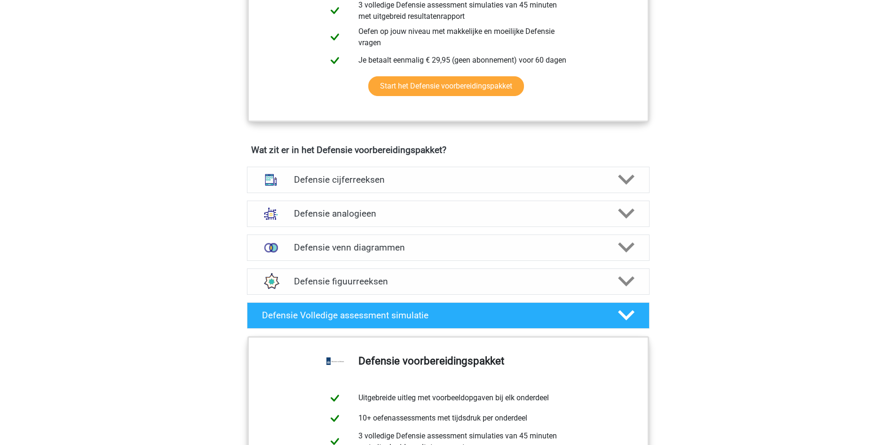
scroll to position [612, 0]
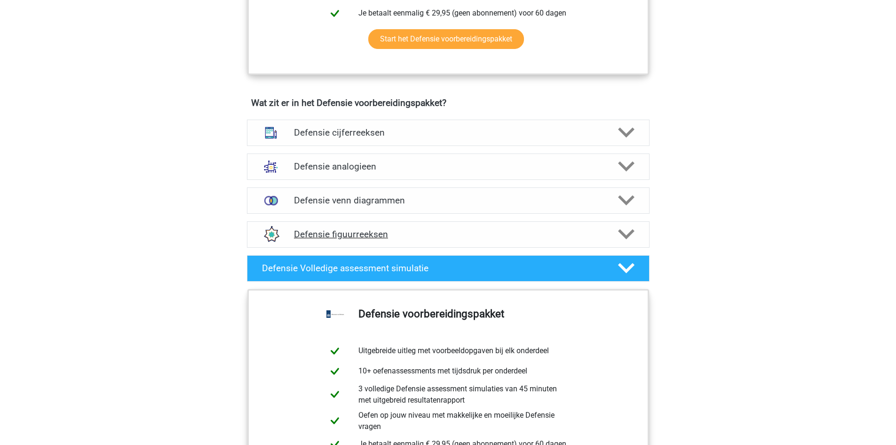
click at [472, 235] on h4 "Defensie figuurreeksen" at bounding box center [448, 234] width 308 height 11
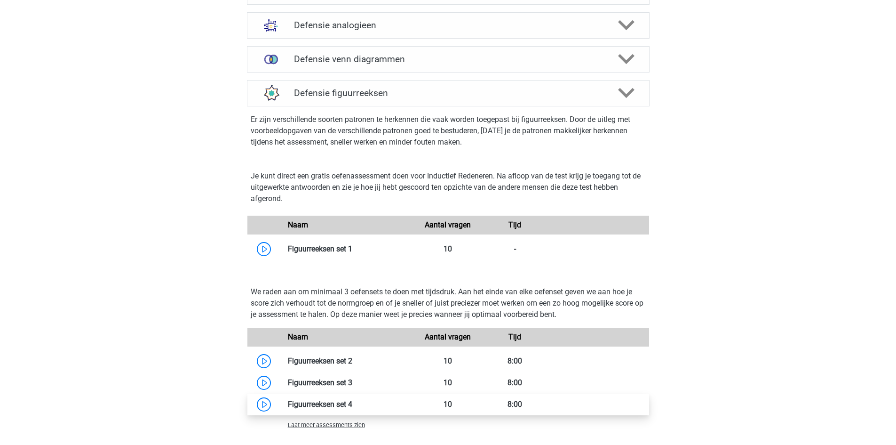
scroll to position [894, 0]
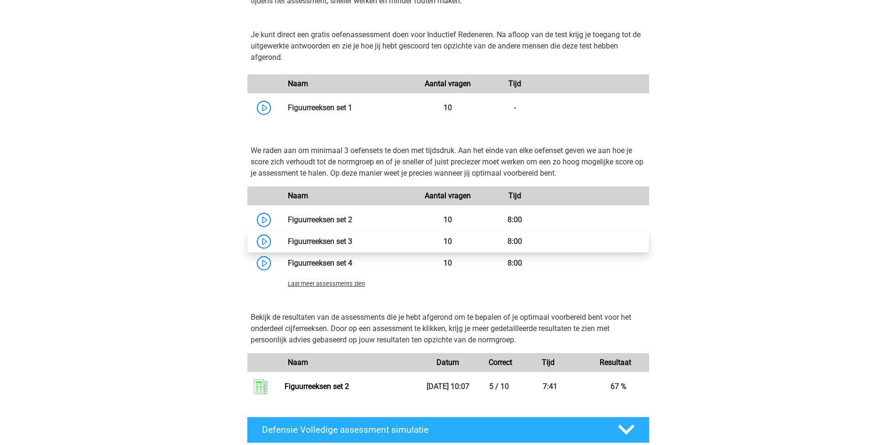
click at [352, 246] on link at bounding box center [352, 241] width 0 height 9
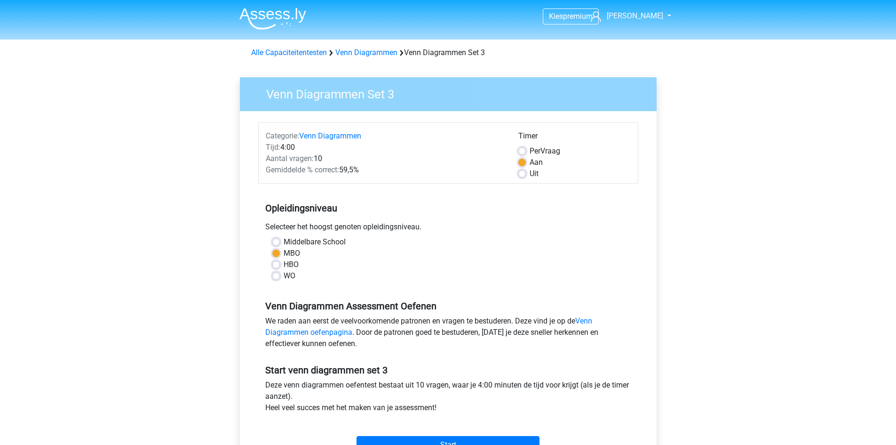
scroll to position [47, 0]
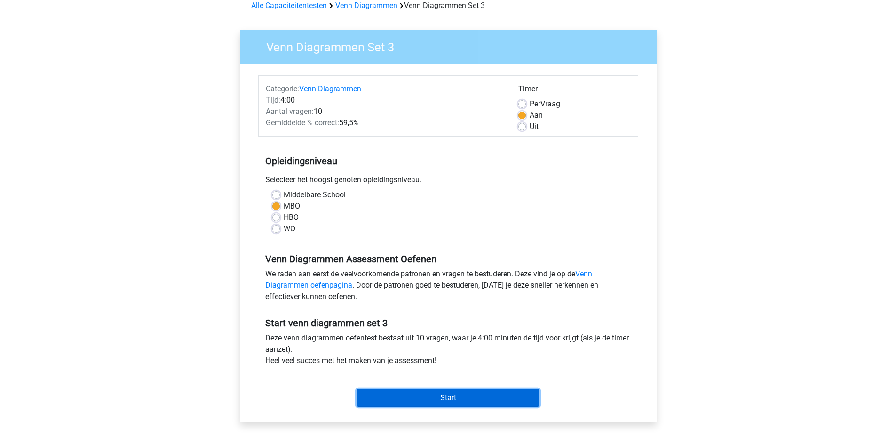
click at [473, 393] on input "Start" at bounding box center [448, 398] width 183 height 18
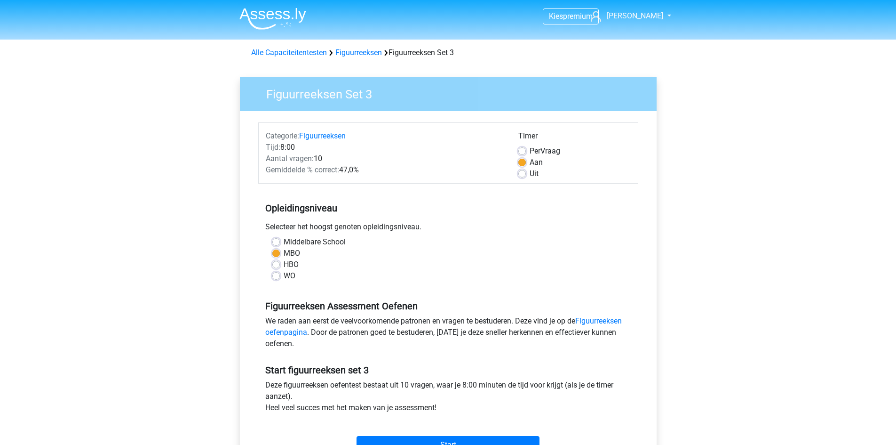
scroll to position [94, 0]
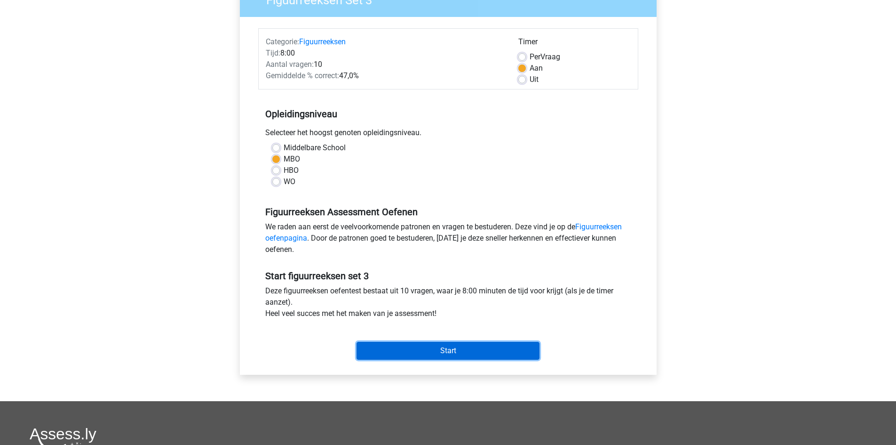
click at [481, 351] on input "Start" at bounding box center [448, 351] width 183 height 18
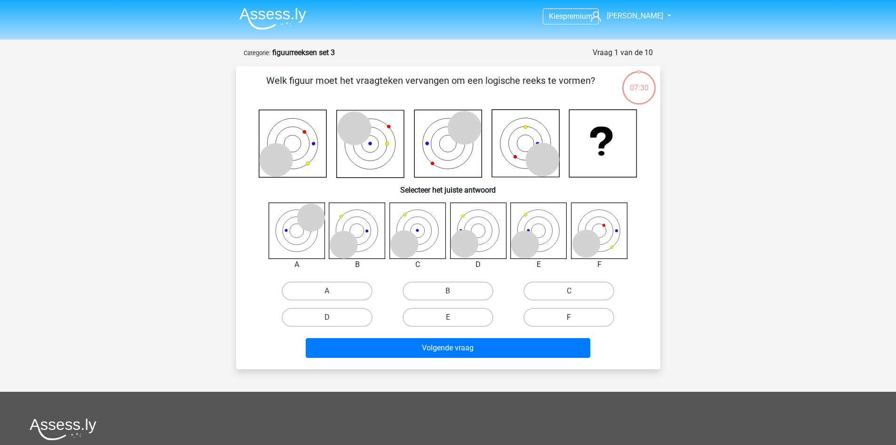
click at [593, 317] on label "F" at bounding box center [569, 317] width 91 height 19
click at [575, 317] on input "F" at bounding box center [572, 320] width 6 height 6
radio input "true"
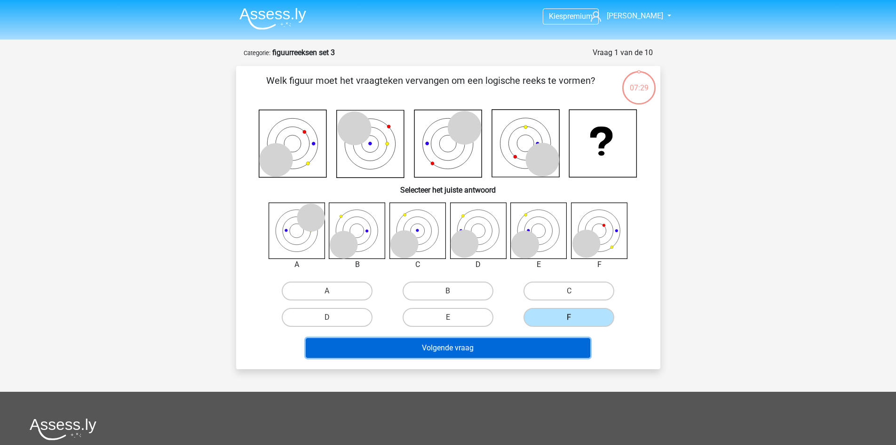
click at [544, 350] on button "Volgende vraag" at bounding box center [448, 348] width 285 height 20
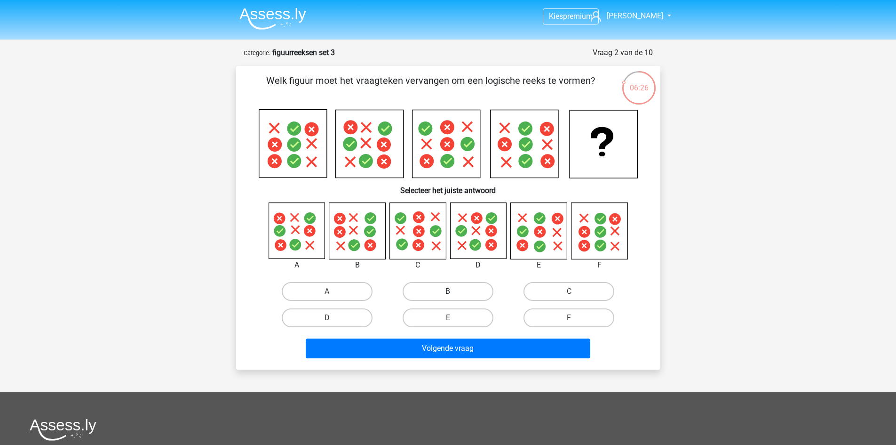
click at [444, 294] on label "B" at bounding box center [448, 291] width 91 height 19
click at [448, 294] on input "B" at bounding box center [451, 294] width 6 height 6
radio input "true"
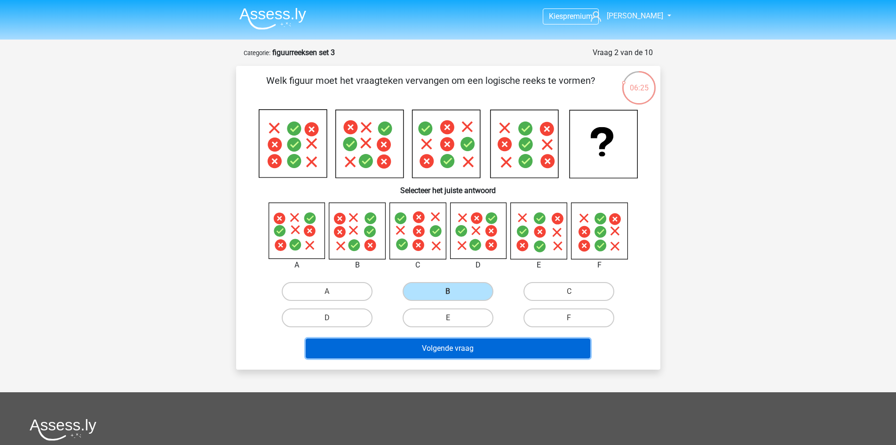
click at [452, 344] on button "Volgende vraag" at bounding box center [448, 348] width 285 height 20
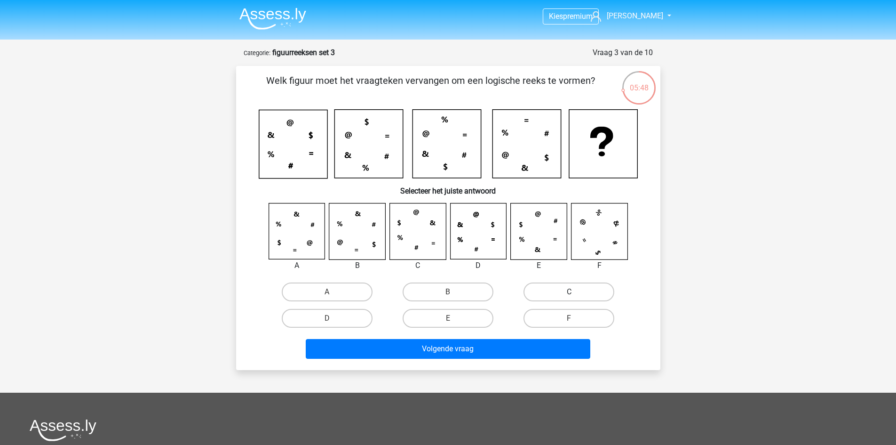
click at [593, 297] on label "C" at bounding box center [569, 291] width 91 height 19
click at [575, 297] on input "C" at bounding box center [572, 295] width 6 height 6
radio input "true"
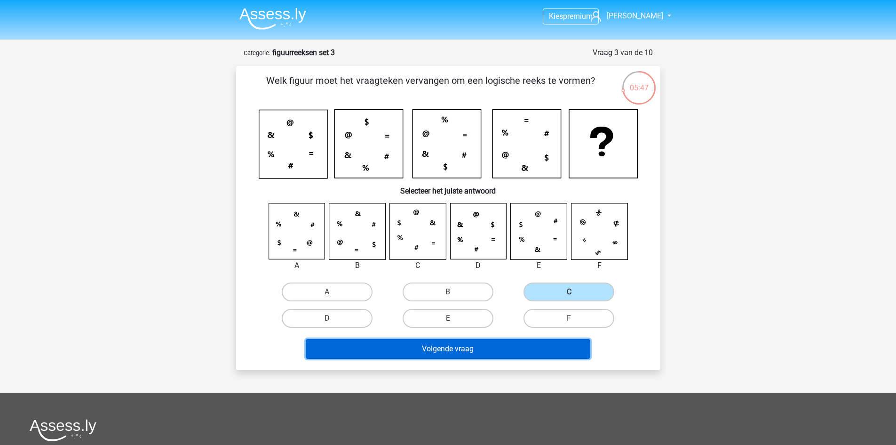
click at [479, 358] on button "Volgende vraag" at bounding box center [448, 349] width 285 height 20
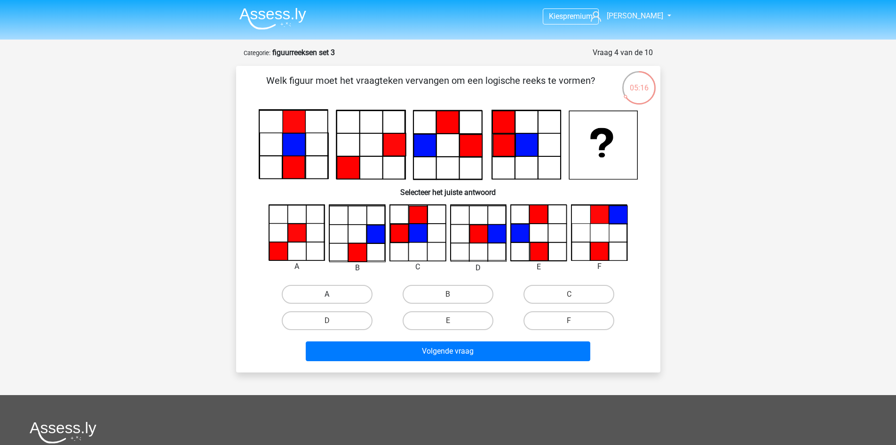
click at [347, 301] on label "A" at bounding box center [327, 294] width 91 height 19
click at [333, 300] on input "A" at bounding box center [330, 297] width 6 height 6
radio input "true"
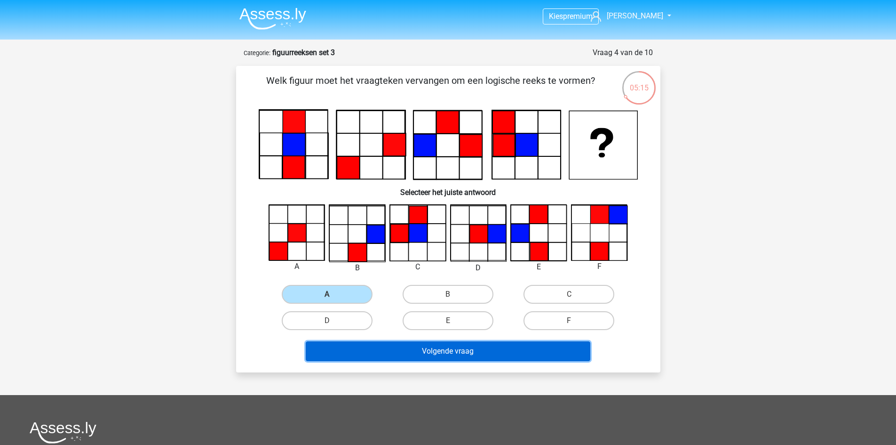
click at [369, 350] on button "Volgende vraag" at bounding box center [448, 351] width 285 height 20
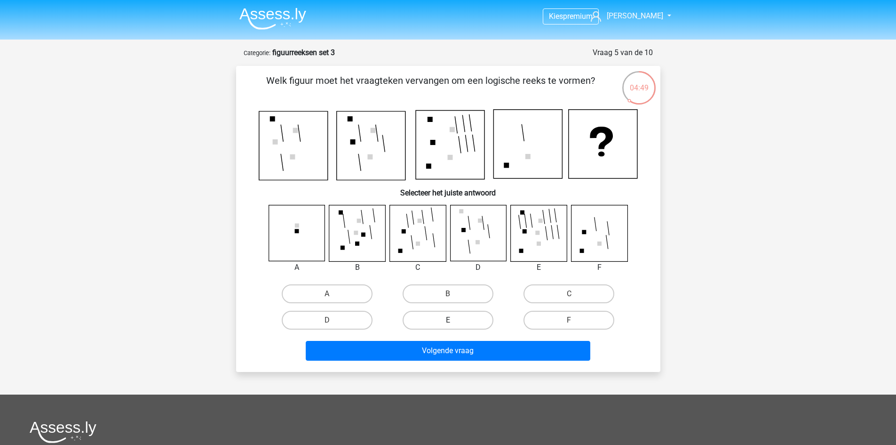
click at [411, 323] on label "E" at bounding box center [448, 320] width 91 height 19
click at [448, 323] on input "E" at bounding box center [451, 323] width 6 height 6
radio input "true"
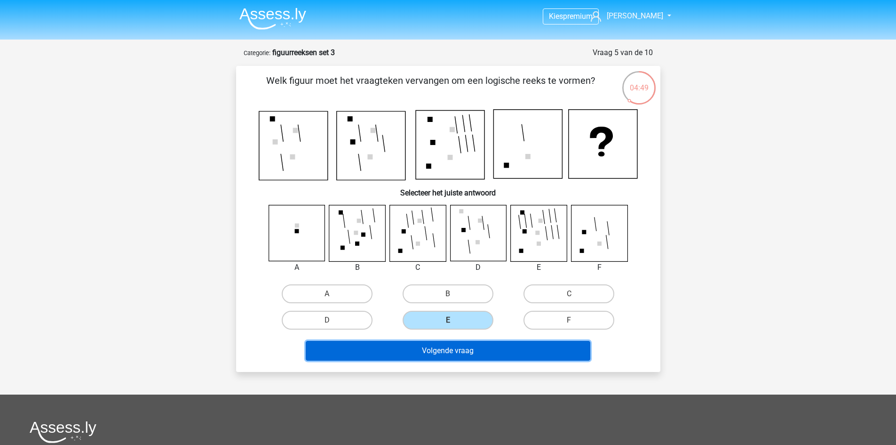
click at [407, 352] on button "Volgende vraag" at bounding box center [448, 351] width 285 height 20
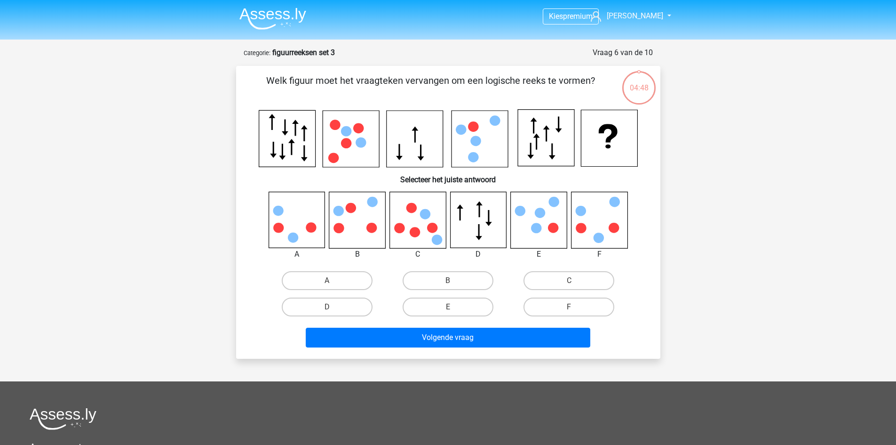
scroll to position [47, 0]
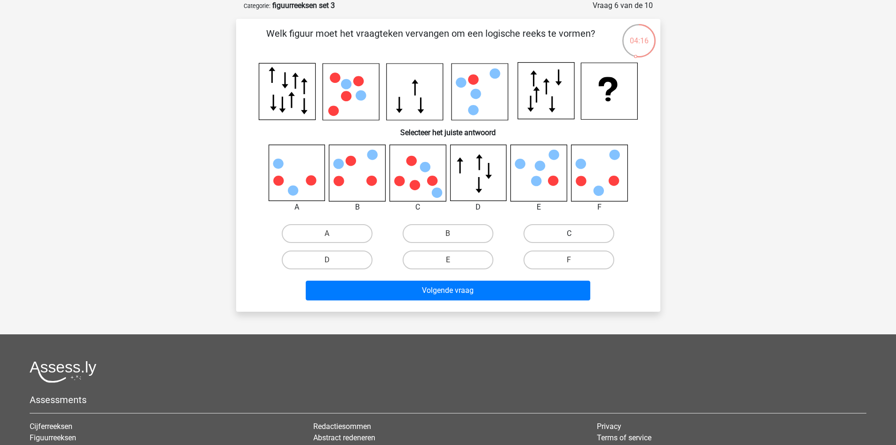
click at [579, 234] on label "C" at bounding box center [569, 233] width 91 height 19
click at [575, 234] on input "C" at bounding box center [572, 236] width 6 height 6
radio input "true"
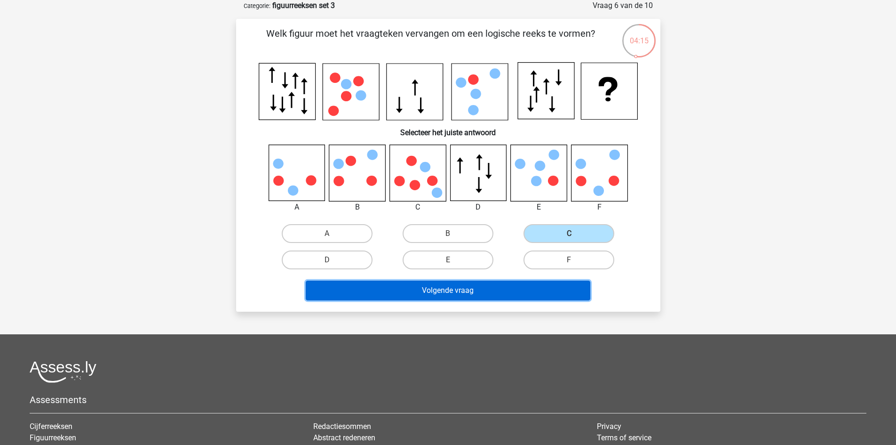
click at [552, 291] on button "Volgende vraag" at bounding box center [448, 290] width 285 height 20
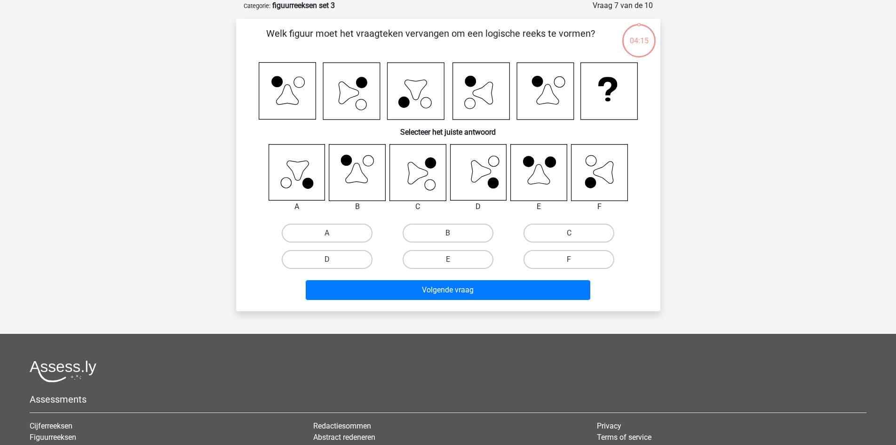
scroll to position [0, 0]
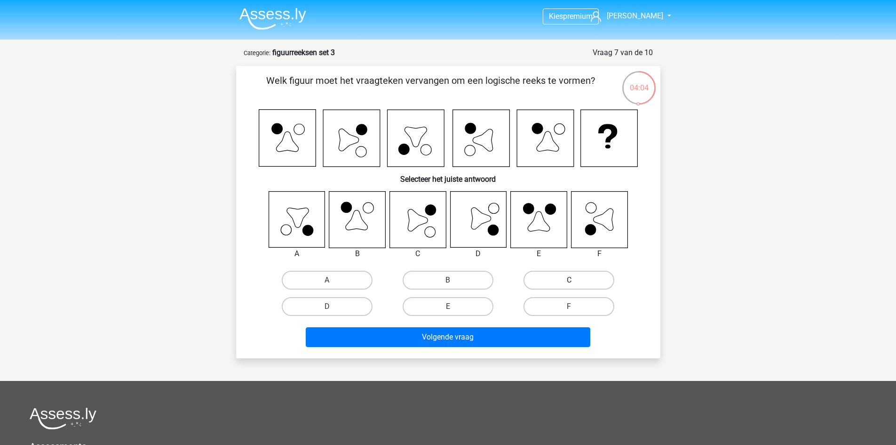
click at [559, 288] on label "C" at bounding box center [569, 280] width 91 height 19
click at [569, 286] on input "C" at bounding box center [572, 283] width 6 height 6
radio input "true"
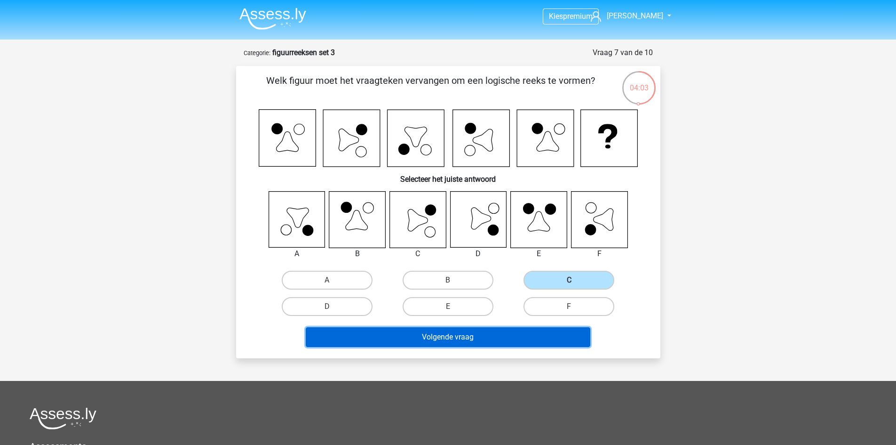
click at [518, 336] on button "Volgende vraag" at bounding box center [448, 337] width 285 height 20
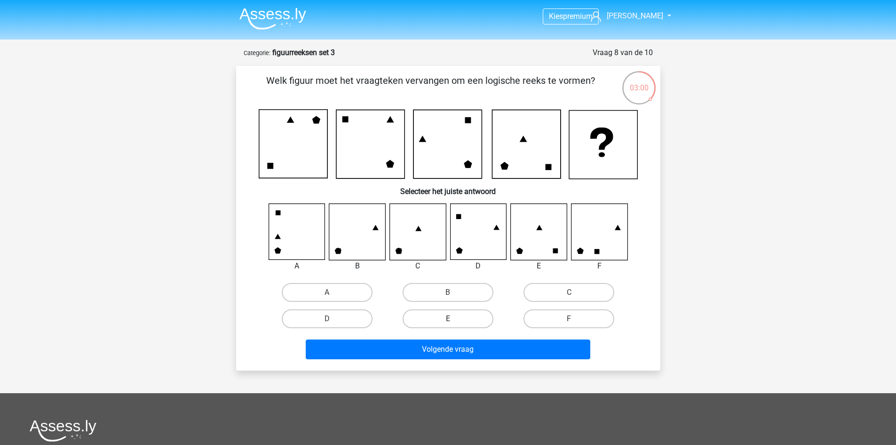
click at [462, 317] on label "E" at bounding box center [448, 318] width 91 height 19
click at [454, 319] on input "E" at bounding box center [451, 322] width 6 height 6
radio input "true"
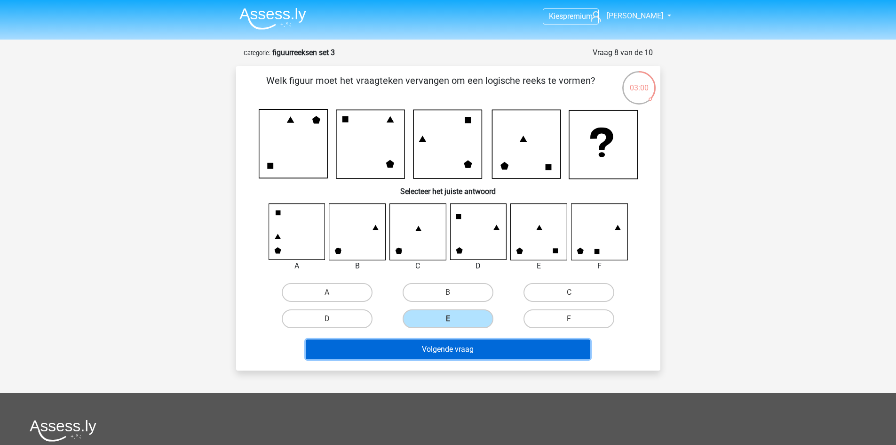
click at [476, 344] on button "Volgende vraag" at bounding box center [448, 349] width 285 height 20
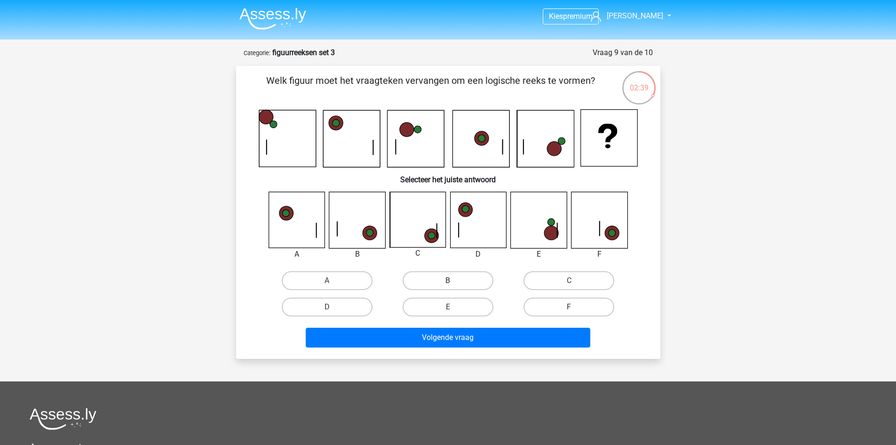
click at [414, 283] on label "B" at bounding box center [448, 280] width 91 height 19
click at [448, 283] on input "B" at bounding box center [451, 283] width 6 height 6
radio input "true"
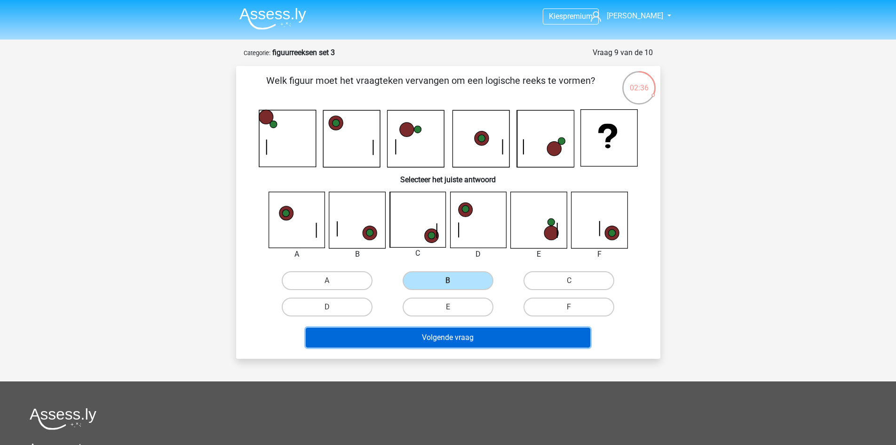
click at [417, 338] on button "Volgende vraag" at bounding box center [448, 337] width 285 height 20
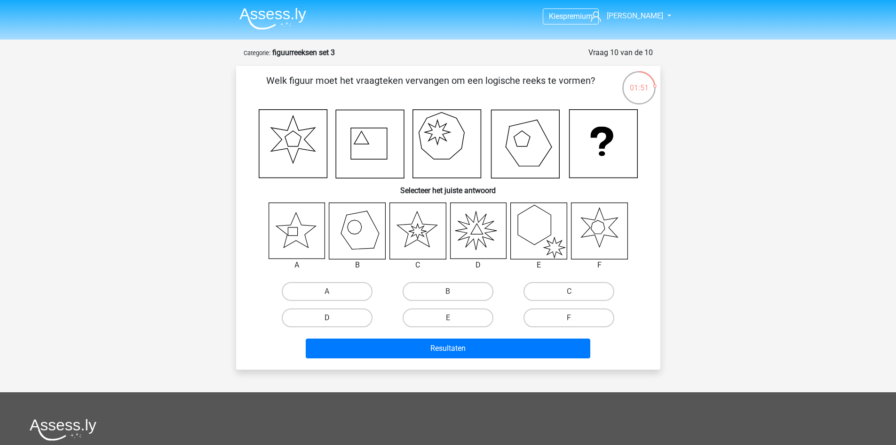
click at [326, 320] on label "D" at bounding box center [327, 317] width 91 height 19
click at [327, 320] on input "D" at bounding box center [330, 321] width 6 height 6
radio input "true"
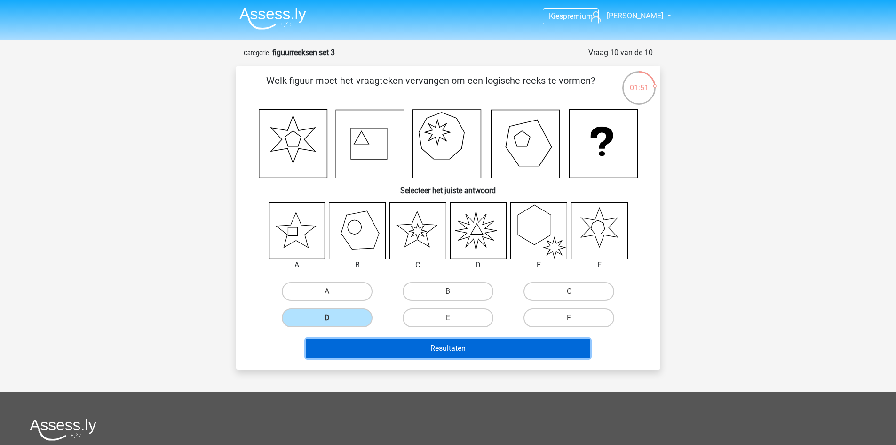
click at [365, 339] on button "Resultaten" at bounding box center [448, 348] width 285 height 20
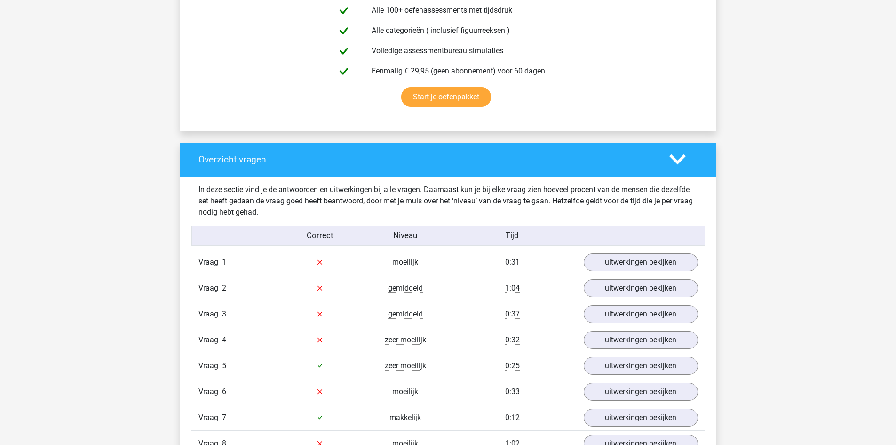
scroll to position [753, 0]
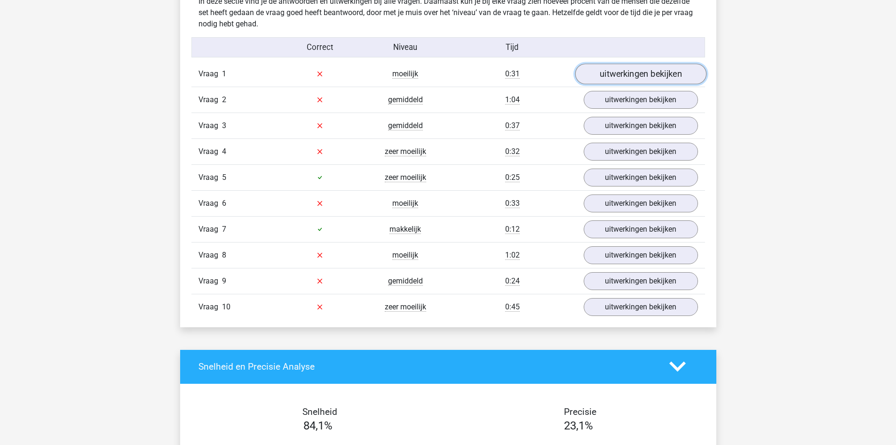
click at [637, 74] on link "uitwerkingen bekijken" at bounding box center [640, 74] width 131 height 21
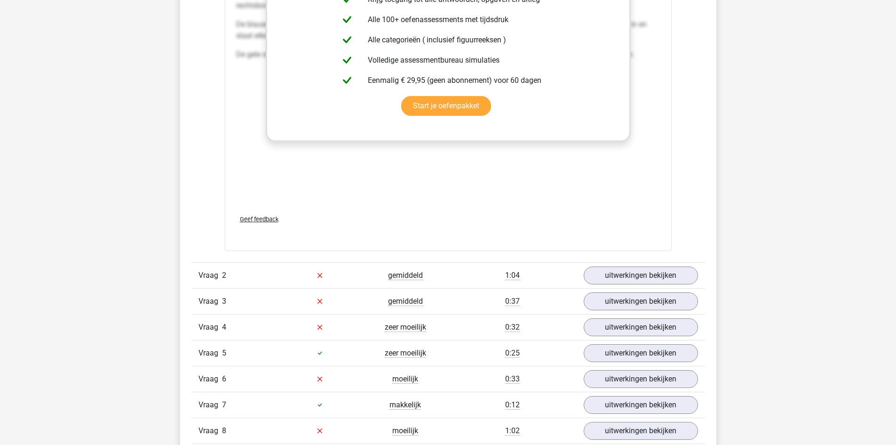
scroll to position [1459, 0]
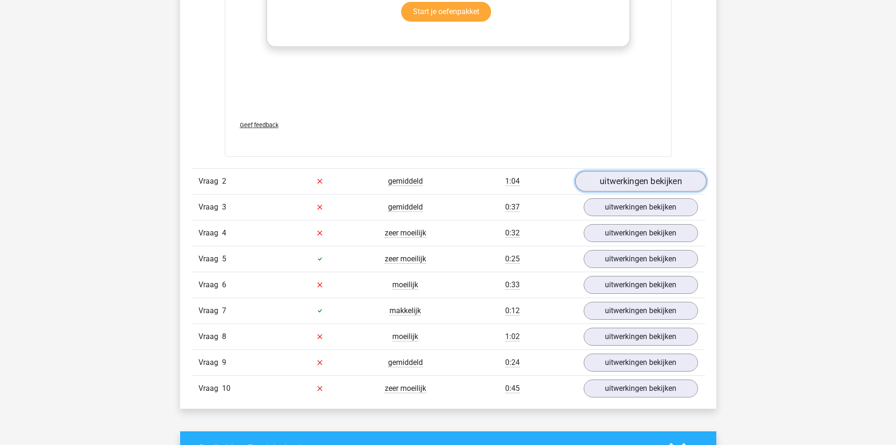
click at [623, 181] on link "uitwerkingen bekijken" at bounding box center [640, 181] width 131 height 21
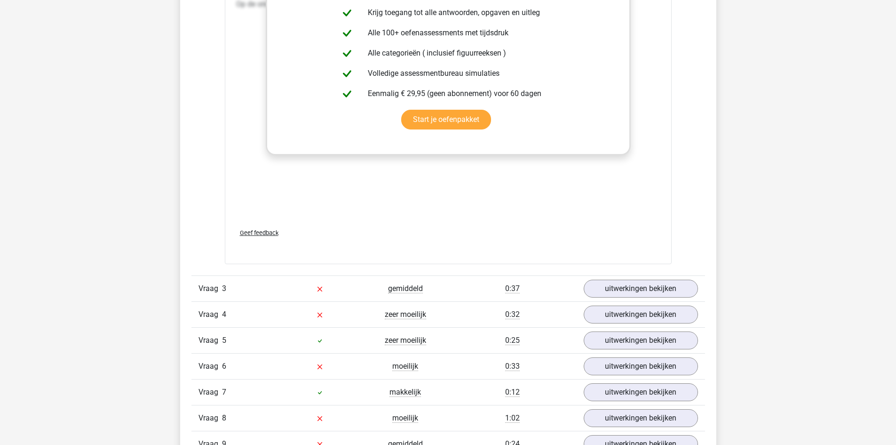
scroll to position [2305, 0]
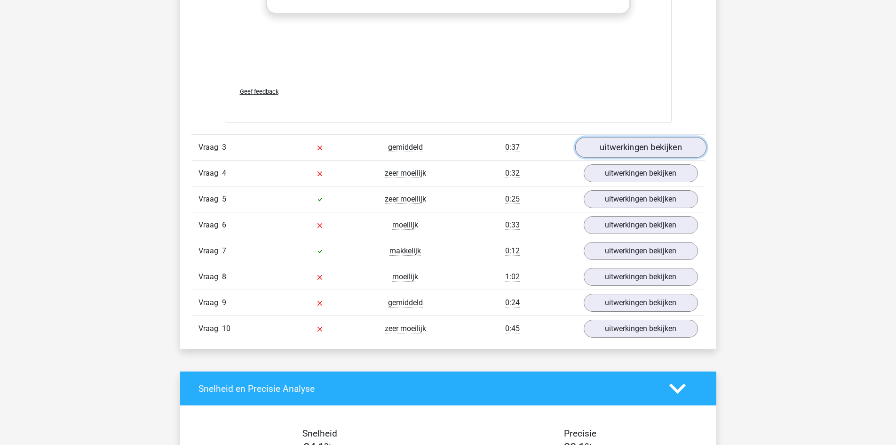
click at [605, 150] on link "uitwerkingen bekijken" at bounding box center [640, 147] width 131 height 21
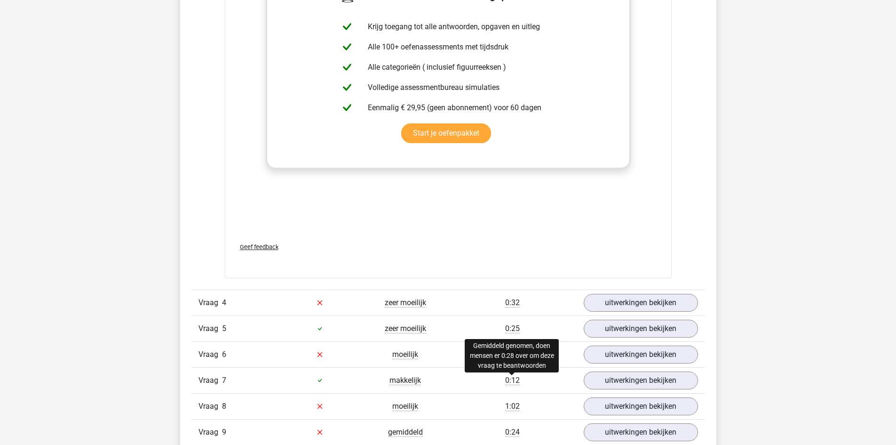
scroll to position [3152, 0]
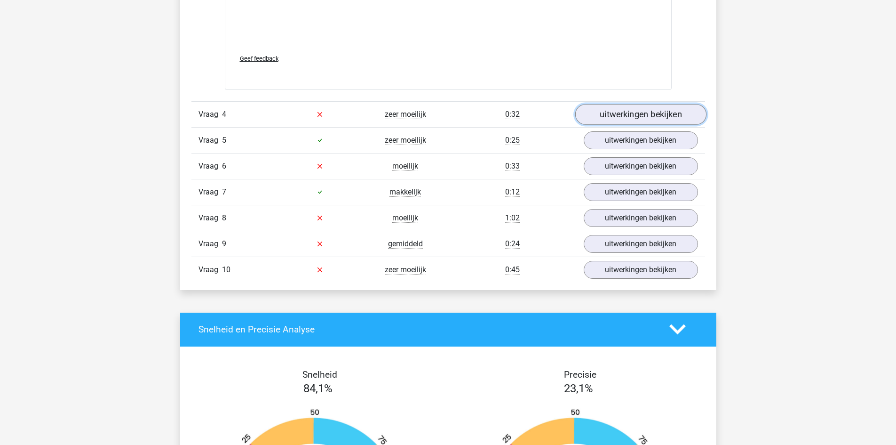
click at [616, 113] on link "uitwerkingen bekijken" at bounding box center [640, 114] width 131 height 21
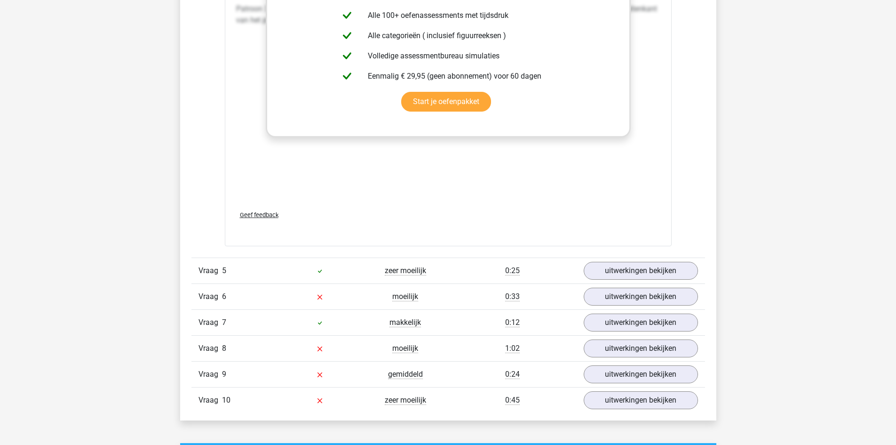
scroll to position [3952, 0]
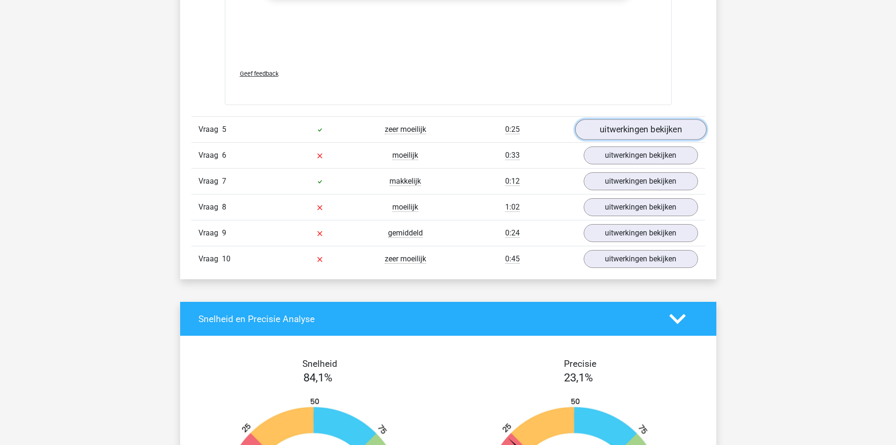
click at [601, 136] on link "uitwerkingen bekijken" at bounding box center [640, 130] width 131 height 21
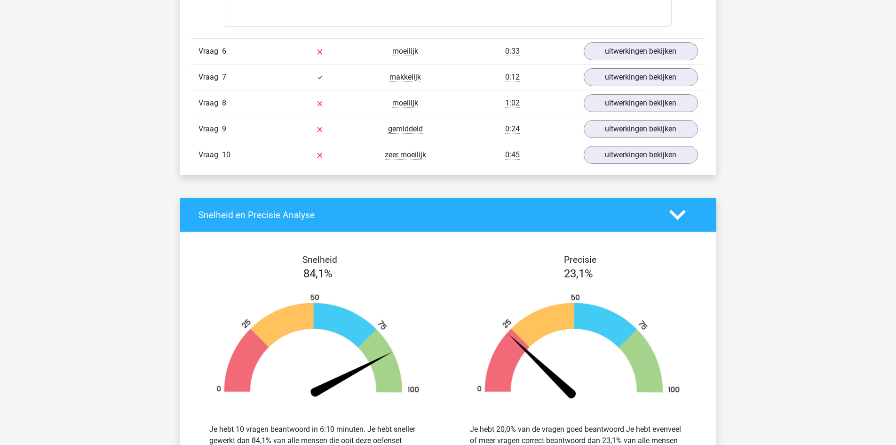
scroll to position [4799, 0]
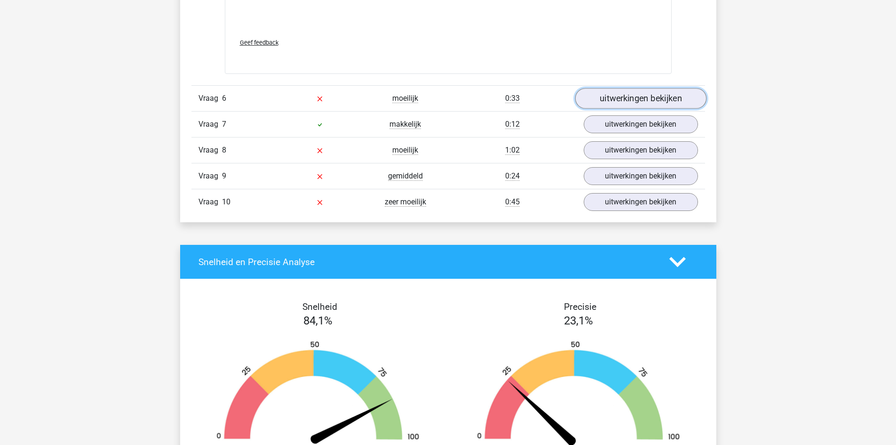
click at [634, 89] on link "uitwerkingen bekijken" at bounding box center [640, 98] width 131 height 21
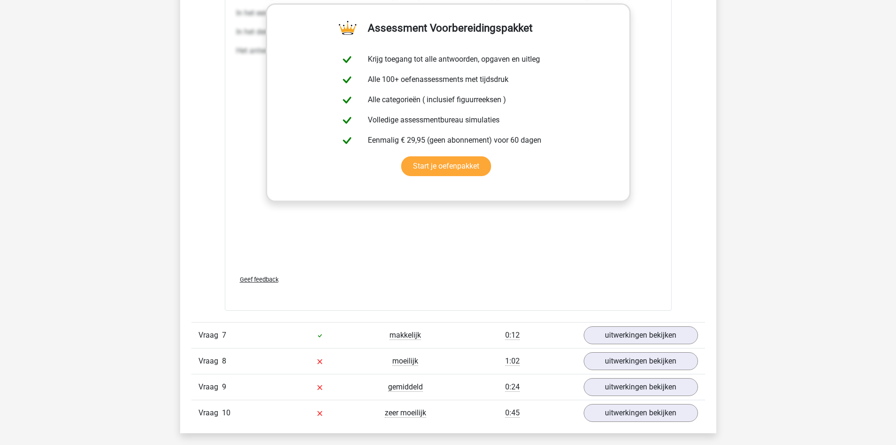
scroll to position [5505, 0]
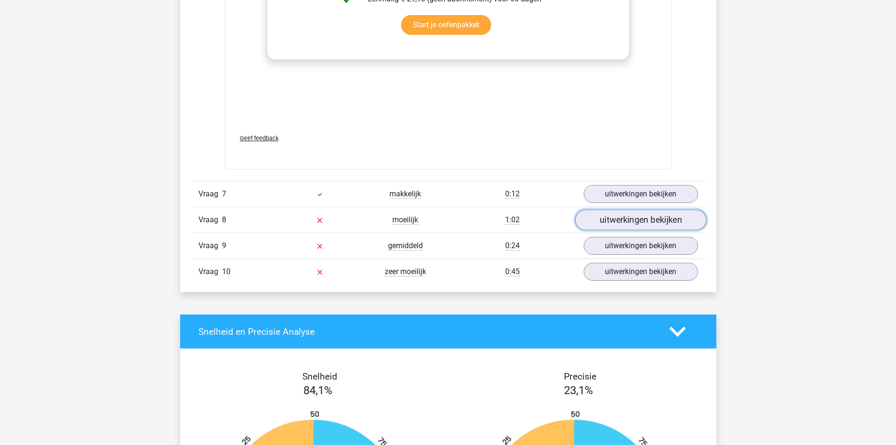
click at [615, 223] on link "uitwerkingen bekijken" at bounding box center [640, 219] width 131 height 21
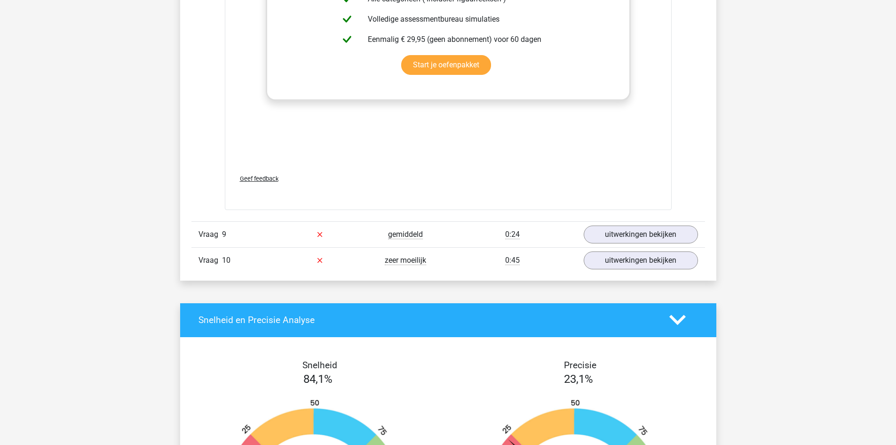
scroll to position [6399, 0]
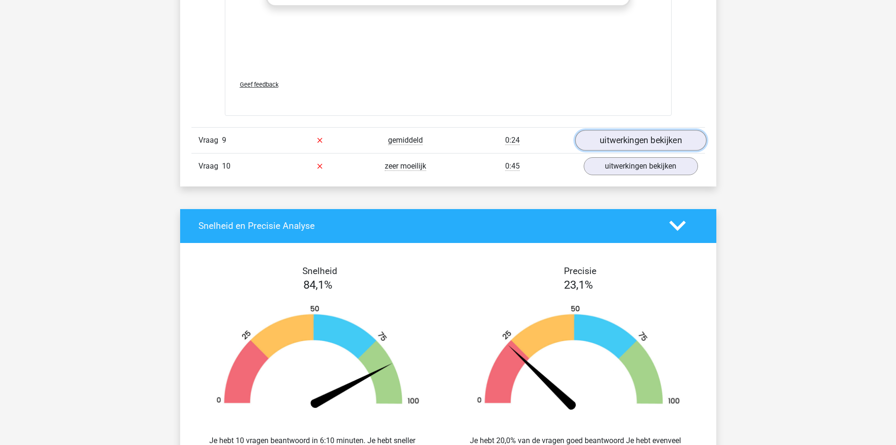
click at [620, 139] on link "uitwerkingen bekijken" at bounding box center [640, 140] width 131 height 21
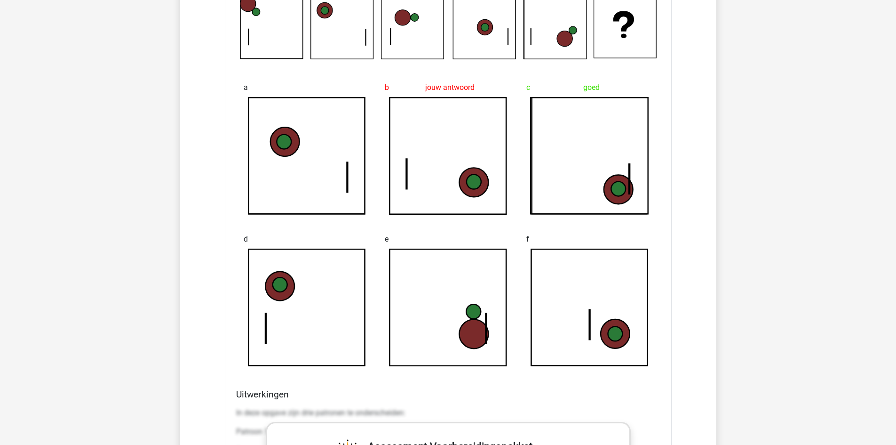
scroll to position [6540, 0]
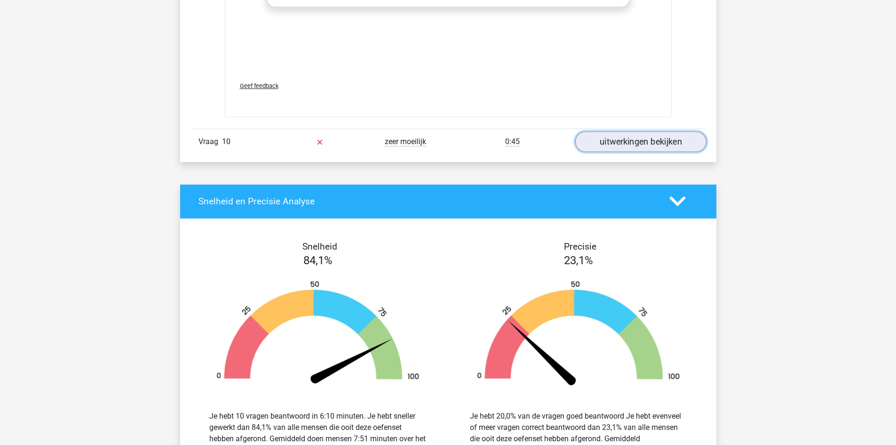
click at [624, 136] on link "uitwerkingen bekijken" at bounding box center [640, 141] width 131 height 21
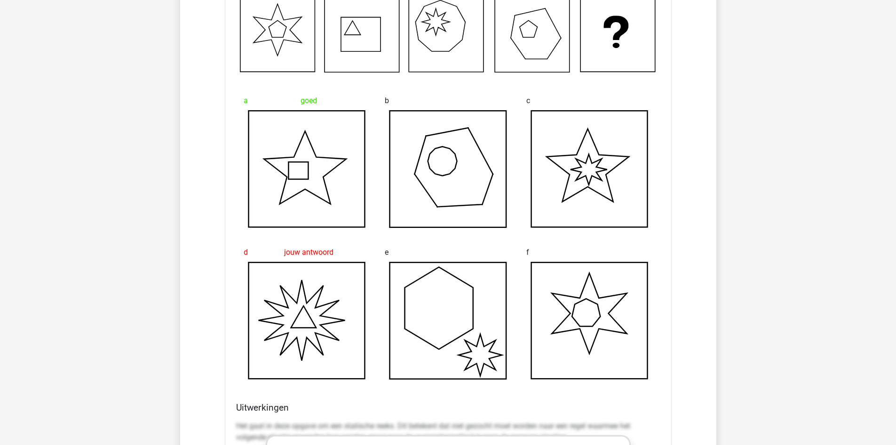
scroll to position [7340, 0]
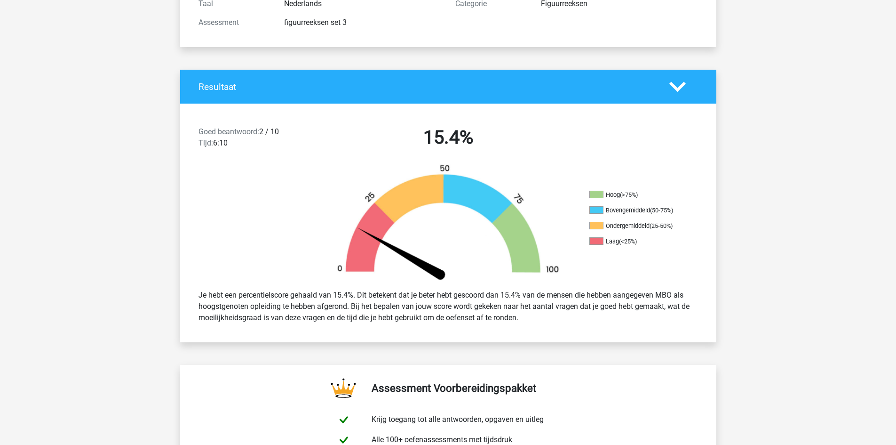
scroll to position [0, 0]
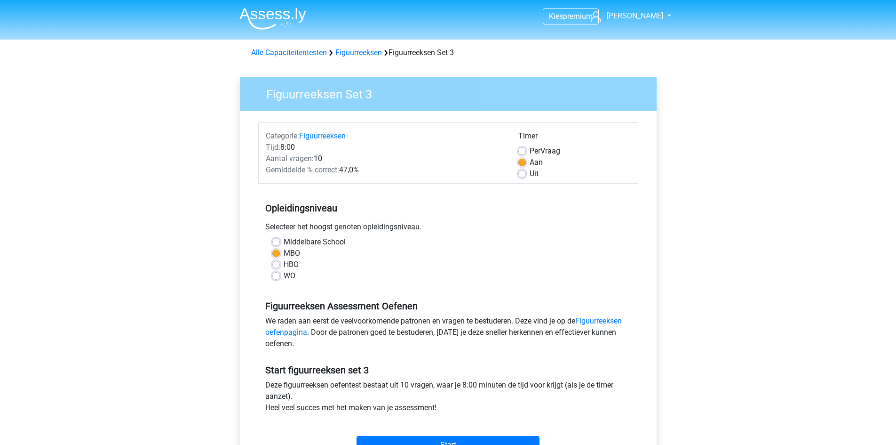
scroll to position [94, 0]
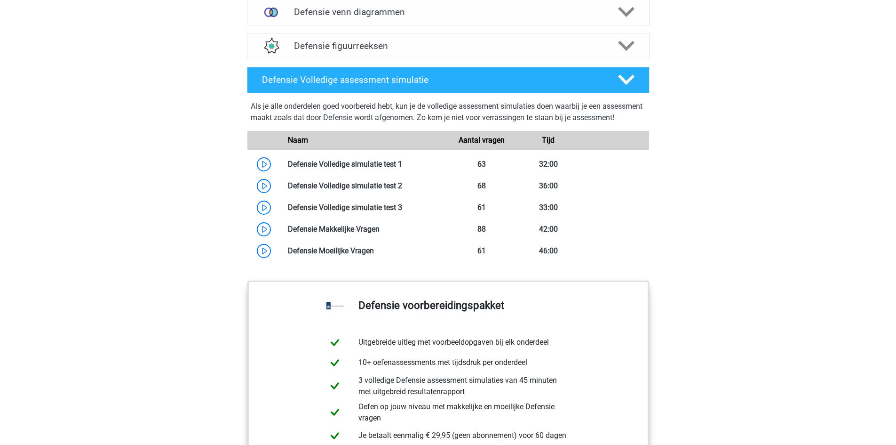
scroll to position [612, 0]
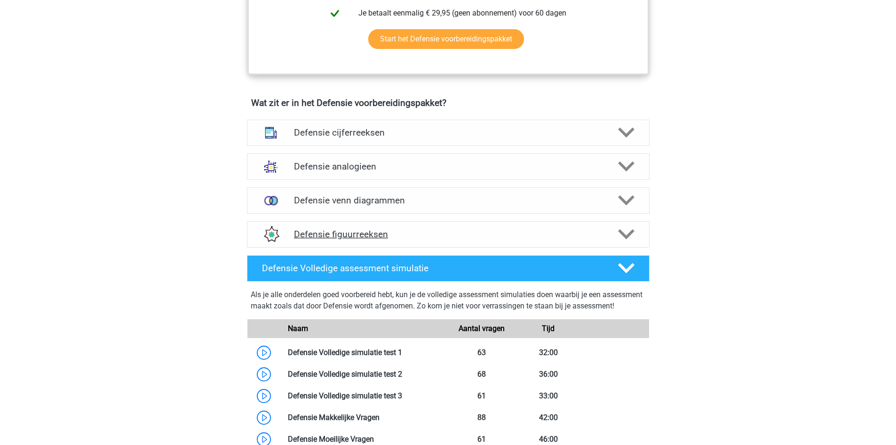
click at [428, 237] on h4 "Defensie figuurreeksen" at bounding box center [448, 234] width 308 height 11
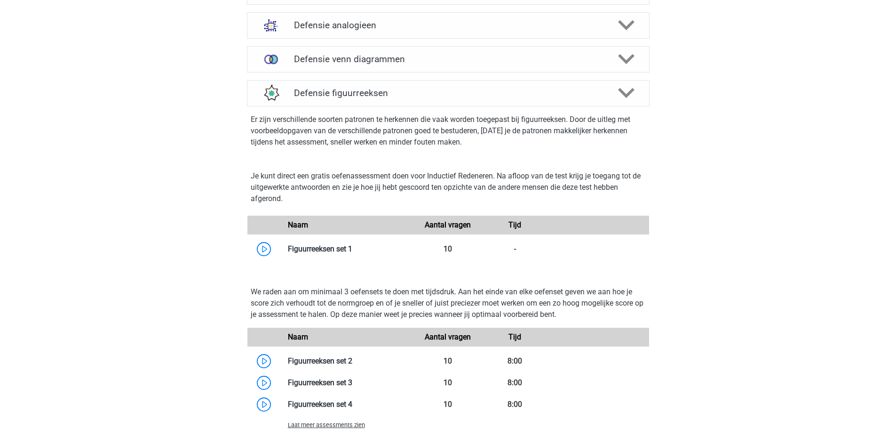
scroll to position [894, 0]
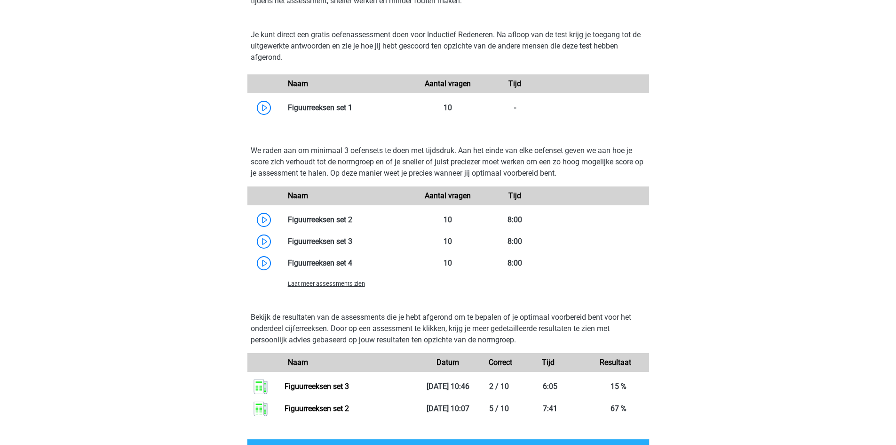
click at [317, 289] on div "Laat meer assessments zien" at bounding box center [448, 283] width 402 height 19
click at [315, 286] on span "Laat meer assessments zien" at bounding box center [326, 283] width 77 height 7
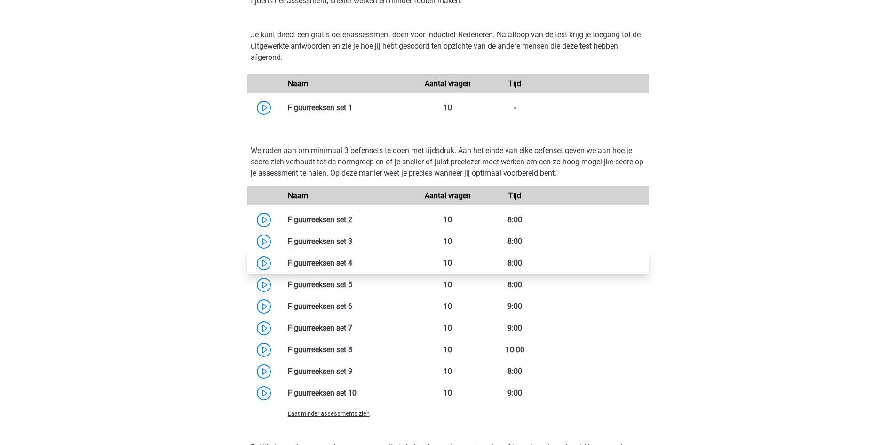
click at [352, 263] on link at bounding box center [352, 262] width 0 height 9
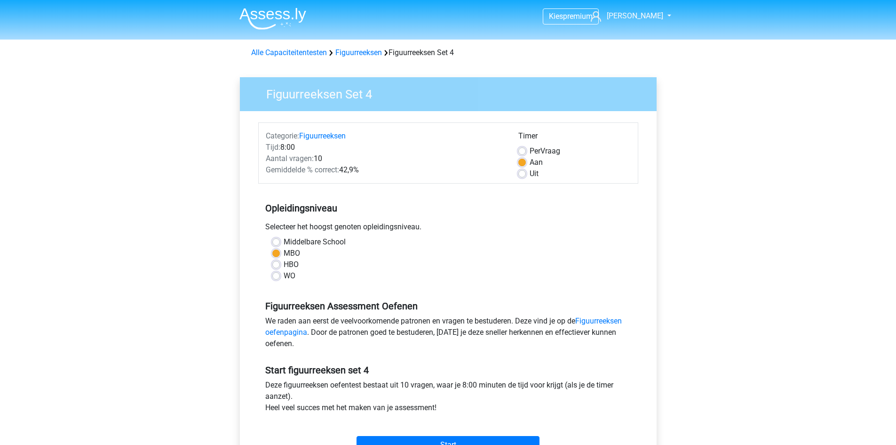
scroll to position [94, 0]
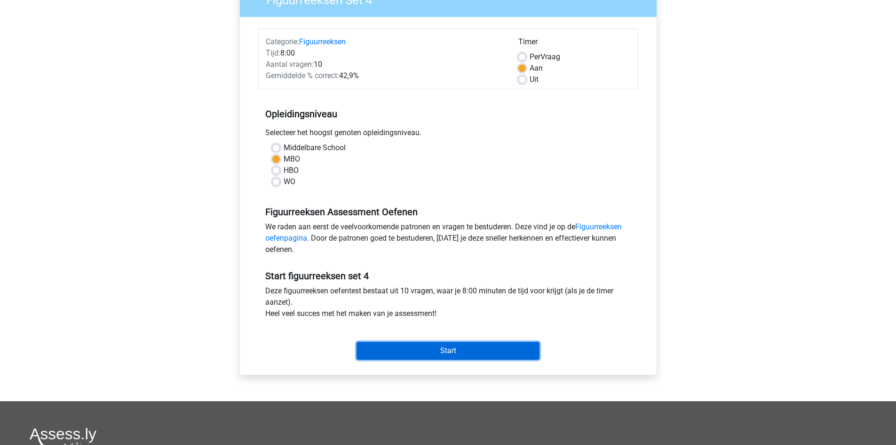
click at [445, 348] on input "Start" at bounding box center [448, 351] width 183 height 18
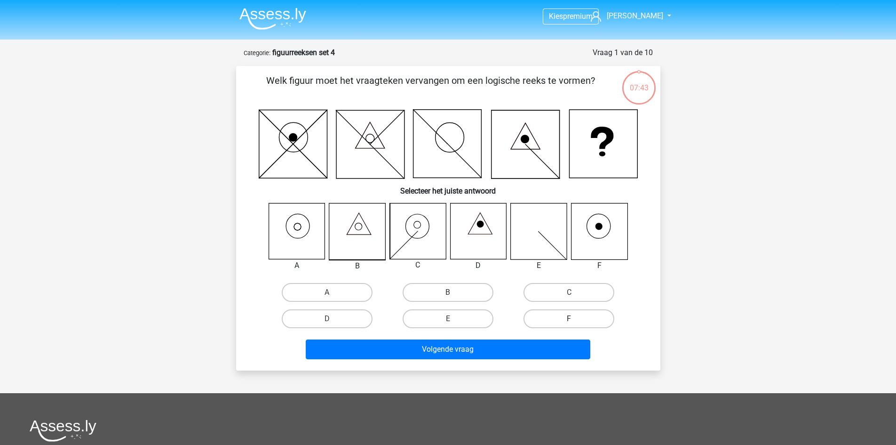
click at [570, 317] on label "F" at bounding box center [569, 318] width 91 height 19
click at [570, 319] on input "F" at bounding box center [572, 322] width 6 height 6
radio input "true"
click at [310, 292] on label "A" at bounding box center [327, 292] width 91 height 19
click at [327, 292] on input "A" at bounding box center [330, 295] width 6 height 6
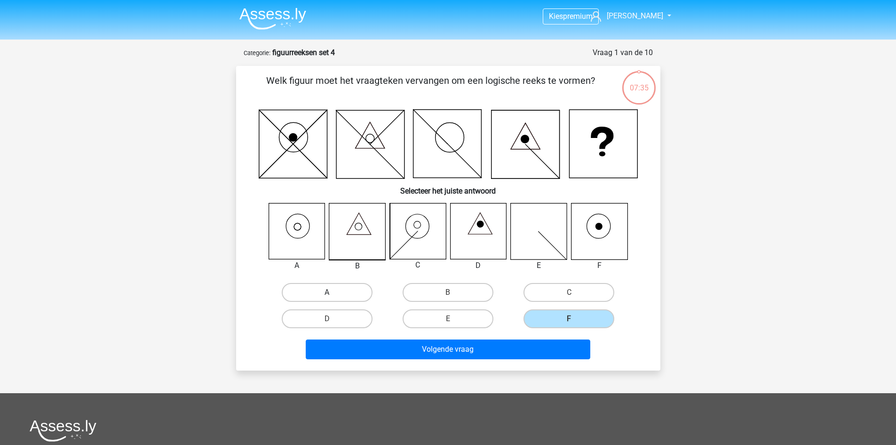
radio input "true"
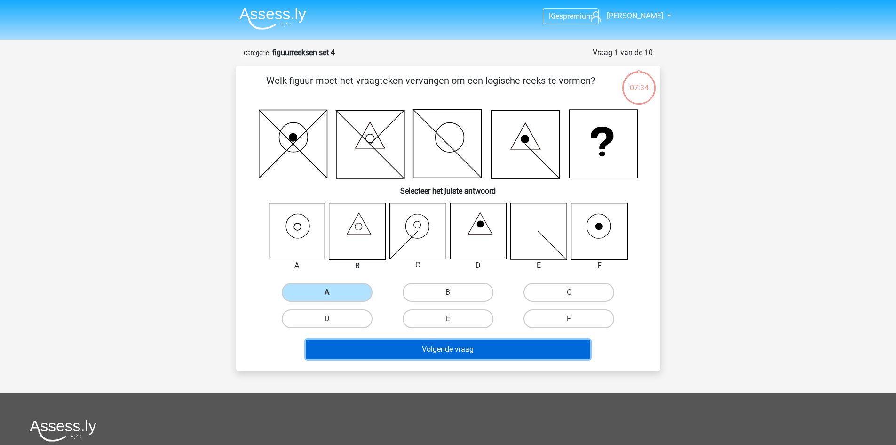
click at [391, 347] on button "Volgende vraag" at bounding box center [448, 349] width 285 height 20
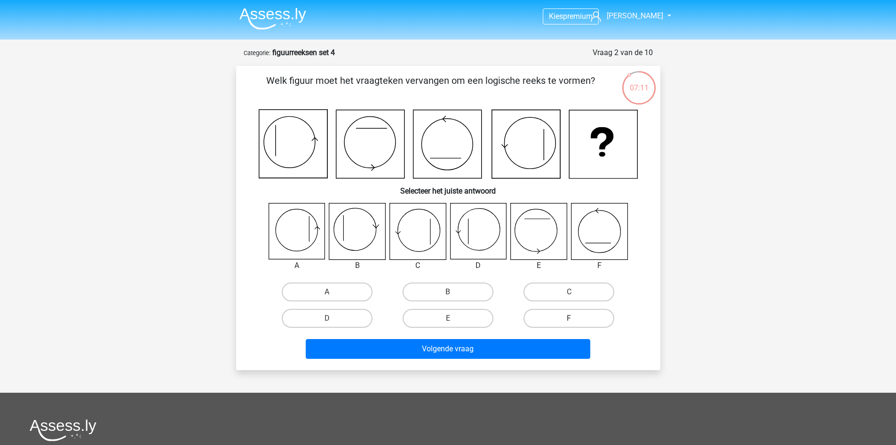
click at [580, 315] on label "F" at bounding box center [569, 318] width 91 height 19
click at [575, 318] on input "F" at bounding box center [572, 321] width 6 height 6
radio input "true"
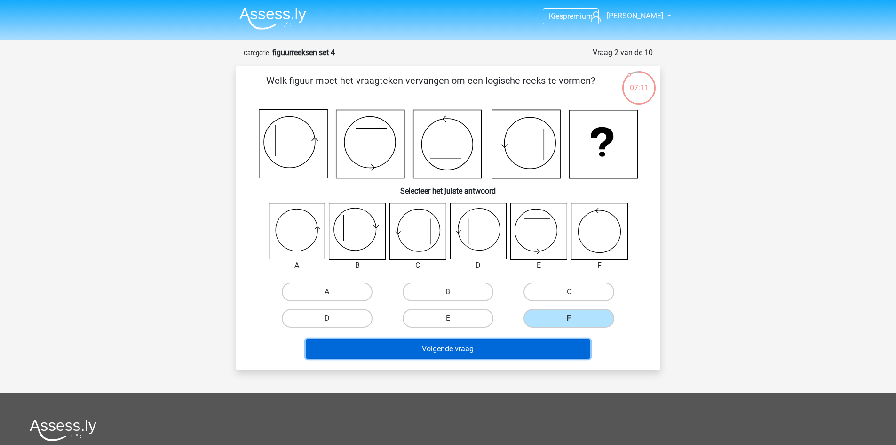
click at [534, 353] on button "Volgende vraag" at bounding box center [448, 349] width 285 height 20
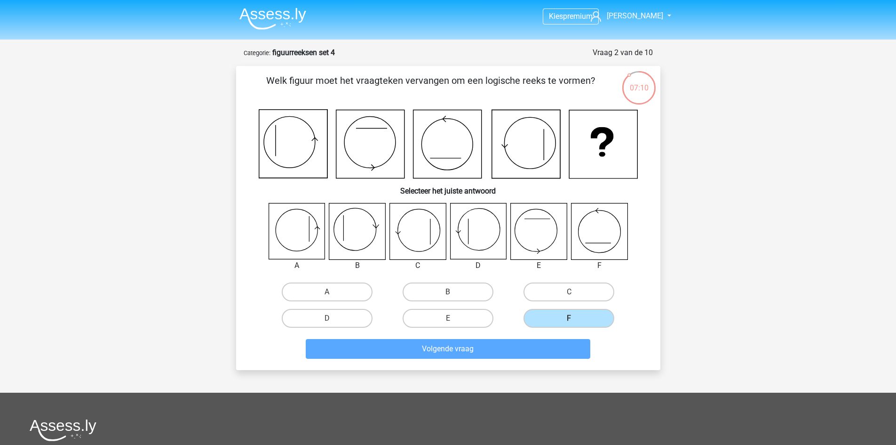
scroll to position [47, 0]
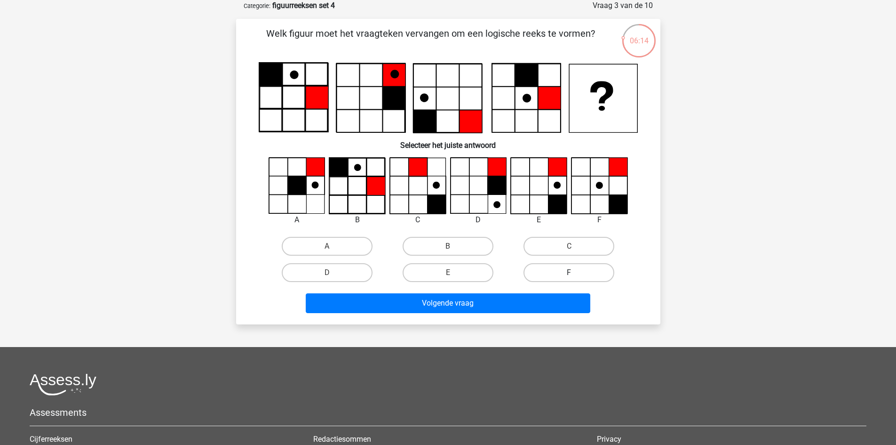
click at [541, 274] on label "F" at bounding box center [569, 272] width 91 height 19
click at [569, 274] on input "F" at bounding box center [572, 275] width 6 height 6
radio input "true"
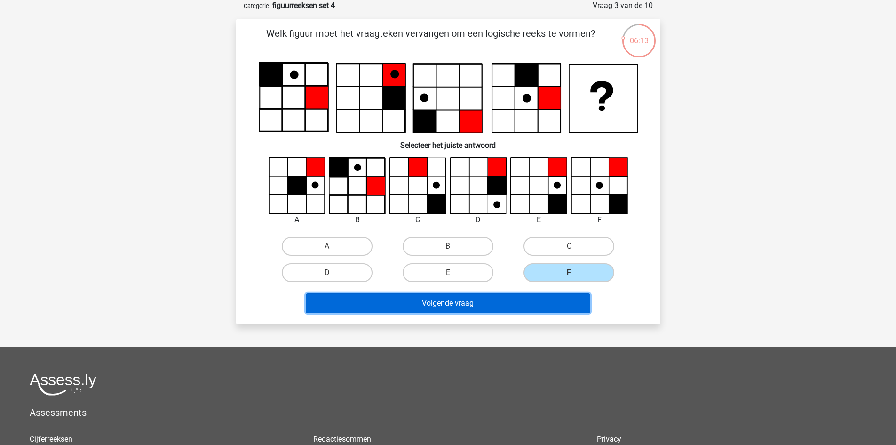
click at [536, 301] on button "Volgende vraag" at bounding box center [448, 303] width 285 height 20
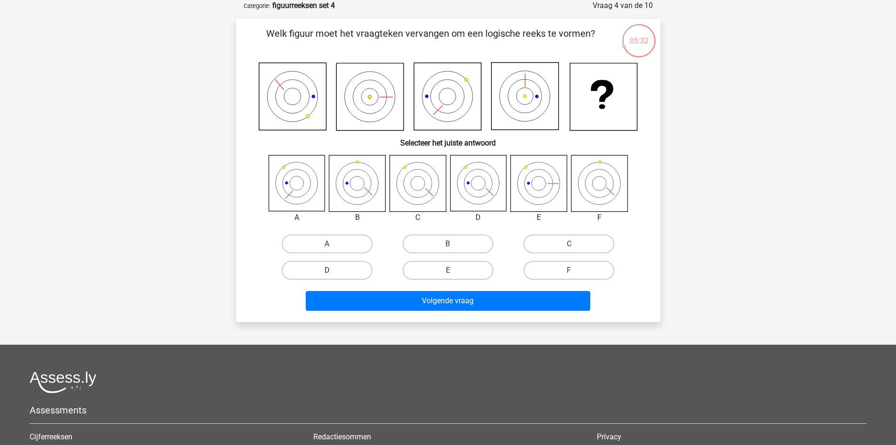
click at [323, 268] on label "D" at bounding box center [327, 270] width 91 height 19
click at [327, 270] on input "D" at bounding box center [330, 273] width 6 height 6
radio input "true"
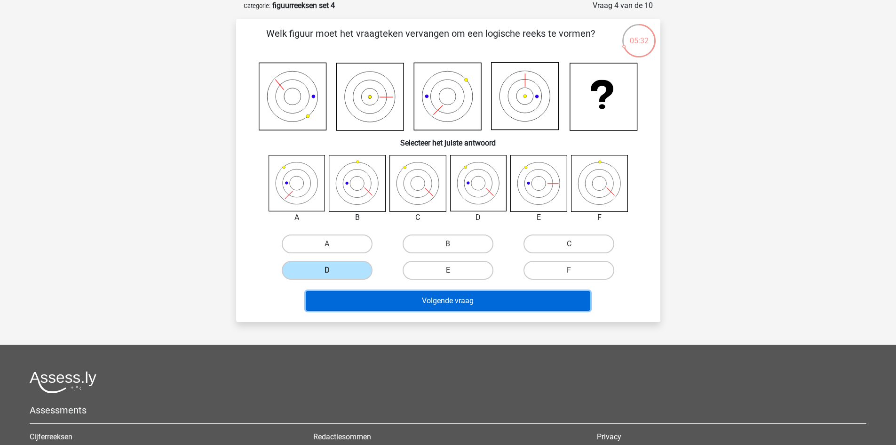
click at [348, 298] on button "Volgende vraag" at bounding box center [448, 301] width 285 height 20
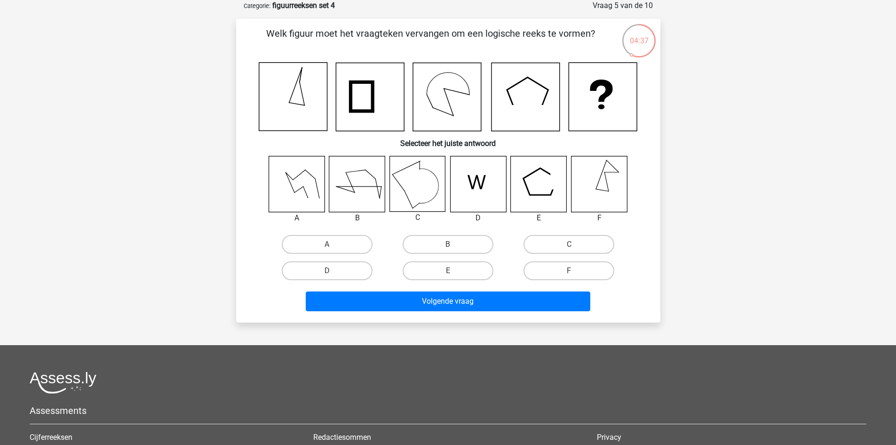
click at [589, 191] on icon at bounding box center [599, 184] width 56 height 56
click at [562, 270] on label "F" at bounding box center [569, 270] width 91 height 19
click at [569, 271] on input "F" at bounding box center [572, 274] width 6 height 6
radio input "true"
click at [543, 291] on div "Volgende vraag" at bounding box center [448, 299] width 394 height 31
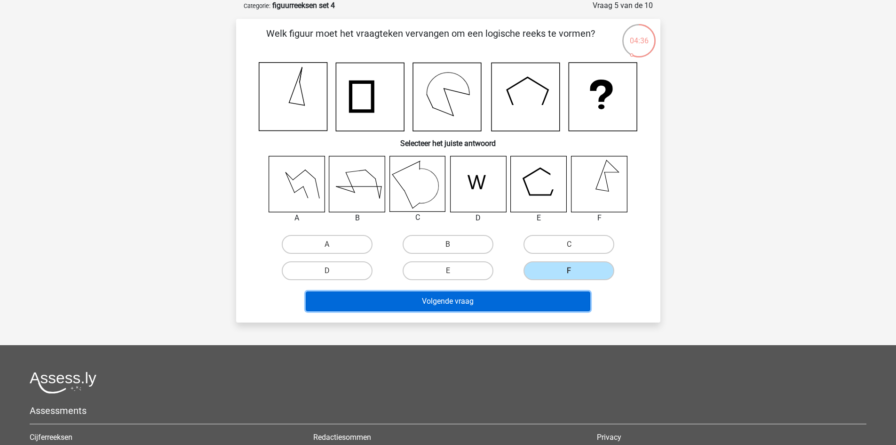
click at [528, 301] on button "Volgende vraag" at bounding box center [448, 301] width 285 height 20
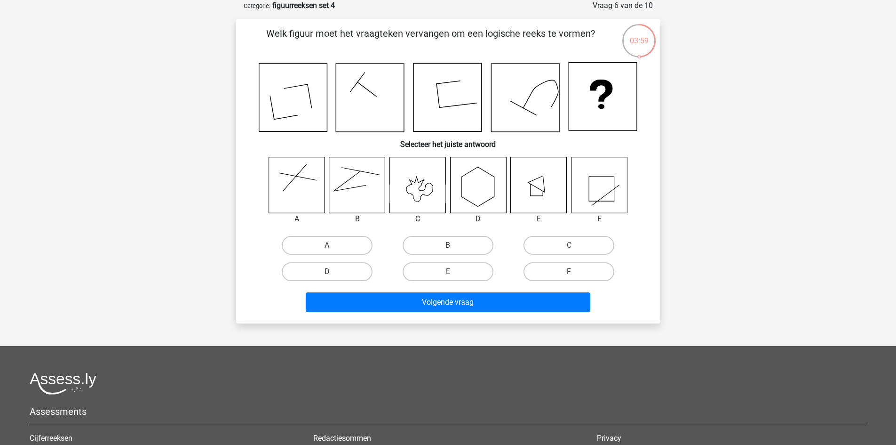
click at [330, 249] on input "A" at bounding box center [330, 248] width 6 height 6
radio input "true"
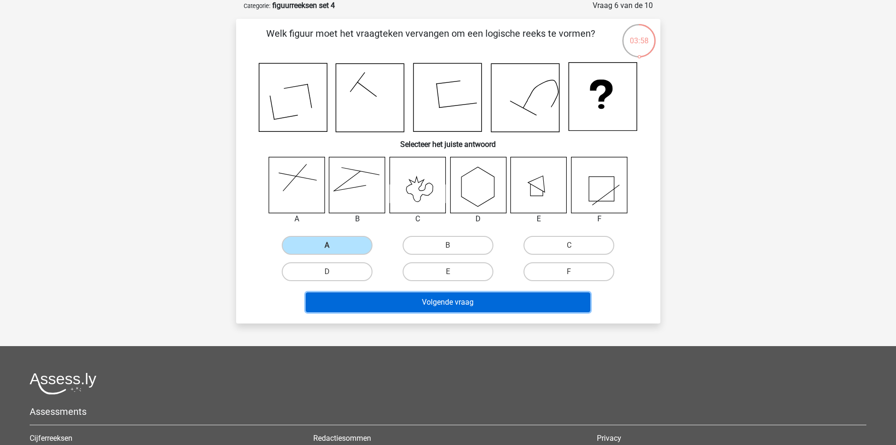
click at [379, 304] on button "Volgende vraag" at bounding box center [448, 302] width 285 height 20
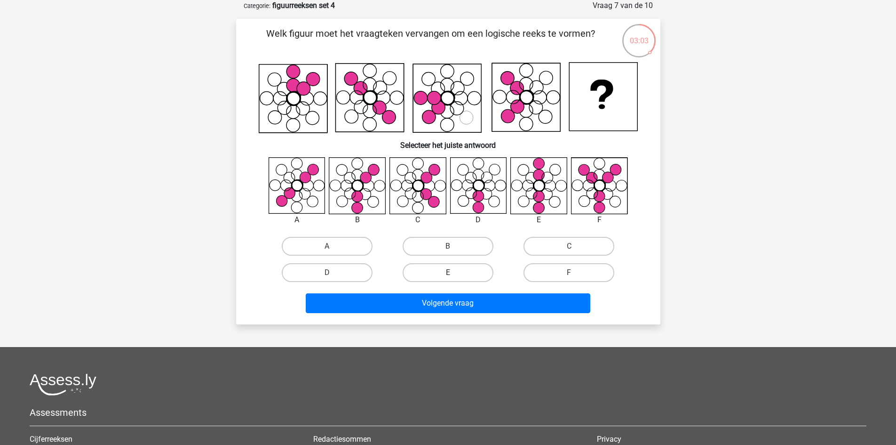
click at [435, 270] on label "E" at bounding box center [448, 272] width 91 height 19
click at [448, 272] on input "E" at bounding box center [451, 275] width 6 height 6
radio input "true"
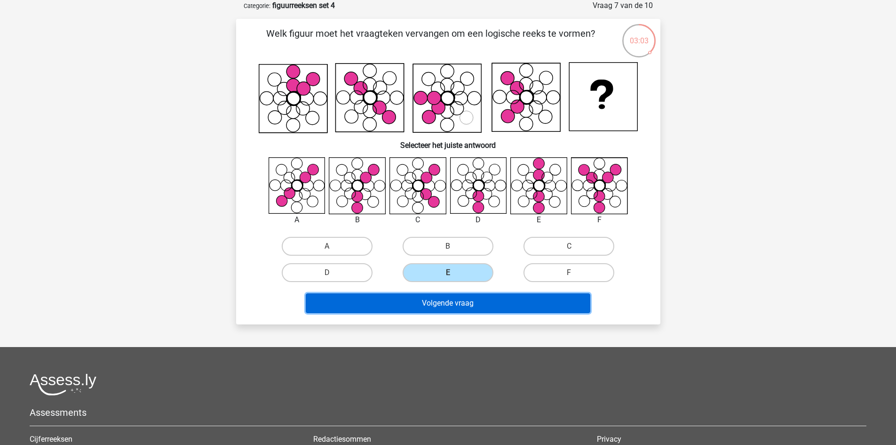
click at [447, 295] on button "Volgende vraag" at bounding box center [448, 303] width 285 height 20
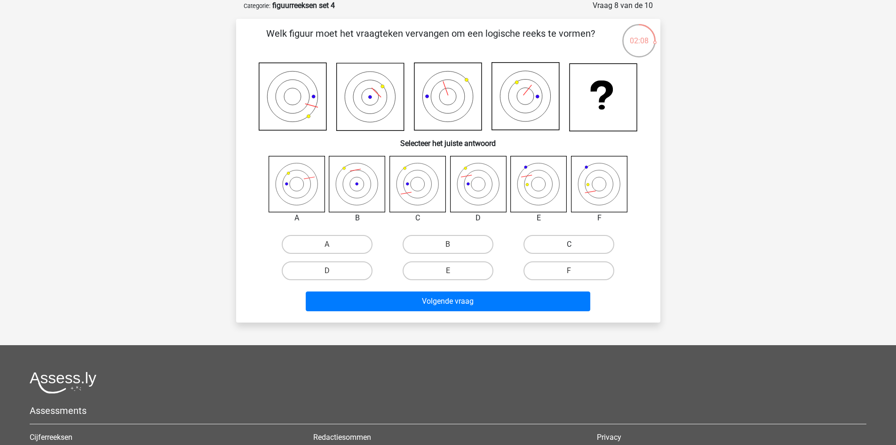
click at [557, 248] on label "C" at bounding box center [569, 244] width 91 height 19
click at [569, 248] on input "C" at bounding box center [572, 247] width 6 height 6
radio input "true"
click at [339, 242] on label "A" at bounding box center [327, 244] width 91 height 19
click at [333, 244] on input "A" at bounding box center [330, 247] width 6 height 6
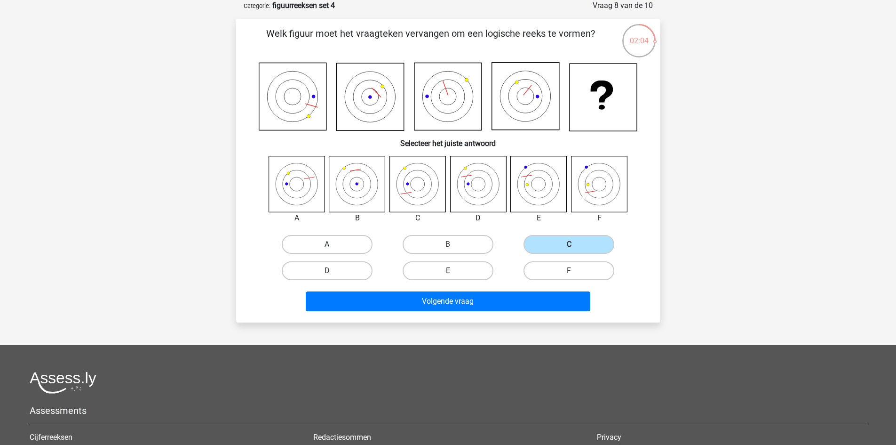
radio input "true"
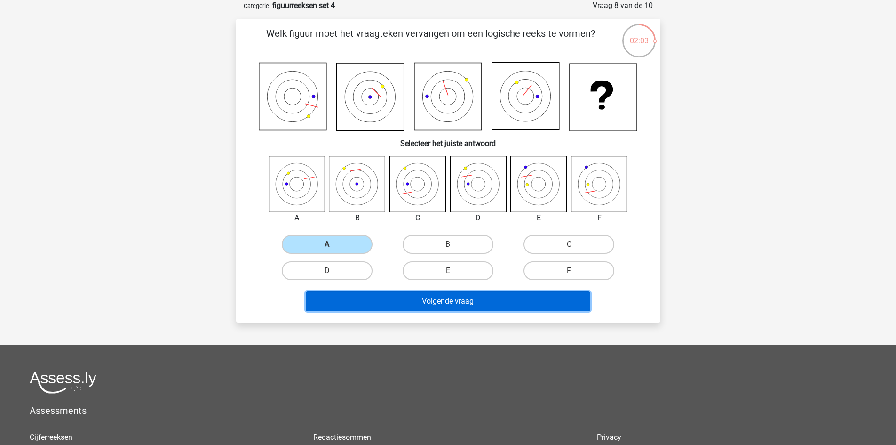
click at [382, 303] on button "Volgende vraag" at bounding box center [448, 301] width 285 height 20
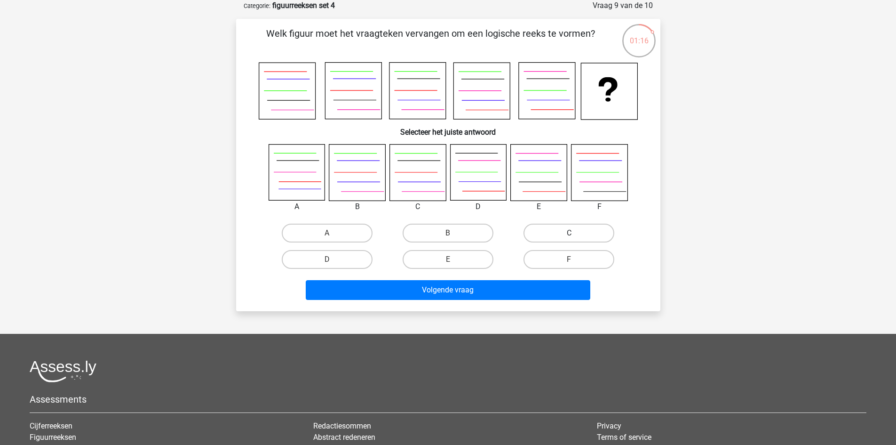
click at [556, 234] on label "C" at bounding box center [569, 232] width 91 height 19
click at [569, 234] on input "C" at bounding box center [572, 236] width 6 height 6
radio input "true"
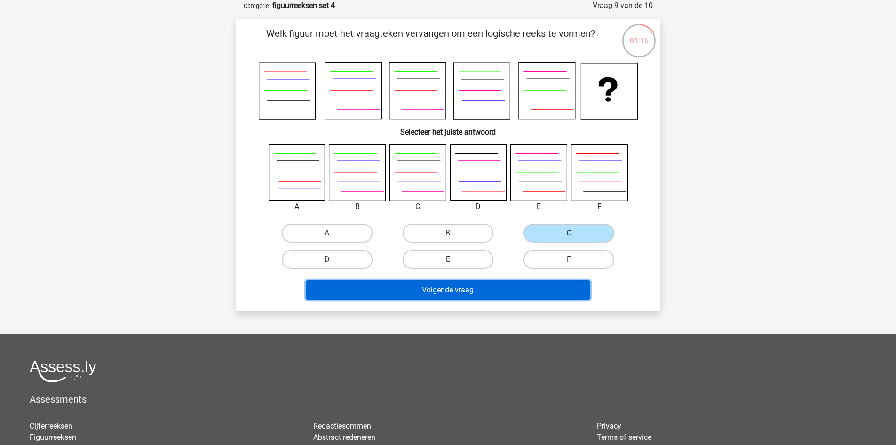
click at [501, 291] on button "Volgende vraag" at bounding box center [448, 290] width 285 height 20
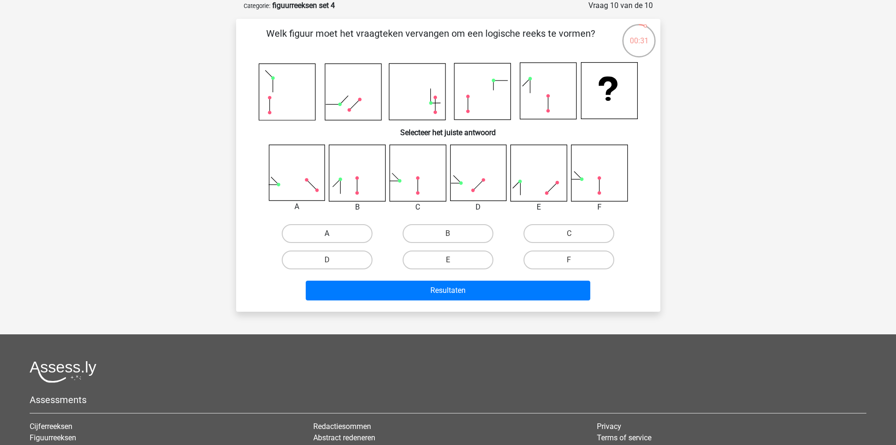
click at [342, 230] on label "A" at bounding box center [327, 233] width 91 height 19
click at [333, 233] on input "A" at bounding box center [330, 236] width 6 height 6
radio input "true"
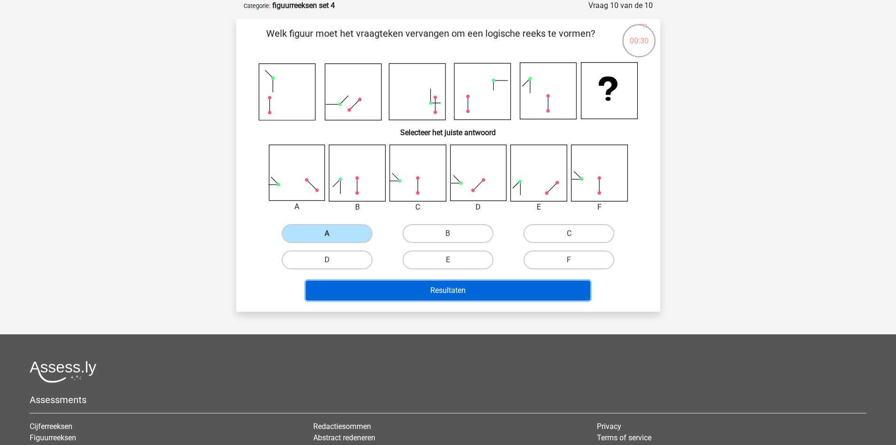
click at [388, 284] on button "Resultaten" at bounding box center [448, 290] width 285 height 20
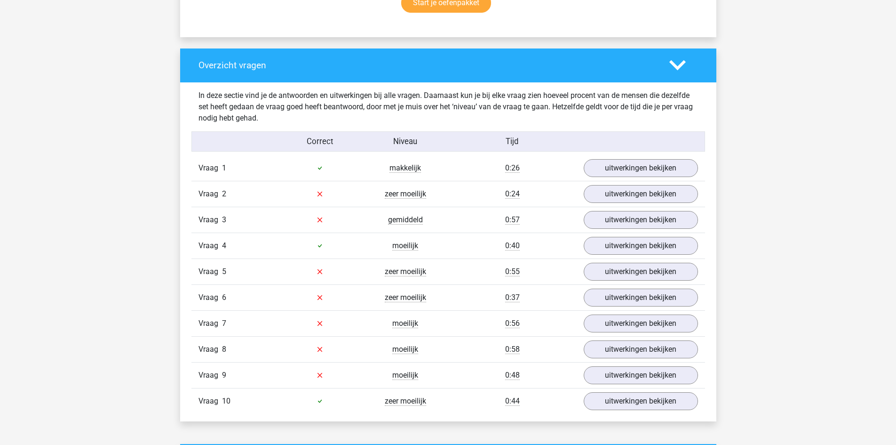
scroll to position [753, 0]
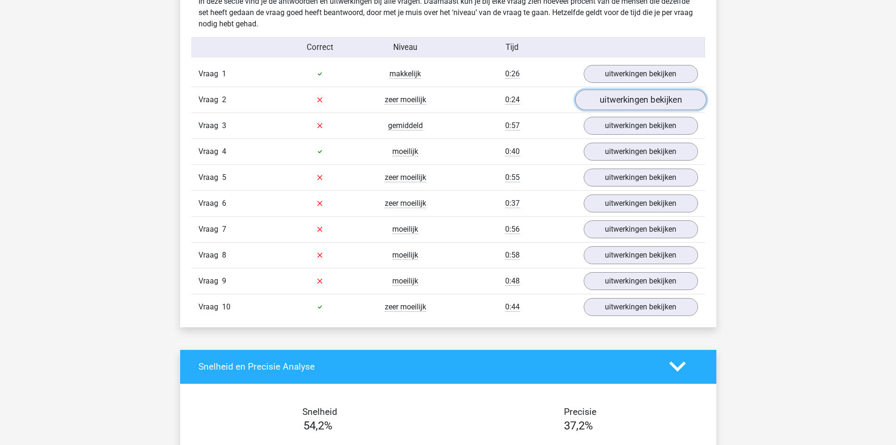
click at [643, 100] on link "uitwerkingen bekijken" at bounding box center [640, 99] width 131 height 21
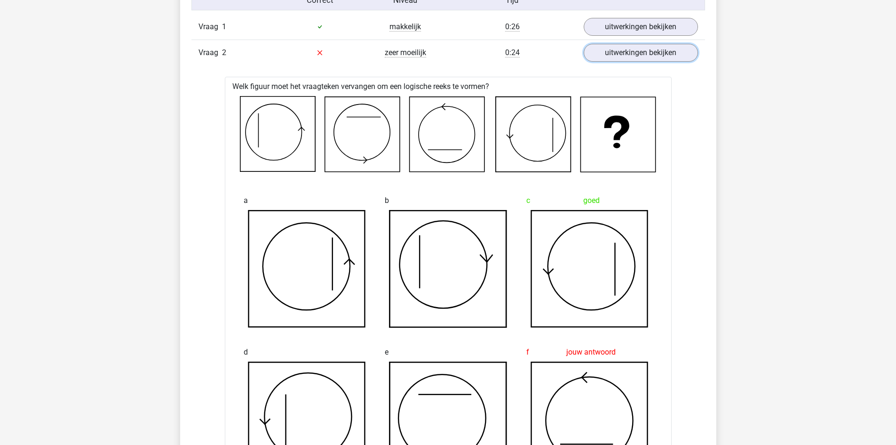
scroll to position [706, 0]
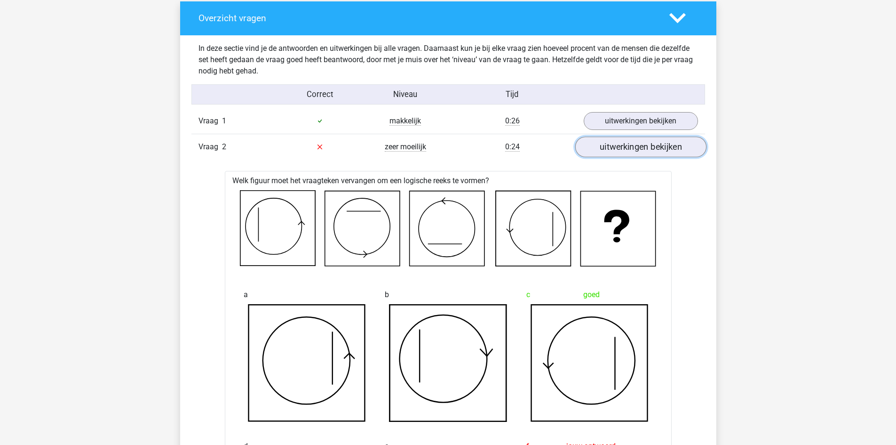
click at [674, 143] on link "uitwerkingen bekijken" at bounding box center [640, 146] width 131 height 21
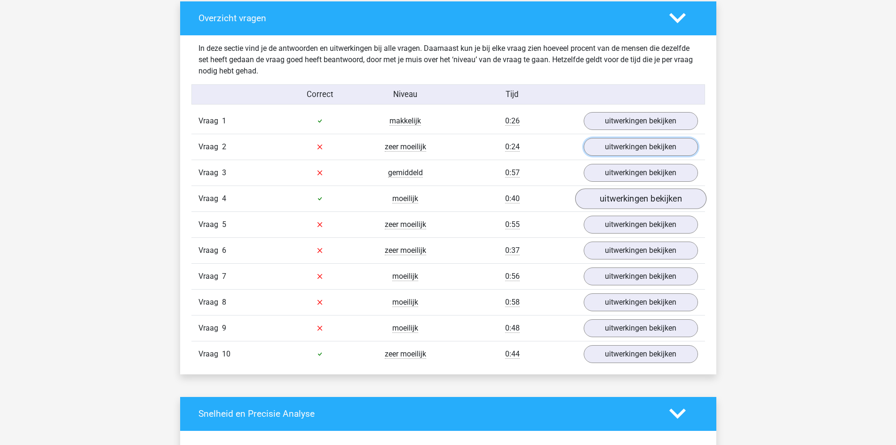
scroll to position [753, 0]
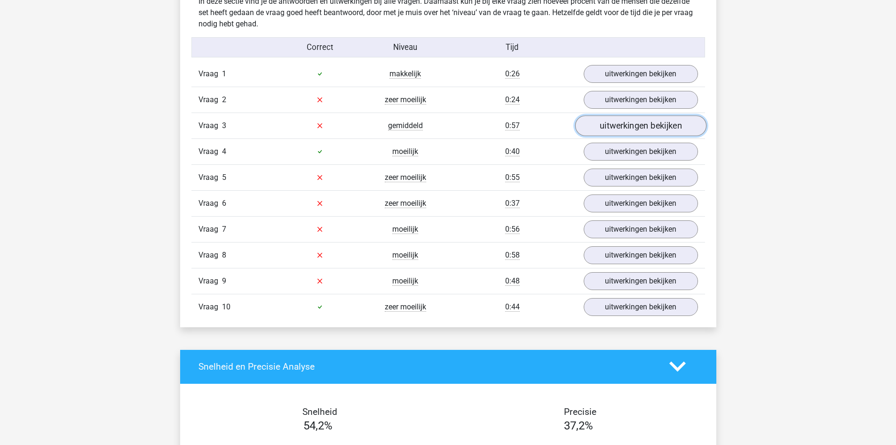
click at [674, 130] on link "uitwerkingen bekijken" at bounding box center [640, 125] width 131 height 21
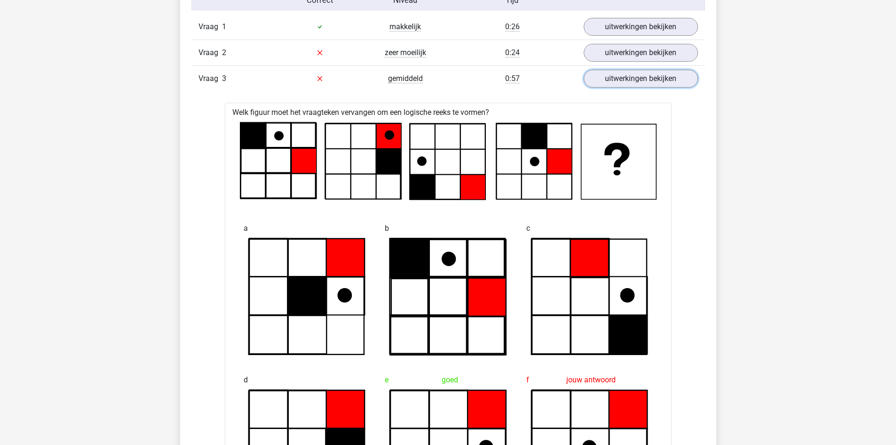
scroll to position [847, 0]
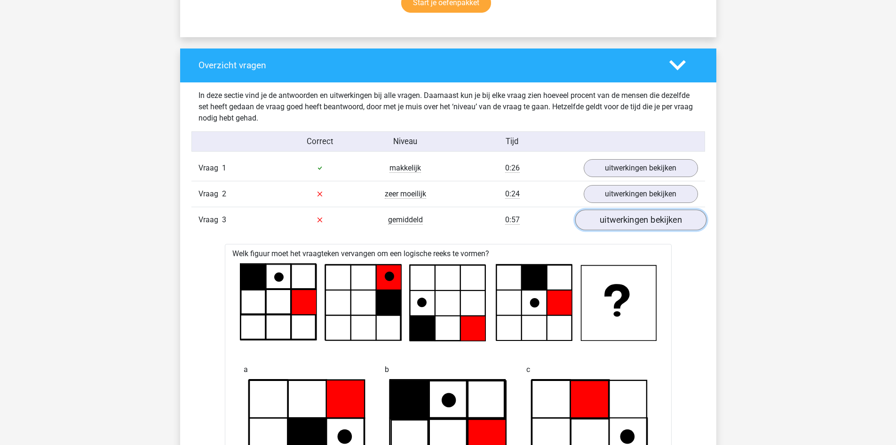
click at [637, 228] on link "uitwerkingen bekijken" at bounding box center [640, 219] width 131 height 21
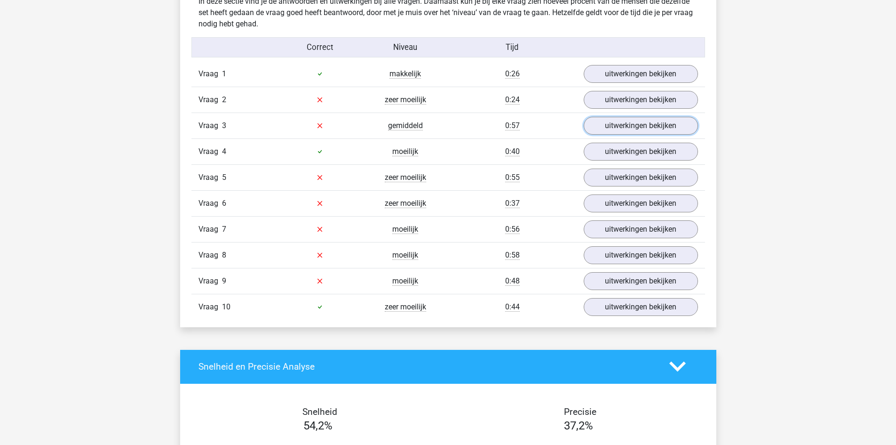
scroll to position [800, 0]
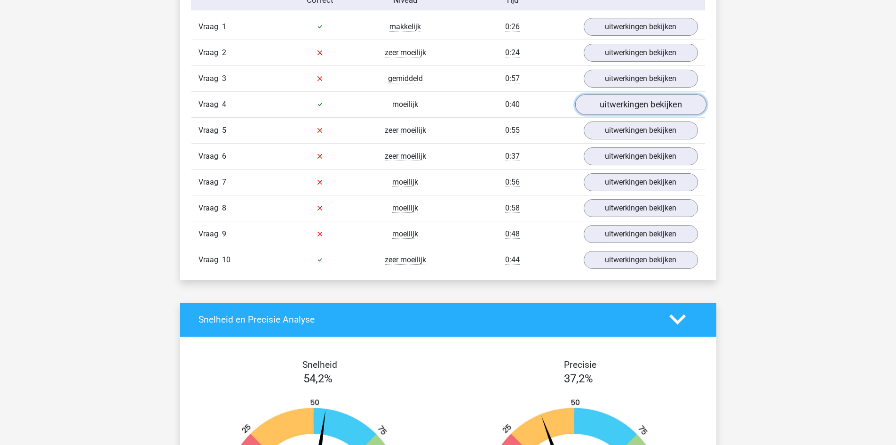
click at [637, 109] on link "uitwerkingen bekijken" at bounding box center [640, 104] width 131 height 21
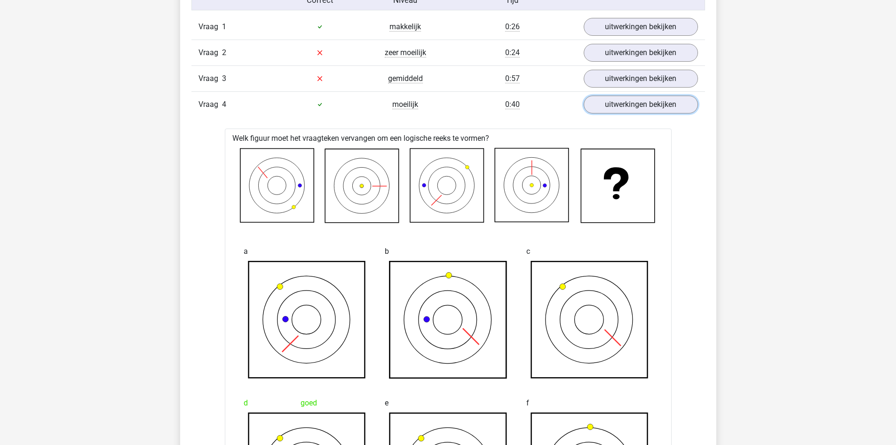
scroll to position [753, 0]
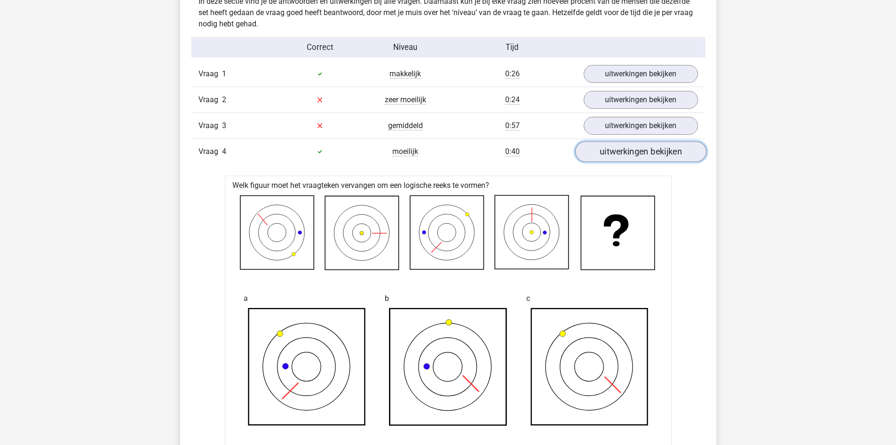
click at [639, 151] on link "uitwerkingen bekijken" at bounding box center [640, 151] width 131 height 21
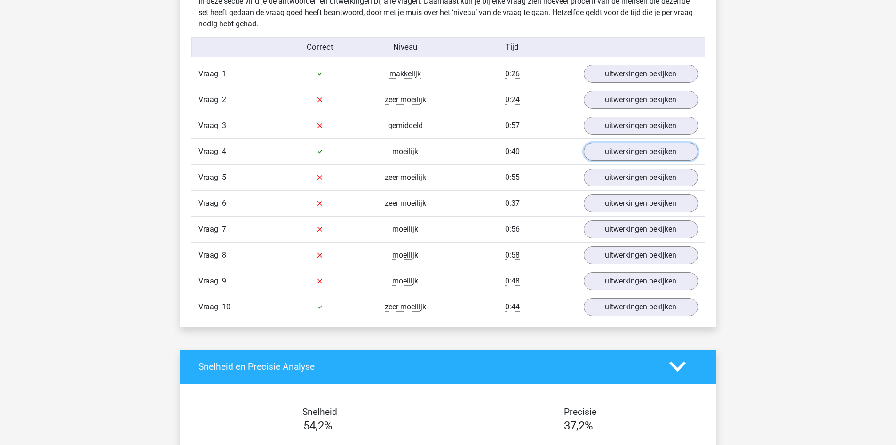
scroll to position [847, 0]
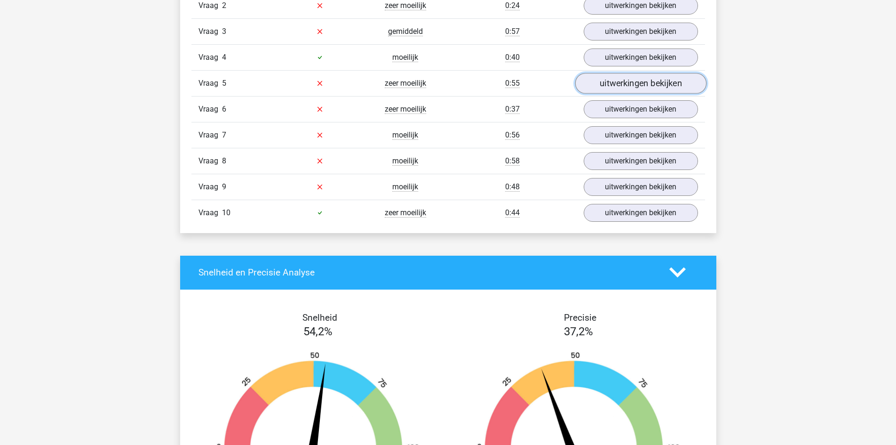
click at [622, 91] on link "uitwerkingen bekijken" at bounding box center [640, 83] width 131 height 21
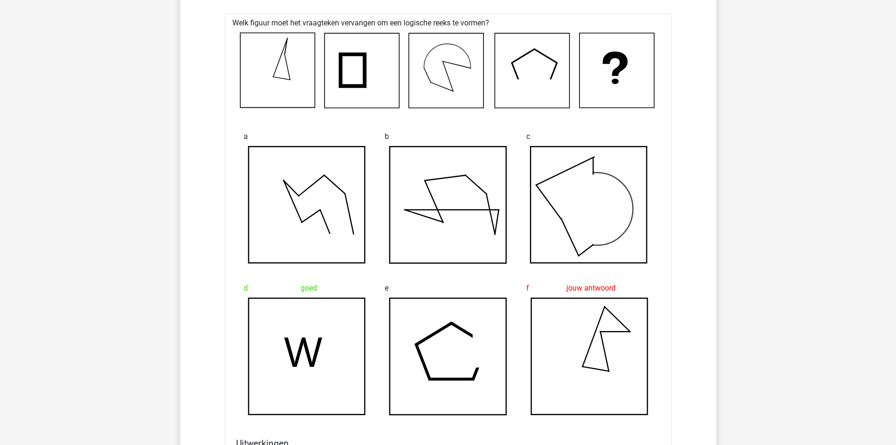
scroll to position [800, 0]
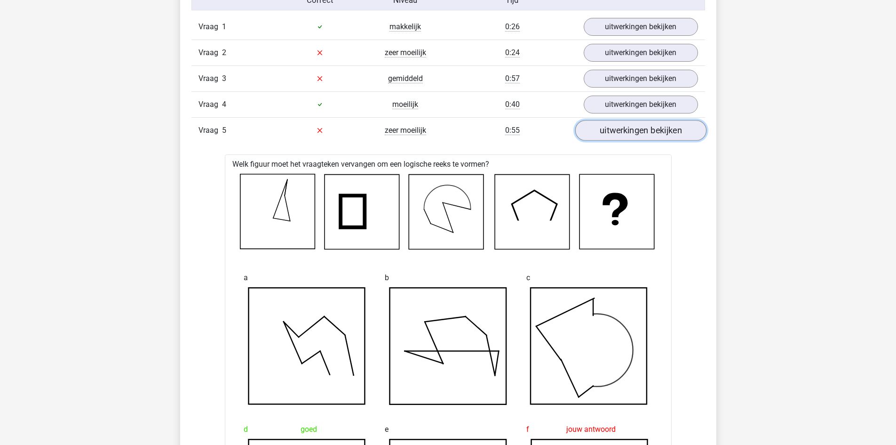
click at [630, 133] on link "uitwerkingen bekijken" at bounding box center [640, 130] width 131 height 21
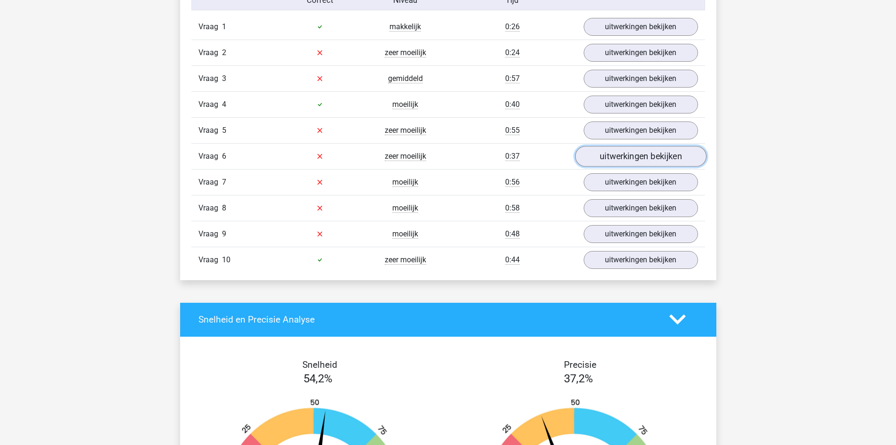
click at [614, 162] on link "uitwerkingen bekijken" at bounding box center [640, 156] width 131 height 21
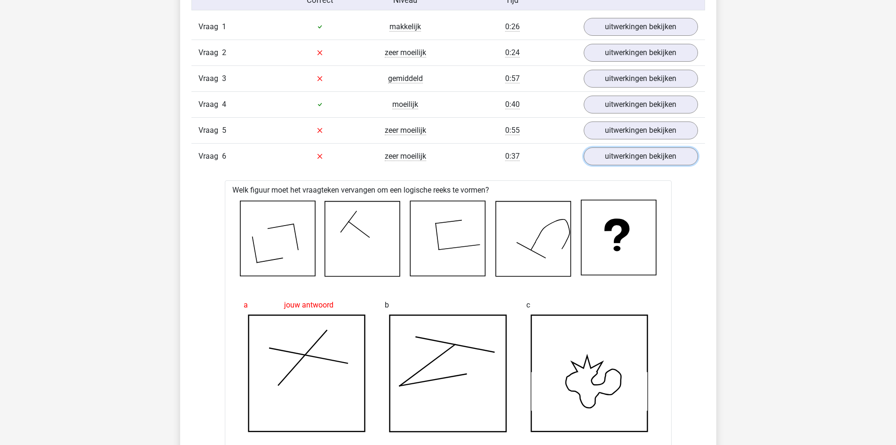
scroll to position [753, 0]
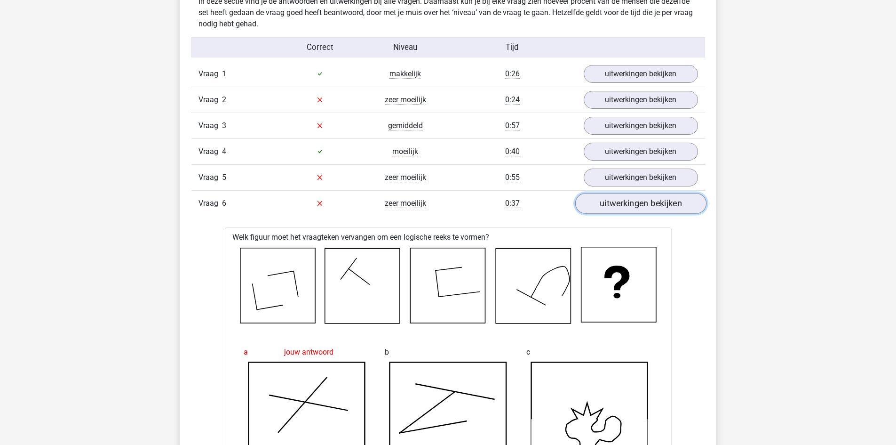
click at [607, 201] on link "uitwerkingen bekijken" at bounding box center [640, 203] width 131 height 21
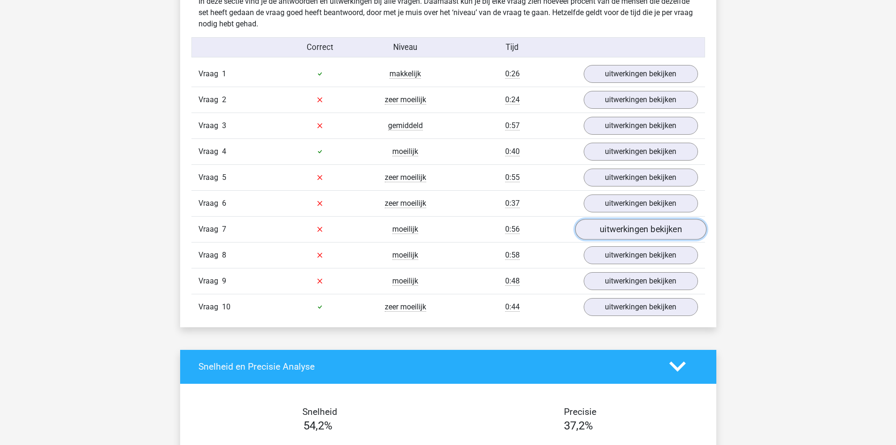
click at [612, 223] on link "uitwerkingen bekijken" at bounding box center [640, 229] width 131 height 21
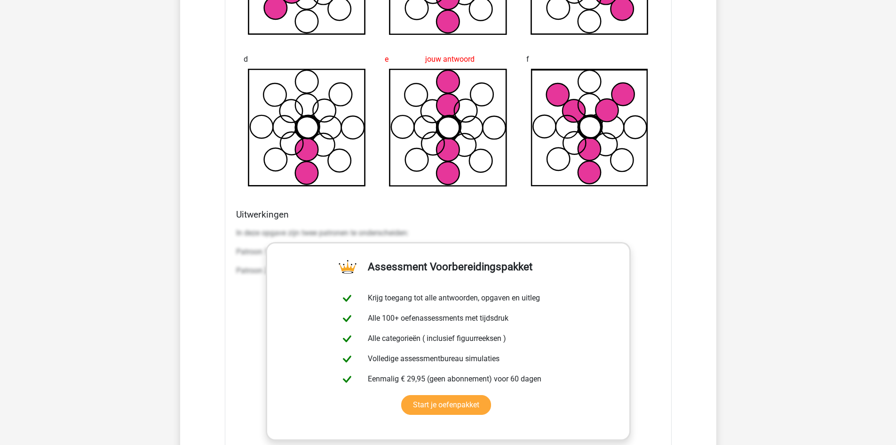
scroll to position [1553, 0]
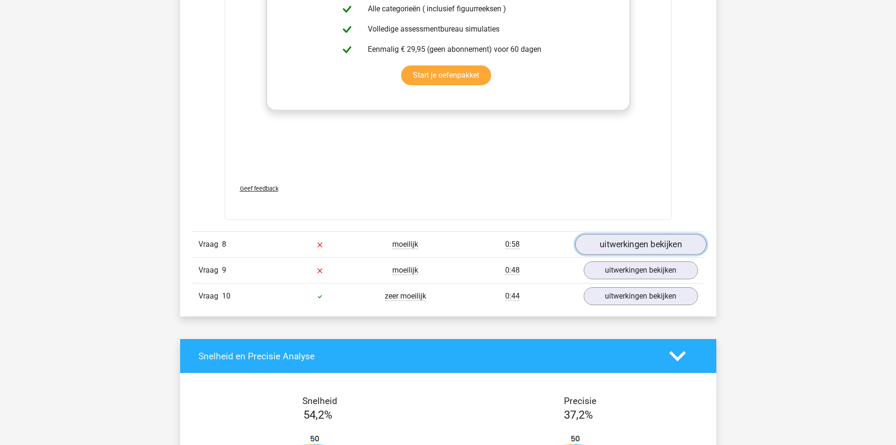
click at [608, 245] on link "uitwerkingen bekijken" at bounding box center [640, 244] width 131 height 21
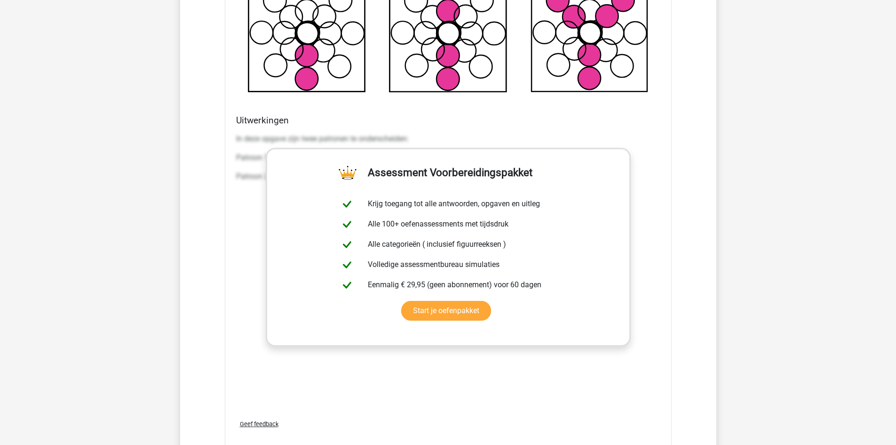
scroll to position [1600, 0]
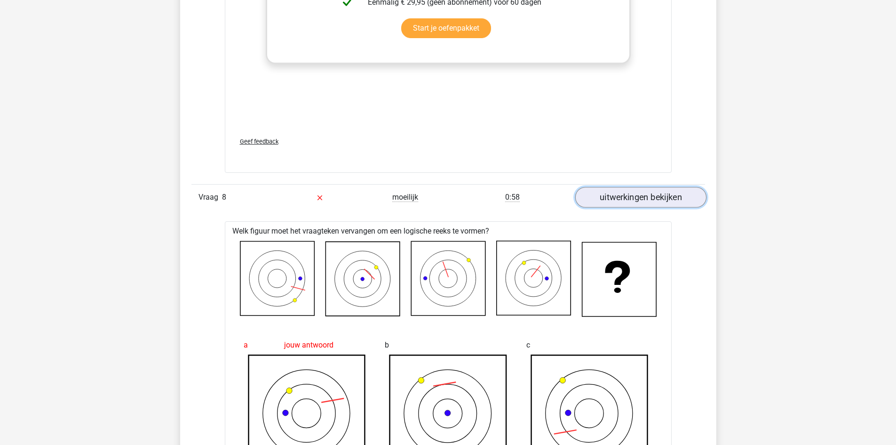
click at [673, 200] on link "uitwerkingen bekijken" at bounding box center [640, 197] width 131 height 21
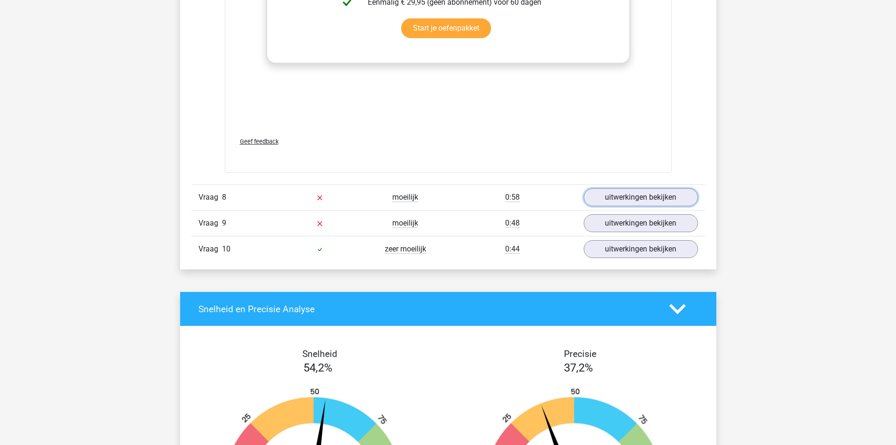
scroll to position [1647, 0]
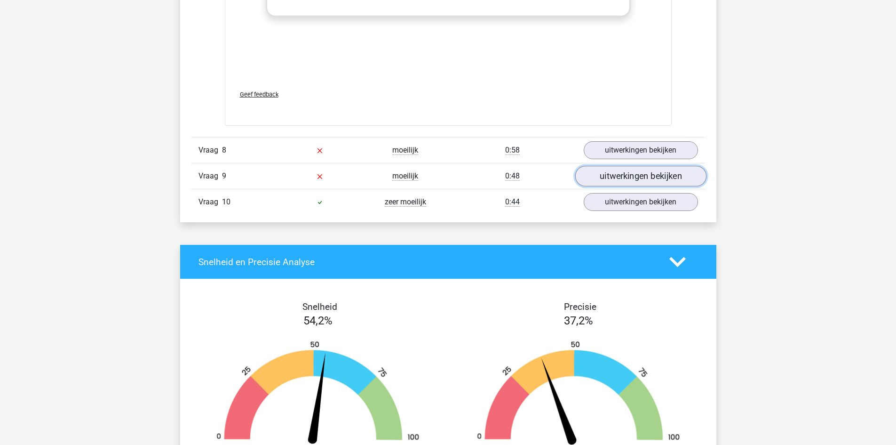
click at [651, 174] on link "uitwerkingen bekijken" at bounding box center [640, 176] width 131 height 21
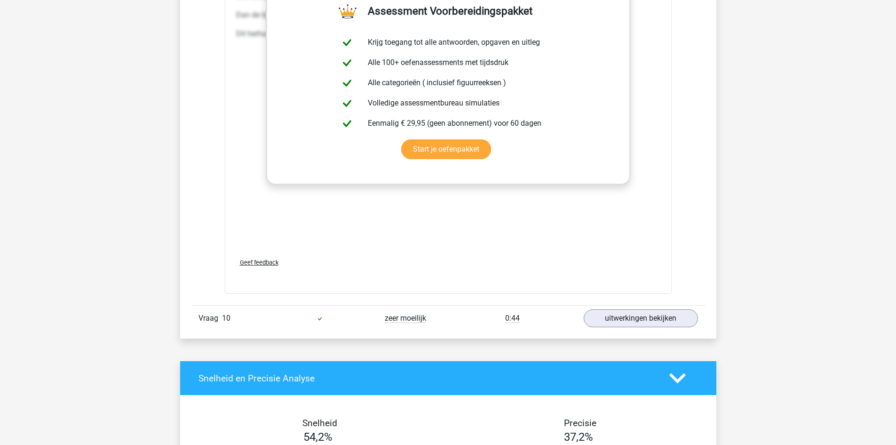
scroll to position [2352, 0]
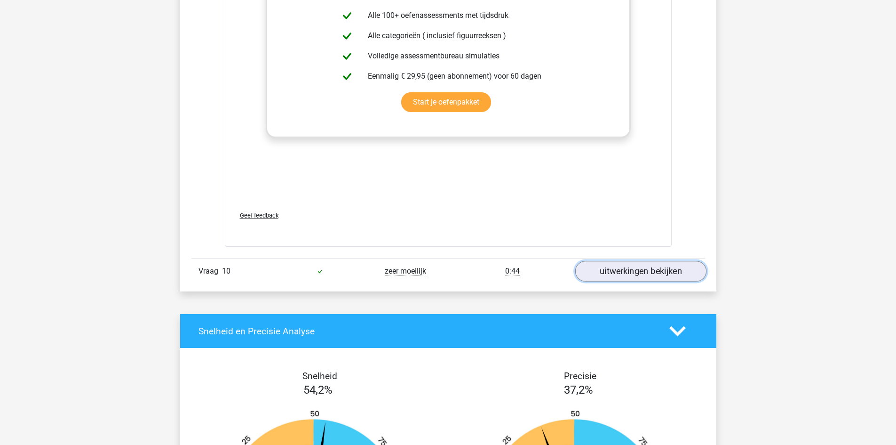
click at [683, 264] on link "uitwerkingen bekijken" at bounding box center [640, 271] width 131 height 21
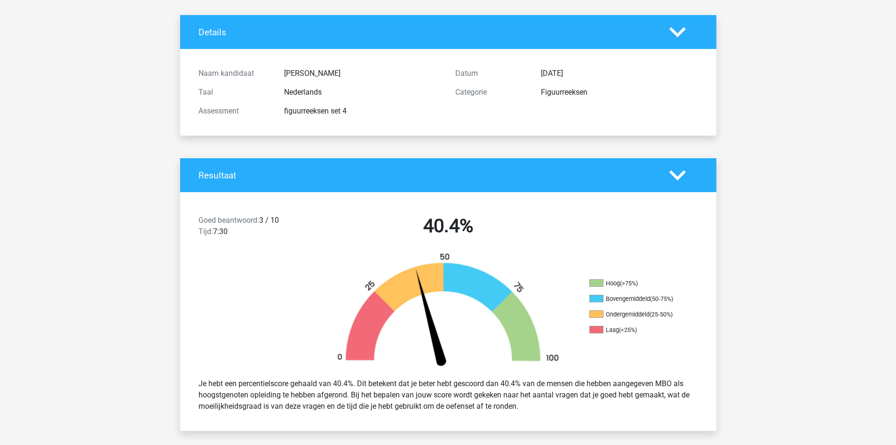
scroll to position [0, 0]
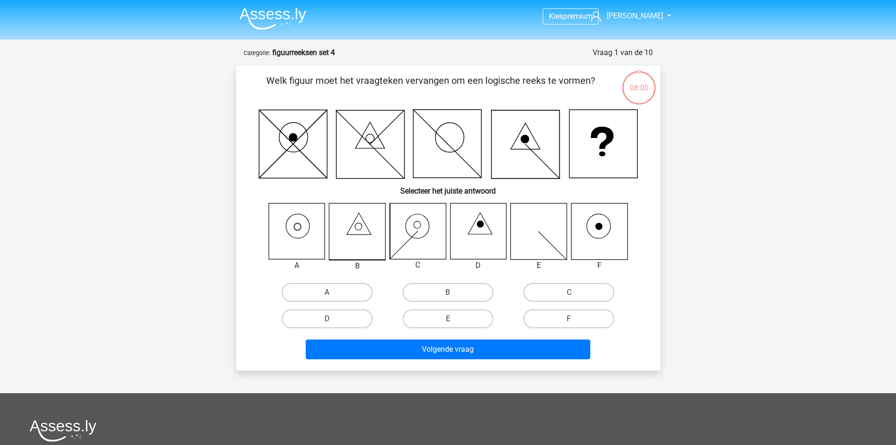
scroll to position [47, 0]
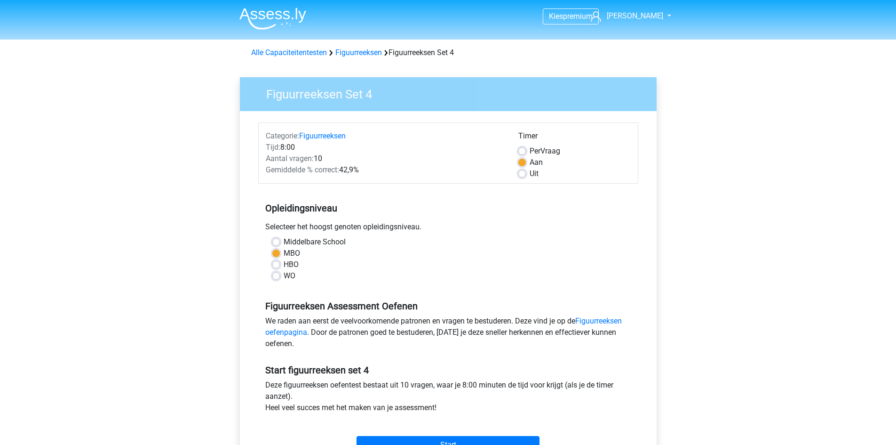
scroll to position [94, 0]
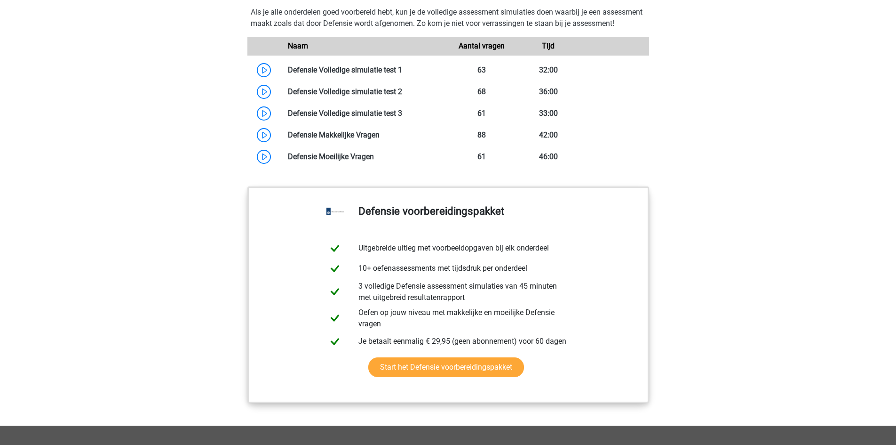
scroll to position [659, 0]
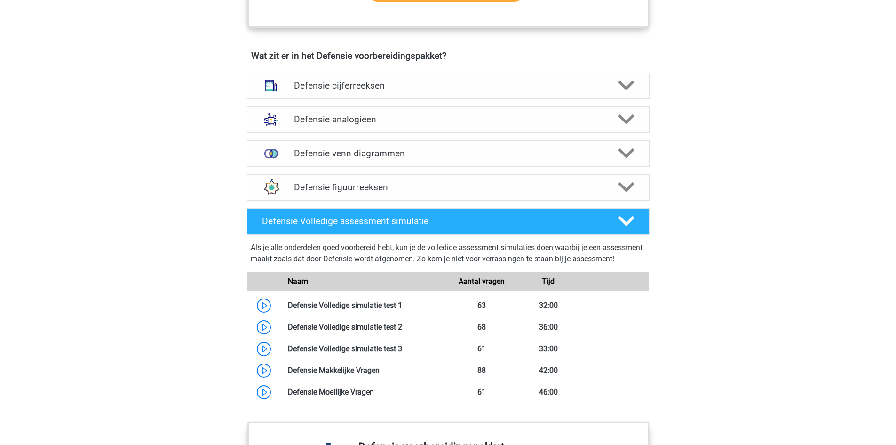
click at [618, 157] on icon at bounding box center [626, 153] width 16 height 16
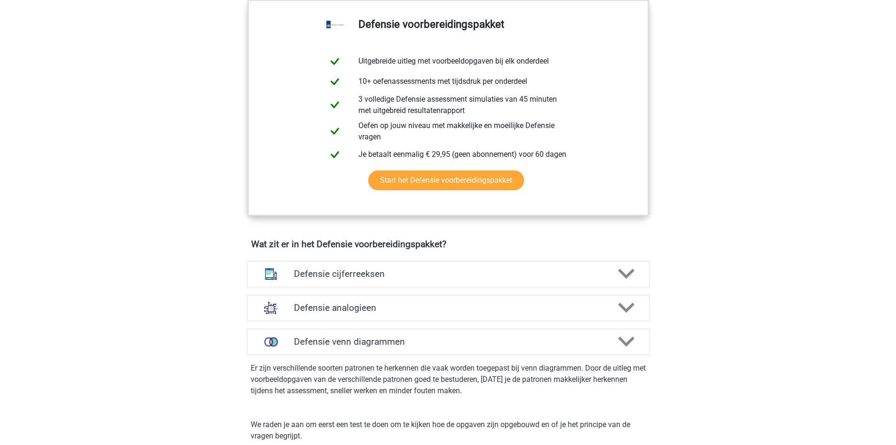
scroll to position [612, 0]
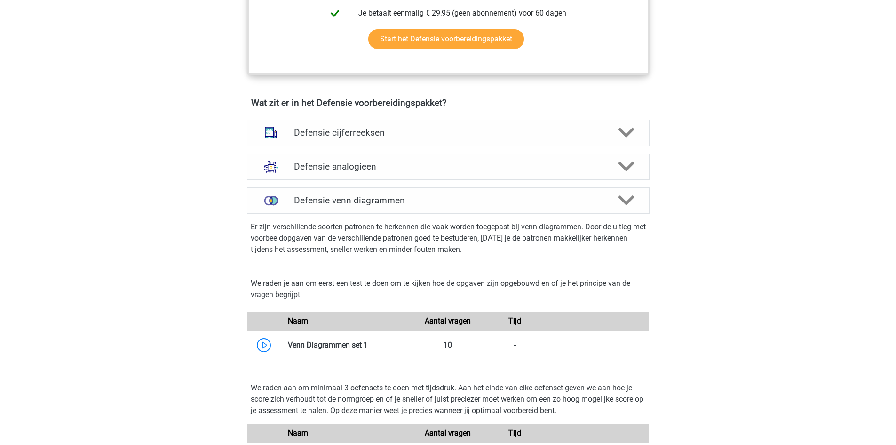
click at [595, 168] on h4 "Defensie analogieen" at bounding box center [448, 166] width 308 height 11
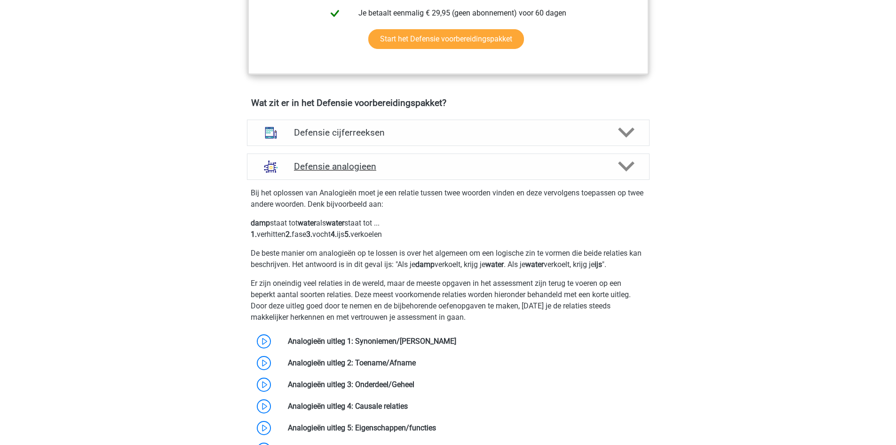
click at [591, 170] on h4 "Defensie analogieen" at bounding box center [448, 166] width 308 height 11
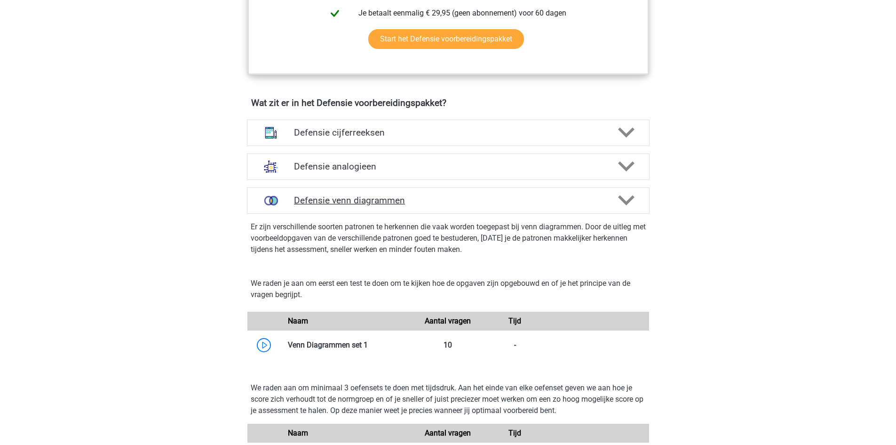
click at [590, 202] on h4 "Defensie venn diagrammen" at bounding box center [448, 200] width 308 height 11
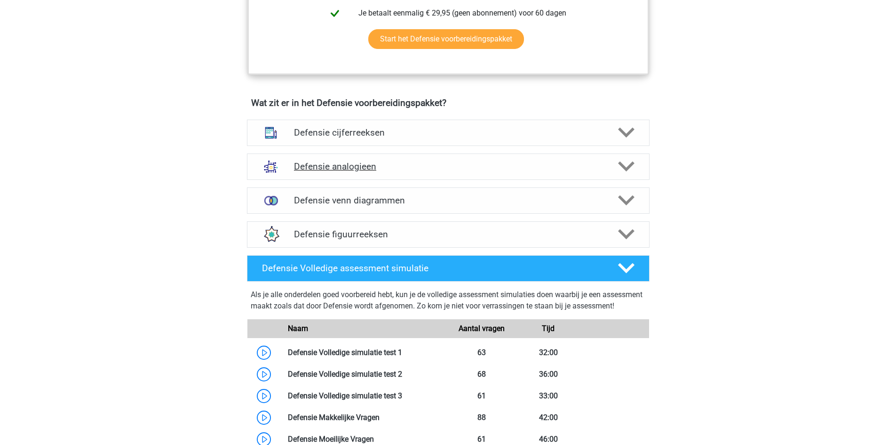
click at [598, 168] on h4 "Defensie analogieen" at bounding box center [448, 166] width 308 height 11
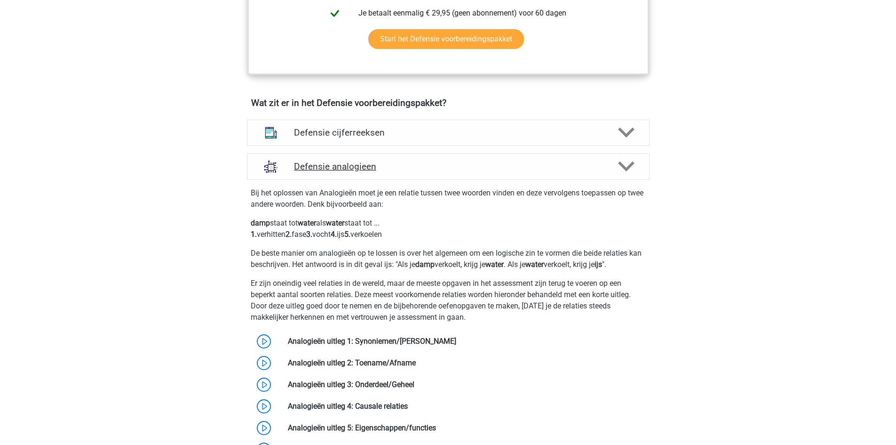
click at [597, 171] on h4 "Defensie analogieen" at bounding box center [448, 166] width 308 height 11
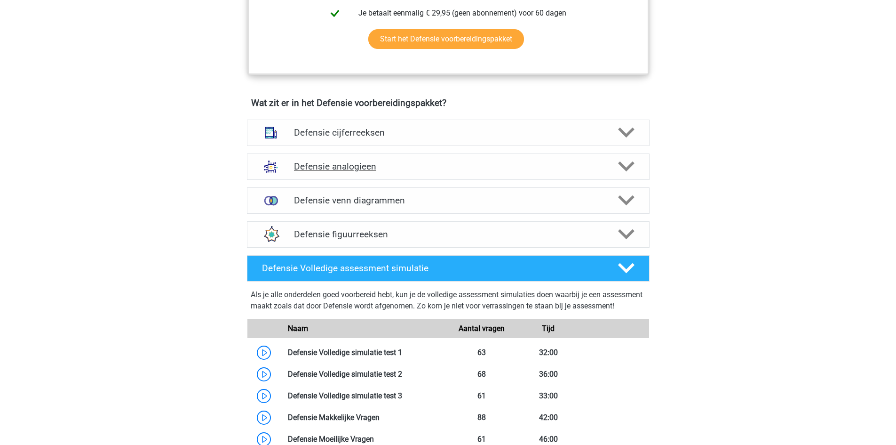
click at [590, 167] on h4 "Defensie analogieen" at bounding box center [448, 166] width 308 height 11
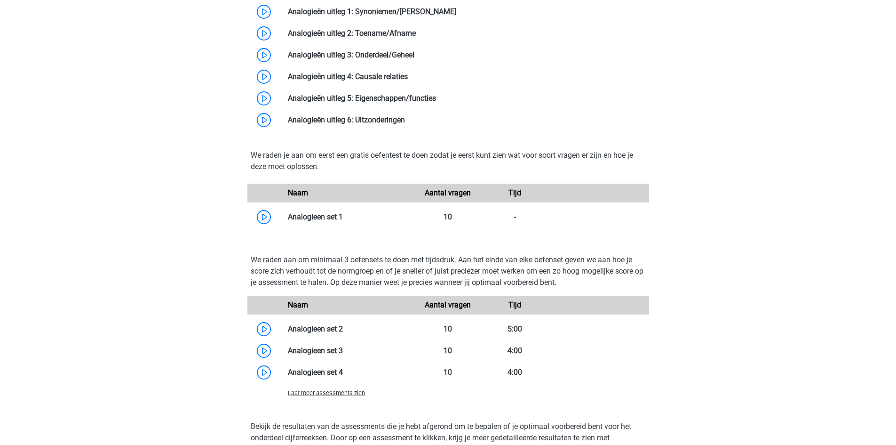
scroll to position [1035, 0]
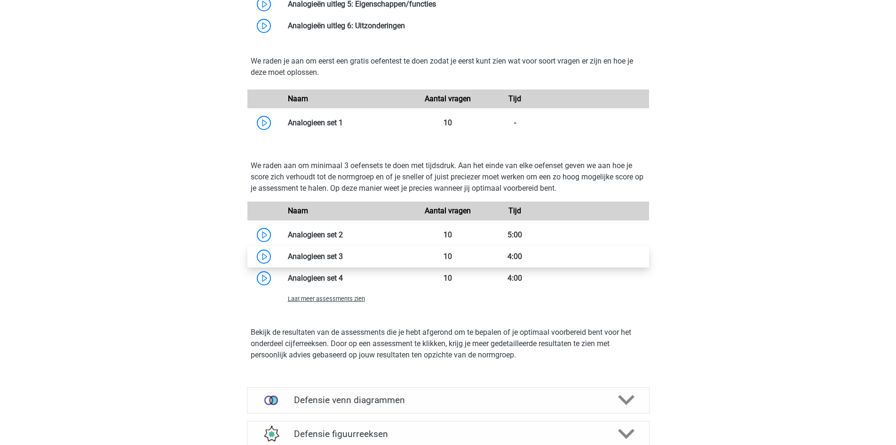
click at [343, 255] on link at bounding box center [343, 256] width 0 height 9
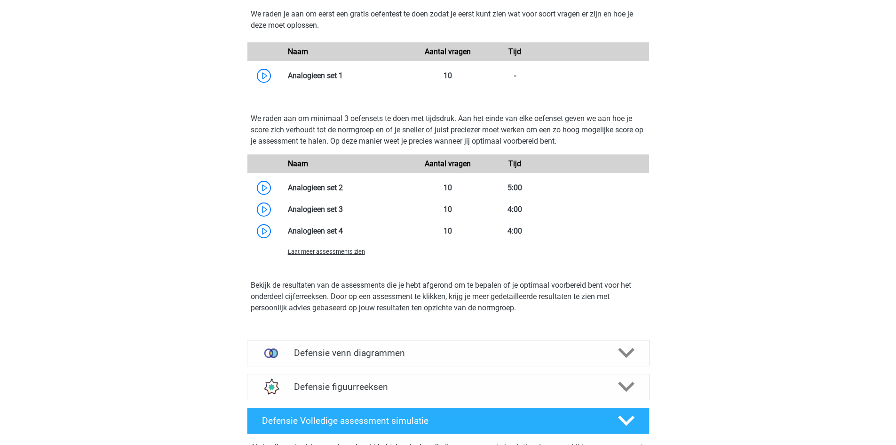
scroll to position [1129, 0]
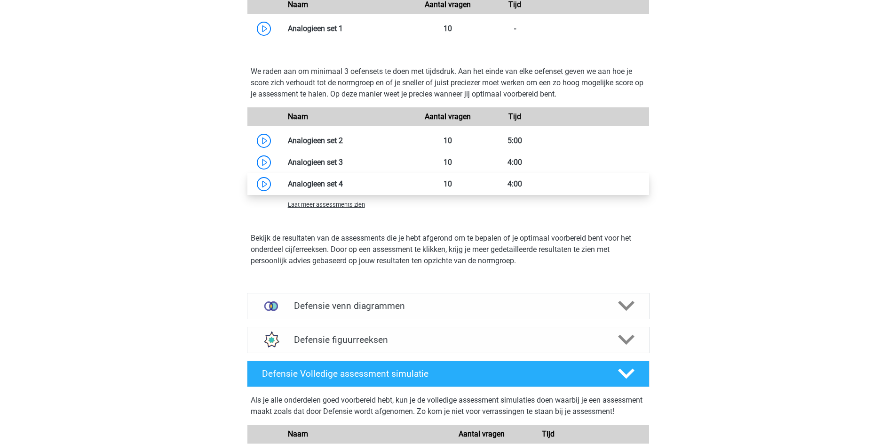
click at [343, 187] on link at bounding box center [343, 183] width 0 height 9
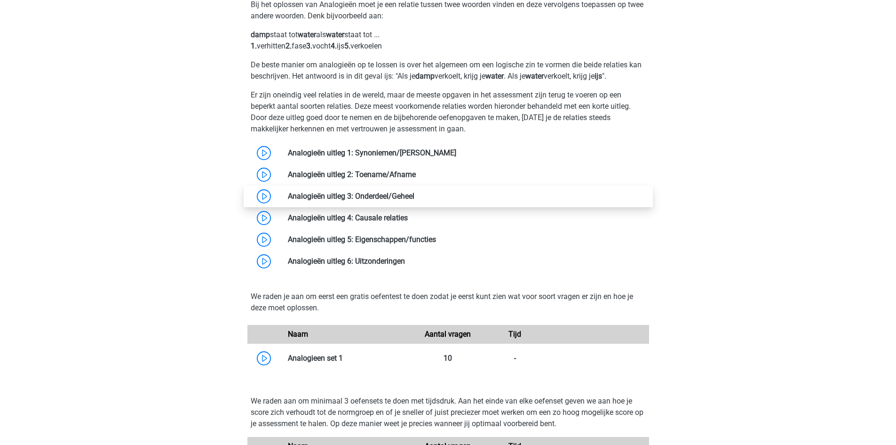
scroll to position [659, 0]
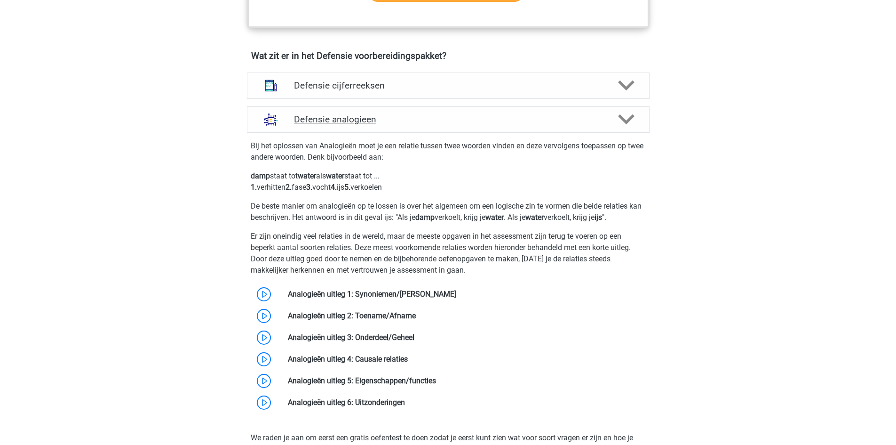
click at [630, 114] on icon at bounding box center [626, 119] width 16 height 16
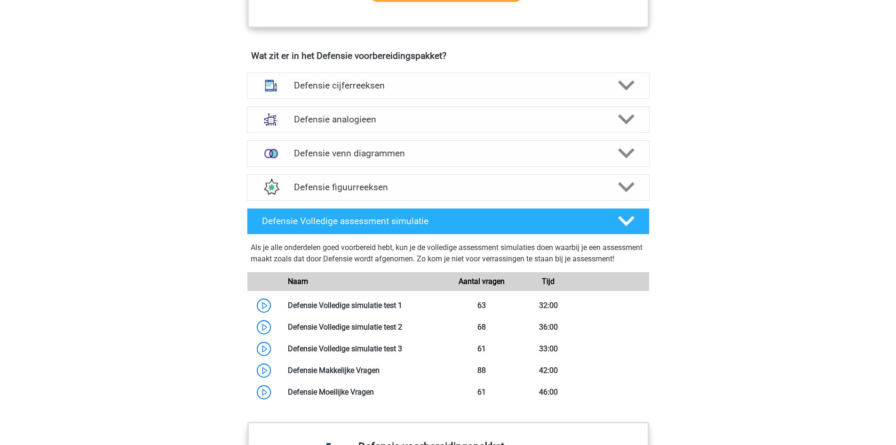
scroll to position [753, 0]
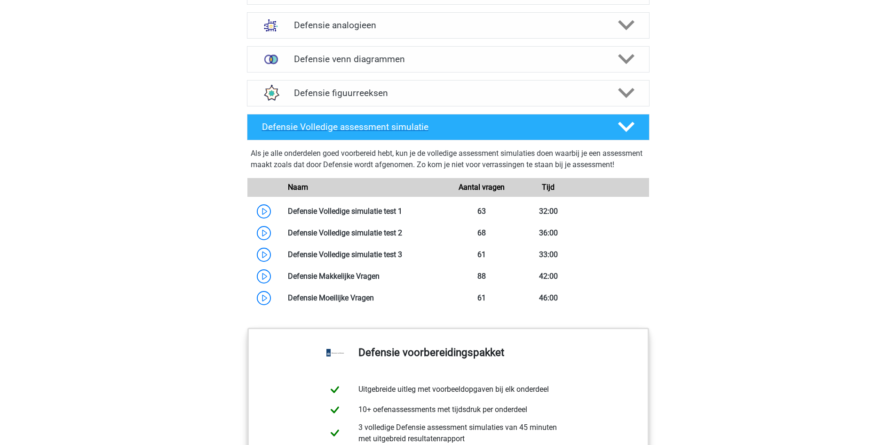
click at [634, 127] on icon at bounding box center [626, 127] width 16 height 16
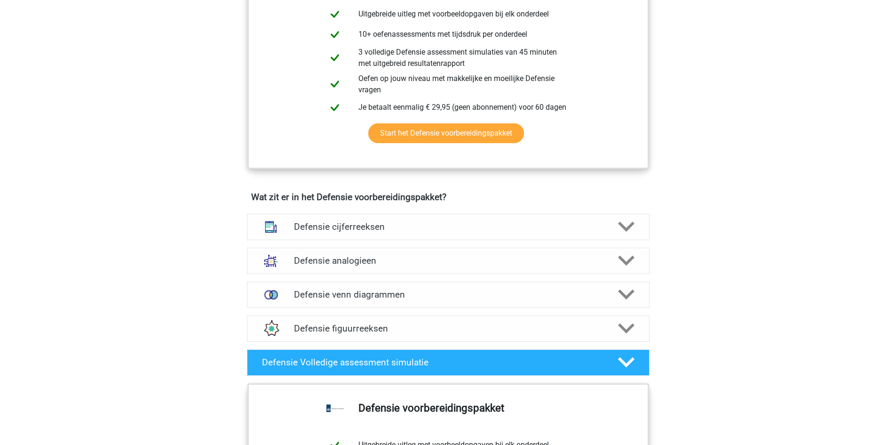
scroll to position [659, 0]
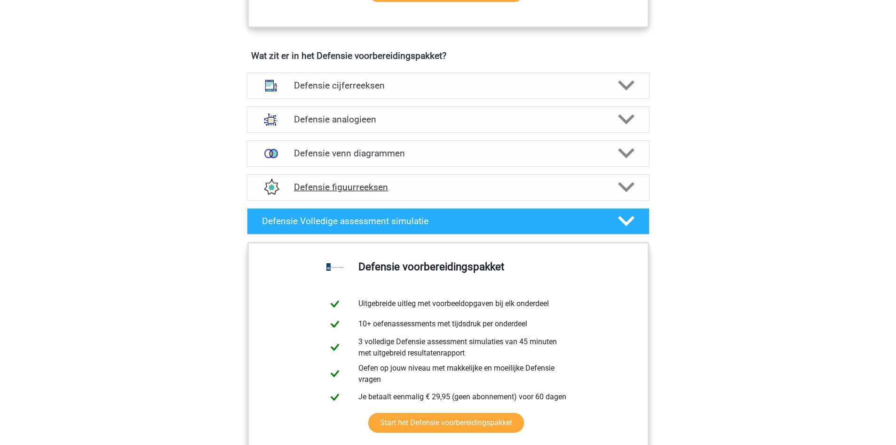
click at [625, 191] on polygon at bounding box center [626, 187] width 16 height 10
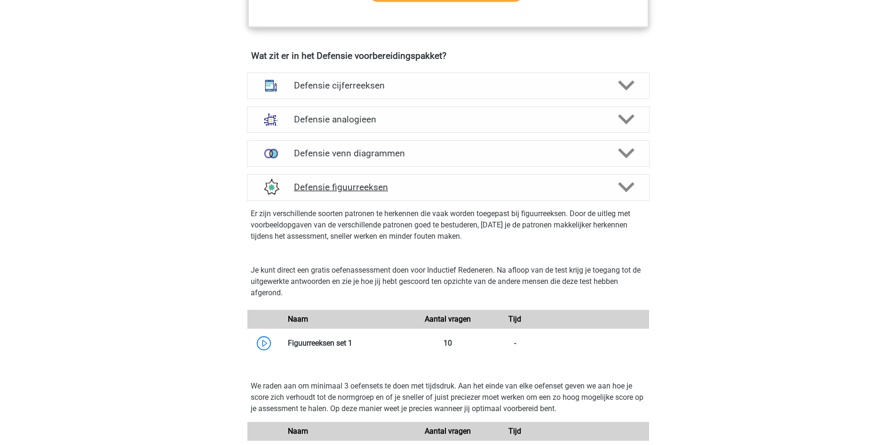
click at [619, 183] on polygon at bounding box center [626, 187] width 16 height 10
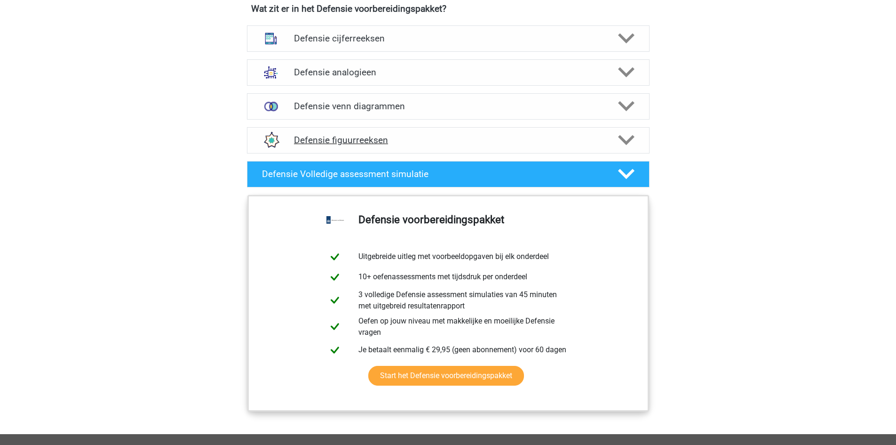
click at [616, 143] on div at bounding box center [625, 140] width 32 height 16
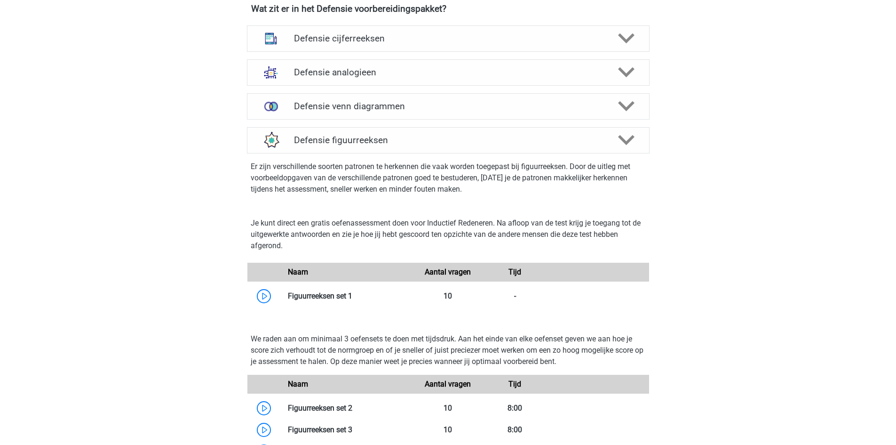
scroll to position [847, 0]
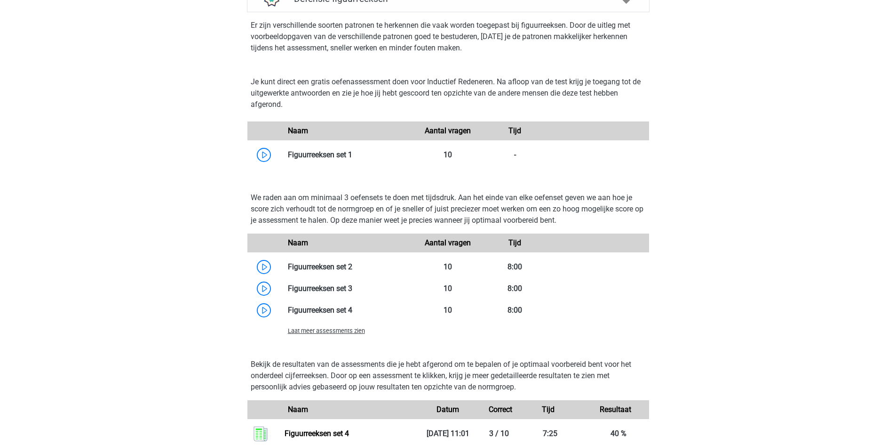
click at [327, 329] on span "Laat meer assessments zien" at bounding box center [326, 330] width 77 height 7
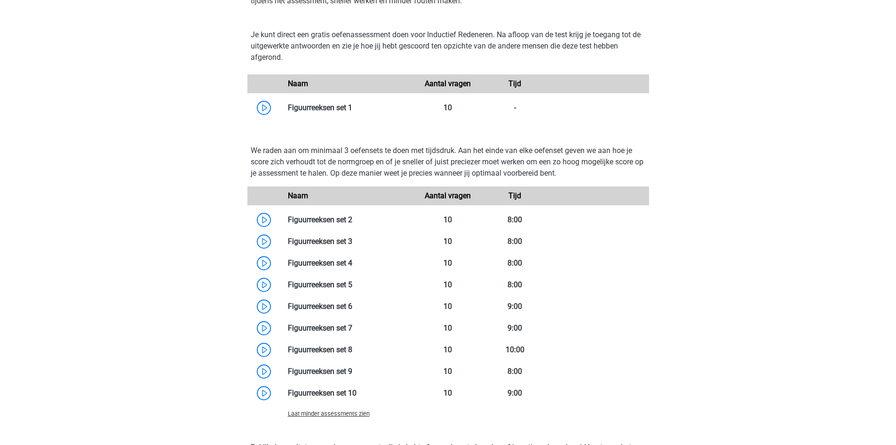
scroll to position [988, 0]
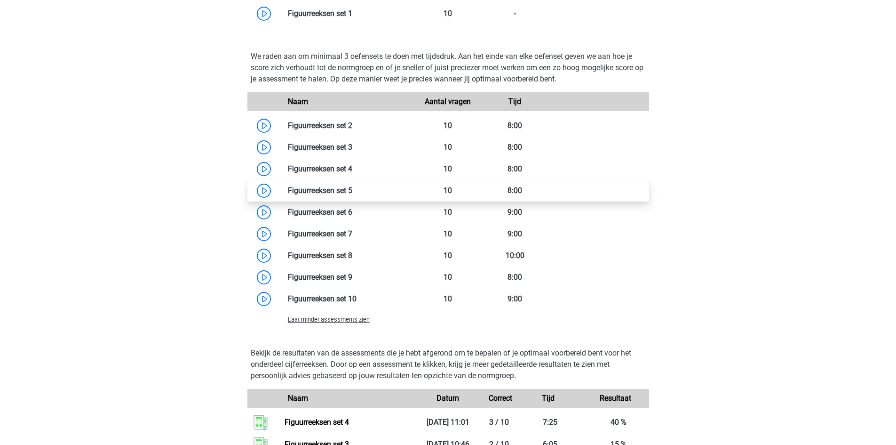
click at [352, 191] on link at bounding box center [352, 190] width 0 height 9
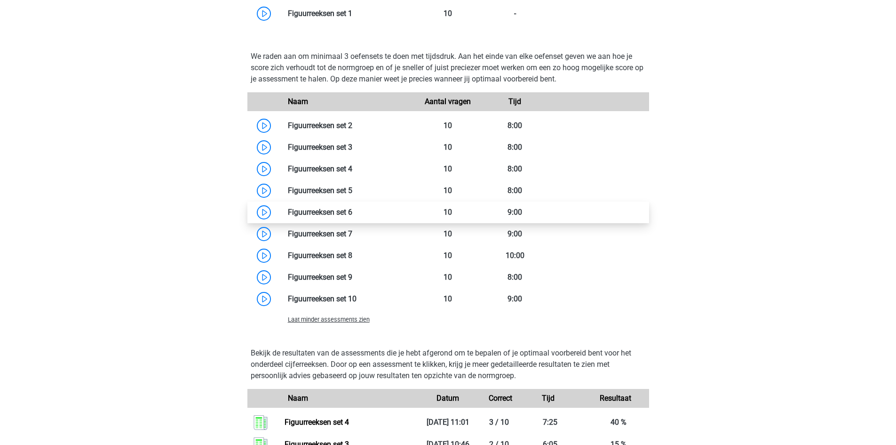
click at [352, 211] on link at bounding box center [352, 211] width 0 height 9
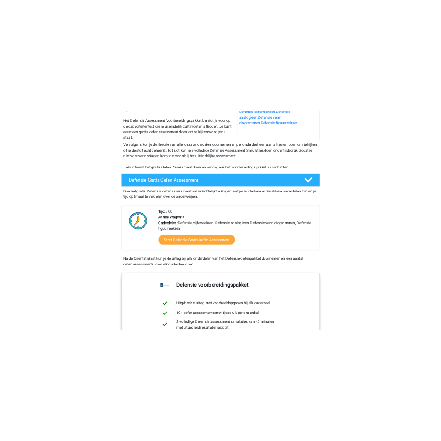
scroll to position [0, 0]
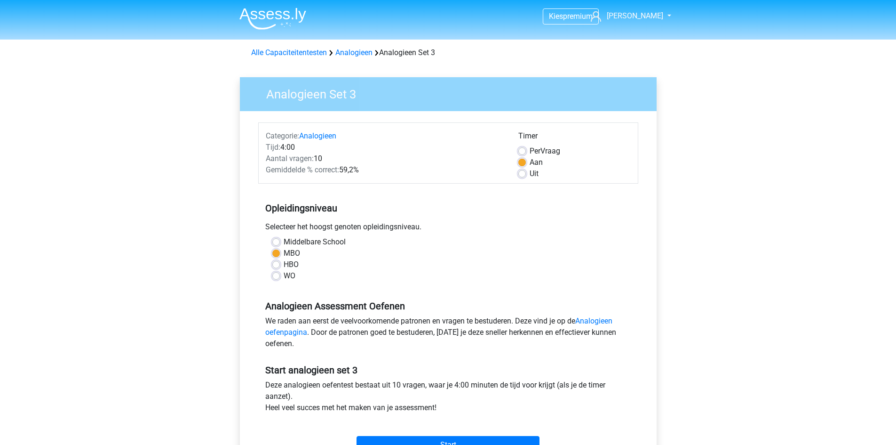
scroll to position [47, 0]
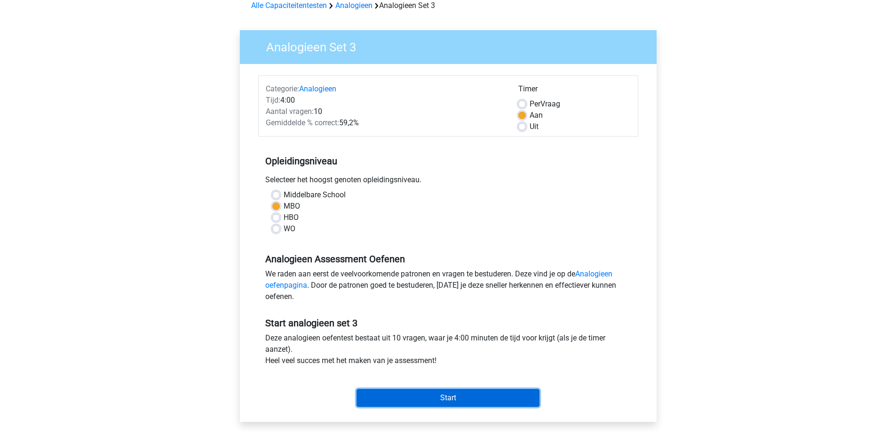
click at [463, 394] on input "Start" at bounding box center [448, 398] width 183 height 18
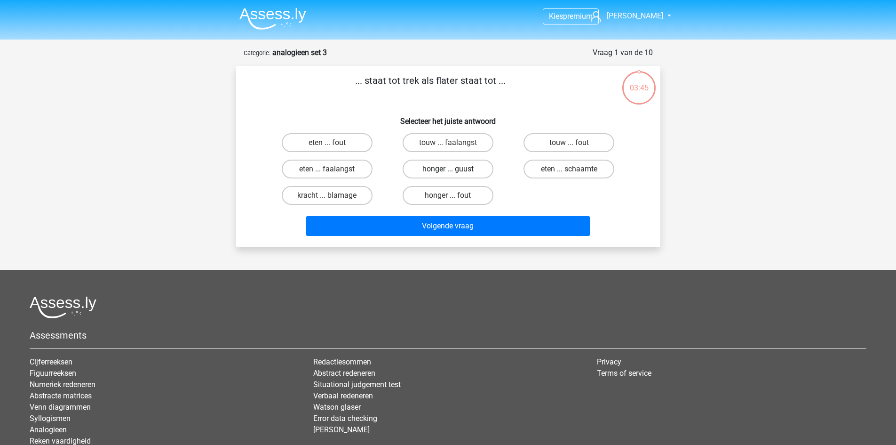
click at [447, 166] on label "honger ... guust" at bounding box center [448, 168] width 91 height 19
click at [448, 169] on input "honger ... guust" at bounding box center [451, 172] width 6 height 6
radio input "true"
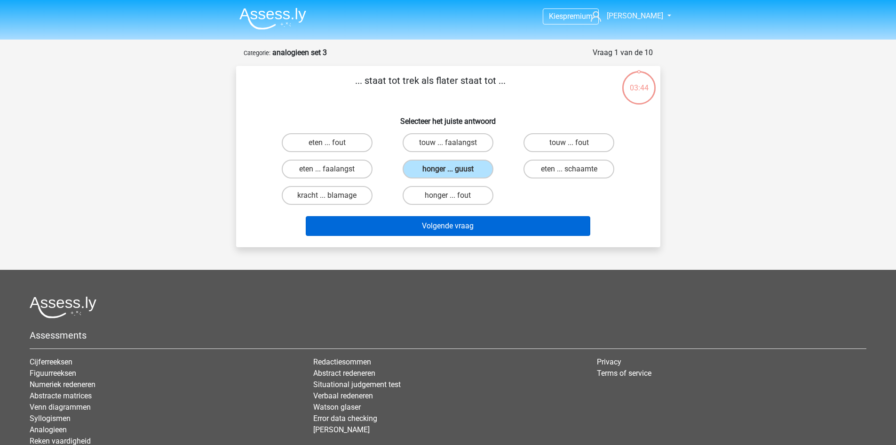
drag, startPoint x: 458, startPoint y: 215, endPoint x: 459, endPoint y: 225, distance: 10.9
click at [459, 217] on div "Volgende vraag" at bounding box center [448, 223] width 394 height 31
click at [459, 225] on button "Volgende vraag" at bounding box center [448, 226] width 285 height 20
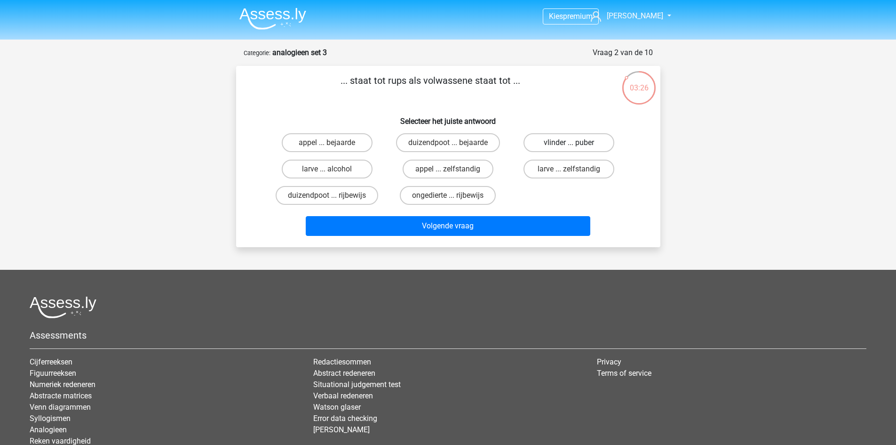
click at [572, 140] on label "vlinder ... puber" at bounding box center [569, 142] width 91 height 19
click at [572, 143] on input "vlinder ... puber" at bounding box center [572, 146] width 6 height 6
radio input "true"
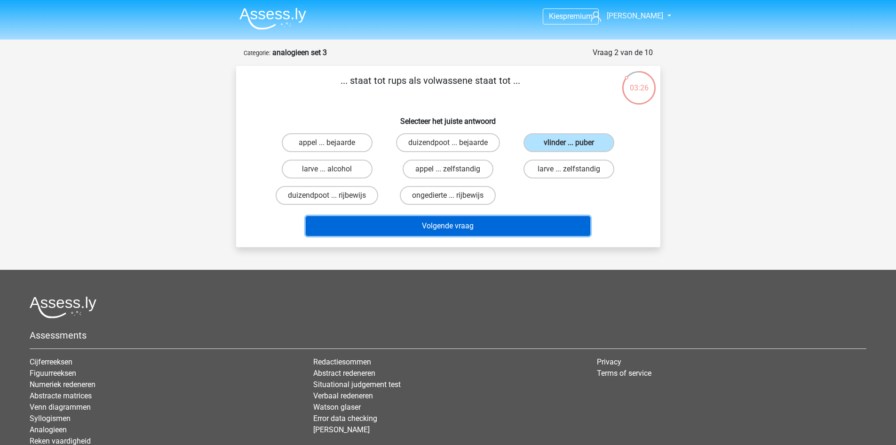
click at [527, 230] on button "Volgende vraag" at bounding box center [448, 226] width 285 height 20
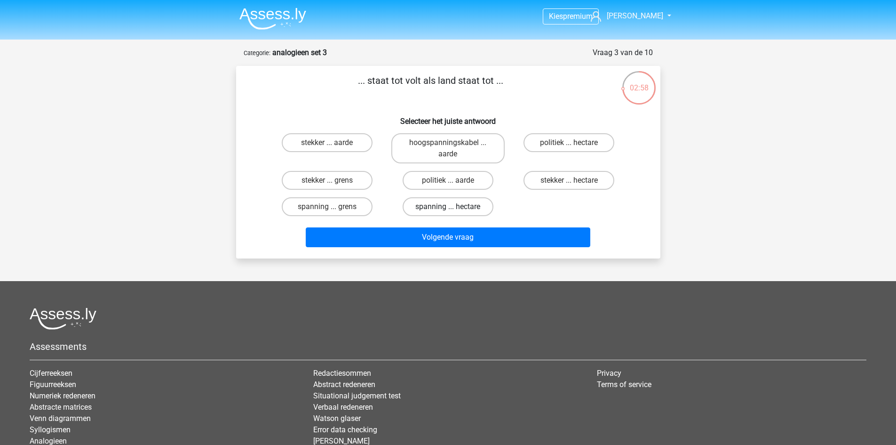
click at [478, 211] on label "spanning ... hectare" at bounding box center [448, 206] width 91 height 19
click at [454, 211] on input "spanning ... hectare" at bounding box center [451, 210] width 6 height 6
radio input "true"
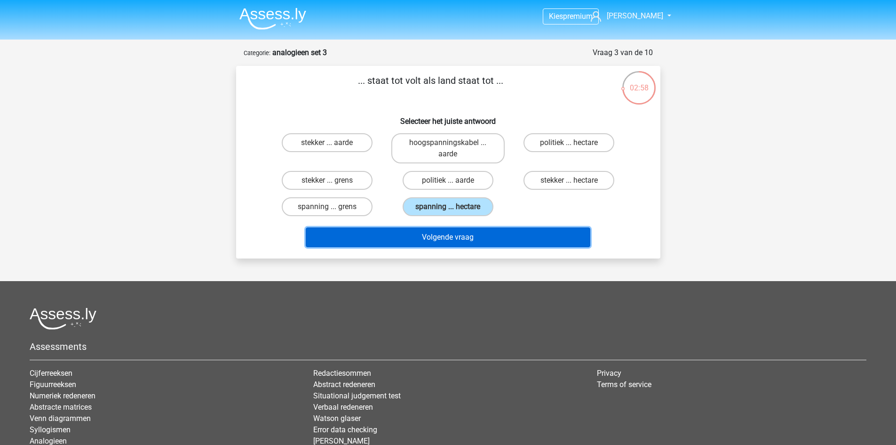
click at [483, 234] on button "Volgende vraag" at bounding box center [448, 237] width 285 height 20
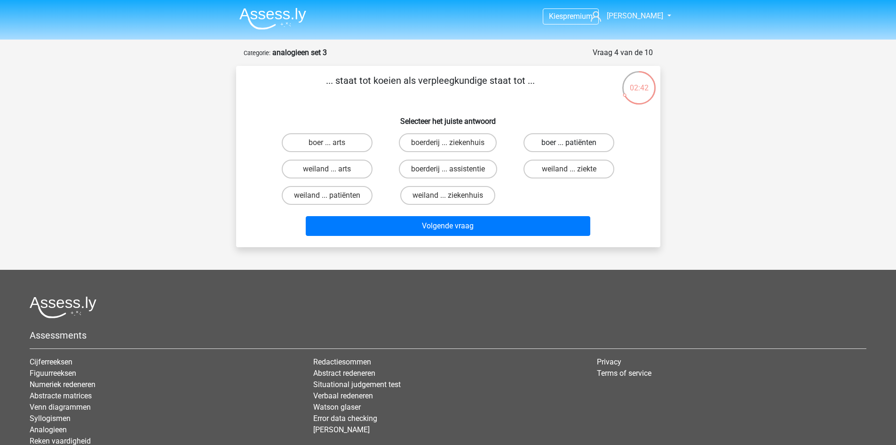
click at [556, 145] on label "boer ... patiënten" at bounding box center [569, 142] width 91 height 19
click at [569, 145] on input "boer ... patiënten" at bounding box center [572, 146] width 6 height 6
radio input "true"
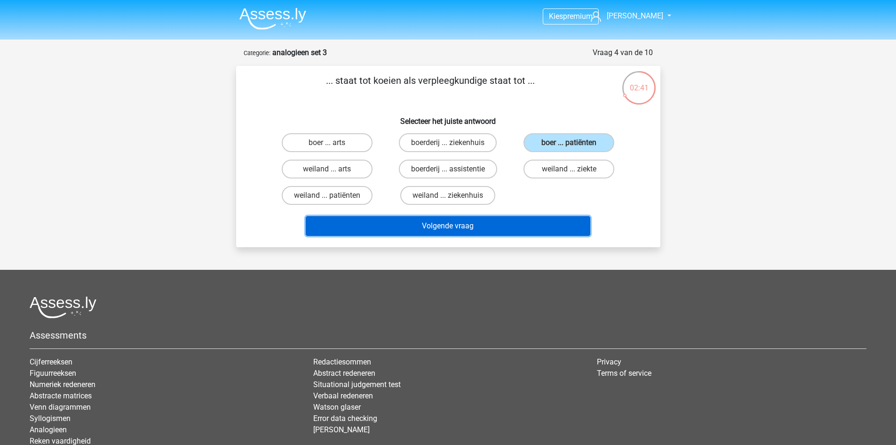
click at [535, 221] on button "Volgende vraag" at bounding box center [448, 226] width 285 height 20
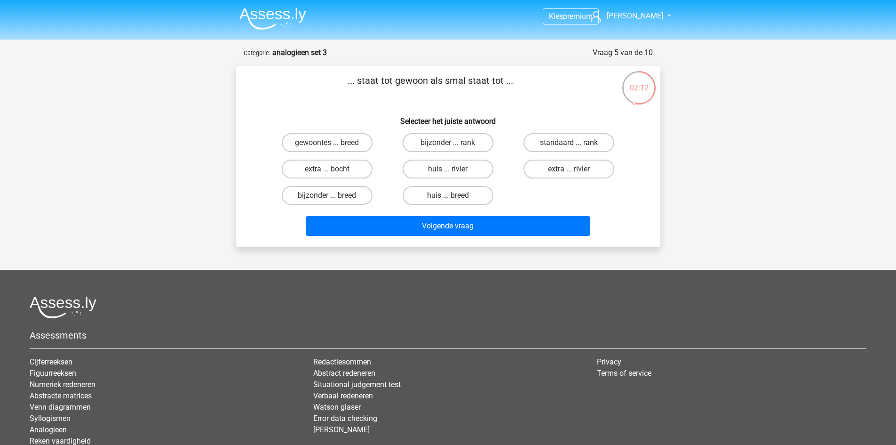
click at [585, 141] on label "standaard ... rank" at bounding box center [569, 142] width 91 height 19
click at [575, 143] on input "standaard ... rank" at bounding box center [572, 146] width 6 height 6
radio input "true"
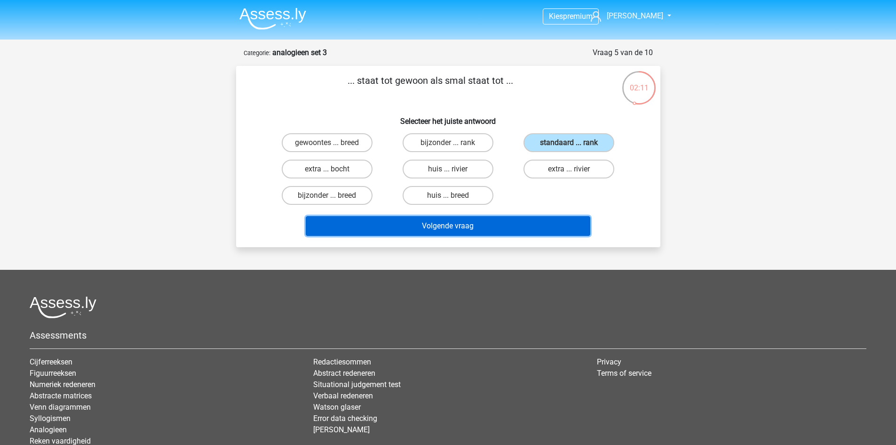
click at [561, 223] on button "Volgende vraag" at bounding box center [448, 226] width 285 height 20
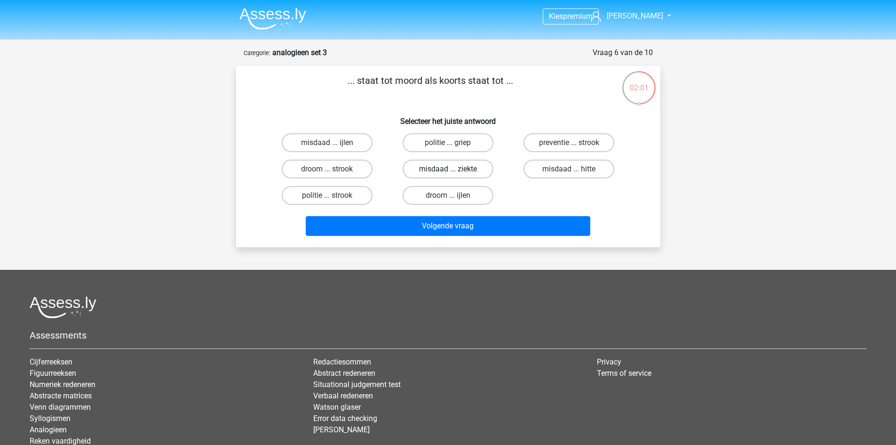
click at [442, 165] on label "misdaad ... ziekte" at bounding box center [448, 168] width 91 height 19
click at [448, 169] on input "misdaad ... ziekte" at bounding box center [451, 172] width 6 height 6
radio input "true"
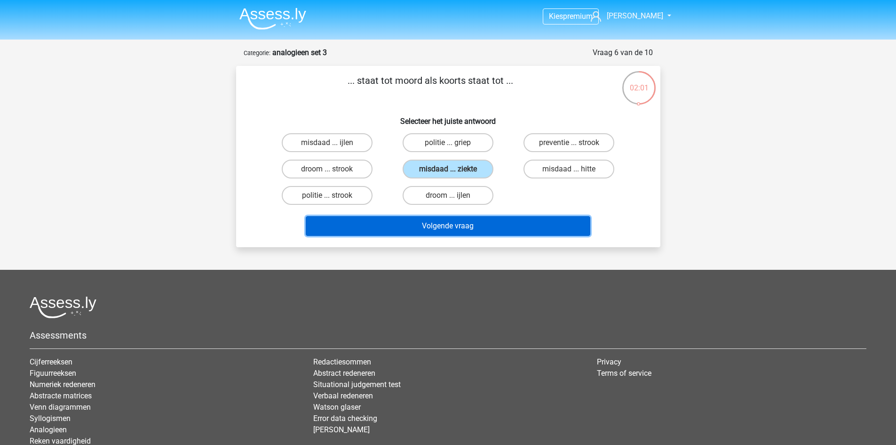
click at [448, 225] on button "Volgende vraag" at bounding box center [448, 226] width 285 height 20
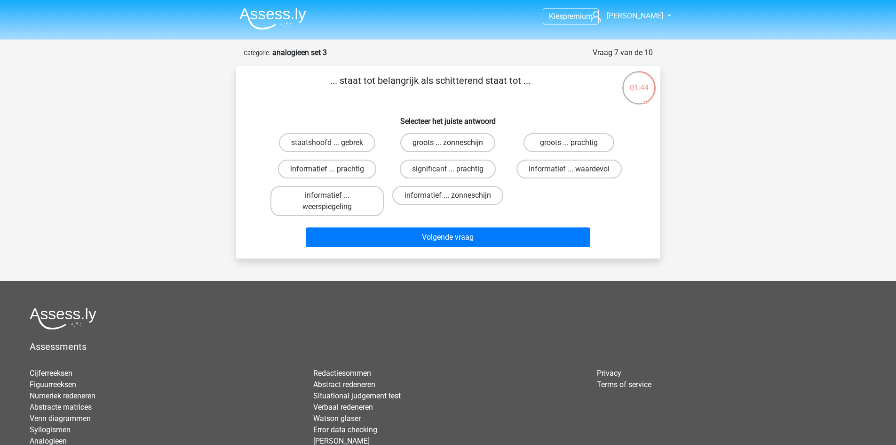
drag, startPoint x: 419, startPoint y: 139, endPoint x: 420, endPoint y: 151, distance: 12.2
click at [420, 138] on label "groots ... zonneschijn" at bounding box center [447, 142] width 95 height 19
click at [448, 143] on input "groots ... zonneschijn" at bounding box center [451, 146] width 6 height 6
radio input "true"
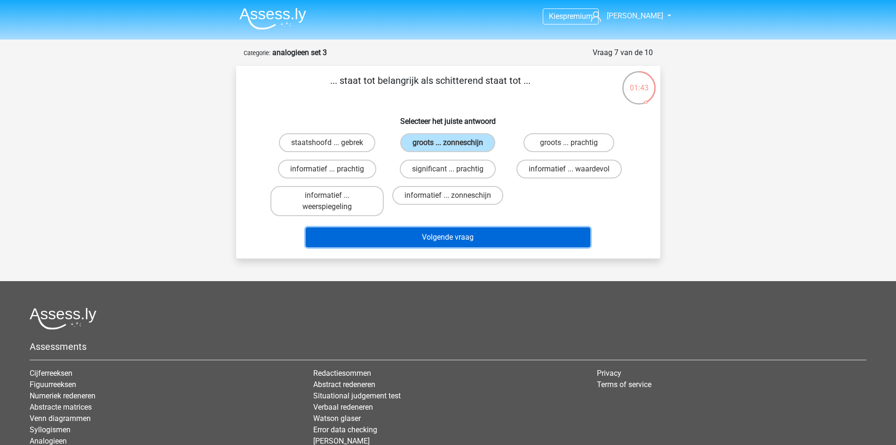
click at [438, 237] on button "Volgende vraag" at bounding box center [448, 237] width 285 height 20
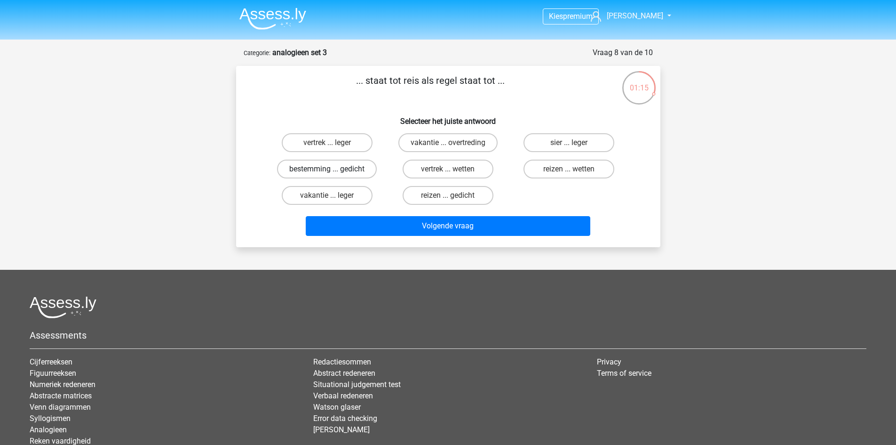
click at [324, 168] on label "bestemming ... gedicht" at bounding box center [327, 168] width 100 height 19
click at [327, 169] on input "bestemming ... gedicht" at bounding box center [330, 172] width 6 height 6
radio input "true"
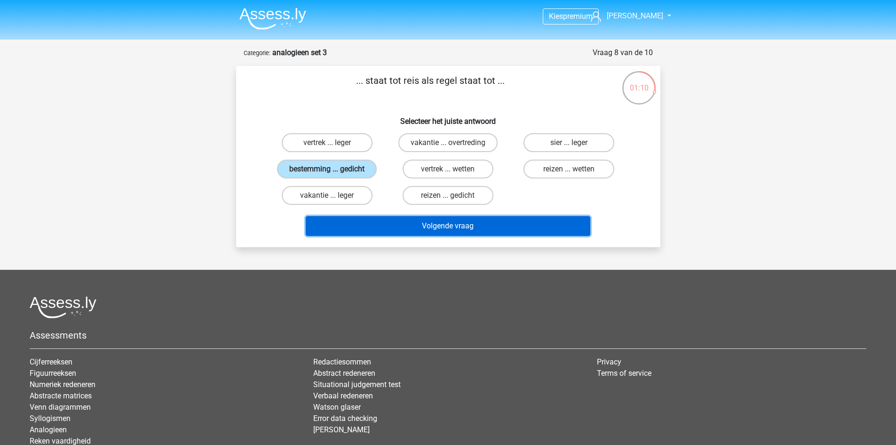
click at [381, 222] on button "Volgende vraag" at bounding box center [448, 226] width 285 height 20
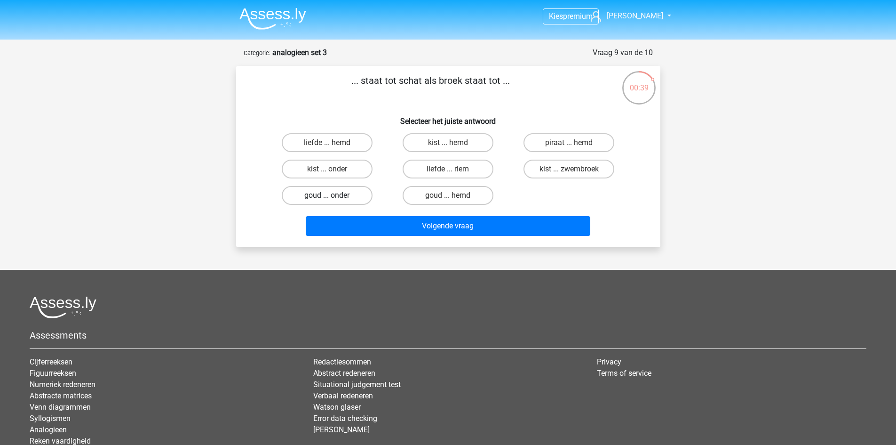
click at [350, 193] on label "goud ... onder" at bounding box center [327, 195] width 91 height 19
click at [333, 195] on input "goud ... onder" at bounding box center [330, 198] width 6 height 6
radio input "true"
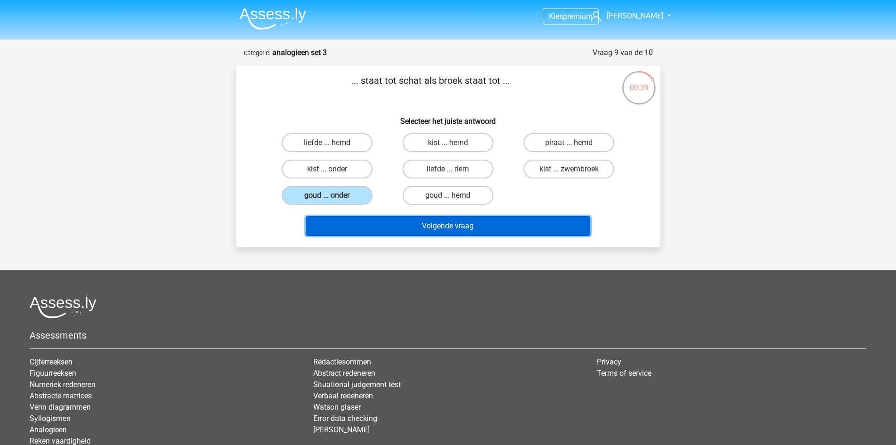
click at [381, 225] on button "Volgende vraag" at bounding box center [448, 226] width 285 height 20
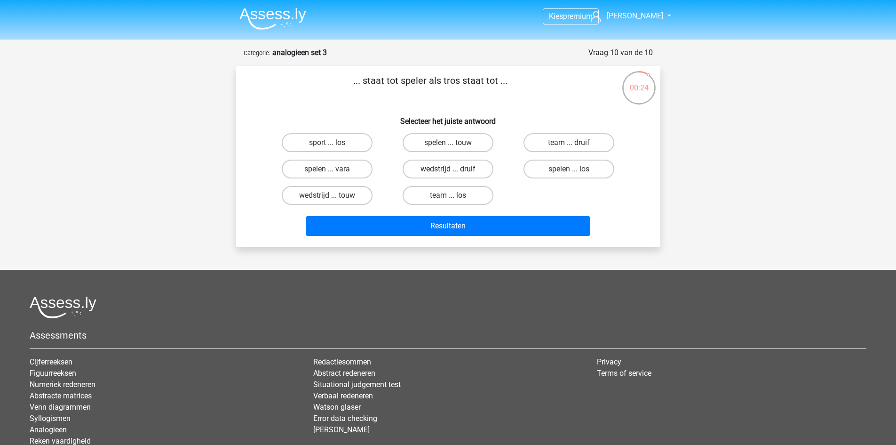
click at [464, 168] on label "wedstrijd ... druif" at bounding box center [448, 168] width 91 height 19
click at [454, 169] on input "wedstrijd ... druif" at bounding box center [451, 172] width 6 height 6
radio input "true"
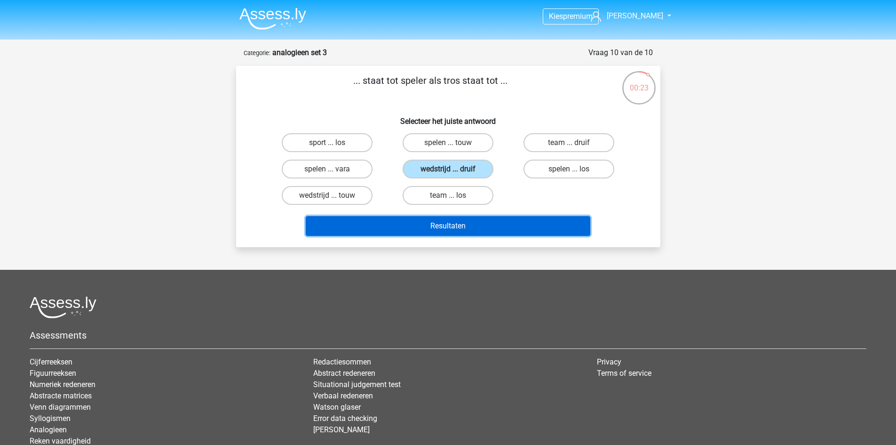
click at [467, 217] on button "Resultaten" at bounding box center [448, 226] width 285 height 20
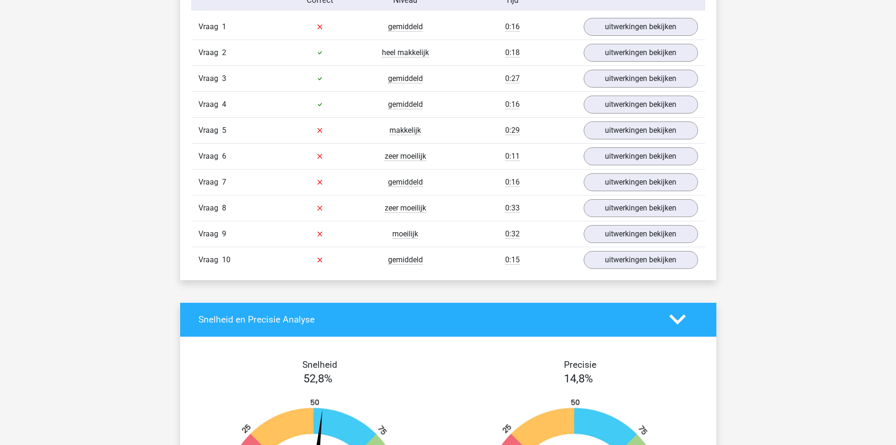
scroll to position [706, 0]
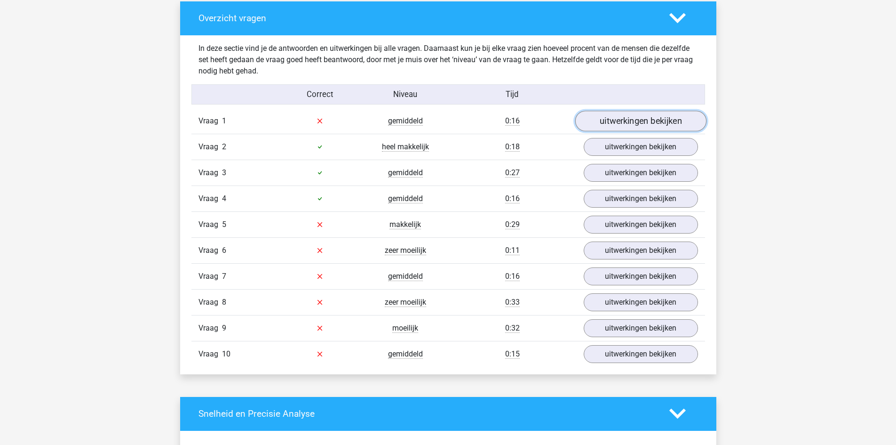
click at [646, 123] on link "uitwerkingen bekijken" at bounding box center [640, 121] width 131 height 21
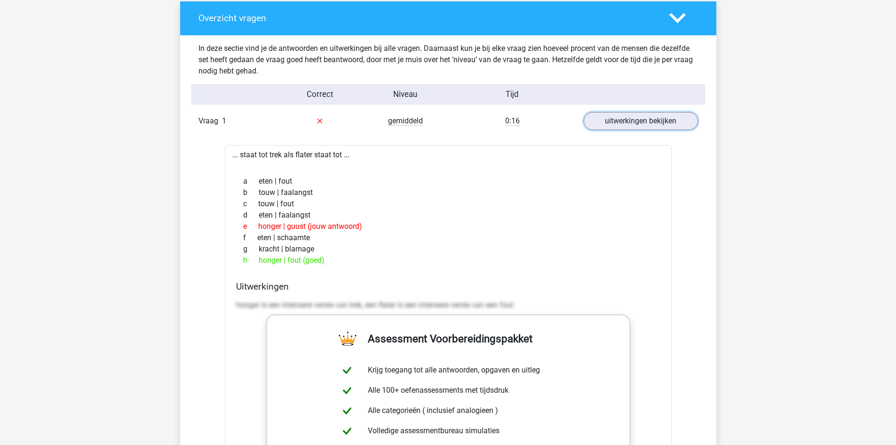
scroll to position [753, 0]
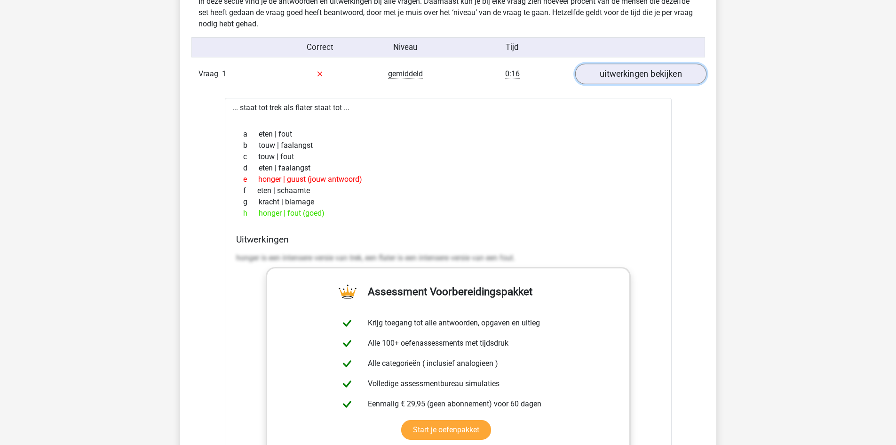
click at [649, 73] on link "uitwerkingen bekijken" at bounding box center [640, 74] width 131 height 21
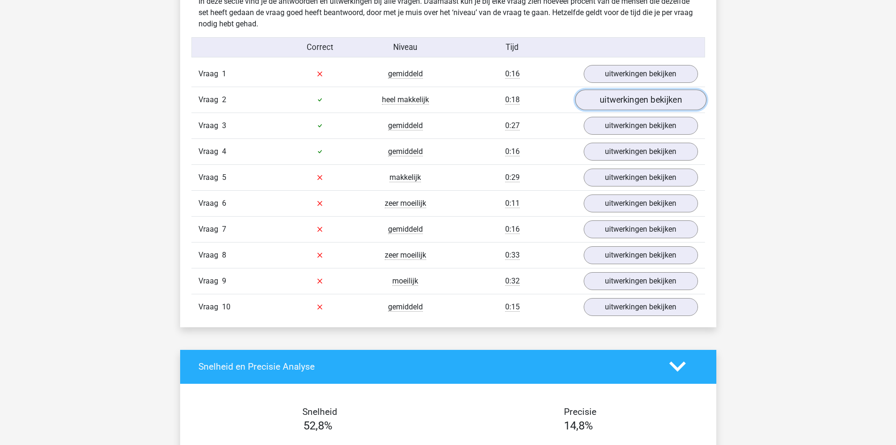
click at [642, 104] on link "uitwerkingen bekijken" at bounding box center [640, 99] width 131 height 21
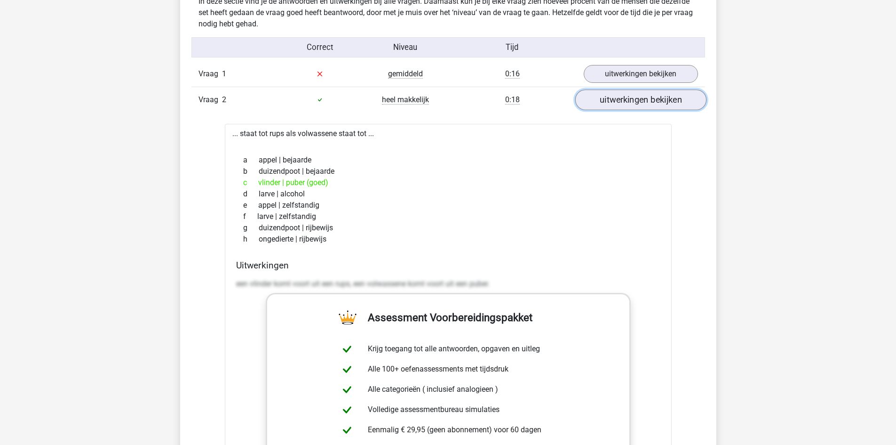
click at [642, 104] on link "uitwerkingen bekijken" at bounding box center [640, 99] width 131 height 21
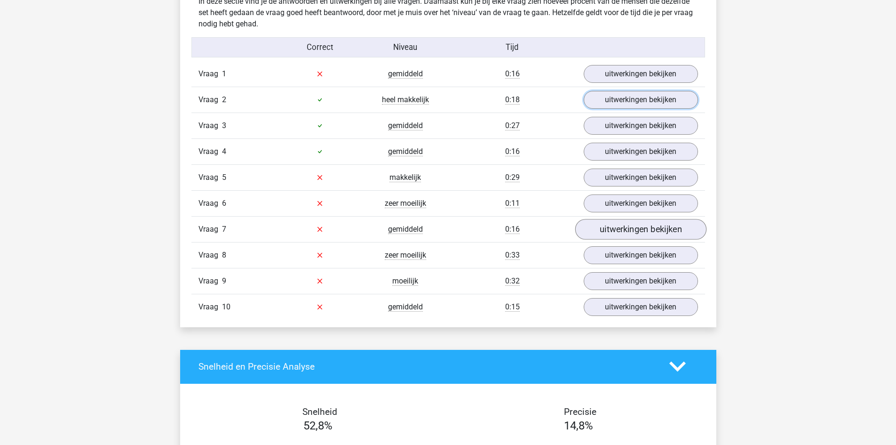
scroll to position [800, 0]
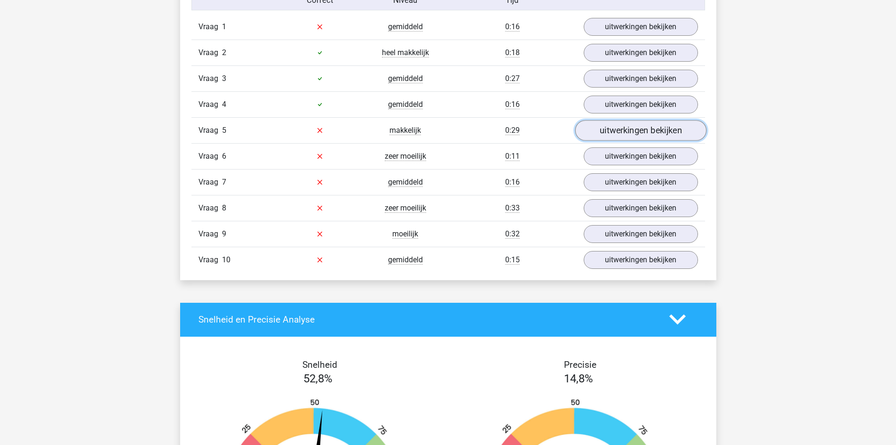
click at [627, 128] on link "uitwerkingen bekijken" at bounding box center [640, 130] width 131 height 21
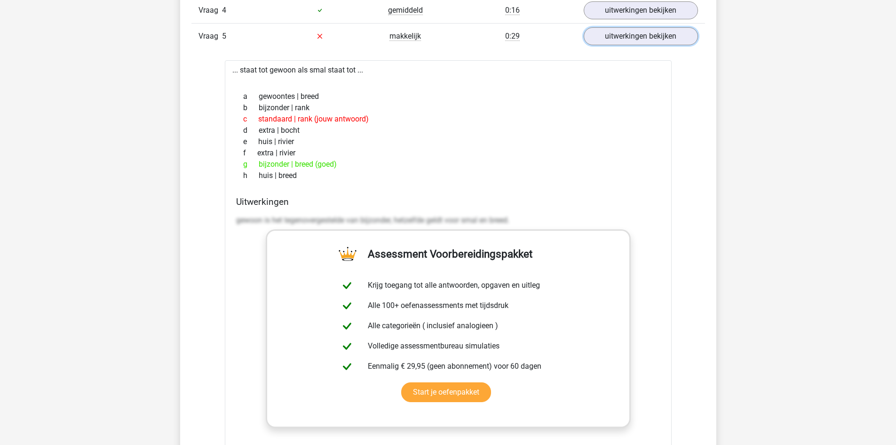
scroll to position [847, 0]
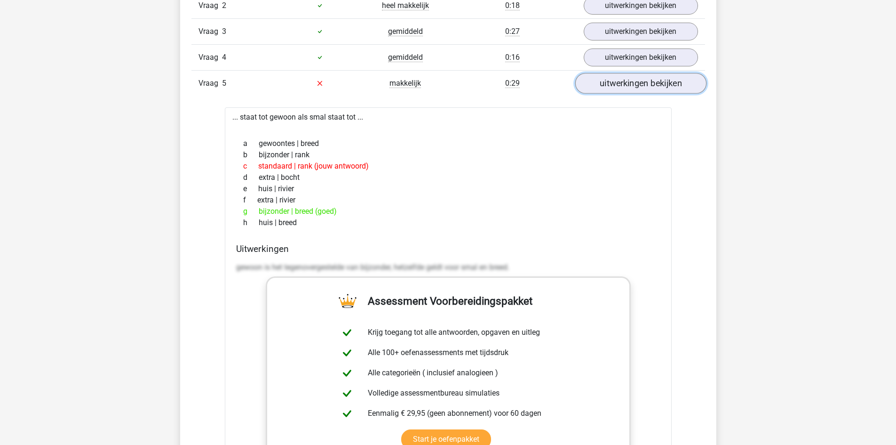
click at [642, 86] on link "uitwerkingen bekijken" at bounding box center [640, 83] width 131 height 21
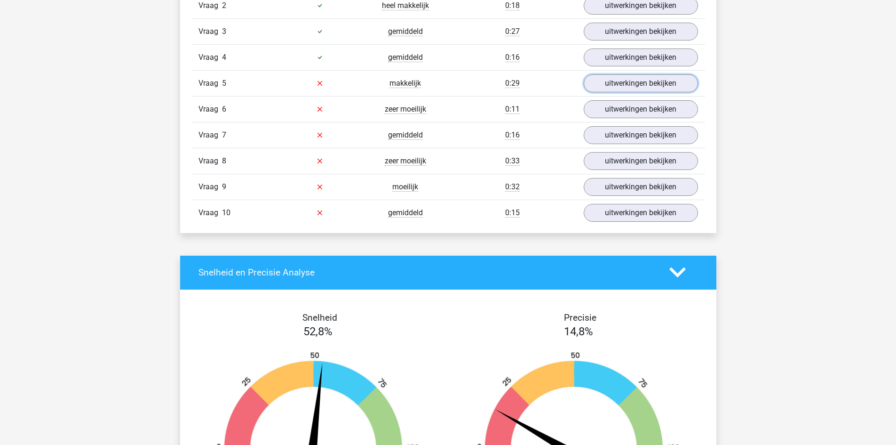
scroll to position [894, 0]
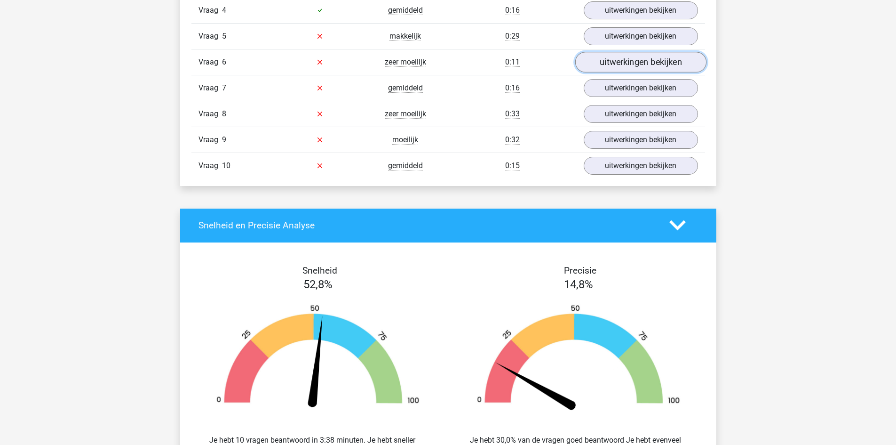
click at [632, 67] on link "uitwerkingen bekijken" at bounding box center [640, 62] width 131 height 21
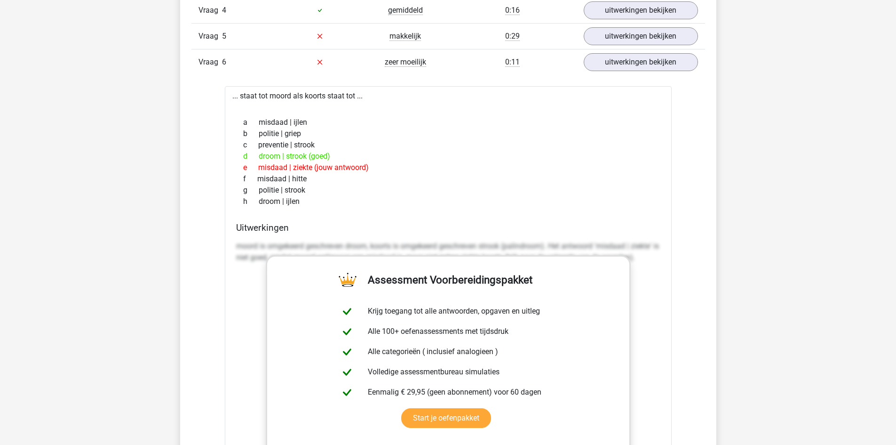
click at [623, 72] on div "Vraag 6 zeer moeilijk 0:11 uitwerkingen bekijken" at bounding box center [448, 62] width 514 height 26
click at [635, 61] on link "uitwerkingen bekijken" at bounding box center [640, 62] width 131 height 21
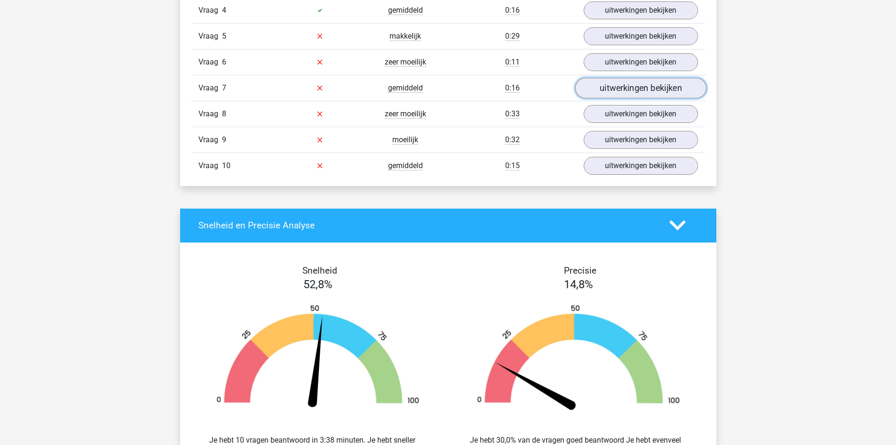
click at [622, 92] on link "uitwerkingen bekijken" at bounding box center [640, 88] width 131 height 21
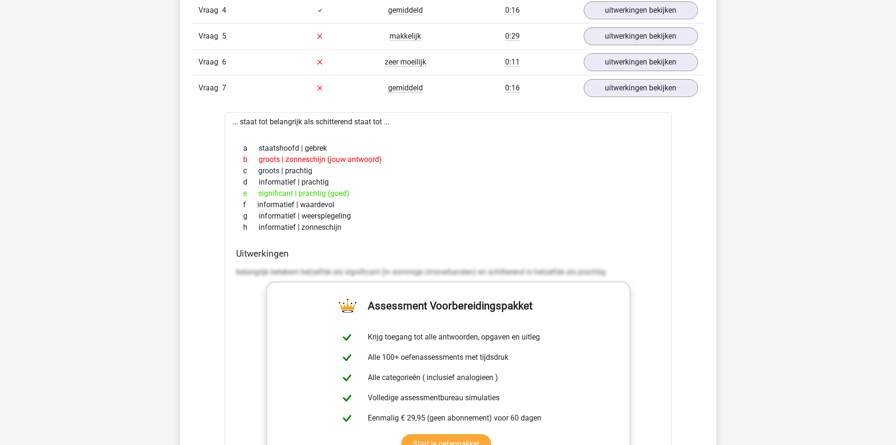
click at [614, 100] on div "Vraag 7 gemiddeld 0:16 uitwerkingen bekijken" at bounding box center [448, 88] width 514 height 26
click at [619, 92] on link "uitwerkingen bekijken" at bounding box center [640, 88] width 131 height 21
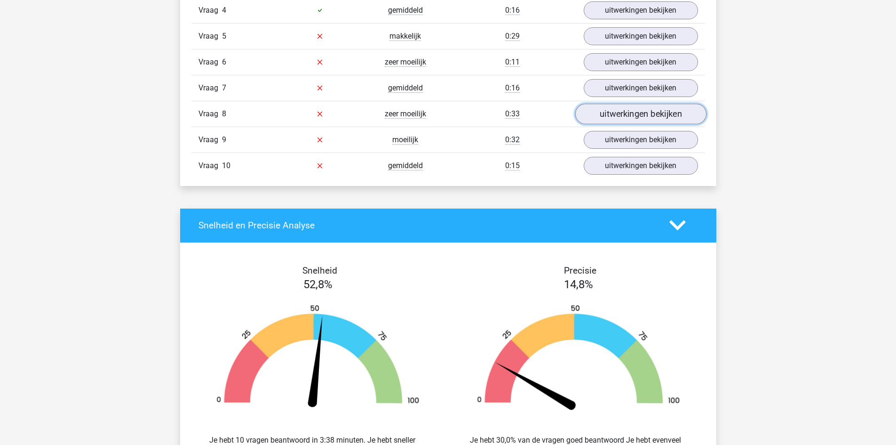
click at [619, 112] on link "uitwerkingen bekijken" at bounding box center [640, 114] width 131 height 21
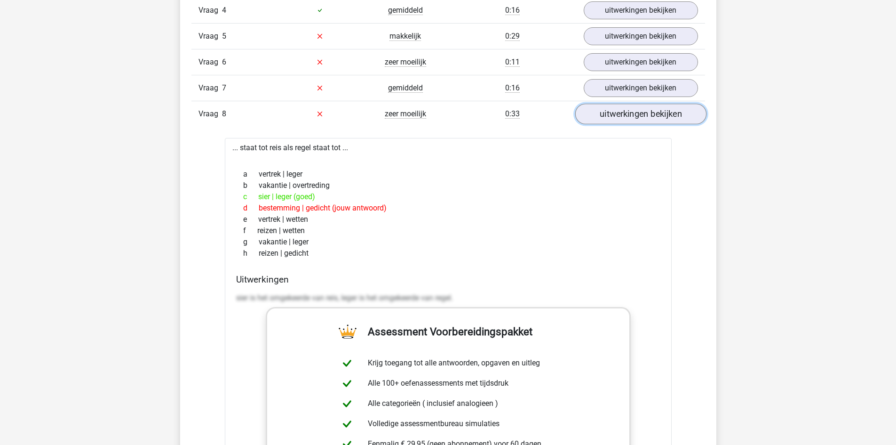
click at [647, 108] on link "uitwerkingen bekijken" at bounding box center [640, 114] width 131 height 21
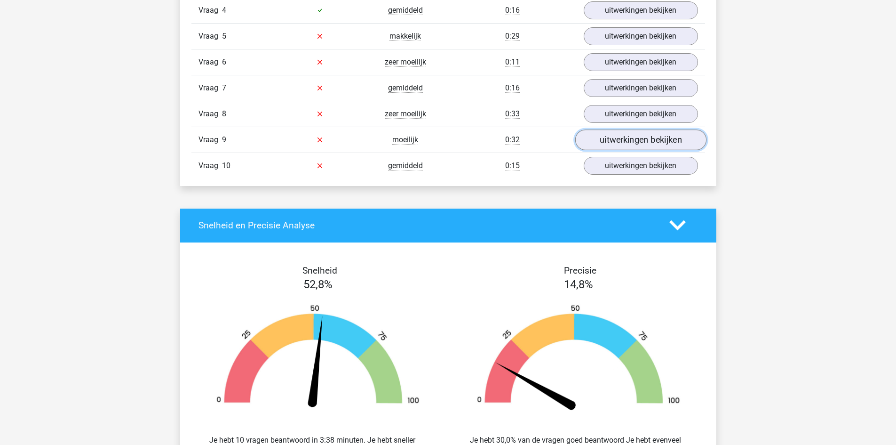
click at [615, 137] on link "uitwerkingen bekijken" at bounding box center [640, 139] width 131 height 21
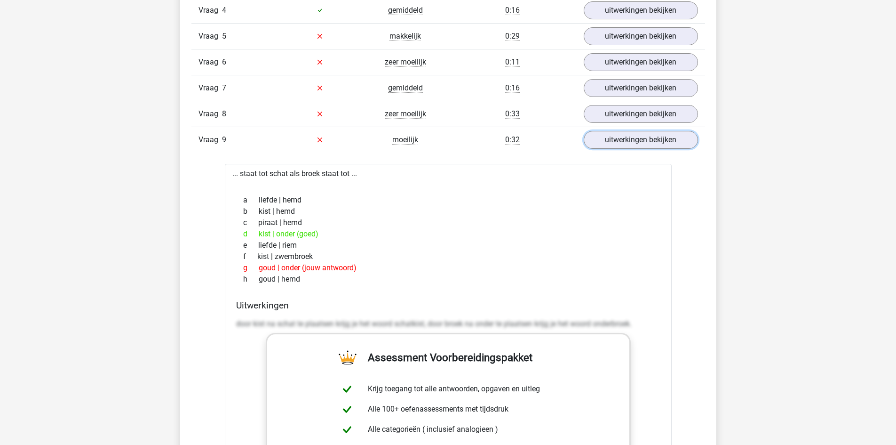
scroll to position [941, 0]
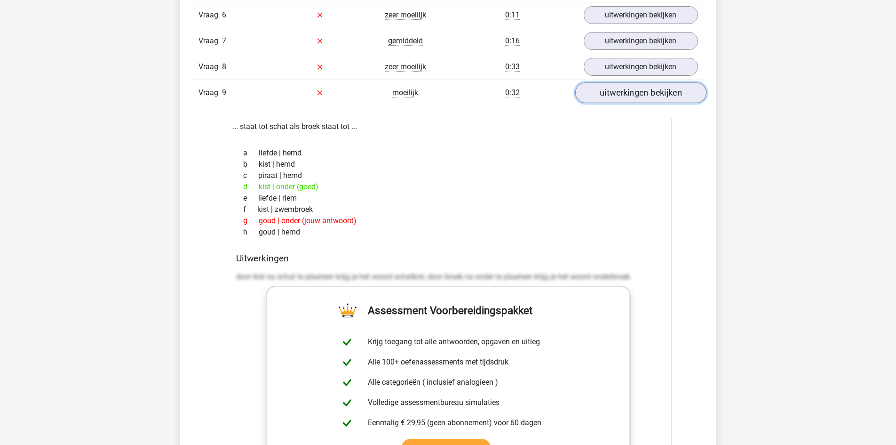
click at [674, 96] on link "uitwerkingen bekijken" at bounding box center [640, 92] width 131 height 21
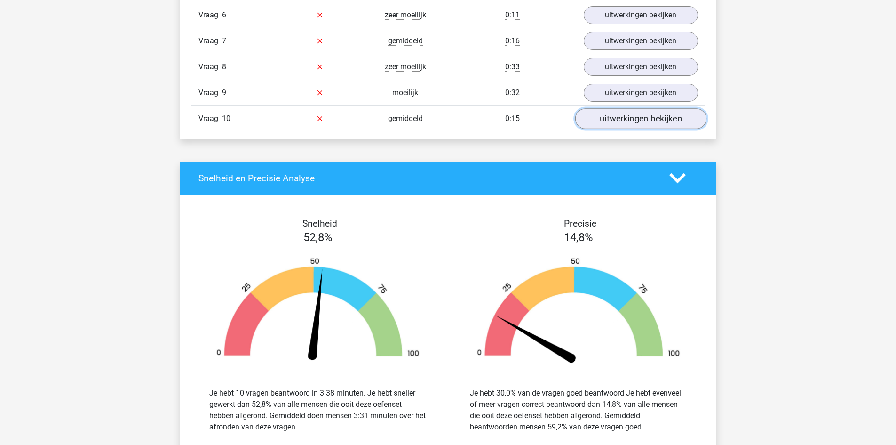
click at [637, 125] on link "uitwerkingen bekijken" at bounding box center [640, 118] width 131 height 21
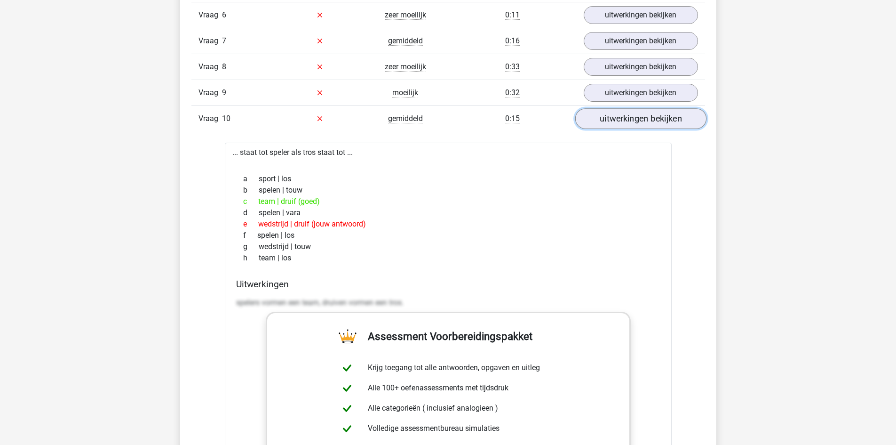
click at [635, 124] on link "uitwerkingen bekijken" at bounding box center [640, 118] width 131 height 21
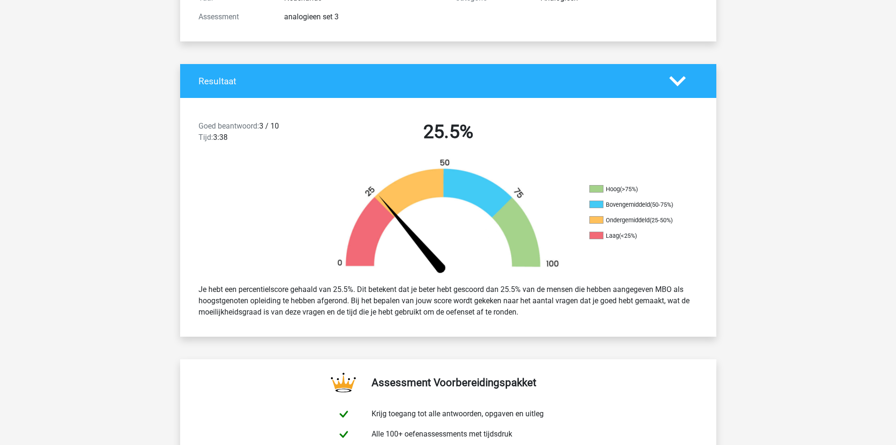
scroll to position [0, 0]
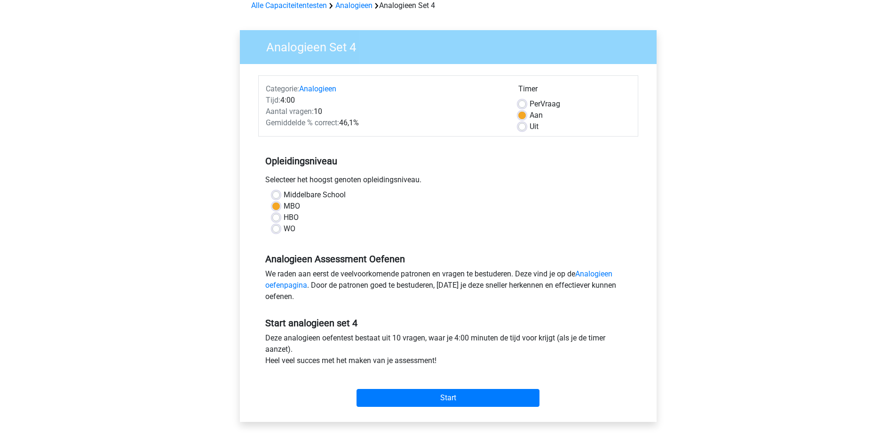
scroll to position [94, 0]
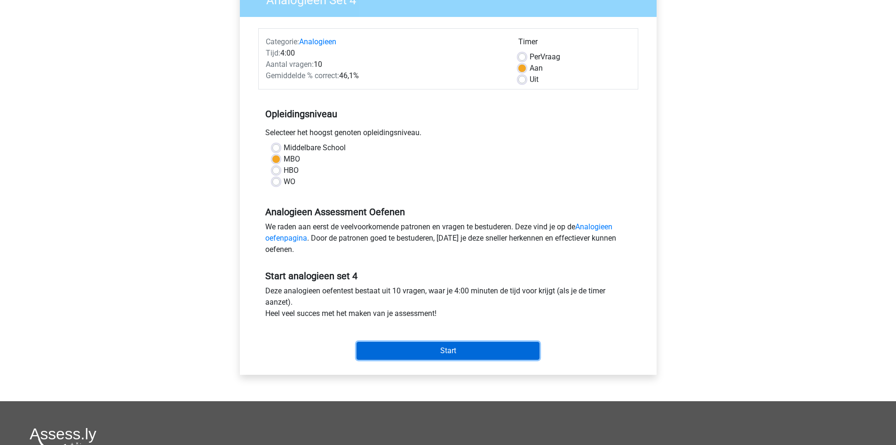
click at [494, 349] on input "Start" at bounding box center [448, 351] width 183 height 18
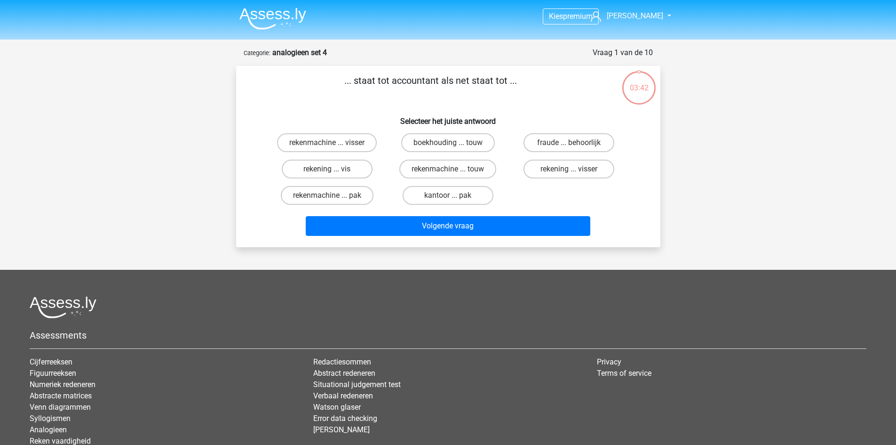
click at [365, 179] on div "rekening ... vis" at bounding box center [327, 169] width 121 height 26
click at [363, 172] on label "rekening ... vis" at bounding box center [327, 168] width 91 height 19
click at [333, 172] on input "rekening ... vis" at bounding box center [330, 172] width 6 height 6
radio input "true"
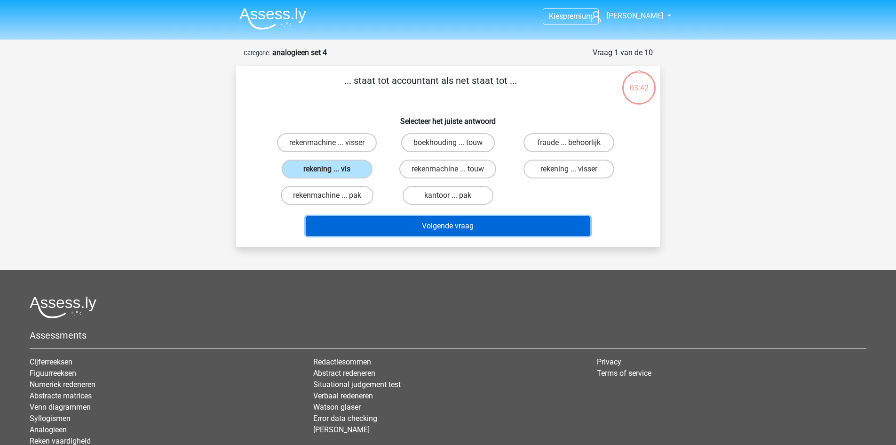
click at [392, 225] on button "Volgende vraag" at bounding box center [448, 226] width 285 height 20
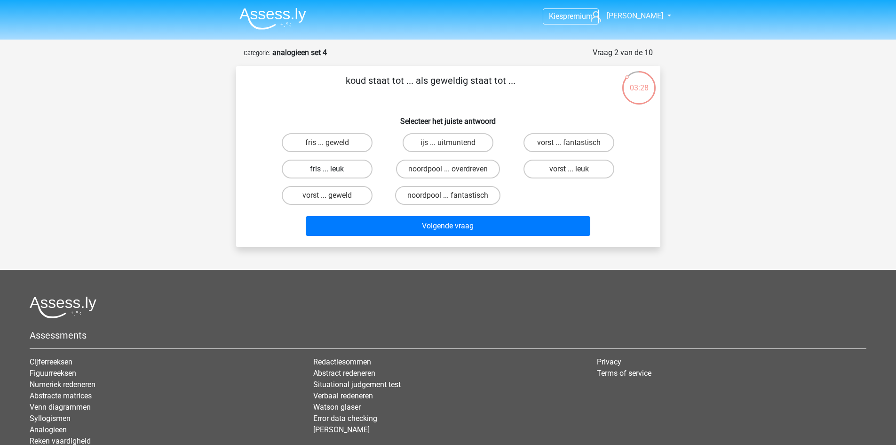
click at [326, 167] on label "fris ... leuk" at bounding box center [327, 168] width 91 height 19
click at [327, 169] on input "fris ... leuk" at bounding box center [330, 172] width 6 height 6
radio input "true"
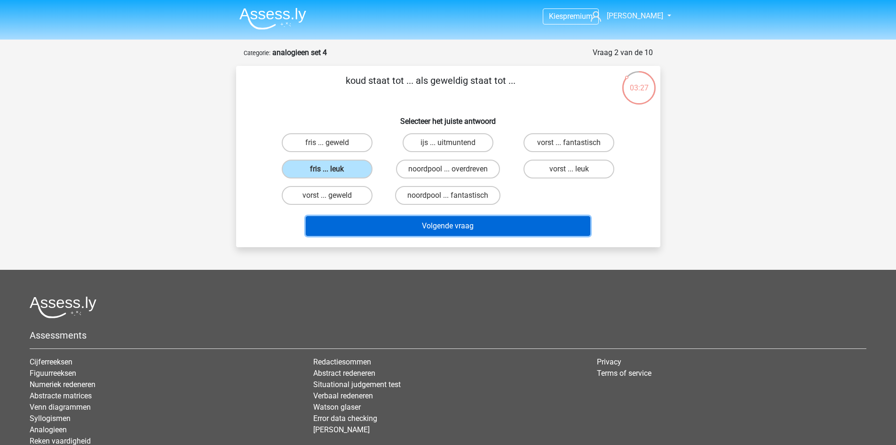
click at [360, 222] on button "Volgende vraag" at bounding box center [448, 226] width 285 height 20
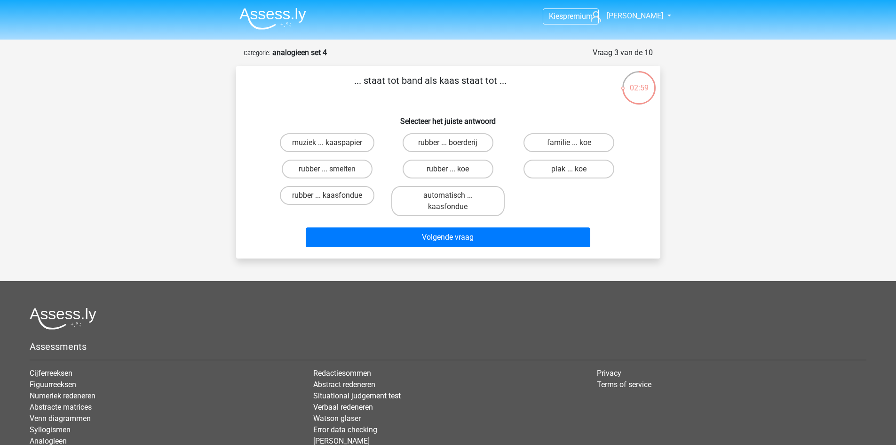
click at [450, 172] on input "rubber ... koe" at bounding box center [451, 172] width 6 height 6
radio input "true"
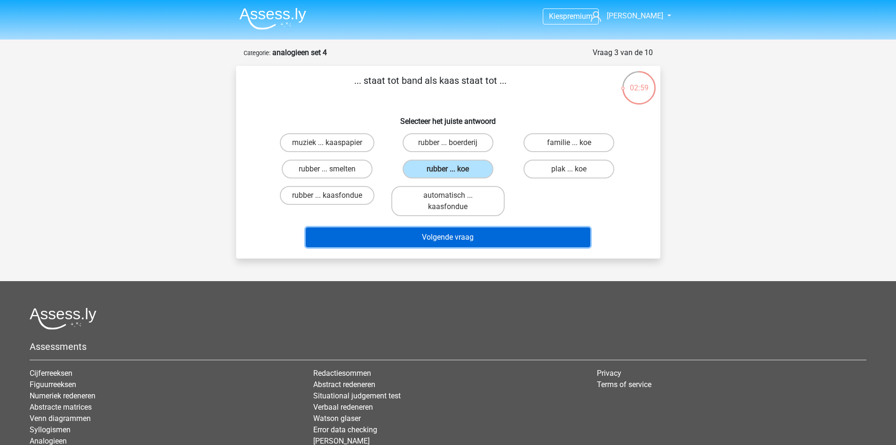
click at [446, 239] on button "Volgende vraag" at bounding box center [448, 237] width 285 height 20
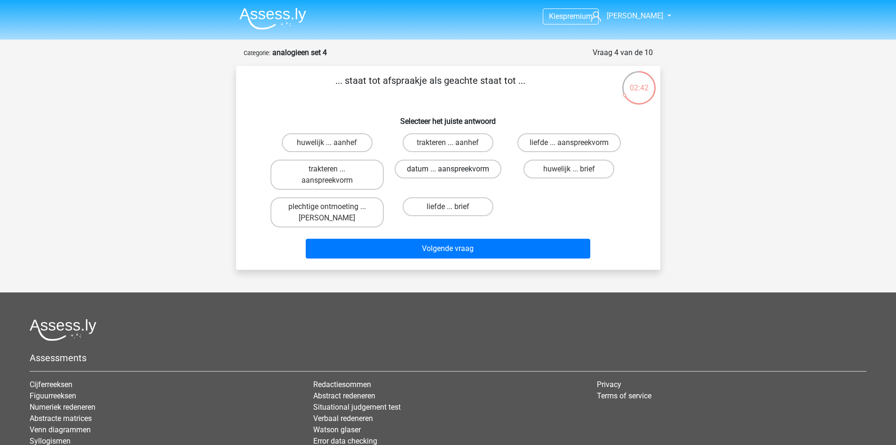
click at [459, 172] on label "datum ... aanspreekvorm" at bounding box center [448, 168] width 107 height 19
click at [454, 172] on input "datum ... aanspreekvorm" at bounding box center [451, 172] width 6 height 6
radio input "true"
click at [448, 259] on div "Volgende vraag" at bounding box center [448, 251] width 363 height 24
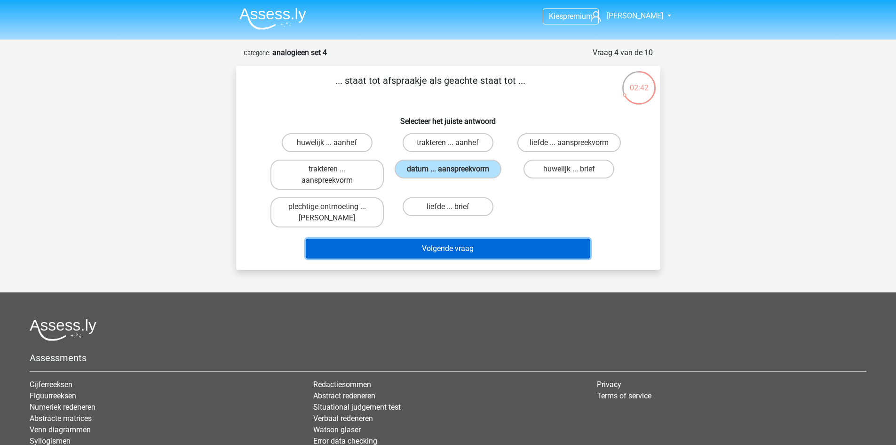
click at [454, 246] on button "Volgende vraag" at bounding box center [448, 249] width 285 height 20
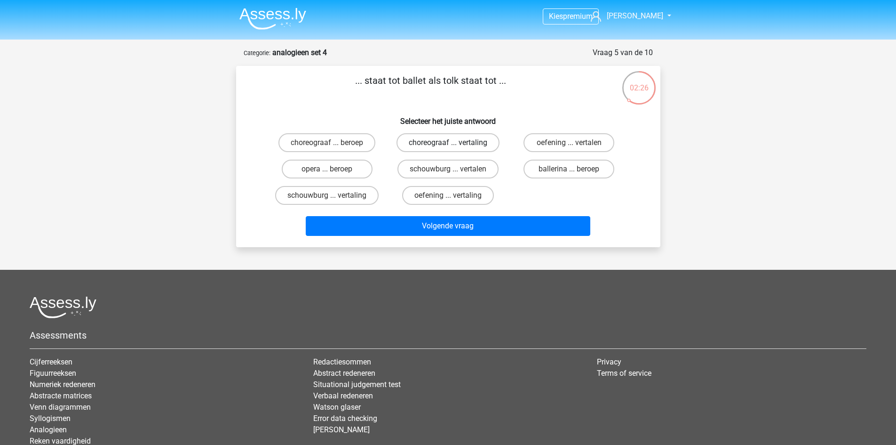
click at [442, 143] on label "choreograaf ... vertaling" at bounding box center [448, 142] width 103 height 19
click at [448, 143] on input "choreograaf ... vertaling" at bounding box center [451, 146] width 6 height 6
radio input "true"
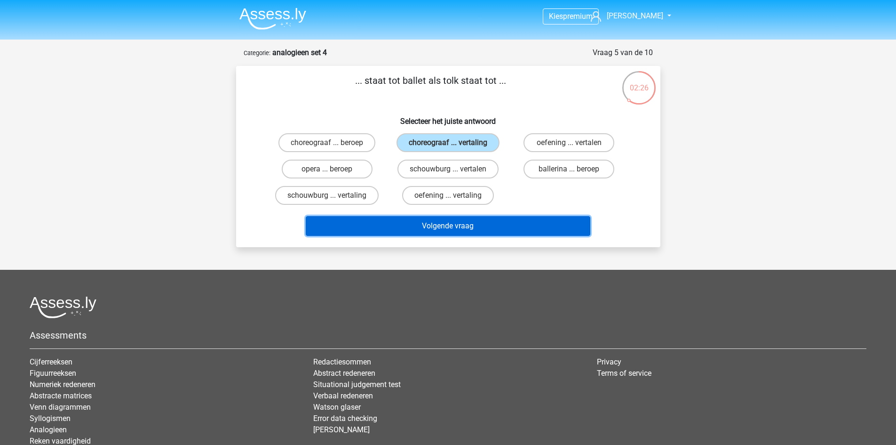
click at [465, 227] on button "Volgende vraag" at bounding box center [448, 226] width 285 height 20
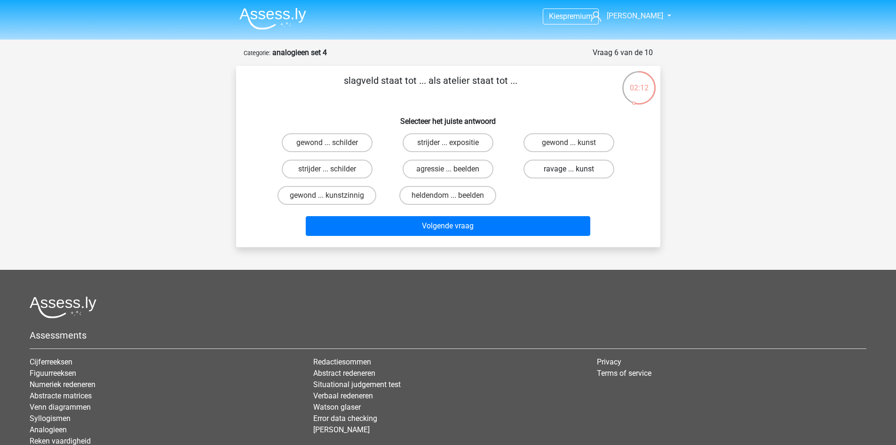
click at [560, 168] on label "ravage ... kunst" at bounding box center [569, 168] width 91 height 19
click at [569, 169] on input "ravage ... kunst" at bounding box center [572, 172] width 6 height 6
radio input "true"
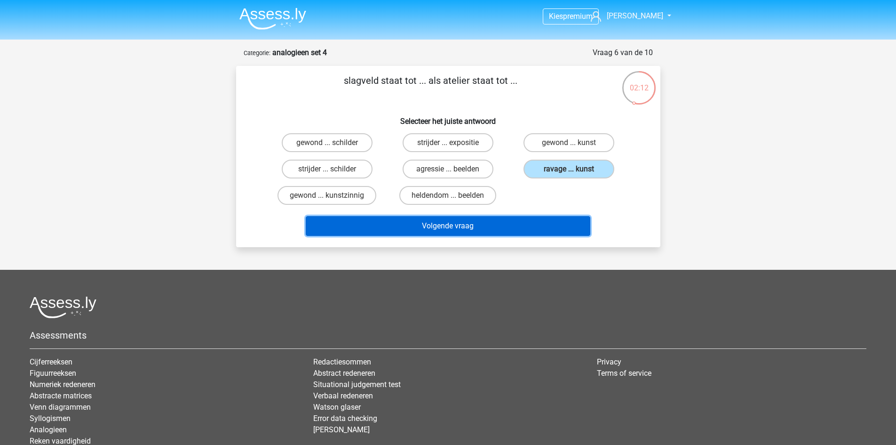
click at [534, 223] on button "Volgende vraag" at bounding box center [448, 226] width 285 height 20
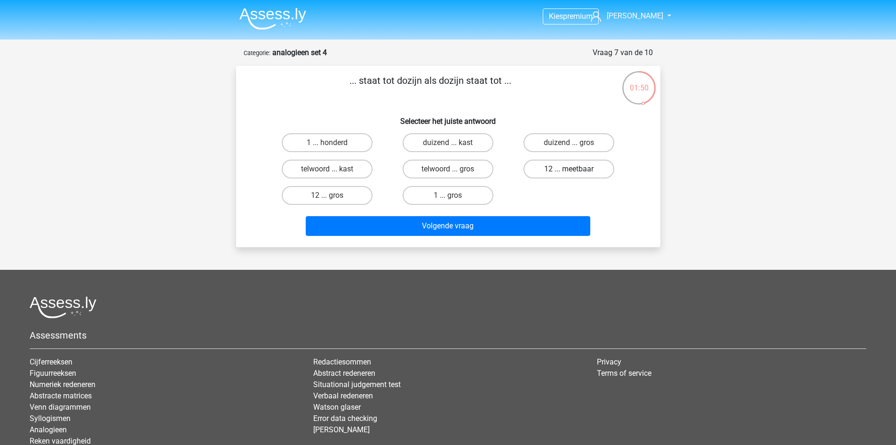
click at [564, 169] on label "12 ... meetbaar" at bounding box center [569, 168] width 91 height 19
click at [569, 169] on input "12 ... meetbaar" at bounding box center [572, 172] width 6 height 6
radio input "true"
click at [476, 147] on label "duizend ... kast" at bounding box center [448, 142] width 91 height 19
click at [454, 147] on input "duizend ... kast" at bounding box center [451, 146] width 6 height 6
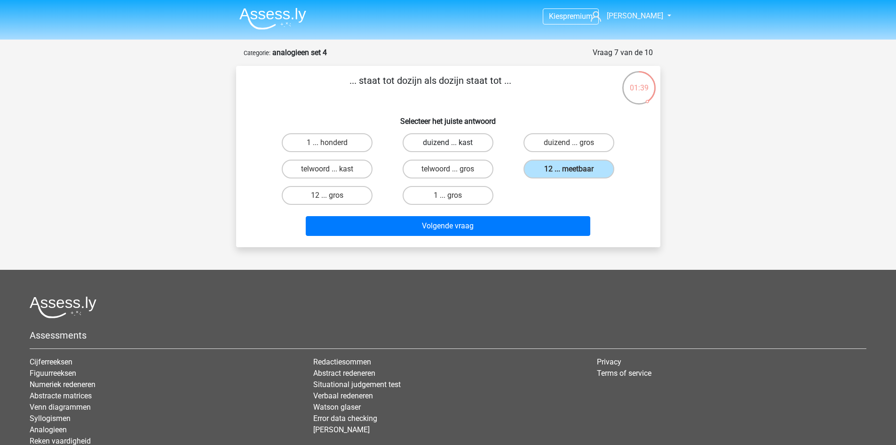
radio input "true"
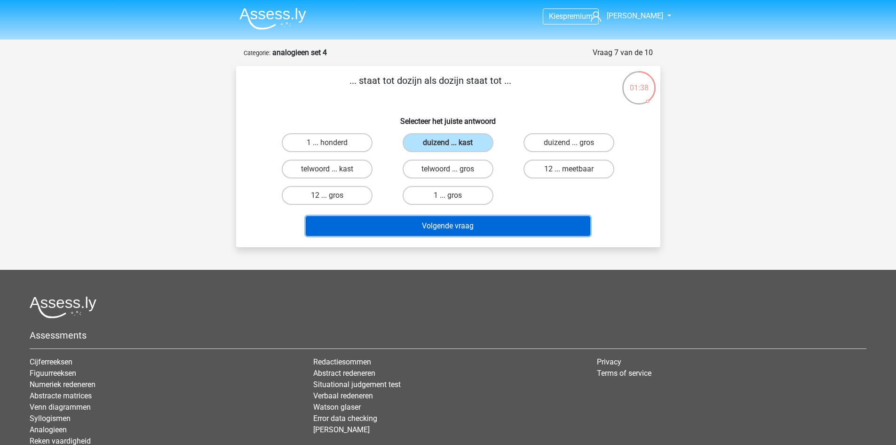
click at [503, 221] on button "Volgende vraag" at bounding box center [448, 226] width 285 height 20
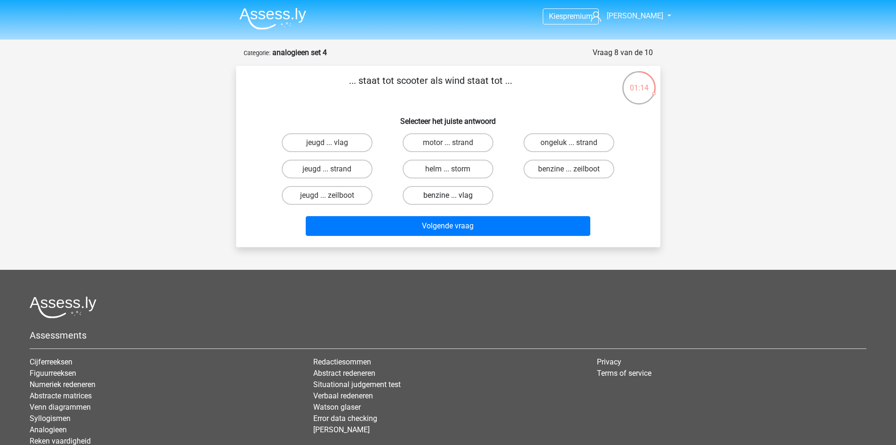
click at [443, 199] on label "benzine ... vlag" at bounding box center [448, 195] width 91 height 19
click at [448, 199] on input "benzine ... vlag" at bounding box center [451, 198] width 6 height 6
radio input "true"
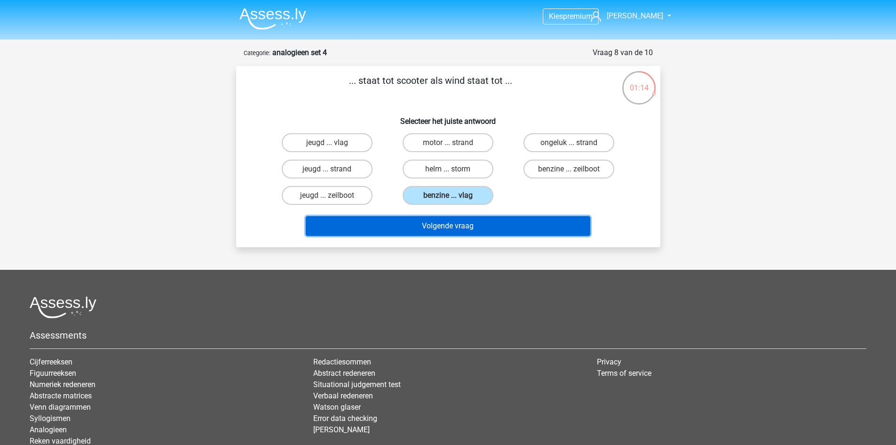
click at [446, 219] on button "Volgende vraag" at bounding box center [448, 226] width 285 height 20
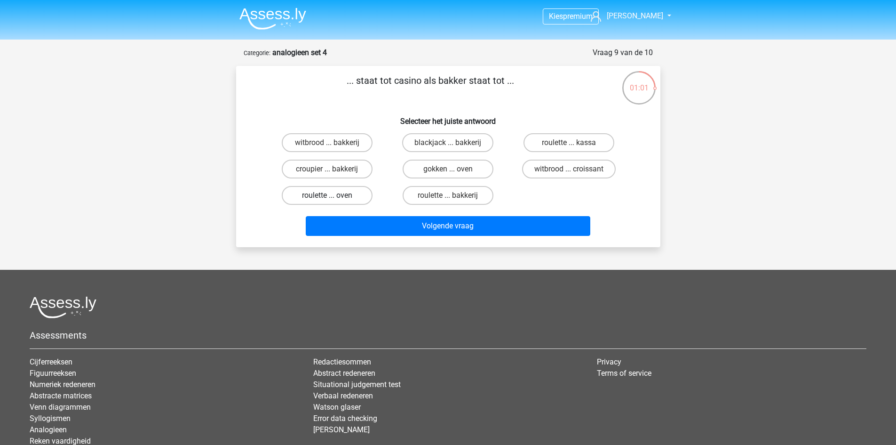
click at [328, 193] on label "roulette ... oven" at bounding box center [327, 195] width 91 height 19
click at [328, 195] on input "roulette ... oven" at bounding box center [330, 198] width 6 height 6
radio input "true"
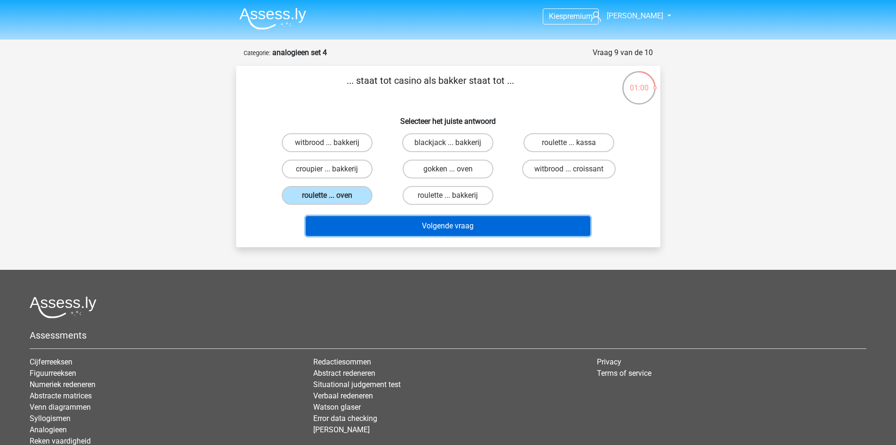
click at [350, 221] on button "Volgende vraag" at bounding box center [448, 226] width 285 height 20
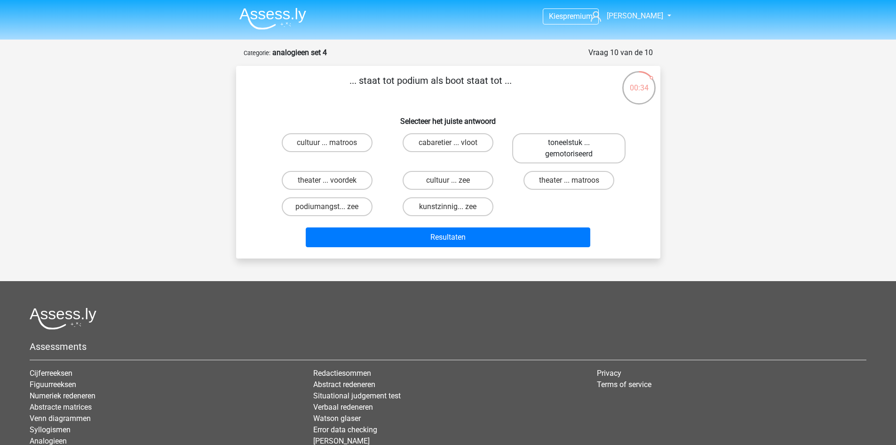
click at [613, 147] on label "toneelstuk ... gemotoriseerd" at bounding box center [568, 148] width 113 height 30
click at [575, 147] on input "toneelstuk ... gemotoriseerd" at bounding box center [572, 146] width 6 height 6
radio input "true"
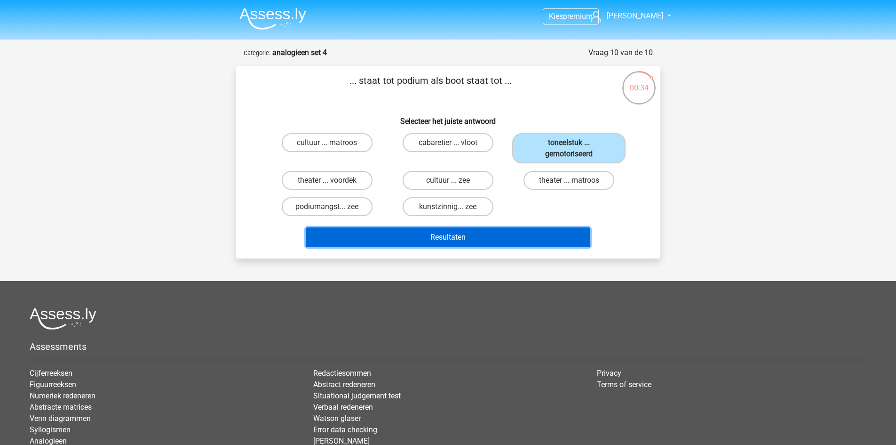
click at [550, 239] on button "Resultaten" at bounding box center [448, 237] width 285 height 20
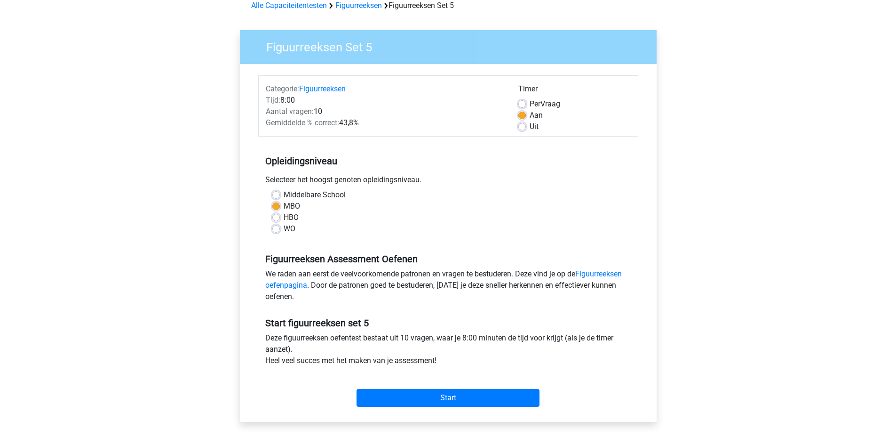
scroll to position [94, 0]
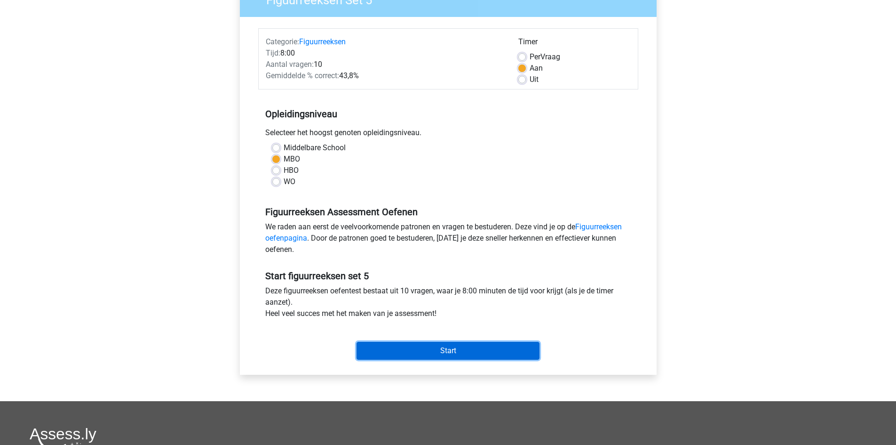
click at [430, 348] on input "Start" at bounding box center [448, 351] width 183 height 18
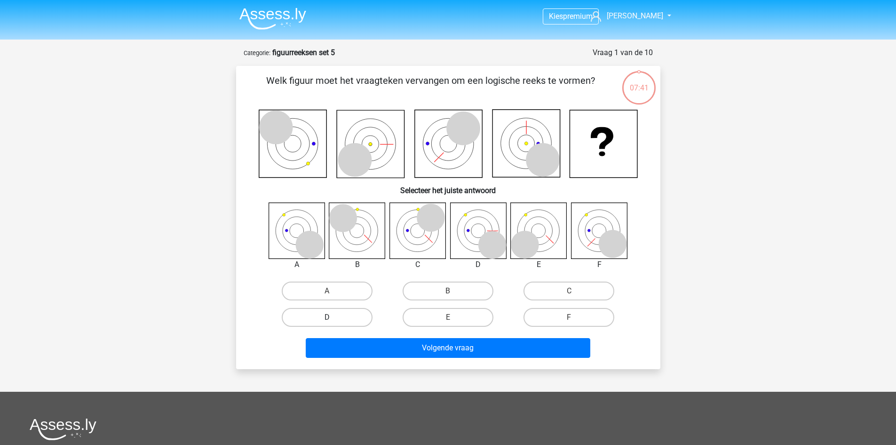
click at [349, 312] on label "D" at bounding box center [327, 317] width 91 height 19
click at [333, 317] on input "D" at bounding box center [330, 320] width 6 height 6
radio input "true"
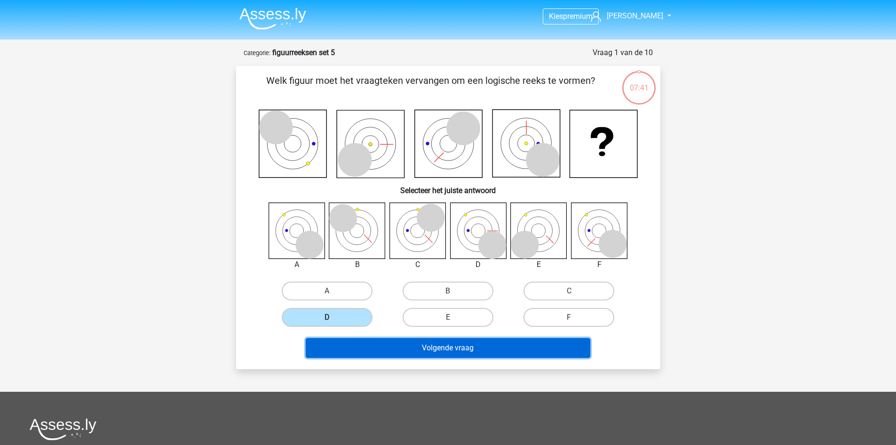
click at [372, 346] on button "Volgende vraag" at bounding box center [448, 348] width 285 height 20
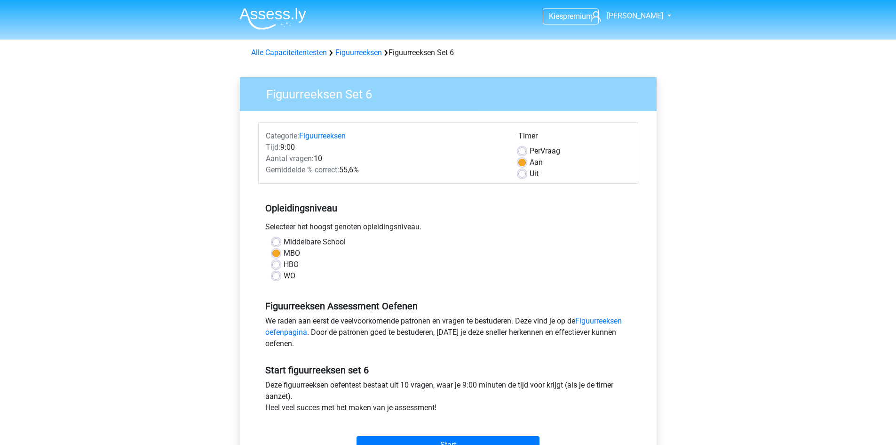
scroll to position [47, 0]
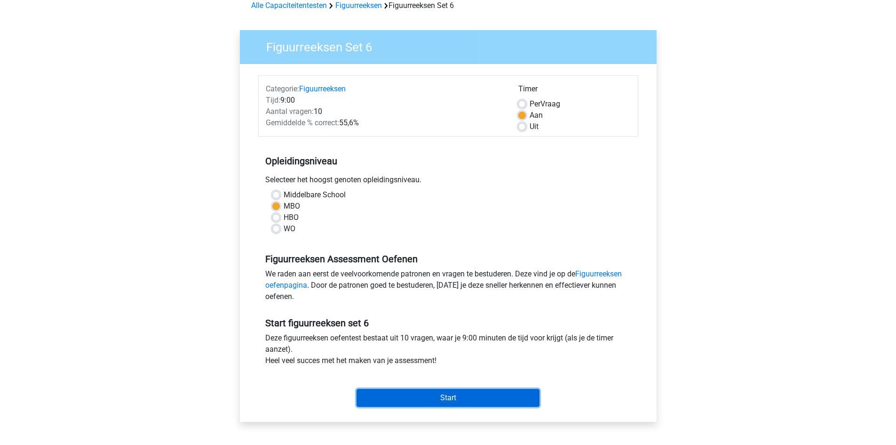
click at [481, 402] on input "Start" at bounding box center [448, 398] width 183 height 18
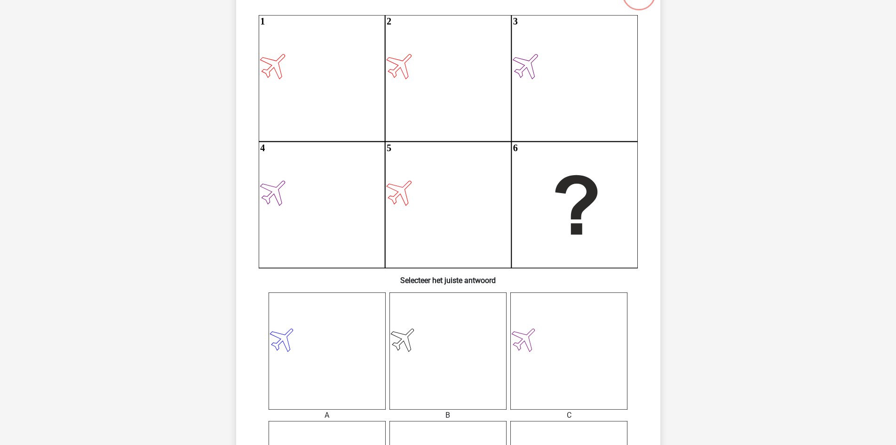
scroll to position [282, 0]
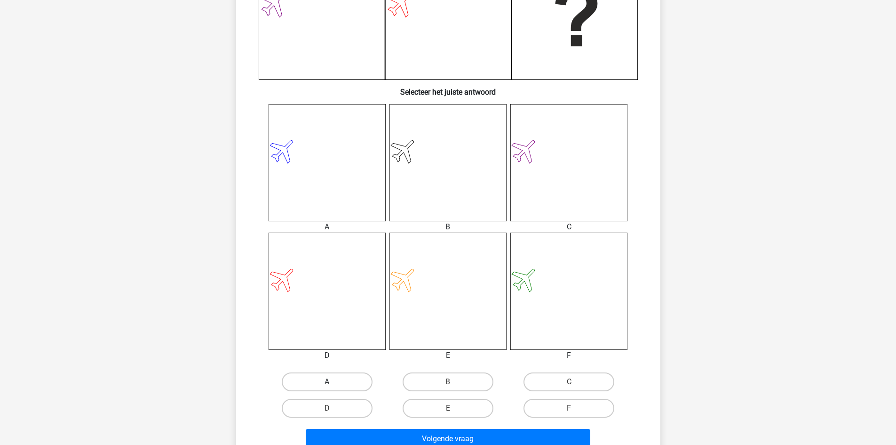
click at [348, 383] on label "A" at bounding box center [327, 381] width 91 height 19
click at [333, 383] on input "A" at bounding box center [330, 385] width 6 height 6
radio input "true"
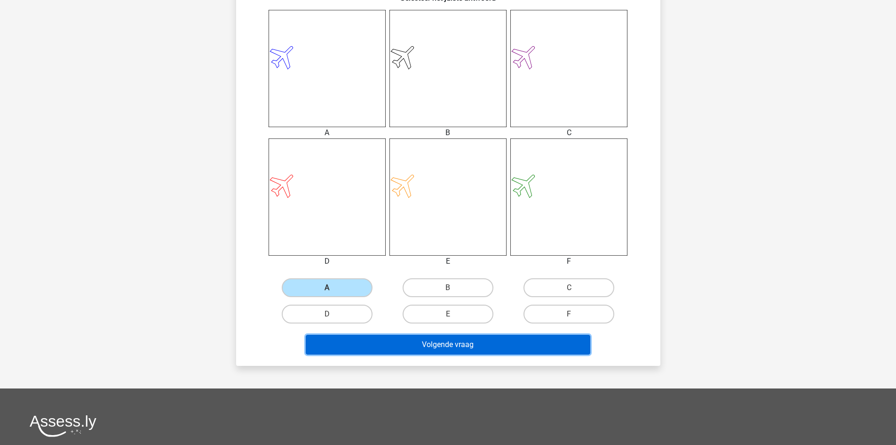
click at [353, 350] on button "Volgende vraag" at bounding box center [448, 345] width 285 height 20
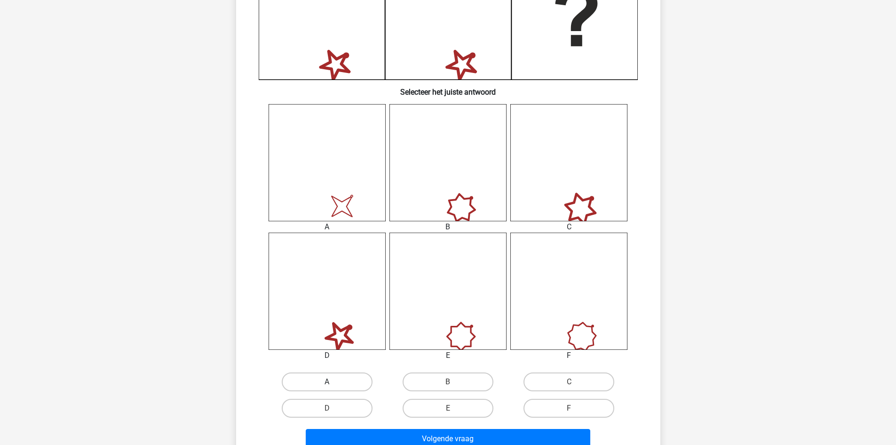
click at [348, 383] on label "A" at bounding box center [327, 381] width 91 height 19
click at [333, 383] on input "A" at bounding box center [330, 385] width 6 height 6
radio input "true"
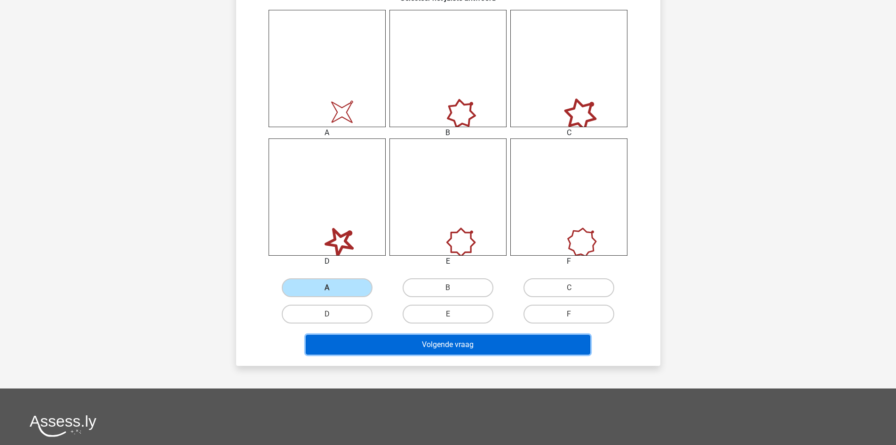
click at [416, 349] on button "Volgende vraag" at bounding box center [448, 345] width 285 height 20
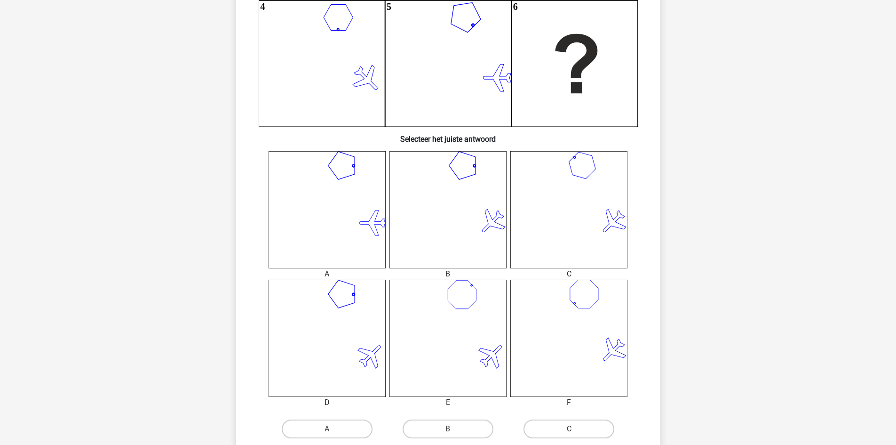
scroll to position [376, 0]
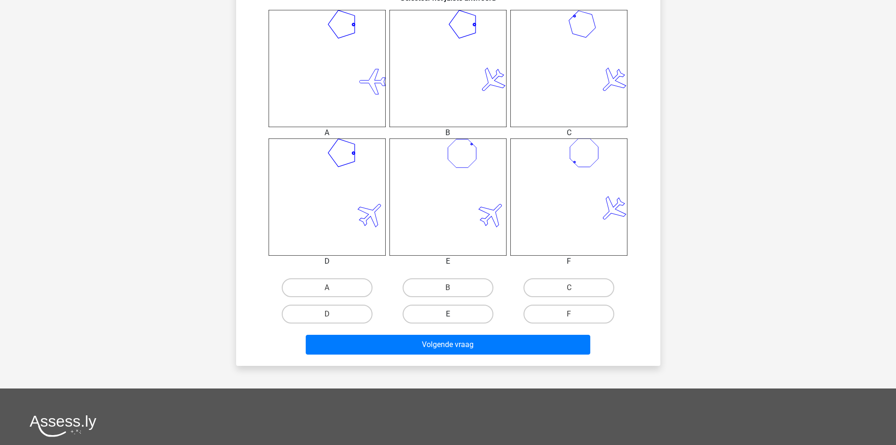
click at [459, 313] on label "E" at bounding box center [448, 313] width 91 height 19
click at [454, 314] on input "E" at bounding box center [451, 317] width 6 height 6
radio input "true"
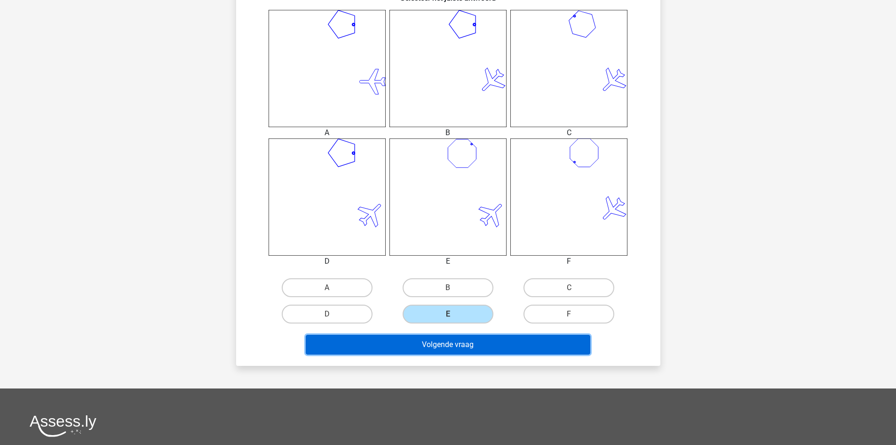
click at [459, 344] on button "Volgende vraag" at bounding box center [448, 345] width 285 height 20
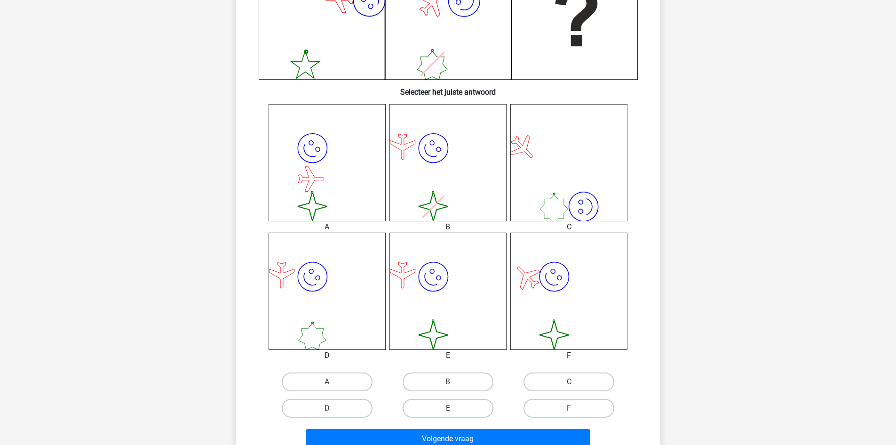
scroll to position [329, 0]
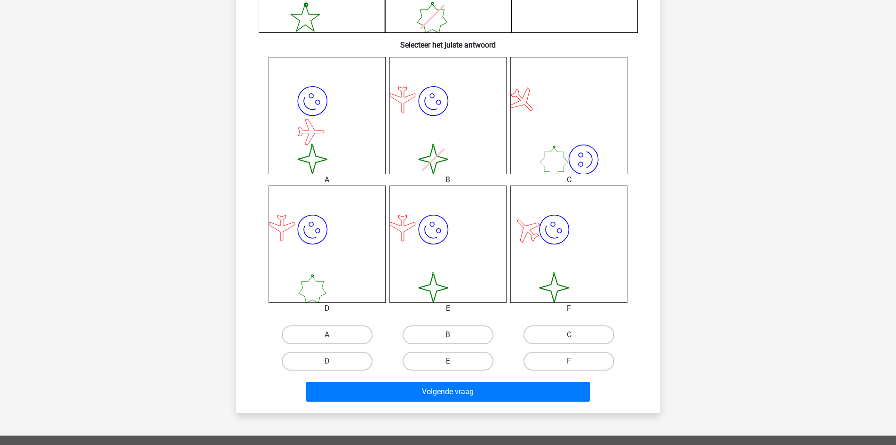
click at [451, 354] on label "E" at bounding box center [448, 360] width 91 height 19
click at [451, 361] on input "E" at bounding box center [451, 364] width 6 height 6
radio input "true"
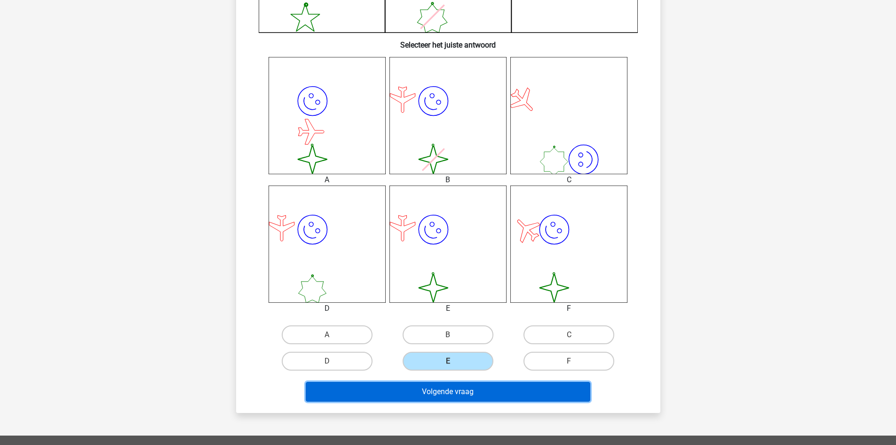
click at [462, 383] on button "Volgende vraag" at bounding box center [448, 392] width 285 height 20
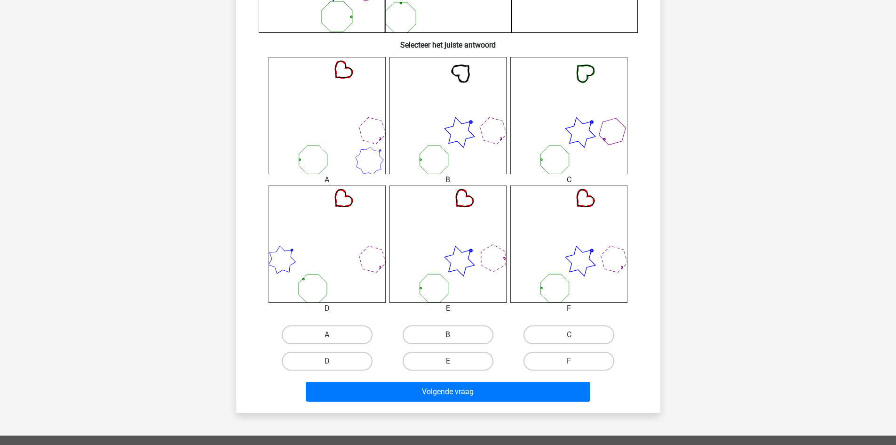
drag, startPoint x: 465, startPoint y: 330, endPoint x: 465, endPoint y: 335, distance: 5.2
click at [465, 331] on label "B" at bounding box center [448, 334] width 91 height 19
click at [454, 335] on input "B" at bounding box center [451, 338] width 6 height 6
radio input "true"
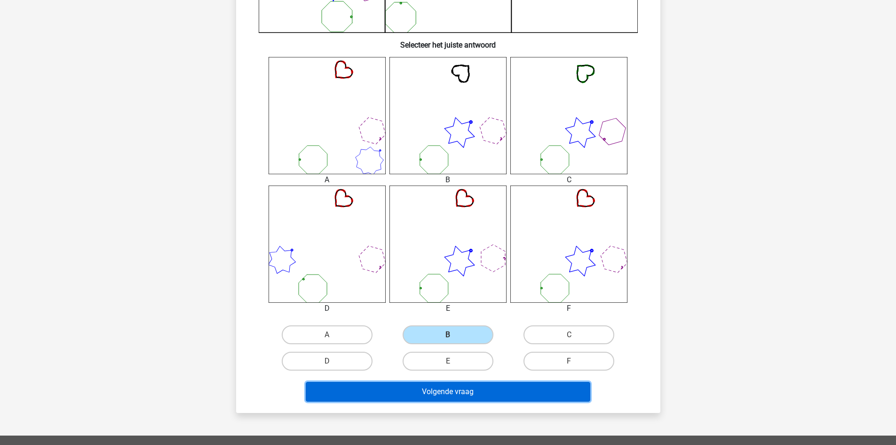
click at [463, 390] on button "Volgende vraag" at bounding box center [448, 392] width 285 height 20
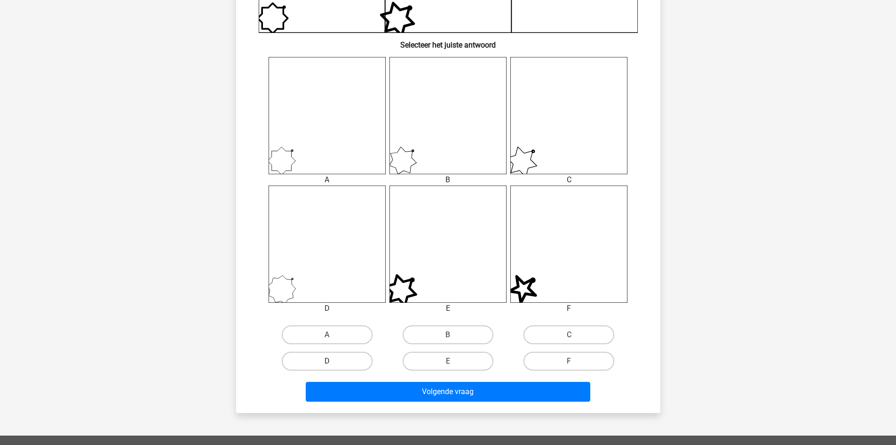
click at [344, 363] on label "D" at bounding box center [327, 360] width 91 height 19
click at [333, 363] on input "D" at bounding box center [330, 364] width 6 height 6
radio input "true"
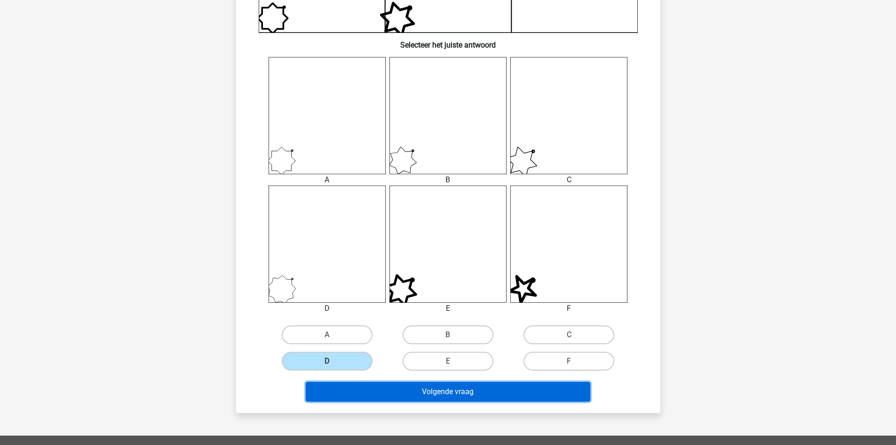
click at [370, 393] on button "Volgende vraag" at bounding box center [448, 392] width 285 height 20
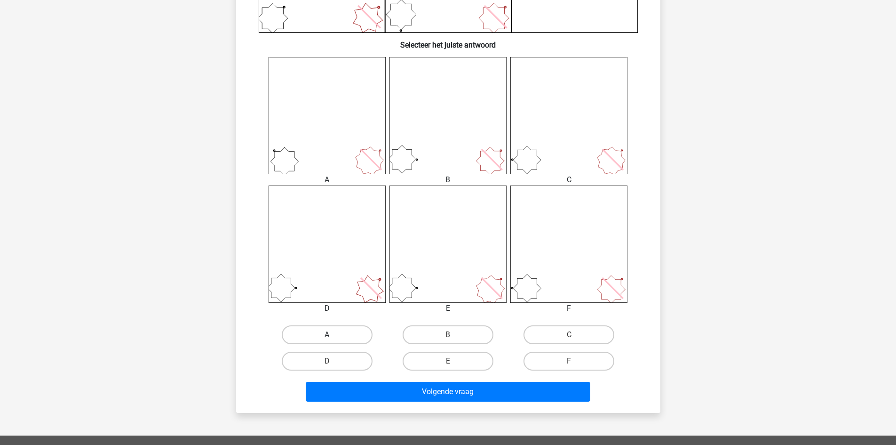
click at [319, 338] on label "A" at bounding box center [327, 334] width 91 height 19
click at [327, 338] on input "A" at bounding box center [330, 338] width 6 height 6
radio input "true"
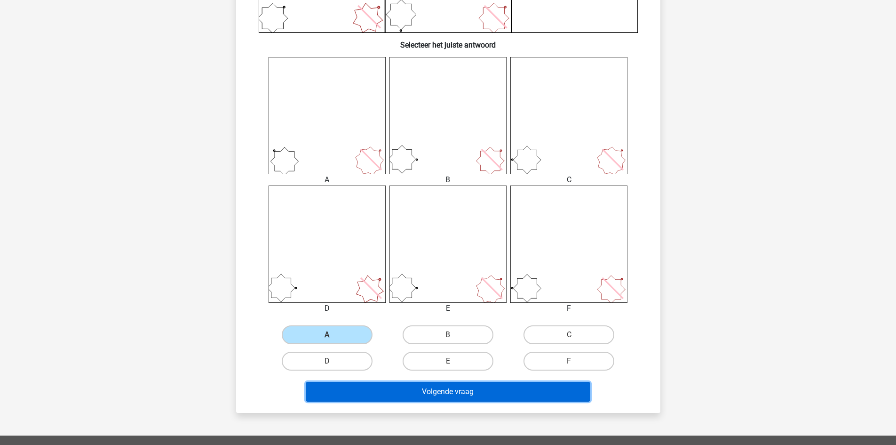
click at [344, 392] on button "Volgende vraag" at bounding box center [448, 392] width 285 height 20
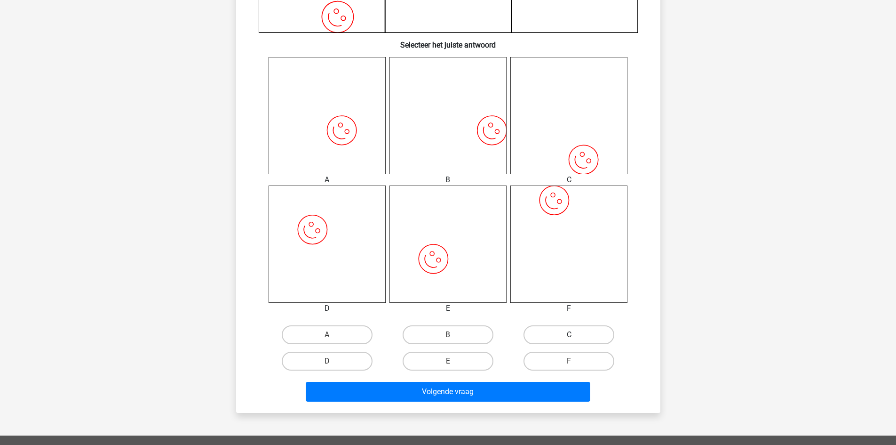
click at [561, 328] on label "C" at bounding box center [569, 334] width 91 height 19
click at [569, 335] on input "C" at bounding box center [572, 338] width 6 height 6
radio input "true"
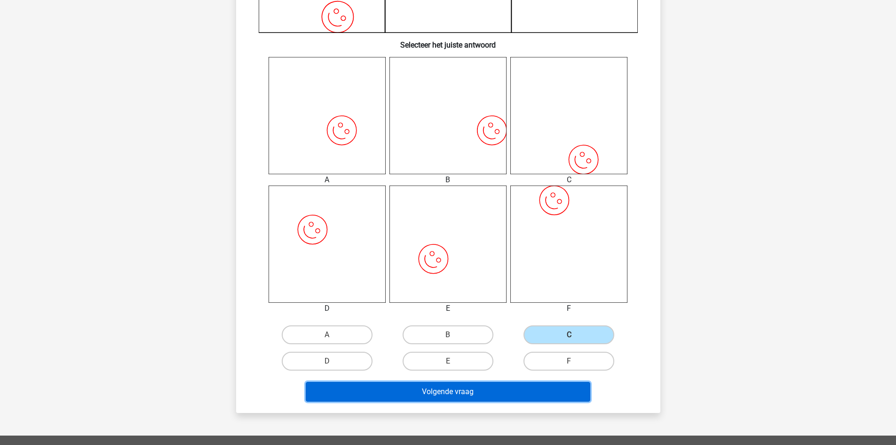
click at [515, 396] on button "Volgende vraag" at bounding box center [448, 392] width 285 height 20
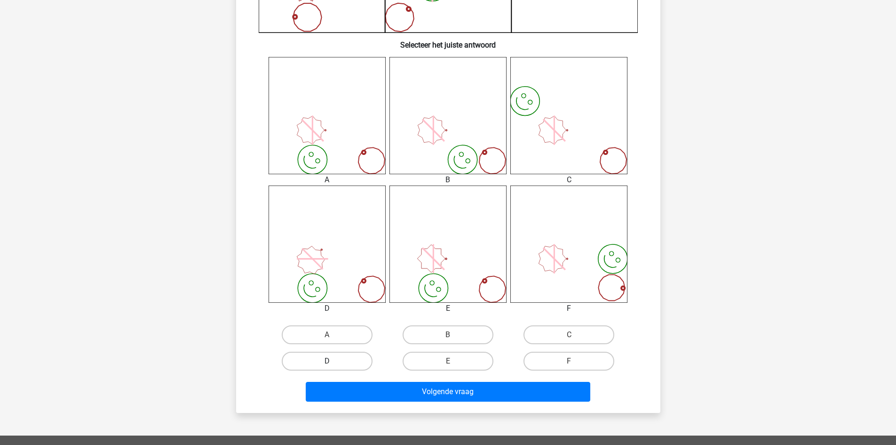
click at [350, 366] on label "D" at bounding box center [327, 360] width 91 height 19
click at [333, 366] on input "D" at bounding box center [330, 364] width 6 height 6
radio input "true"
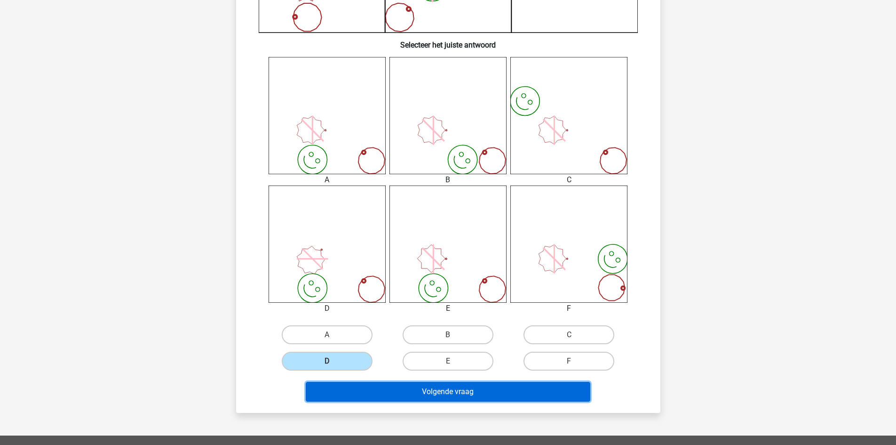
drag, startPoint x: 367, startPoint y: 392, endPoint x: 363, endPoint y: 393, distance: 4.8
click at [368, 392] on button "Volgende vraag" at bounding box center [448, 392] width 285 height 20
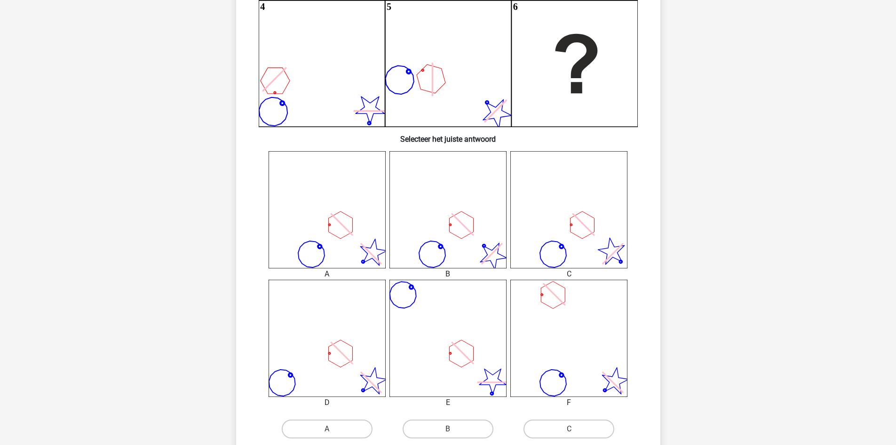
scroll to position [282, 0]
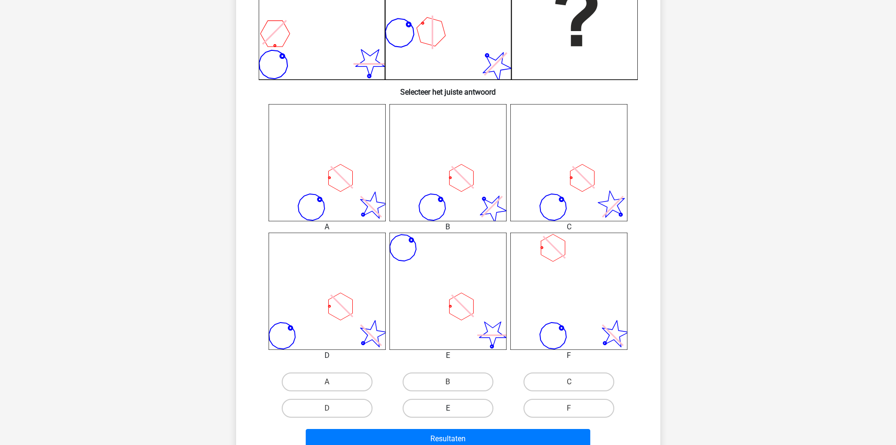
click at [446, 411] on label "E" at bounding box center [448, 408] width 91 height 19
click at [448, 411] on input "E" at bounding box center [451, 411] width 6 height 6
radio input "true"
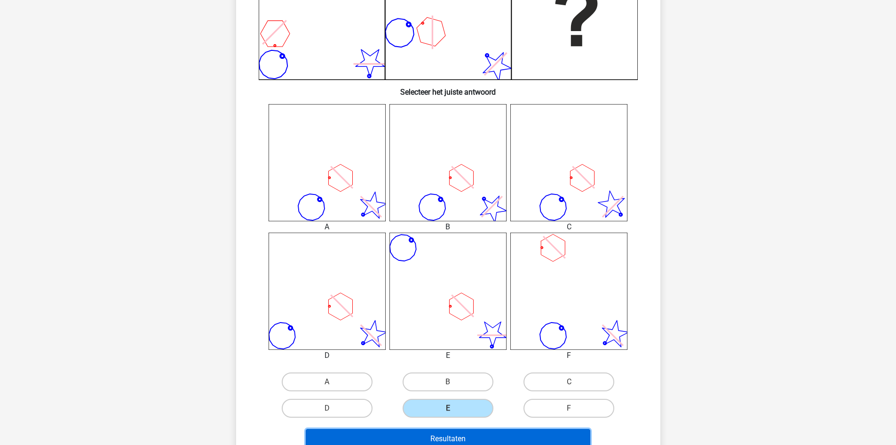
click at [449, 434] on button "Resultaten" at bounding box center [448, 439] width 285 height 20
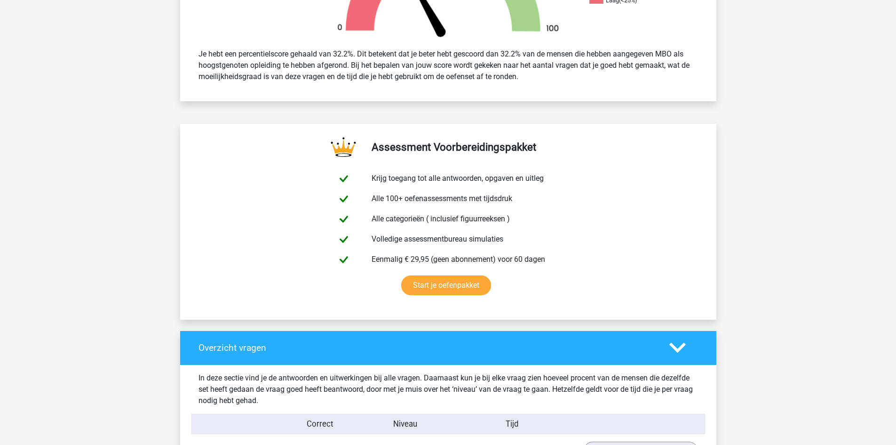
scroll to position [706, 0]
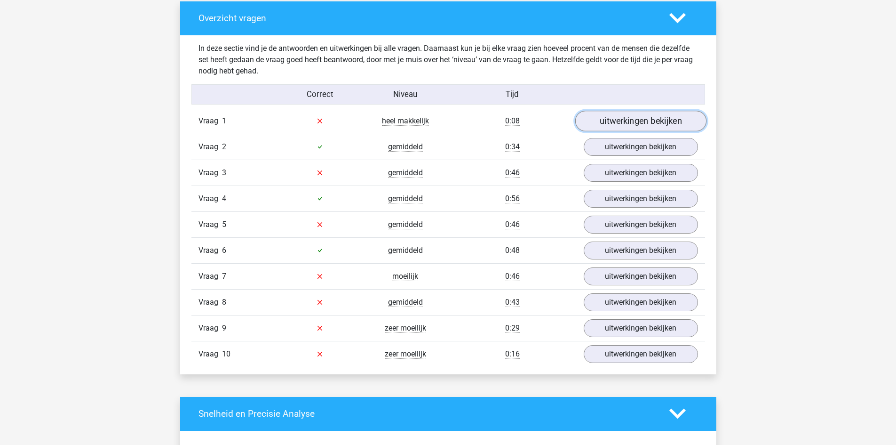
click at [616, 125] on link "uitwerkingen bekijken" at bounding box center [640, 121] width 131 height 21
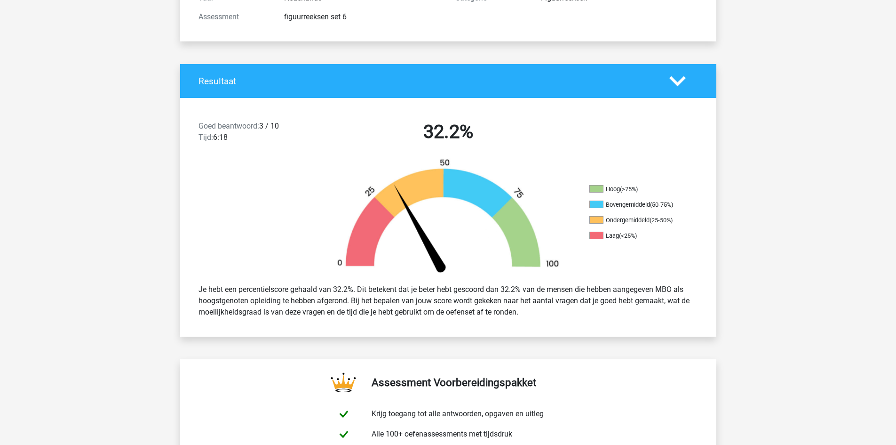
scroll to position [47, 0]
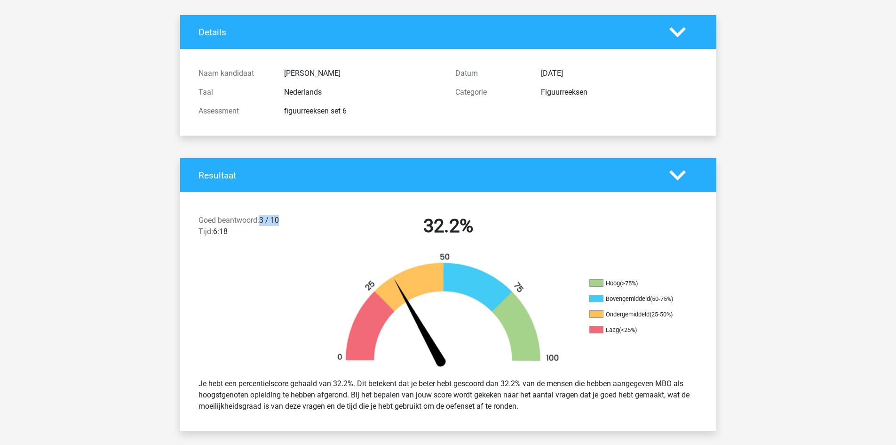
drag, startPoint x: 263, startPoint y: 216, endPoint x: 290, endPoint y: 223, distance: 28.1
click at [283, 219] on div "Goed beantwoord: 3 / 10 Tijd: 6:18" at bounding box center [255, 228] width 128 height 26
click at [294, 225] on div "Goed beantwoord: 3 / 10 Tijd: 6:18" at bounding box center [255, 228] width 128 height 26
